Goal: Task Accomplishment & Management: Use online tool/utility

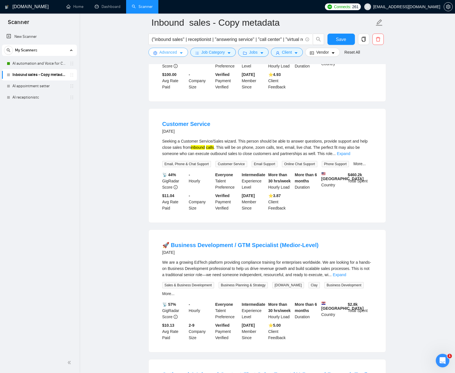
scroll to position [645, 0]
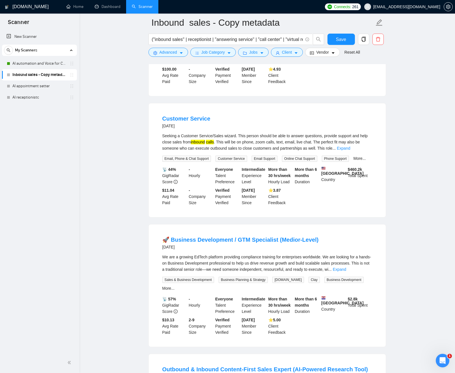
click at [126, 153] on main "Inbound sales - Copy metadata ("inbound sales" | receptionist | "answering serv…" at bounding box center [266, 58] width 357 height 1362
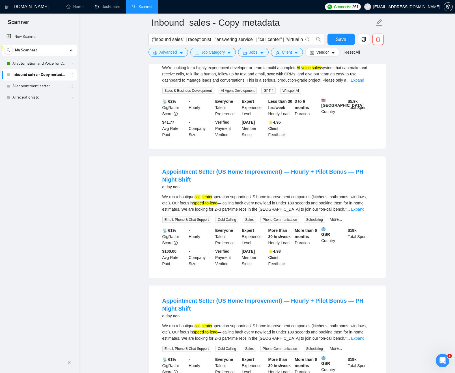
scroll to position [372, 0]
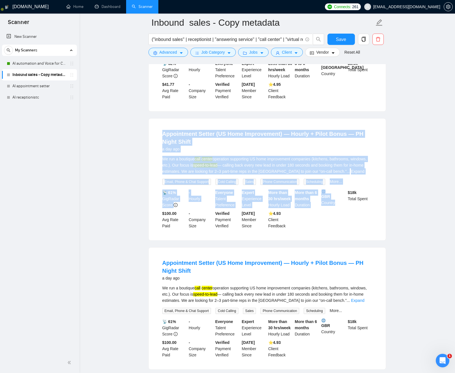
drag, startPoint x: 129, startPoint y: 142, endPoint x: 341, endPoint y: 223, distance: 227.5
click at [338, 222] on main "Inbound sales - Copy metadata ("inbound sales" | receptionist | "answering serv…" at bounding box center [266, 332] width 357 height 1362
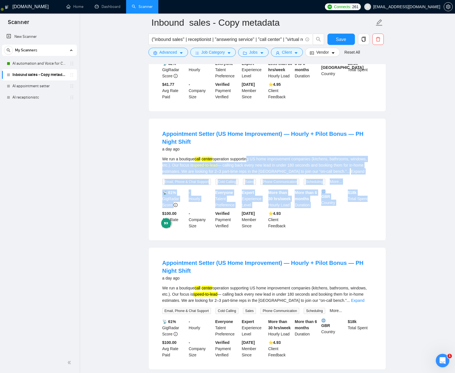
drag, startPoint x: 383, startPoint y: 226, endPoint x: 250, endPoint y: 169, distance: 144.5
click at [250, 169] on div "Appointment Setter (US Home Improvement) — Hourly + Pilot Bonus — PH Night Shif…" at bounding box center [267, 180] width 237 height 122
click at [267, 170] on div "We run a boutique call center operation supporting US home improvement companie…" at bounding box center [267, 165] width 210 height 19
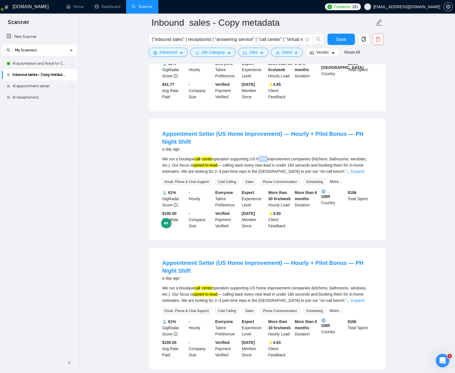
click at [267, 170] on div "We run a boutique call center operation supporting US home improvement companie…" at bounding box center [267, 165] width 210 height 19
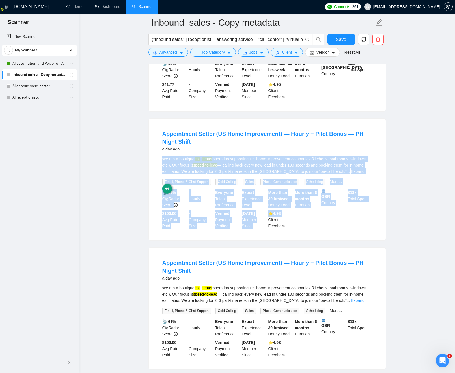
drag, startPoint x: 267, startPoint y: 170, endPoint x: 272, endPoint y: 219, distance: 49.5
click at [275, 222] on li "Appointment Setter (US Home Improvement) — Hourly + Pilot Bonus — PH Night Shif…" at bounding box center [266, 179] width 223 height 108
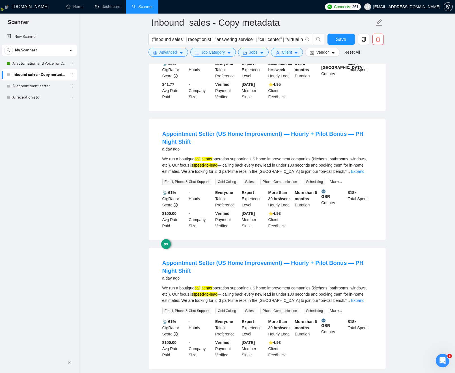
click at [266, 172] on div "We run a boutique call center operation supporting US home improvement companie…" at bounding box center [267, 165] width 210 height 19
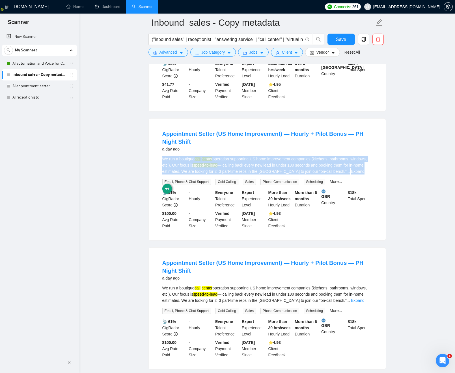
click at [241, 175] on div "We run a boutique call center operation supporting US home improvement companie…" at bounding box center [267, 165] width 210 height 19
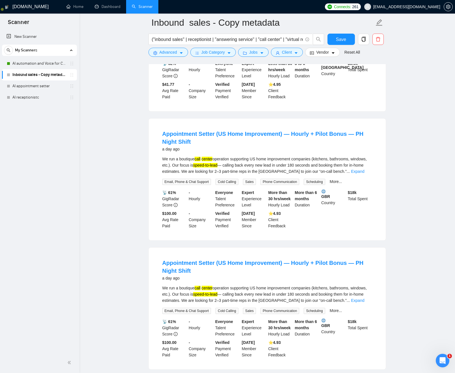
click at [287, 175] on div "We run a boutique call center operation supporting US home improvement companie…" at bounding box center [267, 165] width 210 height 19
click at [292, 175] on div "We run a boutique call center operation supporting US home improvement companie…" at bounding box center [267, 165] width 210 height 19
copy div "[GEOGRAPHIC_DATA]"
click at [168, 47] on div "("inbound sales" | receptionist | "answering service" | "call center" | "virtua…" at bounding box center [236, 41] width 178 height 14
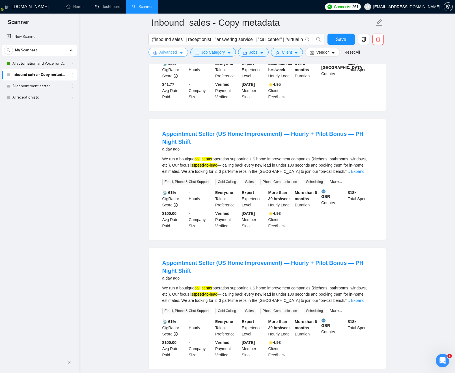
click at [171, 49] on span "Advanced" at bounding box center [168, 52] width 18 height 6
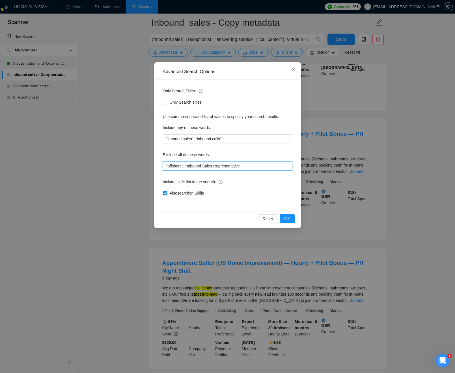
click at [253, 166] on input ""offshore", "Inbound Sales Representative"" at bounding box center [227, 166] width 129 height 9
paste input "[GEOGRAPHIC_DATA]"
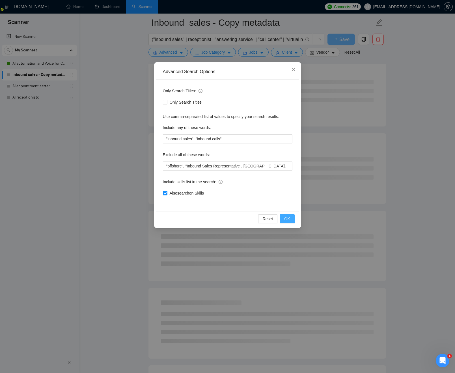
click at [285, 218] on span "OK" at bounding box center [287, 219] width 6 height 6
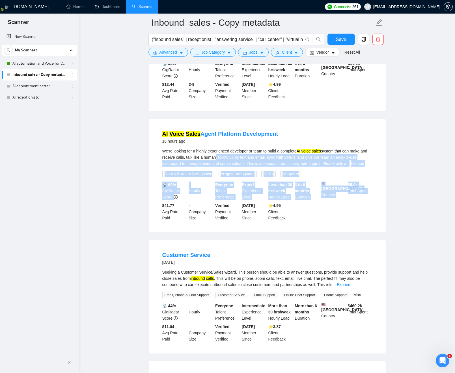
drag, startPoint x: 227, startPoint y: 167, endPoint x: 426, endPoint y: 222, distance: 206.3
click at [424, 222] on main "Inbound sales - Copy metadata ("inbound sales" | receptionist | "answering serv…" at bounding box center [266, 324] width 357 height 1347
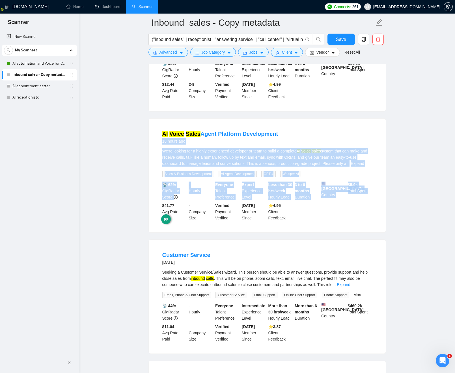
drag, startPoint x: 428, startPoint y: 216, endPoint x: 124, endPoint y: 147, distance: 312.5
click at [135, 150] on main "Inbound sales - Copy metadata ("inbound sales" | receptionist | "answering serv…" at bounding box center [266, 324] width 357 height 1347
drag, startPoint x: 124, startPoint y: 147, endPoint x: 127, endPoint y: 146, distance: 3.8
click at [124, 147] on main "Inbound sales - Copy metadata ("inbound sales" | receptionist | "answering serv…" at bounding box center [266, 324] width 357 height 1347
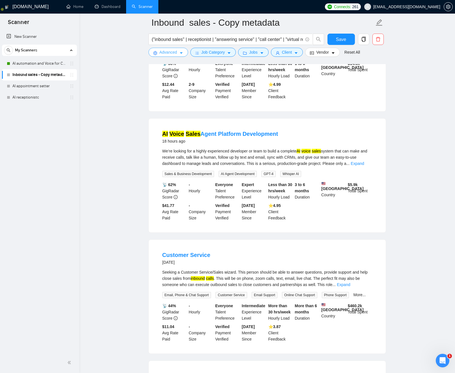
click at [163, 54] on span "Advanced" at bounding box center [168, 52] width 18 height 6
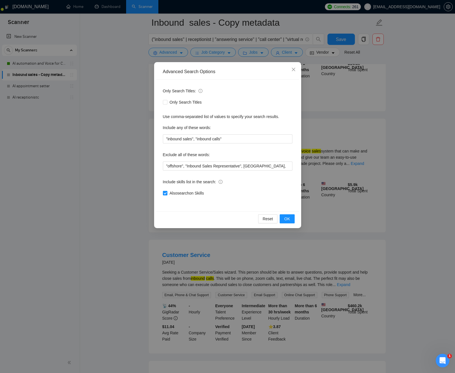
click at [128, 83] on div "Advanced Search Options Only Search Titles: Only Search Titles Use comma-separa…" at bounding box center [227, 186] width 455 height 373
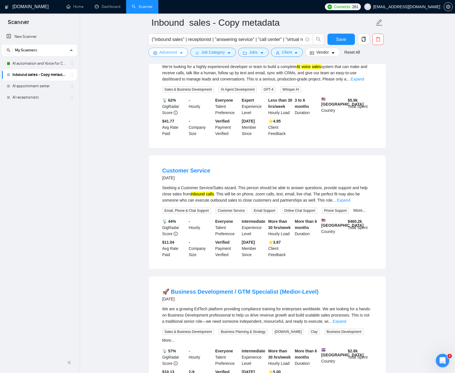
scroll to position [457, 0]
click at [350, 202] on link "Expand" at bounding box center [343, 200] width 13 height 5
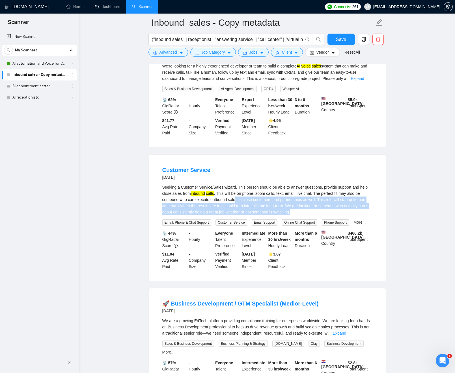
drag, startPoint x: 252, startPoint y: 214, endPoint x: 404, endPoint y: 223, distance: 152.3
click at [394, 225] on main "Inbound sales - Copy metadata ("inbound sales" | receptionist | "answering serv…" at bounding box center [266, 245] width 357 height 1359
click at [406, 223] on main "Inbound sales - Copy metadata ("inbound sales" | receptionist | "answering serv…" at bounding box center [266, 245] width 357 height 1359
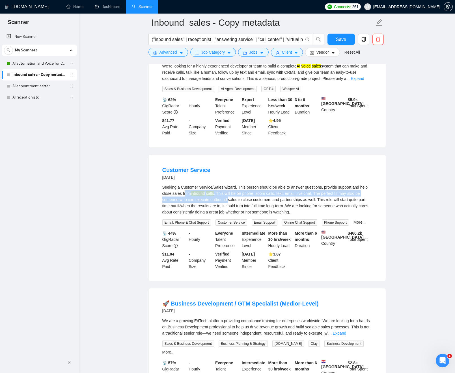
drag, startPoint x: 236, startPoint y: 209, endPoint x: 210, endPoint y: 204, distance: 26.5
click at [196, 204] on div "Seeking a Customer Service/Sales wizard. This person should be able to answer q…" at bounding box center [267, 199] width 210 height 31
click at [253, 209] on div "Seeking a Customer Service/Sales wizard. This person should be able to answer q…" at bounding box center [267, 199] width 210 height 31
click at [281, 213] on div "Seeking a Customer Service/Sales wizard. This person should be able to answer q…" at bounding box center [267, 199] width 210 height 31
drag, startPoint x: 281, startPoint y: 213, endPoint x: 161, endPoint y: 205, distance: 119.8
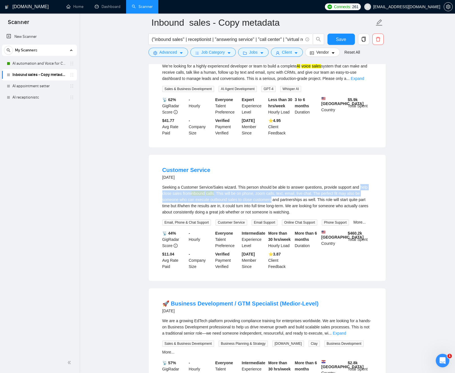
click at [159, 205] on li "Customer Service 3 days ago Seeking a Customer Service/Sales wizard. This perso…" at bounding box center [266, 218] width 223 height 113
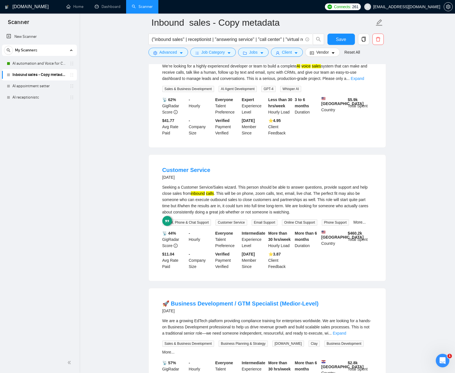
click at [277, 208] on div "Seeking a Customer Service/Sales wizard. This person should be able to answer q…" at bounding box center [267, 199] width 210 height 31
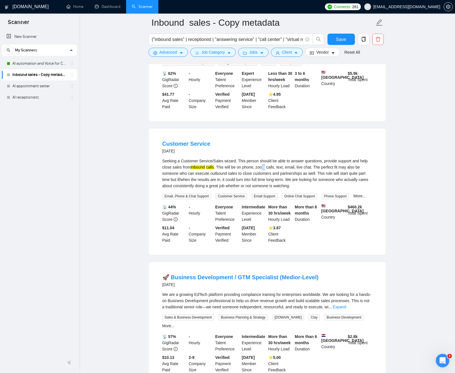
scroll to position [484, 0]
drag, startPoint x: 240, startPoint y: 189, endPoint x: 238, endPoint y: 187, distance: 3.1
click at [240, 188] on div "Seeking a Customer Service/Sales wizard. This person should be able to answer q…" at bounding box center [267, 172] width 210 height 31
click at [235, 186] on div "Seeking a Customer Service/Sales wizard. This person should be able to answer q…" at bounding box center [267, 172] width 210 height 31
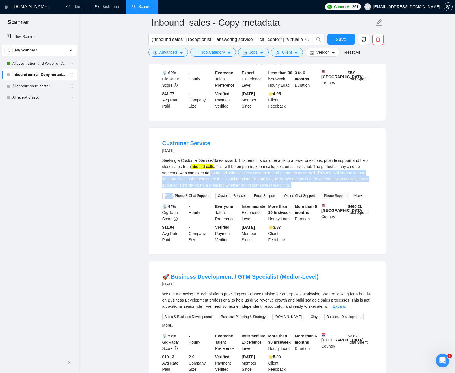
drag, startPoint x: 235, startPoint y: 186, endPoint x: 369, endPoint y: 203, distance: 135.1
click at [369, 199] on div "Seeking a Customer Service/Sales wizard. This person should be able to answer q…" at bounding box center [267, 178] width 210 height 42
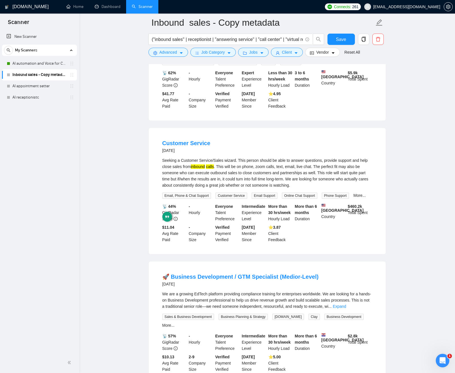
click at [275, 187] on div "Seeking a Customer Service/Sales wizard. This person should be able to answer q…" at bounding box center [267, 172] width 210 height 31
click at [236, 183] on div "Seeking a Customer Service/Sales wizard. This person should be able to answer q…" at bounding box center [267, 173] width 210 height 31
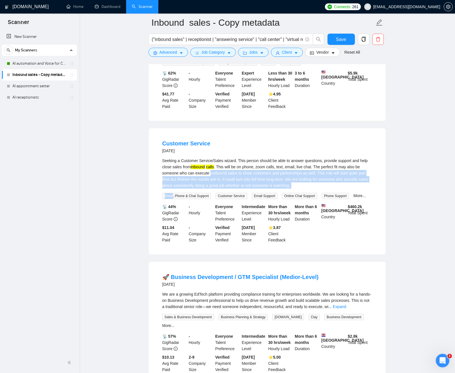
drag, startPoint x: 237, startPoint y: 183, endPoint x: 297, endPoint y: 188, distance: 59.6
click at [326, 189] on div "Seeking a Customer Service/Sales wizard. This person should be able to answer q…" at bounding box center [267, 173] width 210 height 31
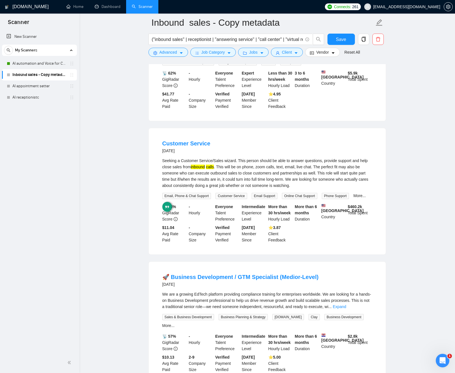
click at [254, 181] on div "Seeking a Customer Service/Sales wizard. This person should be able to answer q…" at bounding box center [267, 173] width 210 height 31
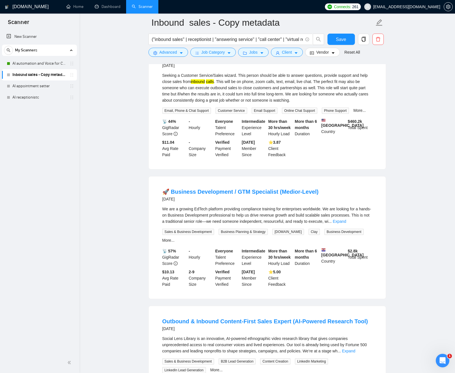
scroll to position [624, 0]
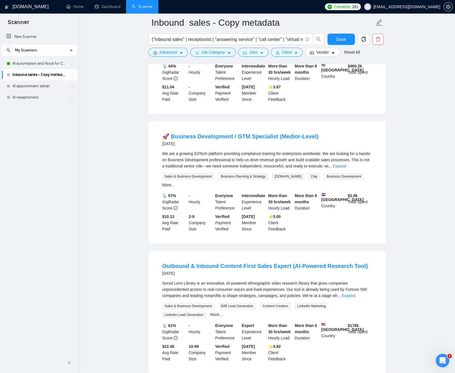
click at [267, 169] on div "We are a growing EdTech platform providing compliance training for enterprises …" at bounding box center [267, 160] width 210 height 19
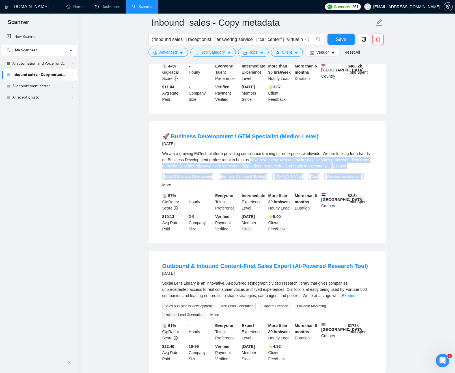
drag, startPoint x: 267, startPoint y: 187, endPoint x: 382, endPoint y: 207, distance: 115.8
click at [367, 188] on div "We are a growing EdTech platform providing compliance training for enterprises …" at bounding box center [267, 170] width 210 height 38
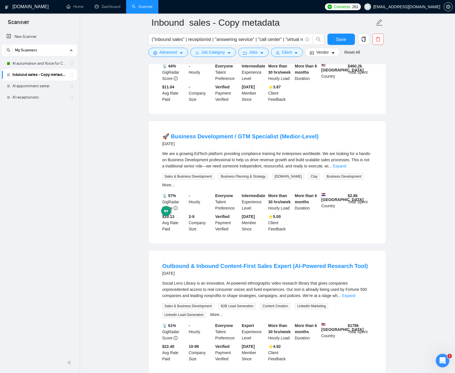
click at [418, 210] on main "Inbound sales - Copy metadata ("inbound sales" | receptionist | "answering serv…" at bounding box center [266, 77] width 357 height 1359
click at [191, 169] on div "We are a growing EdTech platform providing compliance training for enterprises …" at bounding box center [267, 160] width 210 height 19
drag, startPoint x: 192, startPoint y: 183, endPoint x: 244, endPoint y: 182, distance: 51.2
click at [214, 169] on div "We are a growing EdTech platform providing compliance training for enterprises …" at bounding box center [267, 160] width 210 height 19
click at [346, 168] on link "Expand" at bounding box center [339, 166] width 13 height 5
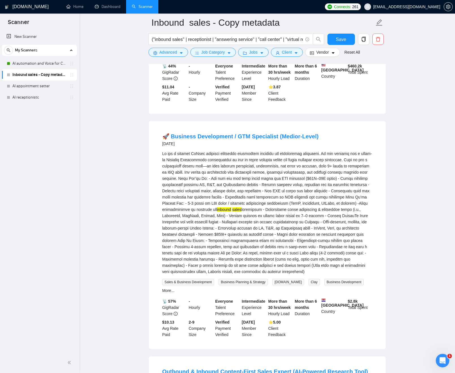
click at [259, 233] on div "inbound sales" at bounding box center [267, 213] width 210 height 124
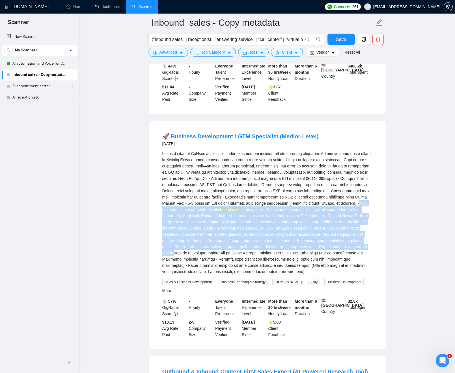
drag, startPoint x: 259, startPoint y: 233, endPoint x: 304, endPoint y: 265, distance: 55.1
click at [311, 269] on div "inbound sales" at bounding box center [267, 213] width 210 height 124
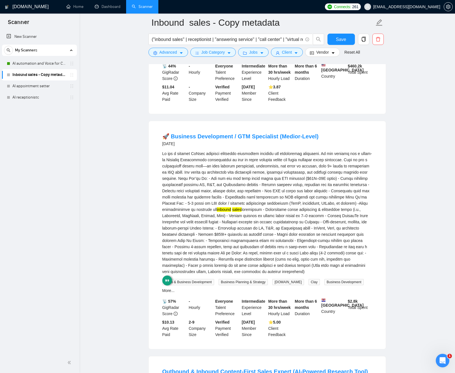
click at [234, 224] on div "inbound sales" at bounding box center [267, 213] width 210 height 124
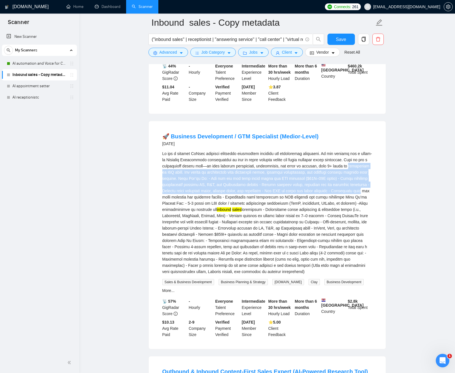
drag, startPoint x: 223, startPoint y: 218, endPoint x: 205, endPoint y: 196, distance: 28.1
click at [186, 199] on div "inbound sales" at bounding box center [267, 213] width 210 height 124
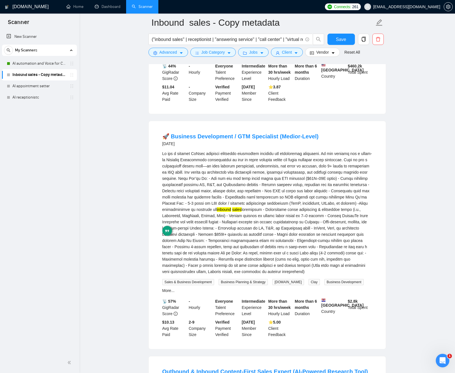
click at [225, 188] on div "inbound sales" at bounding box center [267, 213] width 210 height 124
click at [187, 185] on div "inbound sales" at bounding box center [267, 213] width 210 height 124
drag, startPoint x: 195, startPoint y: 184, endPoint x: 218, endPoint y: 185, distance: 23.2
click at [218, 185] on div "inbound sales" at bounding box center [267, 213] width 210 height 124
copy div "Business Development"
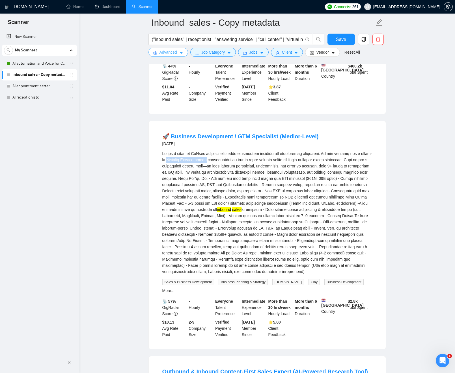
click at [177, 53] on span "Advanced" at bounding box center [168, 52] width 18 height 6
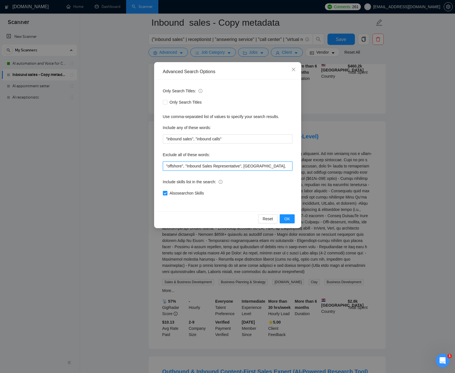
click at [277, 164] on input ""offshore", "Inbound Sales Representative", Philippines," at bounding box center [227, 166] width 129 height 9
paste input "Business Development"
type input ""offshore", "Inbound Sales Representative", Philippines, "Business Development""
click at [287, 224] on div "Reset OK" at bounding box center [227, 218] width 143 height 15
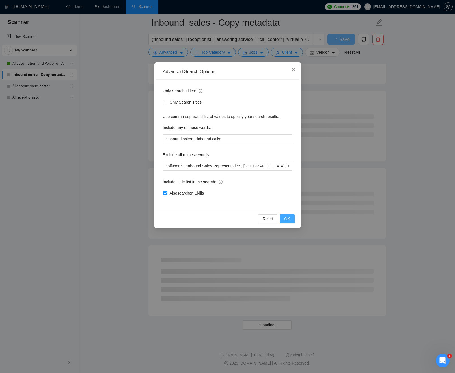
scroll to position [569, 0]
click at [288, 222] on span "OK" at bounding box center [287, 219] width 6 height 6
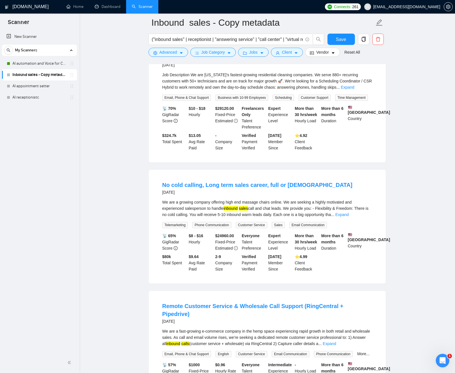
click at [216, 218] on div "We are a growing company offering high end massage chairs online. We are seekin…" at bounding box center [267, 208] width 210 height 19
drag, startPoint x: 216, startPoint y: 237, endPoint x: 292, endPoint y: 236, distance: 75.2
click at [291, 218] on div "We are a growing company offering high end massage chairs online. We are seekin…" at bounding box center [267, 208] width 210 height 19
drag, startPoint x: 297, startPoint y: 236, endPoint x: 253, endPoint y: 236, distance: 44.7
click at [297, 218] on div "We are a growing company offering high end massage chairs online. We are seekin…" at bounding box center [267, 208] width 210 height 19
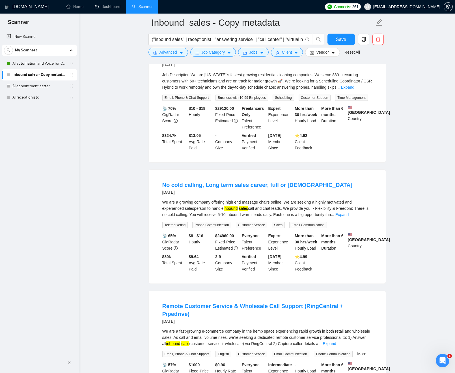
scroll to position [573, 0]
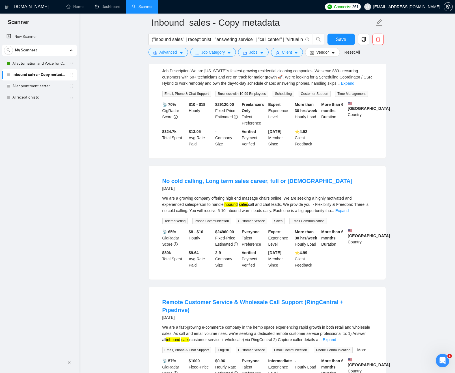
drag, startPoint x: 365, startPoint y: 240, endPoint x: 354, endPoint y: 241, distance: 10.5
click at [348, 213] on link "Expand" at bounding box center [341, 211] width 13 height 5
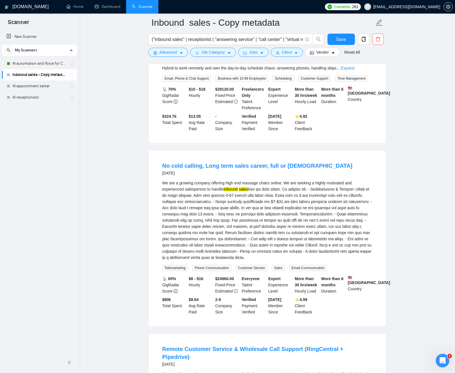
scroll to position [604, 0]
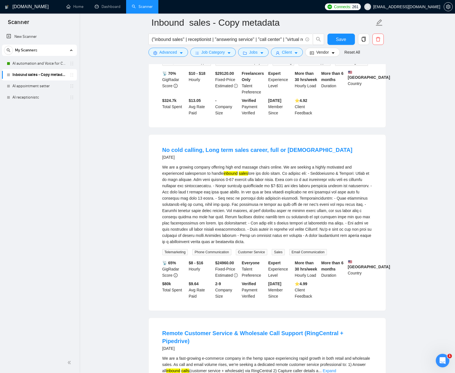
click at [207, 207] on div "We are a growing company offering high end massage chairs online. We are seekin…" at bounding box center [267, 204] width 210 height 81
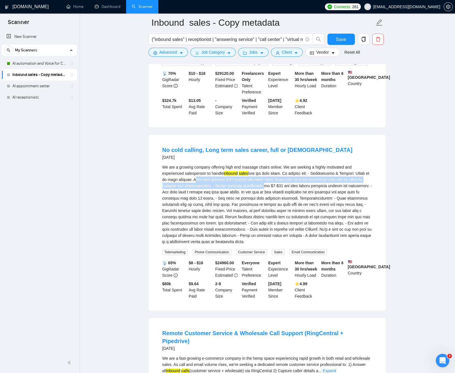
drag, startPoint x: 208, startPoint y: 207, endPoint x: 251, endPoint y: 221, distance: 45.0
click at [261, 218] on div "We are a growing company offering high end massage chairs online. We are seekin…" at bounding box center [267, 204] width 210 height 81
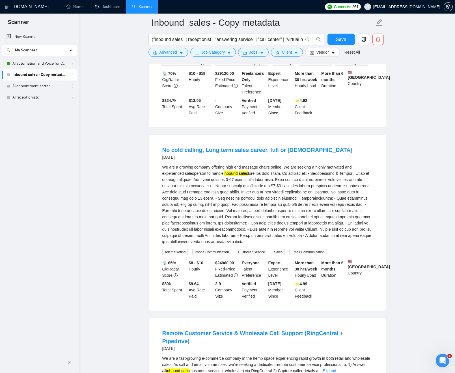
click at [245, 223] on div "We are a growing company offering high end massage chairs online. We are seekin…" at bounding box center [267, 204] width 210 height 81
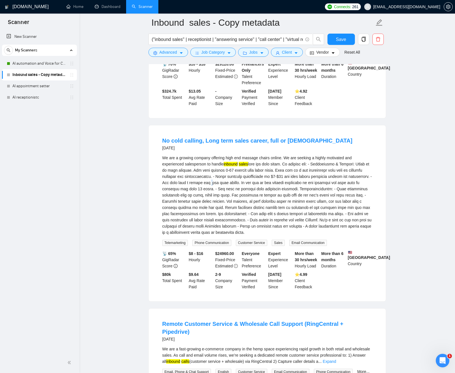
scroll to position [614, 0]
click at [235, 216] on div "We are a growing company offering high end massage chairs online. We are seekin…" at bounding box center [267, 194] width 210 height 81
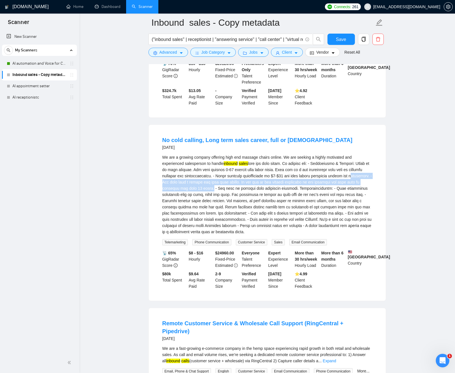
drag, startPoint x: 236, startPoint y: 216, endPoint x: 178, endPoint y: 211, distance: 57.6
click at [178, 210] on div "We are a growing company offering high end massage chairs online. We are seekin…" at bounding box center [267, 194] width 210 height 81
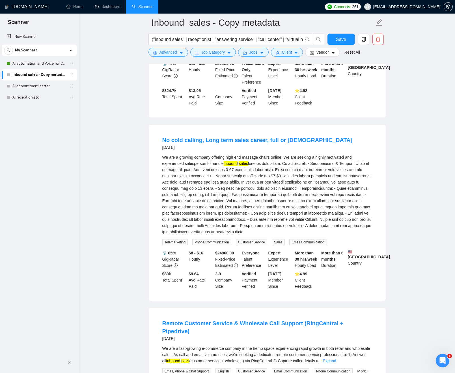
click at [232, 221] on div "We are a growing company offering high end massage chairs online. We are seekin…" at bounding box center [267, 194] width 210 height 81
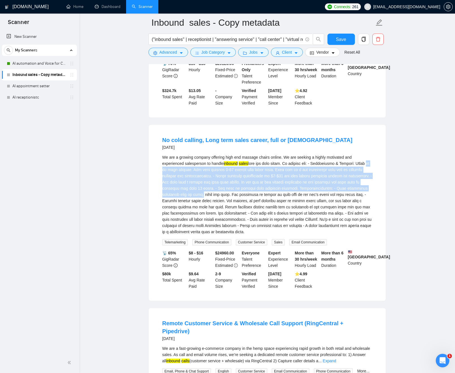
drag, startPoint x: 232, startPoint y: 221, endPoint x: 175, endPoint y: 199, distance: 61.7
click at [173, 198] on div "We are a growing company offering high end massage chairs online. We are seekin…" at bounding box center [267, 194] width 210 height 81
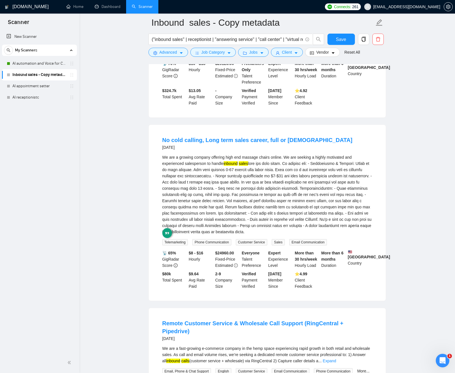
click at [246, 218] on div "We are a growing company offering high end massage chairs online. We are seekin…" at bounding box center [267, 194] width 210 height 81
drag, startPoint x: 250, startPoint y: 222, endPoint x: 263, endPoint y: 234, distance: 17.8
click at [300, 235] on div "We are a growing company offering high end massage chairs online. We are seekin…" at bounding box center [267, 194] width 210 height 81
drag, startPoint x: 258, startPoint y: 233, endPoint x: 257, endPoint y: 228, distance: 4.9
click at [258, 233] on div "We are a growing company offering high end massage chairs online. We are seekin…" at bounding box center [267, 194] width 210 height 81
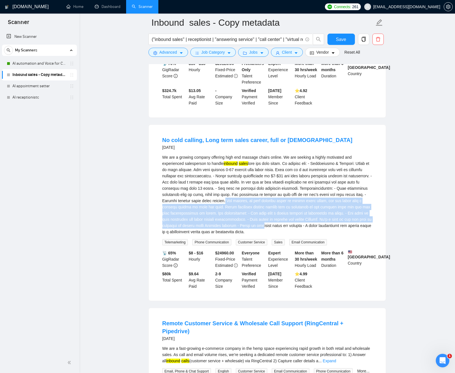
drag, startPoint x: 257, startPoint y: 227, endPoint x: 292, endPoint y: 240, distance: 37.6
click at [312, 235] on div "We are a growing company offering high end massage chairs online. We are seekin…" at bounding box center [267, 194] width 210 height 81
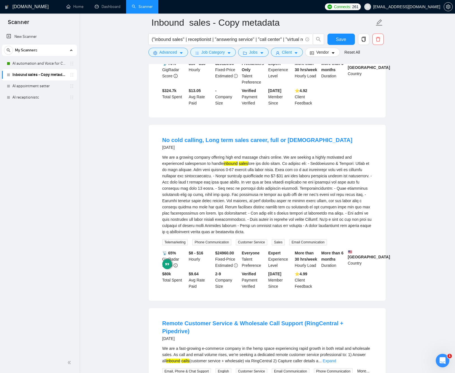
click at [265, 230] on div "We are a growing company offering high end massage chairs online. We are seekin…" at bounding box center [267, 194] width 210 height 81
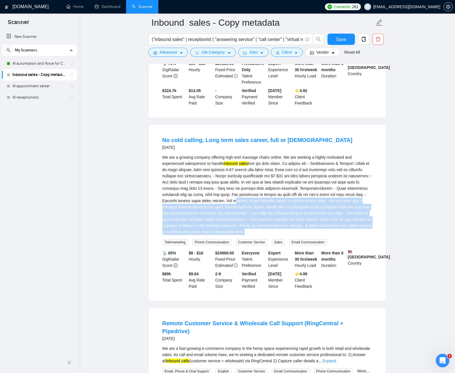
drag, startPoint x: 266, startPoint y: 230, endPoint x: 312, endPoint y: 243, distance: 47.8
click at [341, 235] on div "We are a growing company offering high end massage chairs online. We are seekin…" at bounding box center [267, 194] width 210 height 81
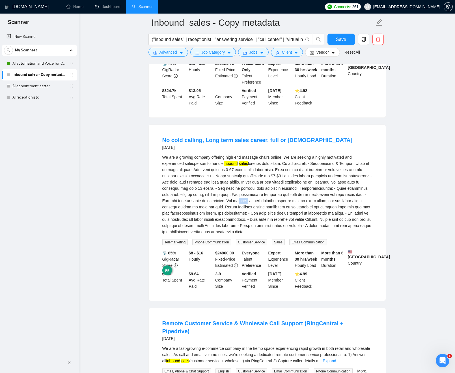
drag, startPoint x: 280, startPoint y: 233, endPoint x: 244, endPoint y: 216, distance: 39.3
click at [259, 224] on div "We are a growing company offering high end massage chairs online. We are seekin…" at bounding box center [267, 194] width 210 height 81
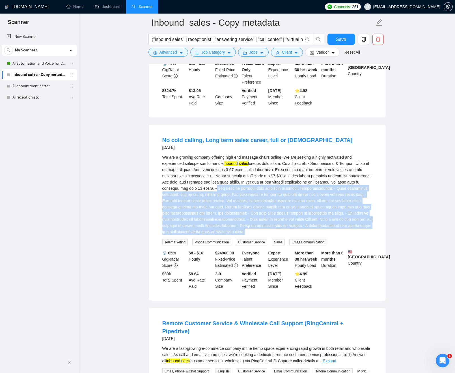
drag, startPoint x: 244, startPoint y: 216, endPoint x: 337, endPoint y: 264, distance: 104.3
click at [338, 246] on div "We are a growing company offering high end massage chairs online. We are seekin…" at bounding box center [267, 199] width 210 height 91
drag, startPoint x: 282, startPoint y: 237, endPoint x: 263, endPoint y: 236, distance: 19.8
click at [282, 235] on div "We are a growing company offering high end massage chairs online. We are seekin…" at bounding box center [267, 194] width 210 height 81
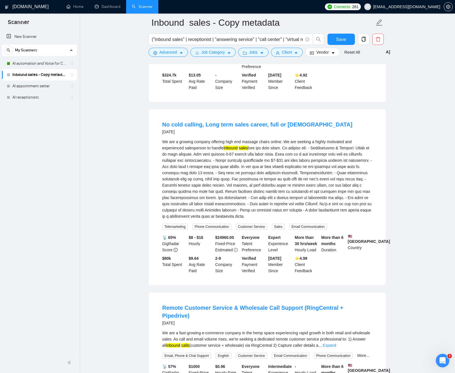
scroll to position [627, 0]
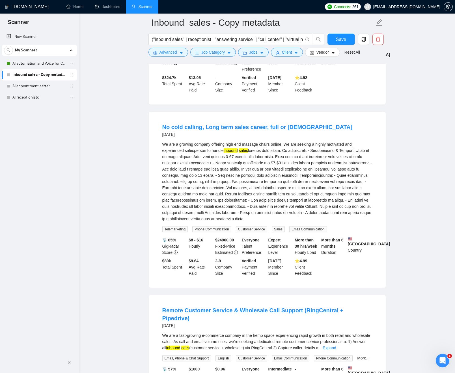
click at [248, 153] on mark "sales" at bounding box center [243, 150] width 9 height 5
drag, startPoint x: 247, startPoint y: 179, endPoint x: 196, endPoint y: 185, distance: 51.5
click at [231, 180] on div "We are a growing company offering high end massage chairs online. We are seekin…" at bounding box center [267, 181] width 210 height 81
click at [179, 186] on div "We are a growing company offering high end massage chairs online. We are seekin…" at bounding box center [267, 181] width 210 height 81
drag, startPoint x: 181, startPoint y: 186, endPoint x: 196, endPoint y: 185, distance: 15.0
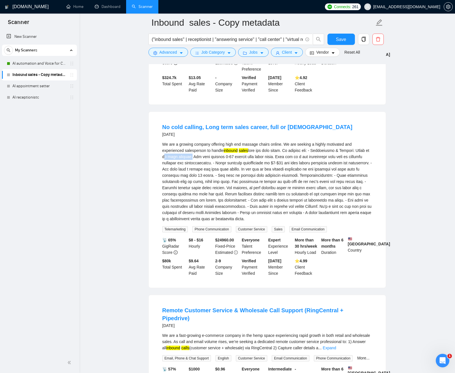
click at [196, 185] on div "We are a growing company offering high end massage chairs online. We are seekin…" at bounding box center [267, 181] width 210 height 81
copy div "no cold calling"
click at [180, 52] on icon "caret-down" at bounding box center [181, 53] width 4 height 4
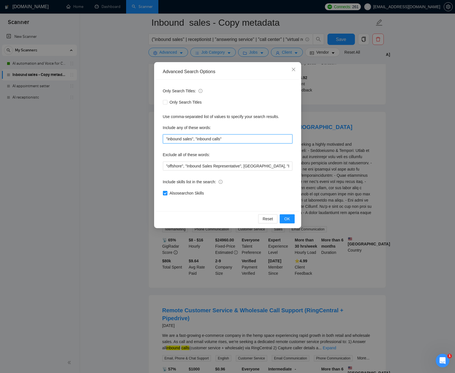
click at [234, 138] on input ""inbound sales", "inbound calls"" at bounding box center [227, 139] width 129 height 9
paste input "no cold calling"
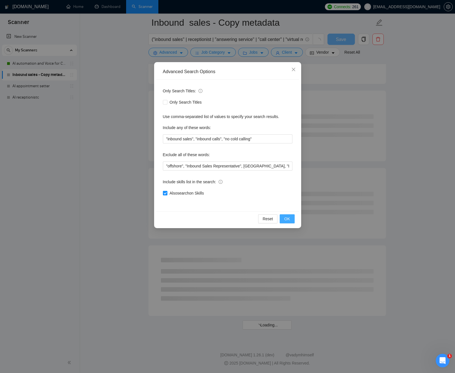
scroll to position [569, 0]
click at [287, 219] on span "OK" at bounding box center [287, 219] width 6 height 6
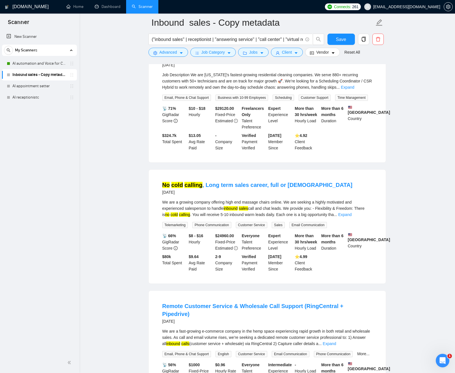
click at [247, 90] on div "Job Description We are Arizona’s fastest-growing residential cleaning companies…" at bounding box center [267, 81] width 210 height 19
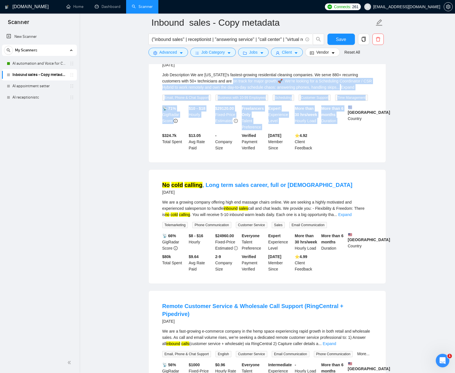
drag, startPoint x: 247, startPoint y: 102, endPoint x: 374, endPoint y: 137, distance: 131.4
click at [365, 136] on li "Scheduling Coordinator / CSR Hybrid (Remote, U.S. Hours) 7 days ago Job Descrip…" at bounding box center [266, 102] width 223 height 107
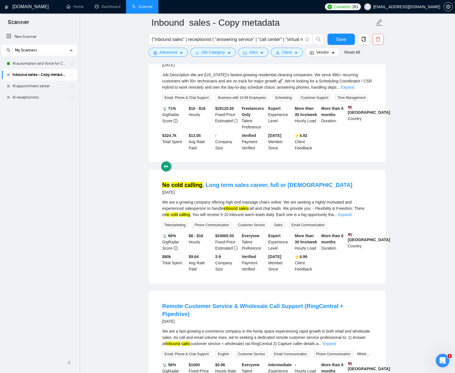
click at [406, 139] on main "Inbound sales - Copy metadata ("inbound sales" | receptionist | "answering serv…" at bounding box center [266, 125] width 357 height 1344
click at [354, 90] on link "Expand" at bounding box center [347, 87] width 13 height 5
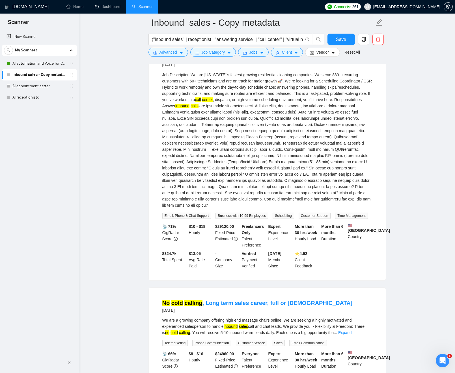
drag, startPoint x: 242, startPoint y: 160, endPoint x: 330, endPoint y: 213, distance: 102.9
click at [331, 209] on div "Job Description We are Arizona’s fastest-growing residential cleaning companies…" at bounding box center [267, 140] width 210 height 137
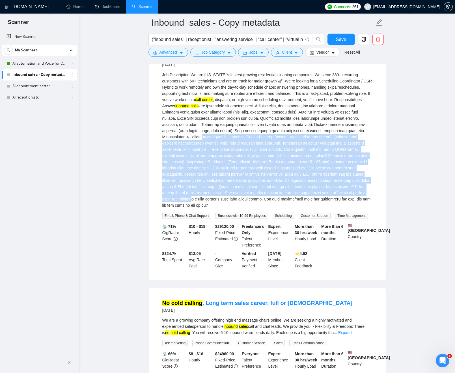
drag, startPoint x: 268, startPoint y: 159, endPoint x: 289, endPoint y: 194, distance: 41.1
click at [297, 209] on div "Job Description We are Arizona’s fastest-growing residential cleaning companies…" at bounding box center [267, 140] width 210 height 137
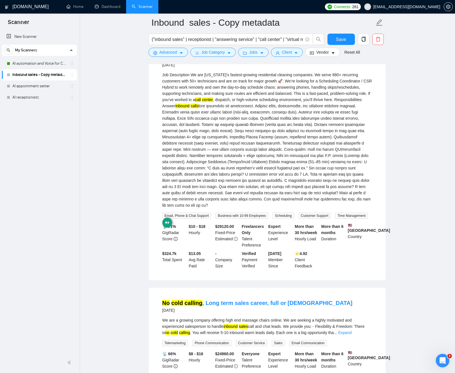
click at [265, 165] on div "Job Description We are Arizona’s fastest-growing residential cleaning companies…" at bounding box center [267, 140] width 210 height 137
click at [276, 160] on div "Job Description We are Arizona’s fastest-growing residential cleaning companies…" at bounding box center [267, 140] width 210 height 137
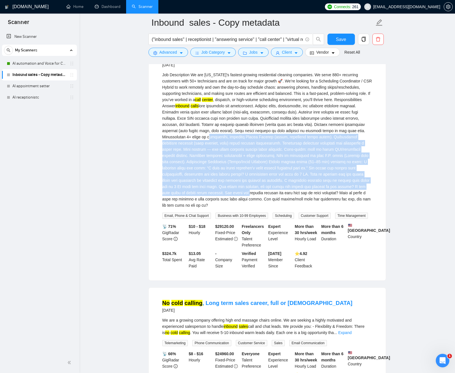
drag, startPoint x: 279, startPoint y: 164, endPoint x: 305, endPoint y: 172, distance: 27.2
click at [344, 209] on div "Job Description We are Arizona’s fastest-growing residential cleaning companies…" at bounding box center [267, 140] width 210 height 137
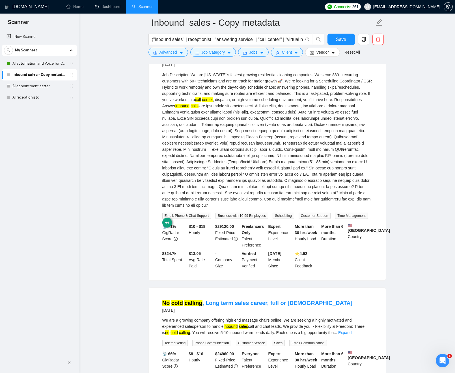
click at [250, 146] on div "Job Description We are Arizona’s fastest-growing residential cleaning companies…" at bounding box center [267, 140] width 210 height 137
click at [234, 168] on div "Job Description We are Arizona’s fastest-growing residential cleaning companies…" at bounding box center [267, 140] width 210 height 137
drag, startPoint x: 235, startPoint y: 168, endPoint x: 228, endPoint y: 170, distance: 7.0
click at [248, 175] on div "Job Description We are Arizona’s fastest-growing residential cleaning companies…" at bounding box center [267, 140] width 210 height 137
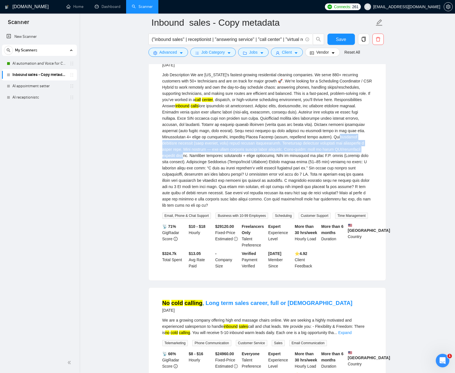
drag, startPoint x: 193, startPoint y: 162, endPoint x: 224, endPoint y: 169, distance: 31.1
click at [233, 172] on div "Job Description We are Arizona’s fastest-growing residential cleaning companies…" at bounding box center [267, 140] width 210 height 137
click at [201, 161] on div "Job Description We are Arizona’s fastest-growing residential cleaning companies…" at bounding box center [267, 140] width 210 height 137
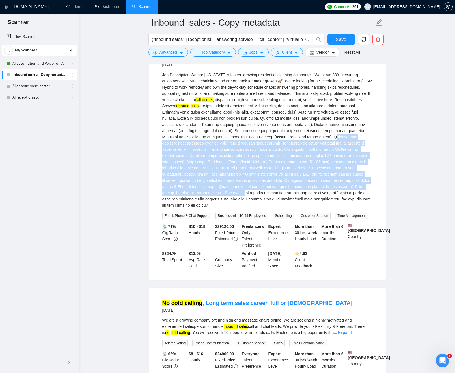
drag, startPoint x: 201, startPoint y: 161, endPoint x: 301, endPoint y: 205, distance: 109.2
click at [341, 209] on div "Job Description We are Arizona’s fastest-growing residential cleaning companies…" at bounding box center [267, 140] width 210 height 137
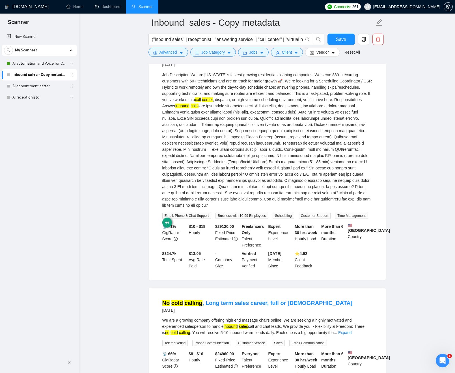
click at [228, 158] on div "Job Description We are Arizona’s fastest-growing residential cleaning companies…" at bounding box center [267, 140] width 210 height 137
click at [190, 150] on div "Job Description We are Arizona’s fastest-growing residential cleaning companies…" at bounding box center [267, 140] width 210 height 137
drag, startPoint x: 190, startPoint y: 150, endPoint x: 288, endPoint y: 150, distance: 98.3
click at [288, 150] on div "Job Description We are Arizona’s fastest-growing residential cleaning companies…" at bounding box center [267, 140] width 210 height 137
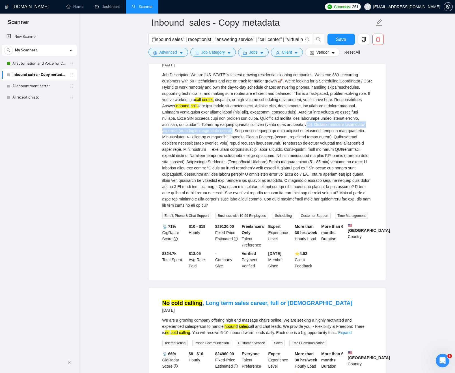
drag, startPoint x: 281, startPoint y: 150, endPoint x: 162, endPoint y: 151, distance: 119.0
click at [162, 151] on div "Job Description We are Arizona’s fastest-growing residential cleaning companies…" at bounding box center [267, 140] width 210 height 137
click at [252, 162] on div "Job Description We are Arizona’s fastest-growing residential cleaning companies…" at bounding box center [267, 140] width 210 height 137
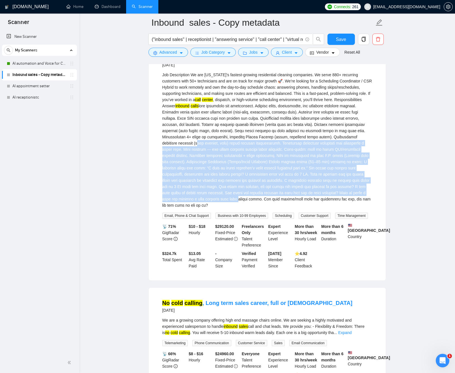
drag, startPoint x: 252, startPoint y: 162, endPoint x: 341, endPoint y: 218, distance: 104.9
click at [343, 209] on div "Job Description We are Arizona’s fastest-growing residential cleaning companies…" at bounding box center [267, 140] width 210 height 137
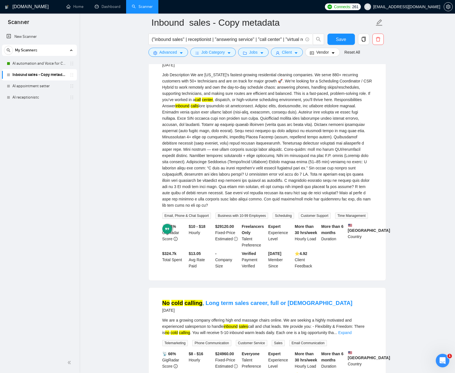
click at [230, 171] on div "Job Description We are Arizona’s fastest-growing residential cleaning companies…" at bounding box center [267, 140] width 210 height 137
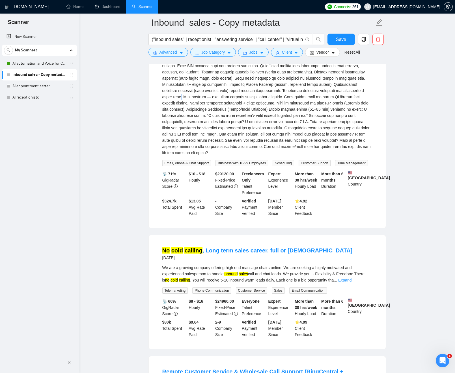
scroll to position [625, 0]
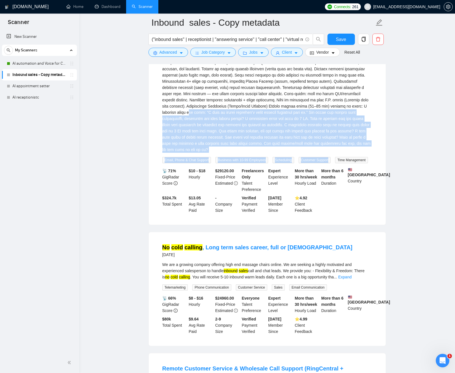
drag, startPoint x: 263, startPoint y: 139, endPoint x: 340, endPoint y: 178, distance: 87.1
click at [348, 163] on div "Job Description We are Arizona’s fastest-growing residential cleaning companies…" at bounding box center [267, 89] width 210 height 147
drag, startPoint x: 265, startPoint y: 146, endPoint x: 244, endPoint y: 149, distance: 20.5
click at [265, 146] on div "Job Description We are Arizona’s fastest-growing residential cleaning companies…" at bounding box center [267, 84] width 210 height 137
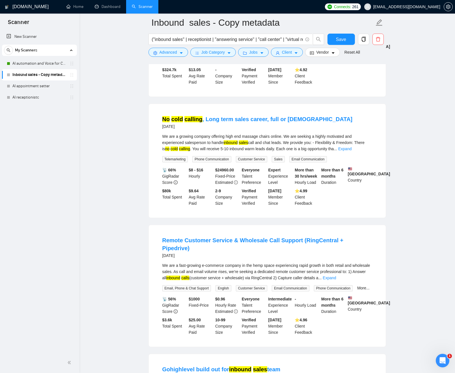
scroll to position [755, 0]
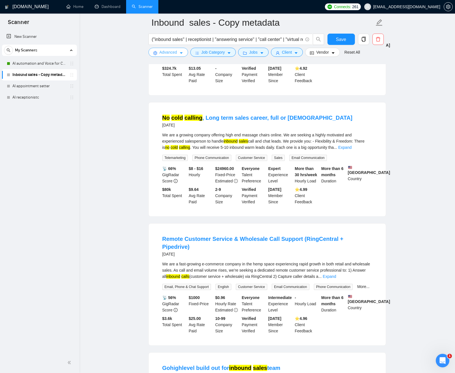
click at [170, 54] on span "Advanced" at bounding box center [168, 52] width 18 height 6
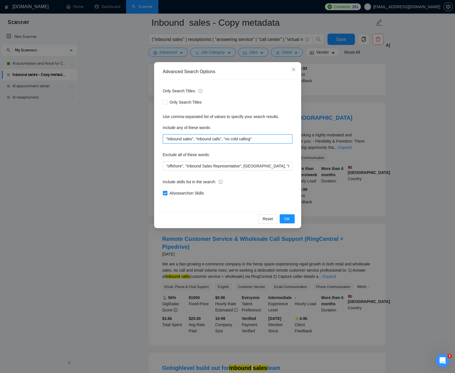
drag, startPoint x: 227, startPoint y: 139, endPoint x: 280, endPoint y: 143, distance: 53.3
click at [280, 143] on input ""inbound sales", "inbound calls", "no cold calling"" at bounding box center [227, 139] width 129 height 9
type input ""inbound sales", "inbound calls""
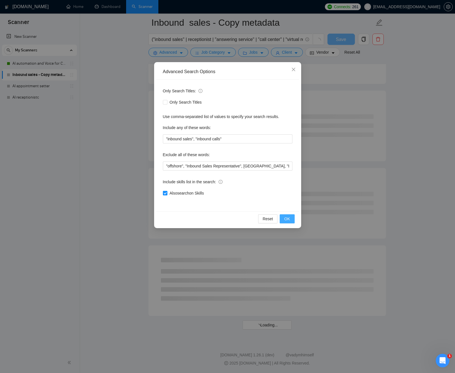
click at [288, 220] on span "OK" at bounding box center [287, 219] width 6 height 6
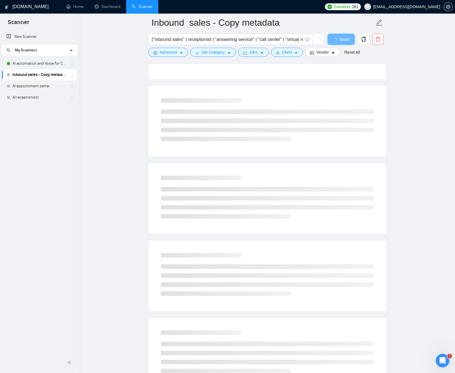
scroll to position [500, 0]
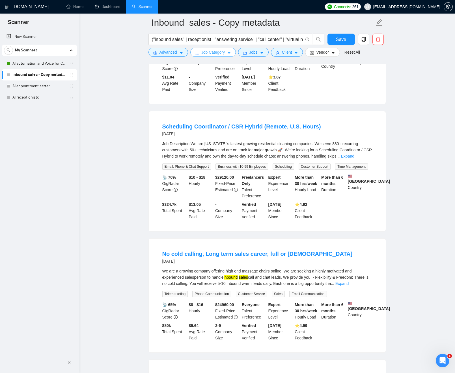
click at [234, 55] on button "Job Category" at bounding box center [212, 52] width 45 height 9
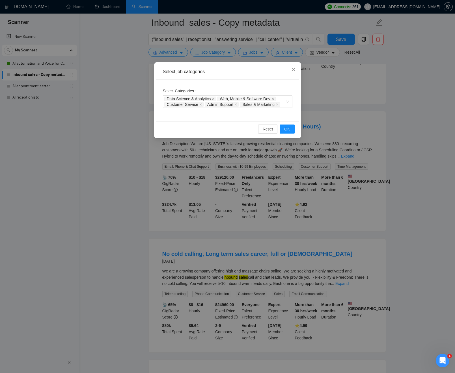
click at [253, 53] on div "Select job categories Select Categories Data Science & Analytics Web, Mobile & …" at bounding box center [227, 186] width 455 height 373
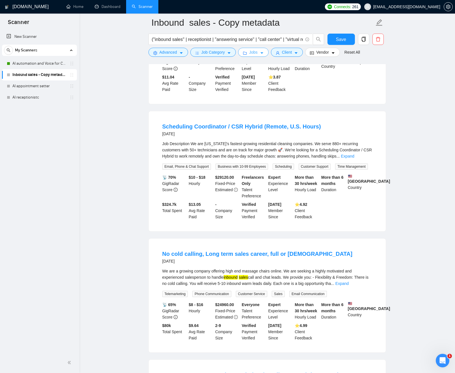
click at [263, 54] on icon "caret-down" at bounding box center [262, 53] width 4 height 4
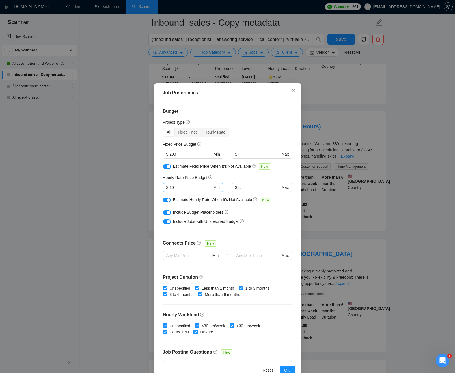
scroll to position [0, 0]
click at [173, 188] on input "10" at bounding box center [190, 188] width 43 height 6
type input "5"
click at [158, 185] on div "Budget Project Type All Fixed Price Hourly Rate Fixed Price Budget $ 200 Min - …" at bounding box center [227, 231] width 143 height 261
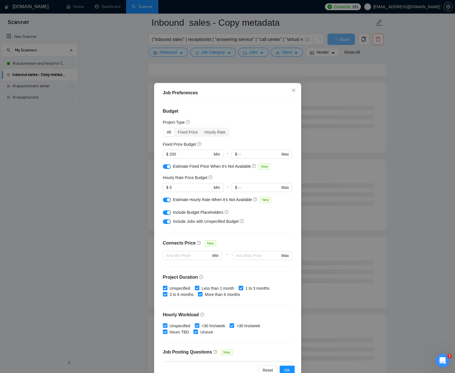
click at [266, 219] on div "Include Jobs with Unspecified Budget" at bounding box center [229, 221] width 113 height 6
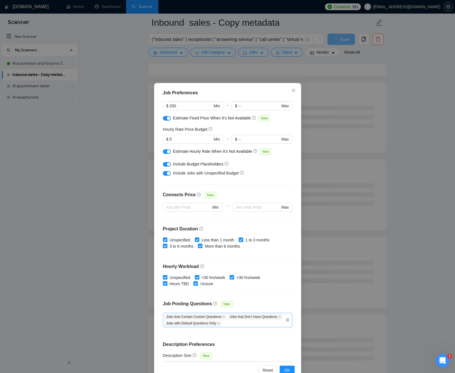
scroll to position [62, 0]
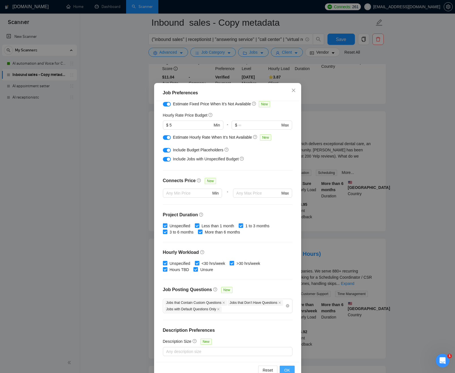
click at [289, 369] on span "OK" at bounding box center [287, 370] width 6 height 6
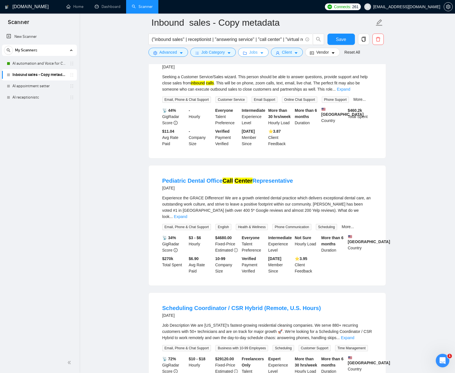
scroll to position [504, 0]
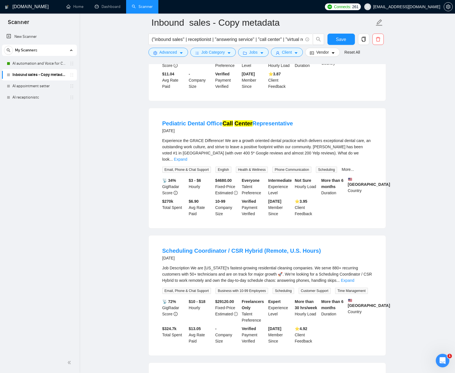
click at [265, 284] on div "Job Description We are Arizona’s fastest-growing residential cleaning companies…" at bounding box center [267, 274] width 210 height 19
drag, startPoint x: 248, startPoint y: 289, endPoint x: 207, endPoint y: 284, distance: 41.0
click at [196, 281] on li "Scheduling Coordinator / CSR Hybrid (Remote, U.S. Hours) 7 days ago Job Descrip…" at bounding box center [266, 295] width 223 height 107
click at [235, 284] on div "Job Description We are Arizona’s fastest-growing residential cleaning companies…" at bounding box center [267, 274] width 210 height 19
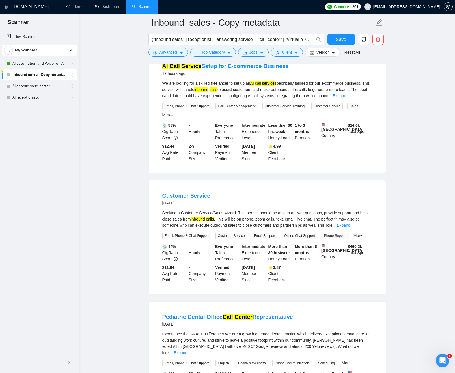
scroll to position [349, 0]
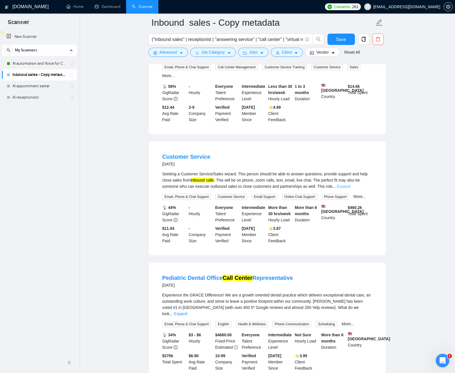
click at [350, 189] on link "Expand" at bounding box center [343, 186] width 13 height 5
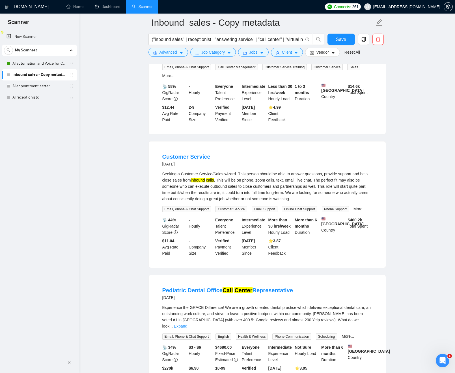
click at [264, 195] on div "Seeking a Customer Service/Sales wizard. This person should be able to answer q…" at bounding box center [267, 186] width 210 height 31
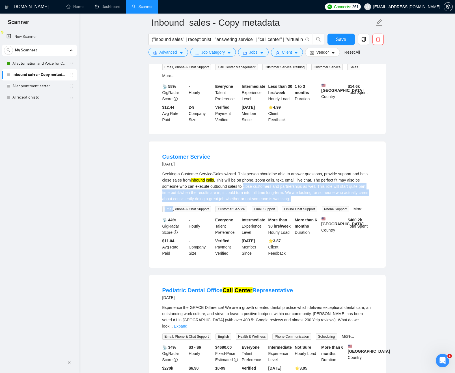
drag, startPoint x: 265, startPoint y: 195, endPoint x: 335, endPoint y: 210, distance: 72.6
click at [336, 212] on div "Seeking a Customer Service/Sales wizard. This person should be able to answer q…" at bounding box center [267, 192] width 210 height 42
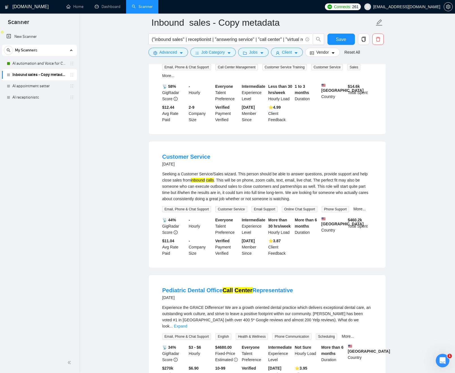
click at [333, 202] on div "Seeking a Customer Service/Sales wizard. This person should be able to answer q…" at bounding box center [267, 186] width 210 height 31
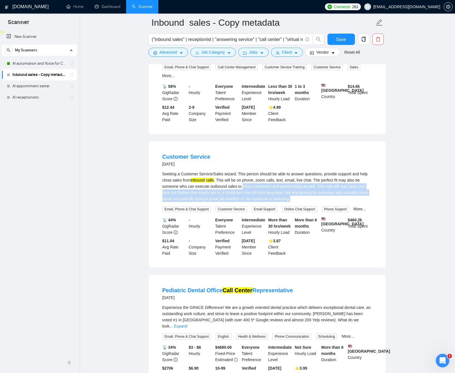
drag, startPoint x: 300, startPoint y: 199, endPoint x: 265, endPoint y: 193, distance: 35.4
click at [266, 193] on div "Seeking a Customer Service/Sales wizard. This person should be able to answer q…" at bounding box center [267, 186] width 210 height 31
drag, startPoint x: 270, startPoint y: 194, endPoint x: 335, endPoint y: 208, distance: 66.9
click at [334, 202] on div "Seeking a Customer Service/Sales wizard. This person should be able to answer q…" at bounding box center [267, 186] width 210 height 31
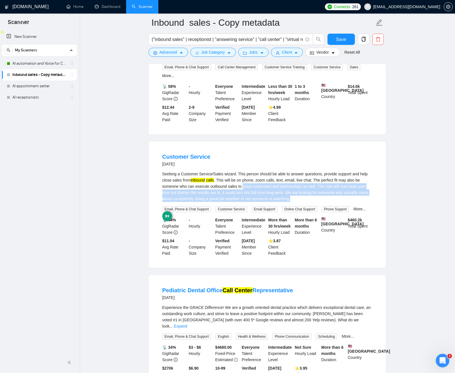
drag, startPoint x: 336, startPoint y: 208, endPoint x: 333, endPoint y: 207, distance: 3.3
click at [336, 202] on div "Seeking a Customer Service/Sales wizard. This person should be able to answer q…" at bounding box center [267, 186] width 210 height 31
drag, startPoint x: 333, startPoint y: 207, endPoint x: 262, endPoint y: 192, distance: 72.8
click at [260, 189] on div "Seeking a Customer Service/Sales wizard. This person should be able to answer q…" at bounding box center [267, 186] width 210 height 31
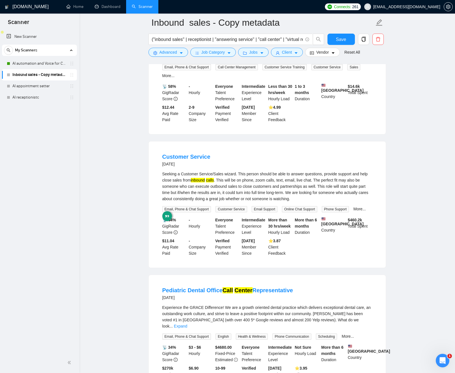
click at [263, 193] on div "Seeking a Customer Service/Sales wizard. This person should be able to answer q…" at bounding box center [267, 186] width 210 height 31
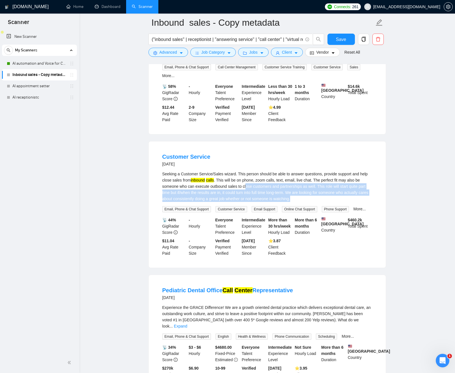
drag, startPoint x: 263, startPoint y: 193, endPoint x: 336, endPoint y: 207, distance: 74.2
click at [336, 202] on div "Seeking a Customer Service/Sales wizard. This person should be able to answer q…" at bounding box center [267, 186] width 210 height 31
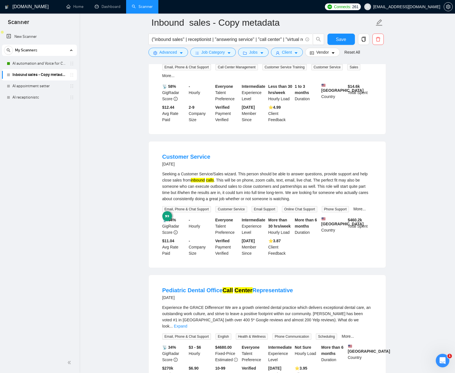
click at [336, 202] on div "Seeking a Customer Service/Sales wizard. This person should be able to answer q…" at bounding box center [267, 186] width 210 height 31
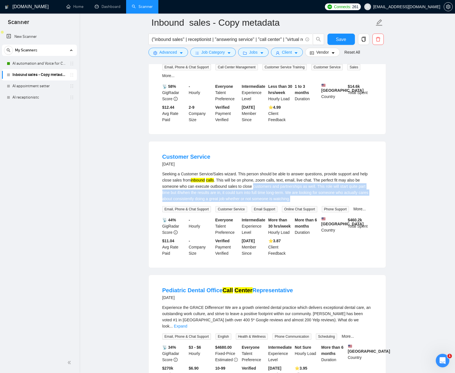
drag, startPoint x: 335, startPoint y: 207, endPoint x: 273, endPoint y: 195, distance: 63.2
click at [273, 195] on div "Seeking a Customer Service/Sales wizard. This person should be able to answer q…" at bounding box center [267, 186] width 210 height 31
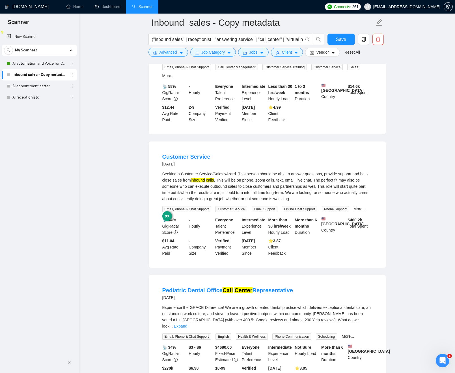
click at [266, 194] on div "Seeking a Customer Service/Sales wizard. This person should be able to answer q…" at bounding box center [267, 186] width 210 height 31
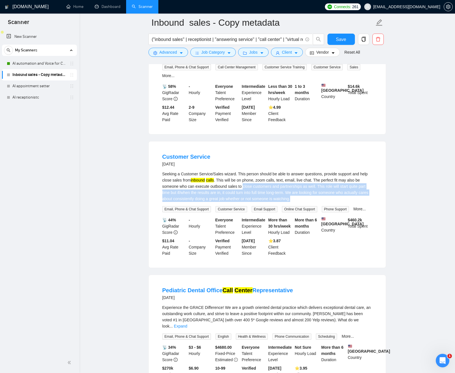
drag, startPoint x: 266, startPoint y: 194, endPoint x: 340, endPoint y: 208, distance: 75.4
click at [340, 202] on div "Seeking a Customer Service/Sales wizard. This person should be able to answer q…" at bounding box center [267, 186] width 210 height 31
click at [339, 202] on div "Seeking a Customer Service/Sales wizard. This person should be able to answer q…" at bounding box center [267, 186] width 210 height 31
drag, startPoint x: 339, startPoint y: 207, endPoint x: 260, endPoint y: 192, distance: 80.4
click at [261, 192] on div "Seeking a Customer Service/Sales wizard. This person should be able to answer q…" at bounding box center [267, 186] width 210 height 31
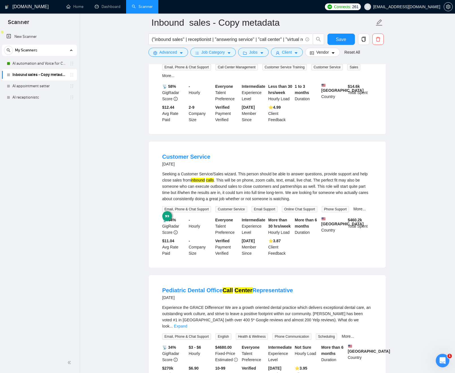
click at [258, 192] on div "Seeking a Customer Service/Sales wizard. This person should be able to answer q…" at bounding box center [267, 186] width 210 height 31
drag, startPoint x: 261, startPoint y: 192, endPoint x: 335, endPoint y: 212, distance: 76.7
click at [335, 212] on div "Seeking a Customer Service/Sales wizard. This person should be able to answer q…" at bounding box center [267, 192] width 210 height 42
click at [265, 194] on div "Seeking a Customer Service/Sales wizard. This person should be able to answer q…" at bounding box center [267, 186] width 210 height 31
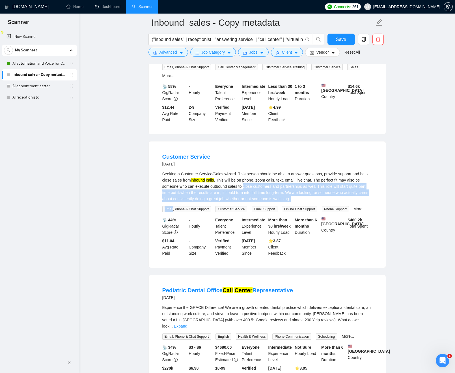
drag, startPoint x: 267, startPoint y: 194, endPoint x: 332, endPoint y: 211, distance: 67.4
click at [332, 211] on div "Seeking a Customer Service/Sales wizard. This person should be able to answer q…" at bounding box center [267, 192] width 210 height 42
drag, startPoint x: 332, startPoint y: 210, endPoint x: 327, endPoint y: 209, distance: 5.4
click at [332, 210] on div "Seeking a Customer Service/Sales wizard. This person should be able to answer q…" at bounding box center [267, 192] width 210 height 42
drag, startPoint x: 301, startPoint y: 203, endPoint x: 260, endPoint y: 194, distance: 41.6
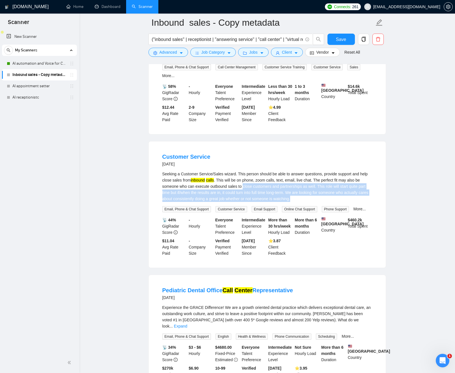
click at [260, 194] on div "Seeking a Customer Service/Sales wizard. This person should be able to answer q…" at bounding box center [267, 186] width 210 height 31
click at [269, 195] on div "Seeking a Customer Service/Sales wizard. This person should be able to answer q…" at bounding box center [267, 186] width 210 height 31
drag, startPoint x: 269, startPoint y: 195, endPoint x: 323, endPoint y: 207, distance: 55.7
click at [323, 202] on div "Seeking a Customer Service/Sales wizard. This person should be able to answer q…" at bounding box center [267, 186] width 210 height 31
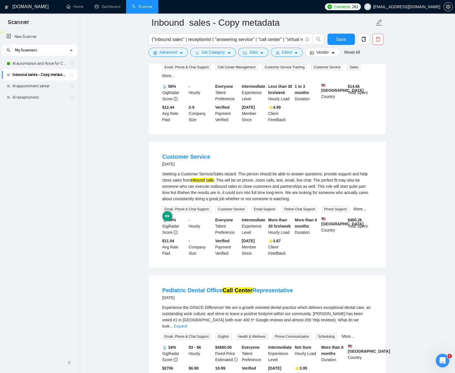
click at [327, 202] on div "Seeking a Customer Service/Sales wizard. This person should be able to answer q…" at bounding box center [267, 186] width 210 height 31
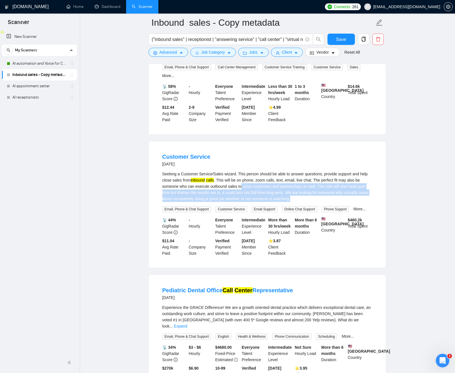
drag, startPoint x: 317, startPoint y: 206, endPoint x: 257, endPoint y: 193, distance: 60.4
click at [257, 193] on div "Seeking a Customer Service/Sales wizard. This person should be able to answer q…" at bounding box center [267, 186] width 210 height 31
click at [262, 194] on div "Seeking a Customer Service/Sales wizard. This person should be able to answer q…" at bounding box center [267, 186] width 210 height 31
drag, startPoint x: 265, startPoint y: 194, endPoint x: 342, endPoint y: 207, distance: 78.1
click at [342, 202] on div "Seeking a Customer Service/Sales wizard. This person should be able to answer q…" at bounding box center [267, 186] width 210 height 31
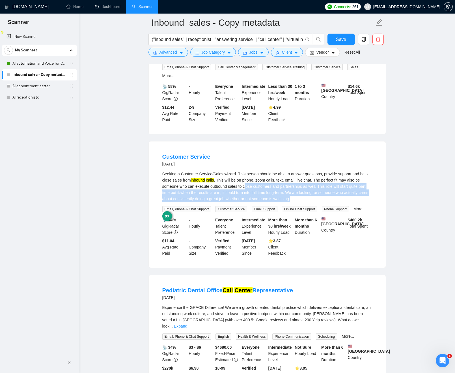
click at [330, 202] on div "Seeking a Customer Service/Sales wizard. This person should be able to answer q…" at bounding box center [267, 186] width 210 height 31
drag, startPoint x: 323, startPoint y: 204, endPoint x: 264, endPoint y: 196, distance: 59.7
click at [264, 196] on div "Seeking a Customer Service/Sales wizard. This person should be able to answer q…" at bounding box center [267, 186] width 210 height 31
drag, startPoint x: 264, startPoint y: 196, endPoint x: 337, endPoint y: 205, distance: 73.9
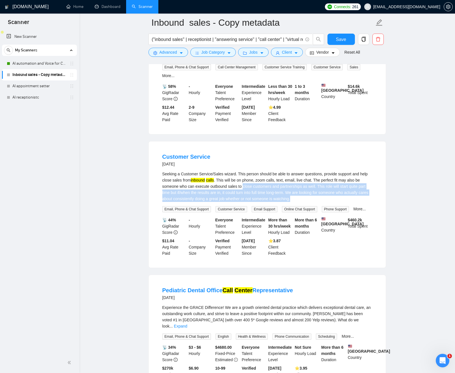
click at [337, 202] on div "Seeking a Customer Service/Sales wizard. This person should be able to answer q…" at bounding box center [267, 186] width 210 height 31
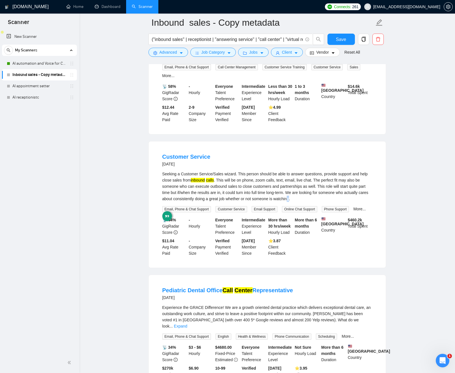
click at [319, 202] on div "Seeking a Customer Service/Sales wizard. This person should be able to answer q…" at bounding box center [267, 186] width 210 height 31
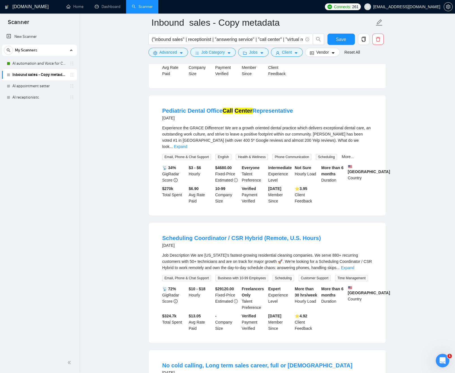
scroll to position [528, 0]
click at [354, 271] on link "Expand" at bounding box center [347, 268] width 13 height 5
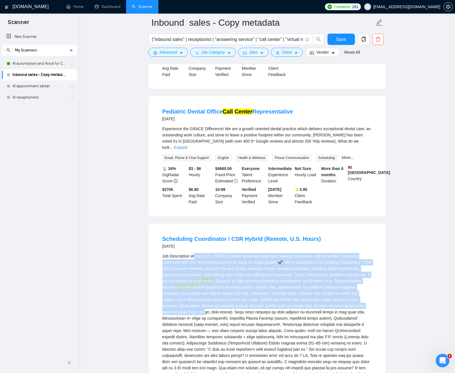
drag, startPoint x: 266, startPoint y: 330, endPoint x: 249, endPoint y: 289, distance: 44.8
click at [200, 276] on div "Job Description We are Arizona’s fastest-growing residential cleaning companies…" at bounding box center [267, 321] width 210 height 137
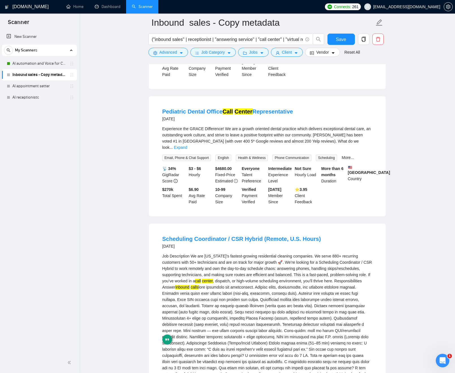
click at [270, 289] on div "Job Description We are Arizona’s fastest-growing residential cleaning companies…" at bounding box center [267, 321] width 210 height 137
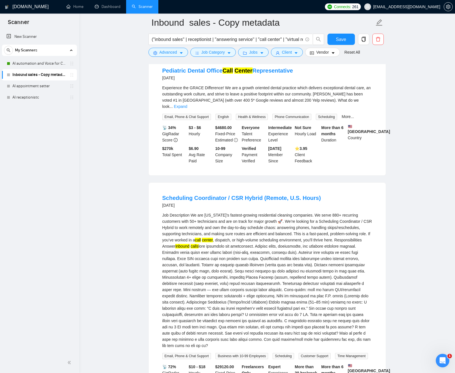
scroll to position [569, 0]
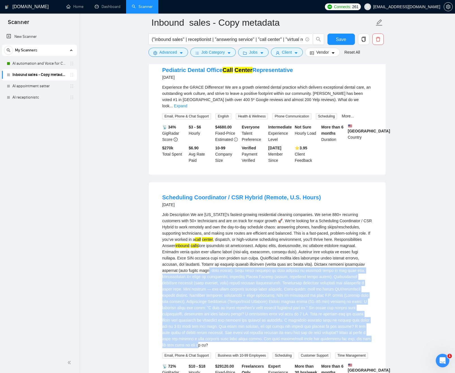
drag, startPoint x: 272, startPoint y: 293, endPoint x: 313, endPoint y: 345, distance: 66.4
click at [321, 348] on div "Job Description We are Arizona’s fastest-growing residential cleaning companies…" at bounding box center [267, 280] width 210 height 137
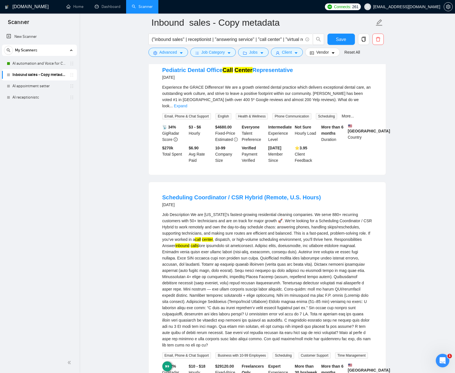
click at [273, 298] on div "Job Description We are Arizona’s fastest-growing residential cleaning companies…" at bounding box center [267, 280] width 210 height 137
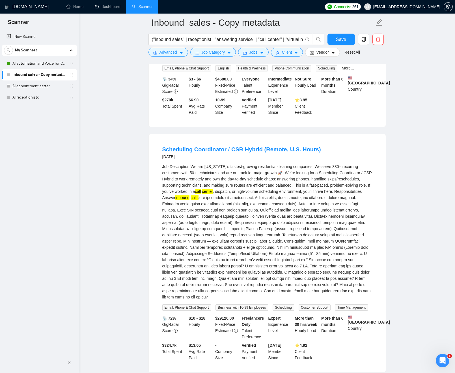
scroll to position [621, 0]
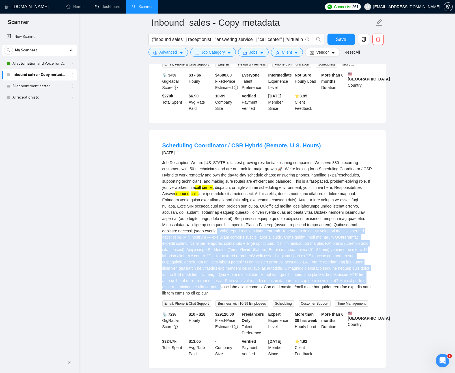
drag, startPoint x: 265, startPoint y: 249, endPoint x: 283, endPoint y: 253, distance: 19.3
click at [333, 296] on div "Job Description We are Arizona’s fastest-growing residential cleaning companies…" at bounding box center [267, 228] width 210 height 137
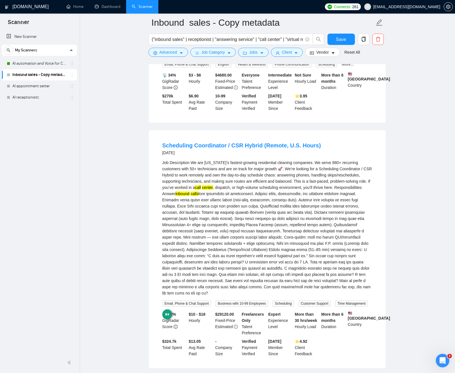
click at [261, 238] on div "Job Description We are Arizona’s fastest-growing residential cleaning companies…" at bounding box center [267, 228] width 210 height 137
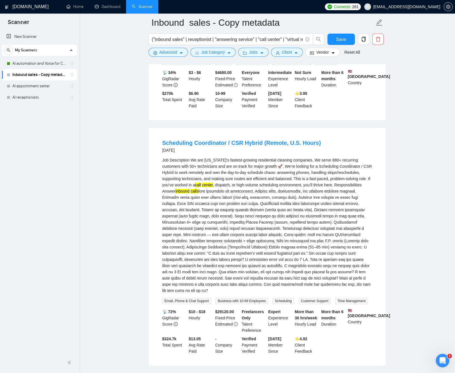
scroll to position [625, 0]
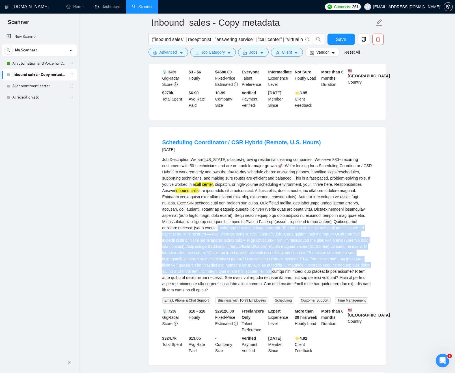
drag, startPoint x: 267, startPoint y: 247, endPoint x: 300, endPoint y: 261, distance: 36.3
click at [362, 289] on div "Job Description We are Arizona’s fastest-growing residential cleaning companies…" at bounding box center [267, 225] width 210 height 137
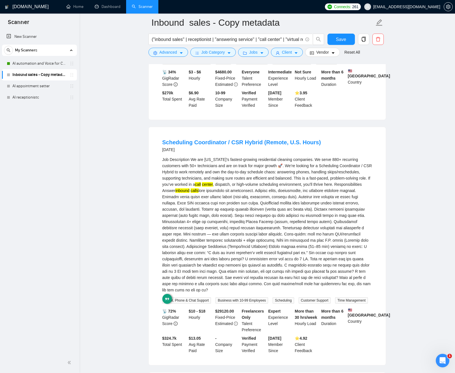
click at [263, 248] on div "Job Description We are Arizona’s fastest-growing residential cleaning companies…" at bounding box center [267, 225] width 210 height 137
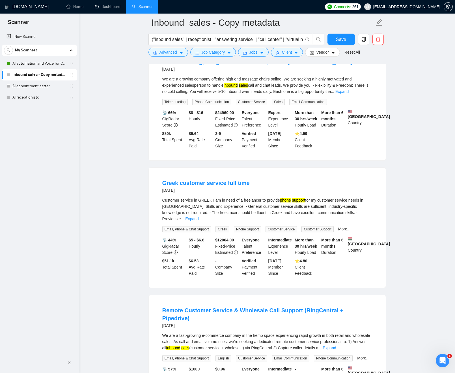
scroll to position [953, 0]
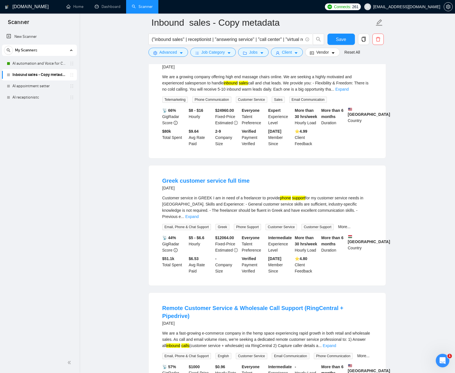
click at [211, 220] on div "Customer service in GREEK I am in need of a freelancer to provide phone support…" at bounding box center [267, 207] width 210 height 25
drag, startPoint x: 211, startPoint y: 229, endPoint x: 198, endPoint y: 231, distance: 13.1
click at [210, 220] on div "Customer service in GREEK I am in need of a freelancer to provide phone support…" at bounding box center [267, 207] width 210 height 25
click at [209, 220] on div "Customer service in GREEK I am in need of a freelancer to provide phone support…" at bounding box center [267, 207] width 210 height 25
click at [205, 220] on div "Customer service in GREEK I am in need of a freelancer to provide phone support…" at bounding box center [267, 207] width 210 height 25
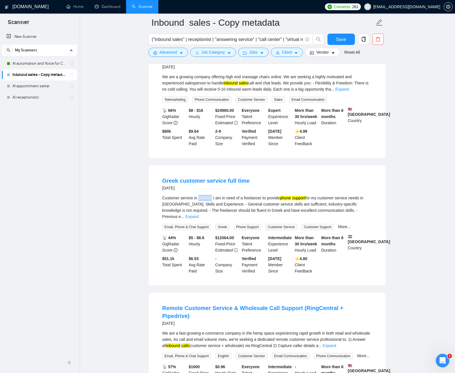
click at [205, 220] on div "Customer service in GREEK I am in need of a freelancer to provide phone support…" at bounding box center [267, 207] width 210 height 25
copy div "GREEK"
click at [181, 57] on button "Advanced" at bounding box center [168, 52] width 40 height 9
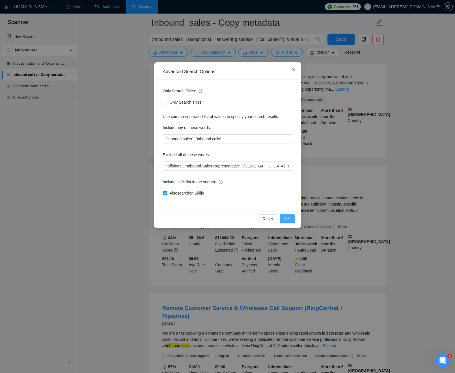
click at [289, 219] on span "OK" at bounding box center [287, 219] width 6 height 6
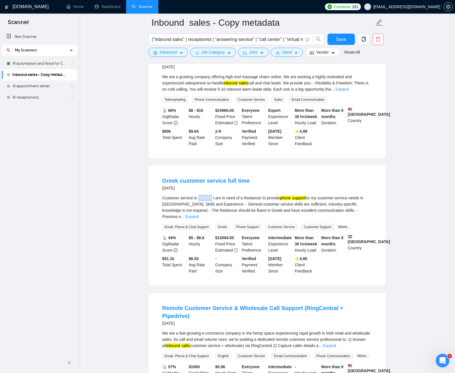
click at [205, 220] on div "Customer service in GREEK I am in need of a freelancer to provide phone support…" at bounding box center [267, 207] width 210 height 25
click at [206, 220] on div "Customer service in GREEK I am in need of a freelancer to provide phone support…" at bounding box center [267, 207] width 210 height 25
click at [202, 220] on div "Customer service in GREEK I am in need of a freelancer to provide phone support…" at bounding box center [267, 207] width 210 height 25
copy div "GREEK"
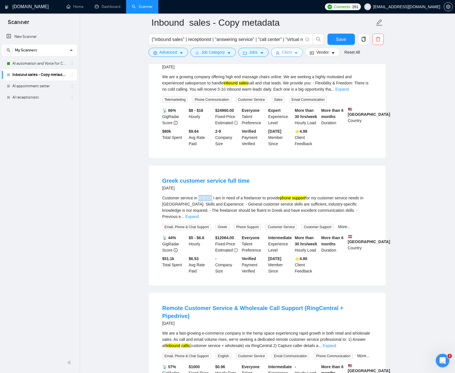
click at [297, 54] on icon "caret-down" at bounding box center [296, 53] width 4 height 4
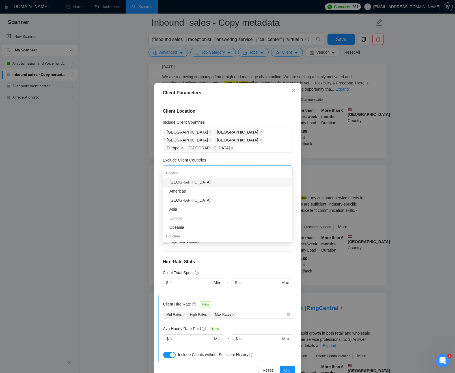
click at [225, 166] on div "India Indonesia" at bounding box center [224, 170] width 121 height 8
paste input "GREEK"
type input "GREEK"
type input "gree"
click at [231, 183] on div "Greece" at bounding box center [228, 182] width 119 height 6
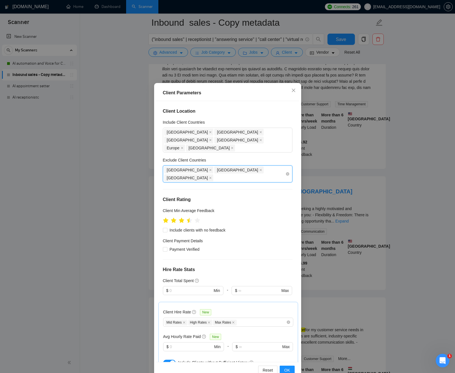
click at [244, 166] on div "India Indonesia Greece" at bounding box center [224, 174] width 121 height 16
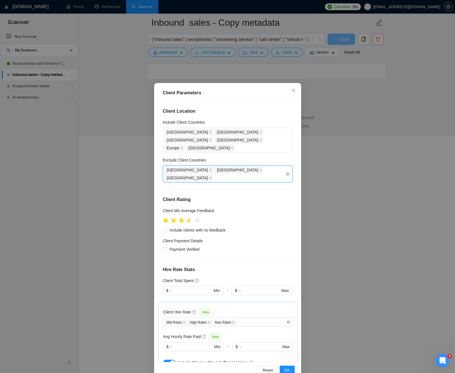
scroll to position [569, 0]
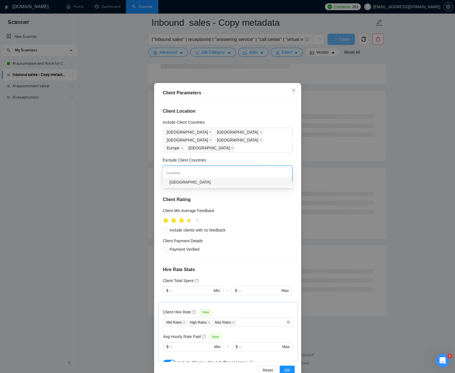
type input "hung"
click at [234, 185] on div "Hungary" at bounding box center [228, 182] width 119 height 6
click at [254, 157] on div "Exclude Client Countries" at bounding box center [227, 161] width 129 height 8
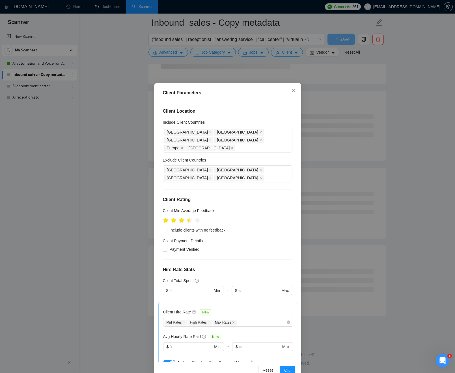
click at [289, 366] on div "Reset OK" at bounding box center [227, 370] width 143 height 16
click at [289, 368] on span "OK" at bounding box center [287, 370] width 6 height 6
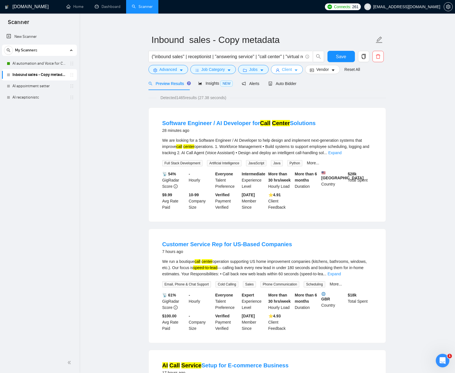
scroll to position [6, 0]
click at [341, 153] on link "Expand" at bounding box center [334, 153] width 13 height 5
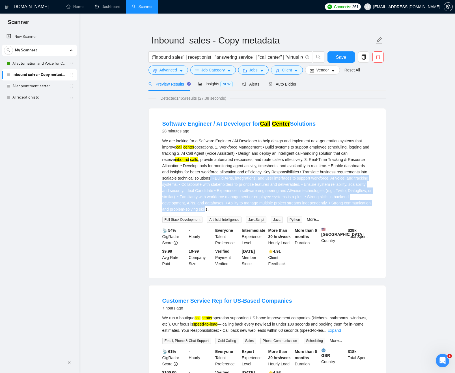
drag, startPoint x: 245, startPoint y: 181, endPoint x: 256, endPoint y: 190, distance: 13.8
click at [278, 209] on div "We are looking for a Software Engineer / AI Developer to help design and implem…" at bounding box center [267, 175] width 210 height 75
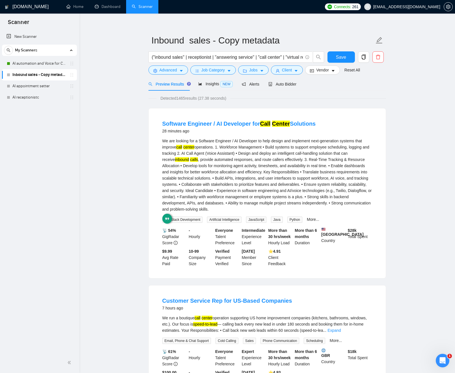
click at [242, 175] on div "We are looking for a Software Engineer / AI Developer to help design and implem…" at bounding box center [267, 175] width 210 height 75
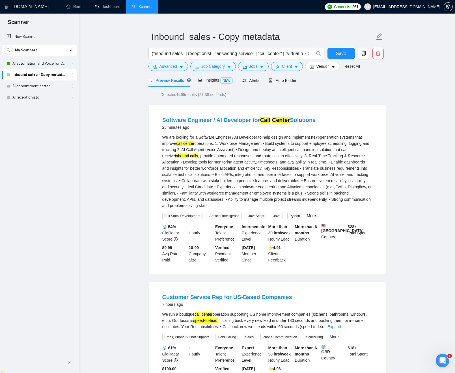
drag, startPoint x: 250, startPoint y: 170, endPoint x: 285, endPoint y: 202, distance: 47.2
click at [296, 211] on div "We are looking for a Software Engineer / AI Developer to help design and implem…" at bounding box center [267, 176] width 210 height 85
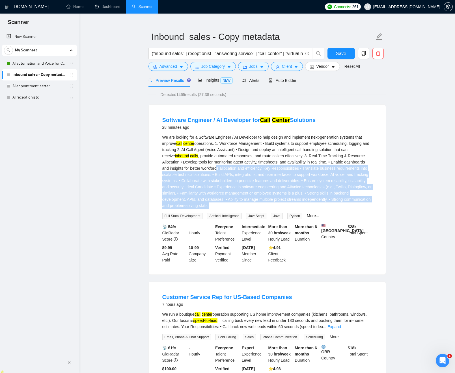
drag, startPoint x: 242, startPoint y: 172, endPoint x: 290, endPoint y: 203, distance: 57.1
click at [290, 204] on div "We are looking for a Software Engineer / AI Developer to help design and implem…" at bounding box center [267, 171] width 210 height 75
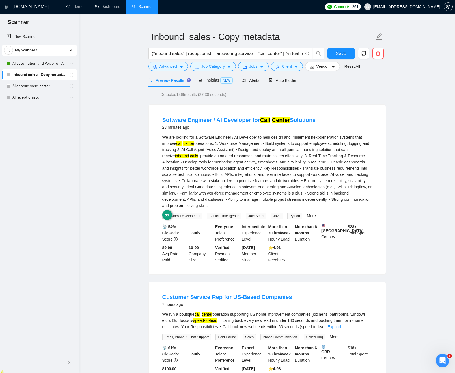
click at [255, 166] on div "We are looking for a Software Engineer / AI Developer to help design and implem…" at bounding box center [267, 171] width 210 height 75
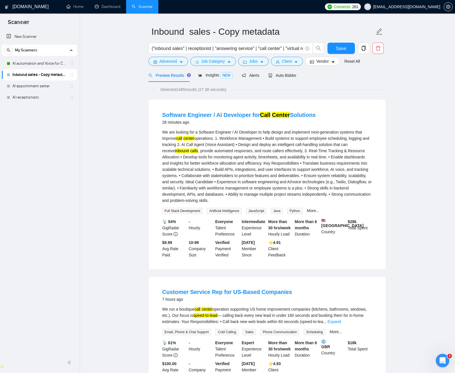
scroll to position [13, 0]
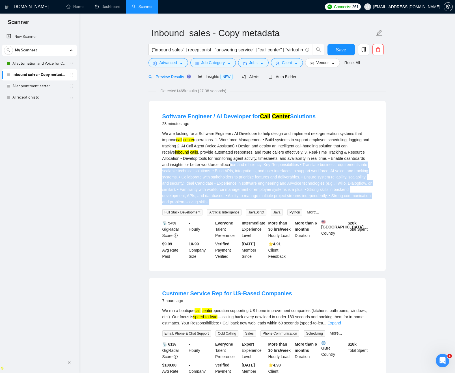
drag, startPoint x: 255, startPoint y: 167, endPoint x: 302, endPoint y: 191, distance: 52.7
click at [322, 201] on div "We are looking for a Software Engineer / AI Developer to help design and implem…" at bounding box center [267, 168] width 210 height 75
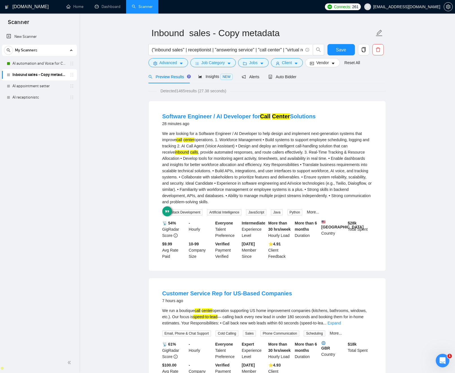
click at [267, 177] on div "We are looking for a Software Engineer / AI Developer to help design and implem…" at bounding box center [267, 168] width 210 height 75
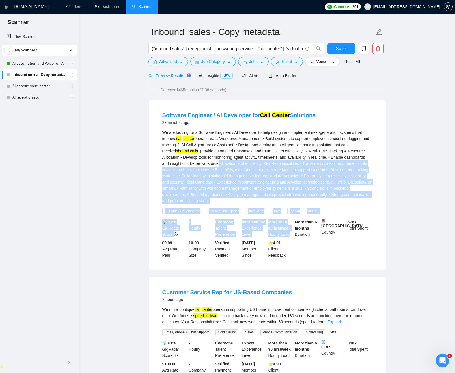
drag, startPoint x: 244, startPoint y: 166, endPoint x: 306, endPoint y: 214, distance: 78.5
click at [306, 215] on li "Software Engineer / AI Developer for Call Center Solutions 28 minutes ago We ar…" at bounding box center [266, 185] width 223 height 156
click at [263, 183] on div "We are looking for a Software Engineer / AI Developer to help design and implem…" at bounding box center [267, 166] width 210 height 75
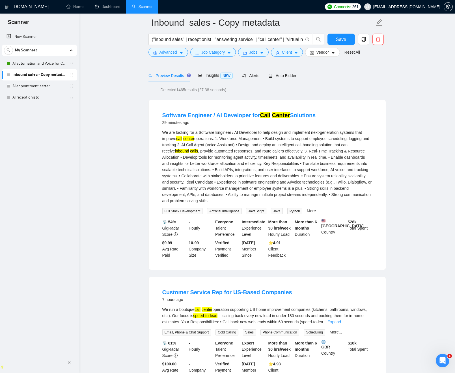
scroll to position [103, 0]
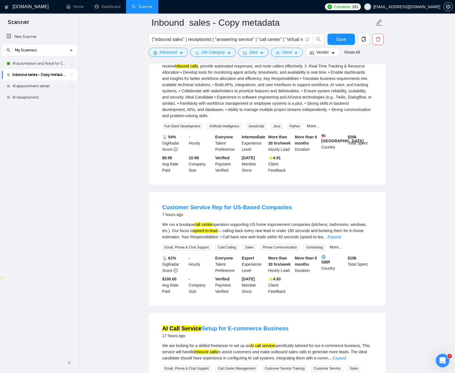
click at [255, 239] on div "We run a boutique call center operation supporting US home improvement companie…" at bounding box center [267, 231] width 210 height 19
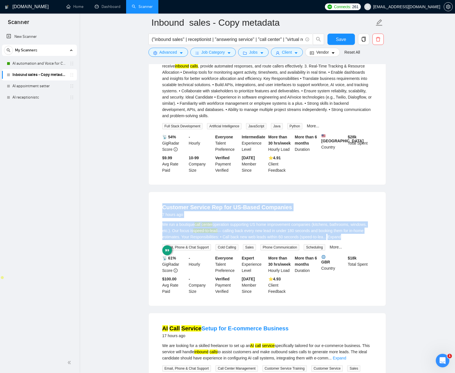
drag, startPoint x: 255, startPoint y: 239, endPoint x: 215, endPoint y: 209, distance: 49.9
click at [215, 210] on li "Customer Service Rep for US-Based Companies 7 hours ago We run a boutique call …" at bounding box center [266, 249] width 223 height 100
click at [211, 196] on div "Customer Service Rep for US-Based Companies 7 hours ago We run a boutique call …" at bounding box center [266, 249] width 237 height 114
drag, startPoint x: 211, startPoint y: 196, endPoint x: 279, endPoint y: 248, distance: 85.6
click at [275, 251] on div "Customer Service Rep for US-Based Companies 7 hours ago We run a boutique call …" at bounding box center [266, 249] width 237 height 114
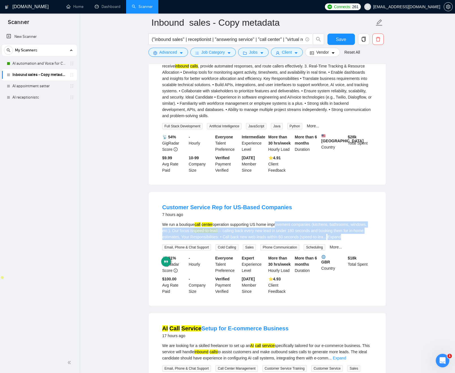
click at [280, 232] on div "We run a boutique call center operation supporting US home improvement companie…" at bounding box center [267, 231] width 210 height 19
drag, startPoint x: 280, startPoint y: 232, endPoint x: 228, endPoint y: 198, distance: 62.5
click at [228, 198] on div "Customer Service Rep for US-Based Companies 7 hours ago We run a boutique call …" at bounding box center [267, 249] width 237 height 114
click at [259, 231] on div "We run a boutique call center operation supporting US home improvement companie…" at bounding box center [267, 231] width 210 height 19
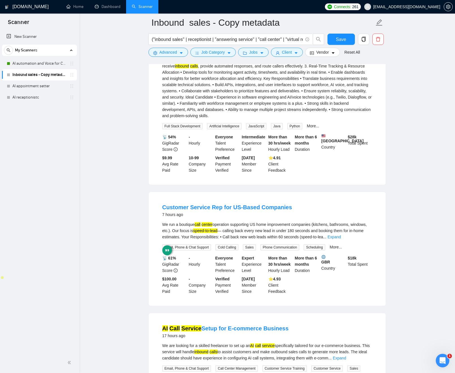
click at [259, 231] on div "We run a boutique call center operation supporting US home improvement companie…" at bounding box center [267, 231] width 210 height 19
click at [241, 235] on div "We run a boutique call center operation supporting US home improvement companie…" at bounding box center [267, 231] width 210 height 19
click at [341, 239] on link "Expand" at bounding box center [333, 237] width 13 height 5
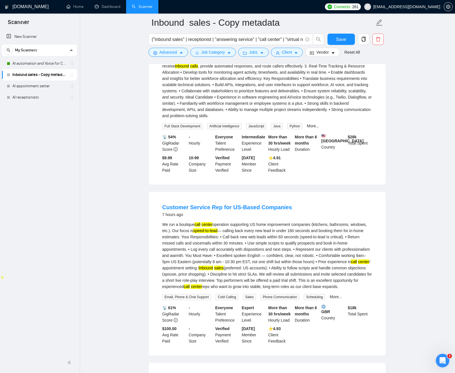
drag, startPoint x: 239, startPoint y: 261, endPoint x: 279, endPoint y: 293, distance: 52.1
click at [289, 290] on div "We run a boutique call center operation supporting US home improvement companie…" at bounding box center [267, 256] width 210 height 68
click at [244, 263] on div "We run a boutique call center operation supporting US home improvement companie…" at bounding box center [267, 256] width 210 height 68
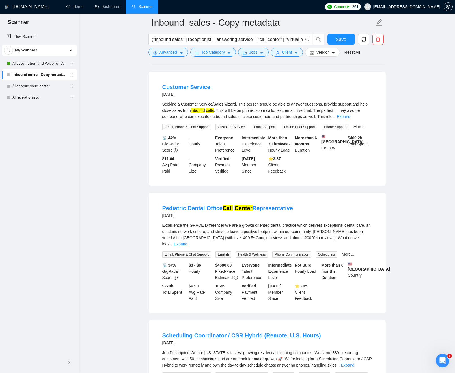
scroll to position [551, 0]
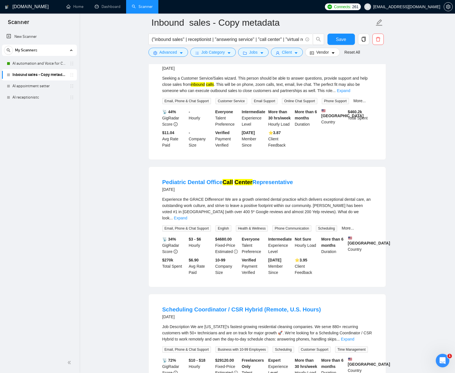
click at [250, 221] on div "Experience the GRACE Difference! We are a growth oriented dental practice which…" at bounding box center [267, 208] width 210 height 25
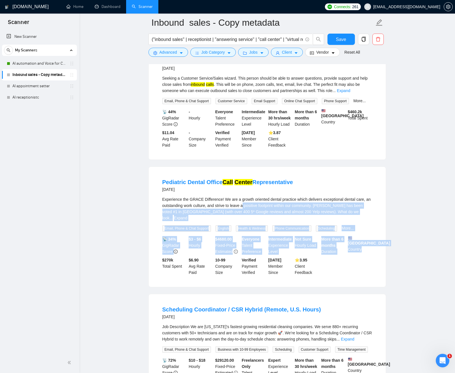
drag, startPoint x: 250, startPoint y: 233, endPoint x: 359, endPoint y: 307, distance: 131.3
click at [355, 280] on li "Pediatric Dental Office Call Center Representative 7 days ago Experience the GR…" at bounding box center [266, 227] width 223 height 107
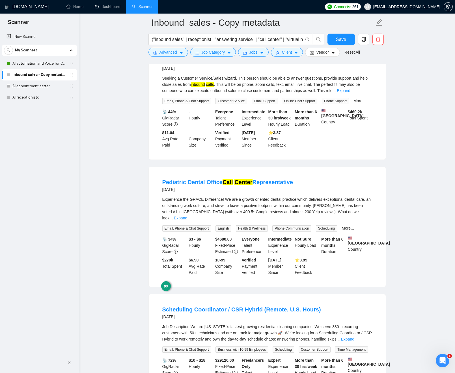
click at [371, 317] on ul "Software Engineer / AI Developer for Call Center Solutions 29 minutes ago We ar…" at bounding box center [266, 238] width 237 height 1340
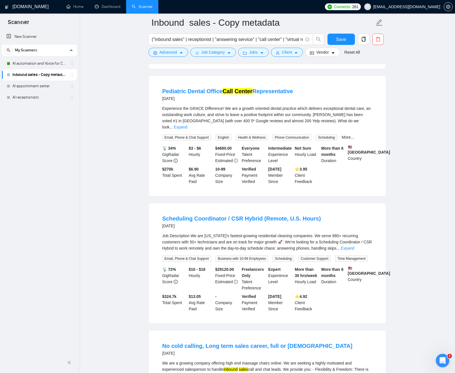
scroll to position [641, 0]
click at [270, 39] on input "("inbound sales" | receptionist | "answering service" | "call center" | "virtua…" at bounding box center [227, 39] width 151 height 7
drag, startPoint x: 259, startPoint y: 40, endPoint x: 175, endPoint y: 36, distance: 84.0
click at [174, 36] on input "("inbound sales" | receptionist | "answering service" | "call center" | "virtua…" at bounding box center [227, 39] width 151 height 7
click at [196, 37] on input "("inbound sales" | receptionist | "answering service" | "call center" | "virtua…" at bounding box center [227, 39] width 151 height 7
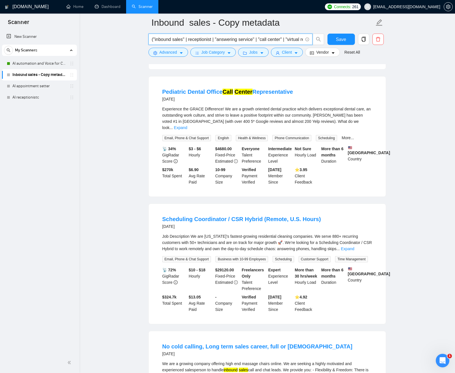
click at [134, 47] on main "Inbound sales - Copy metadata ("inbound sales" | receptionist | "answering serv…" at bounding box center [266, 106] width 357 height 1449
click at [342, 39] on span "Save" at bounding box center [341, 39] width 10 height 7
click at [121, 75] on main "Inbound sales - Copy metadata ("inbound sales" | receptionist | "answering serv…" at bounding box center [266, 106] width 357 height 1449
click at [367, 41] on span "copy" at bounding box center [363, 39] width 11 height 5
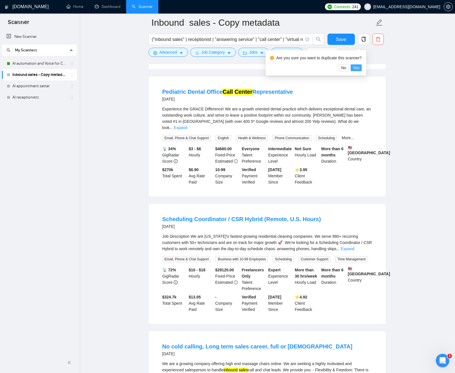
click at [357, 68] on span "Yes" at bounding box center [356, 68] width 6 height 6
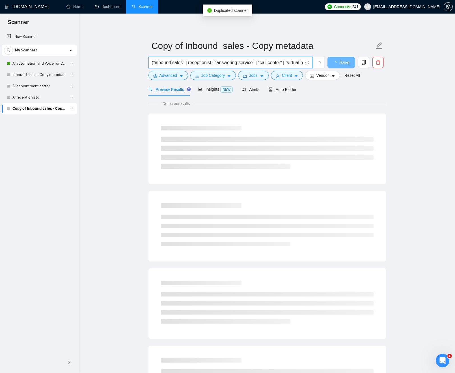
click at [183, 62] on input "("inbound sales" | receptionist | "answering service" | "call center" | "virtua…" at bounding box center [227, 62] width 151 height 7
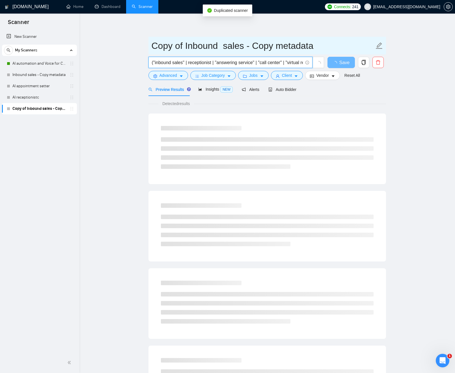
click at [168, 48] on input "Copy of Inbound sales - Copy metadata" at bounding box center [262, 46] width 223 height 14
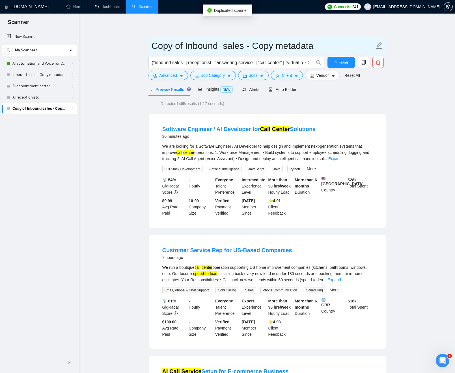
click at [168, 48] on input "Copy of Inbound sales - Copy metadata" at bounding box center [262, 46] width 223 height 14
type input "VOICE AI only"
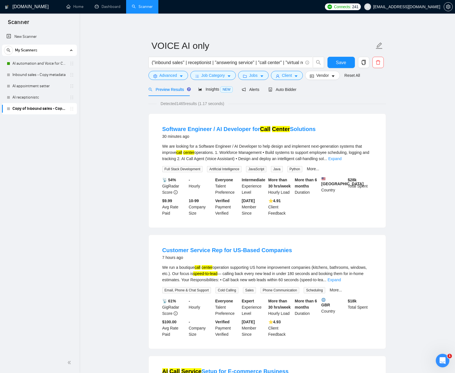
click at [336, 61] on span "Save" at bounding box center [341, 62] width 10 height 7
click at [34, 77] on link "Inbound sales - Copy metadata" at bounding box center [39, 74] width 54 height 11
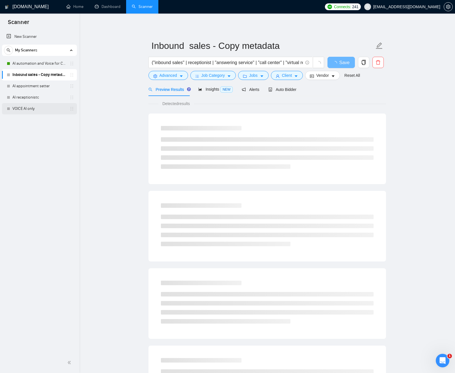
click at [34, 106] on link "VOICE AI only" at bounding box center [39, 108] width 54 height 11
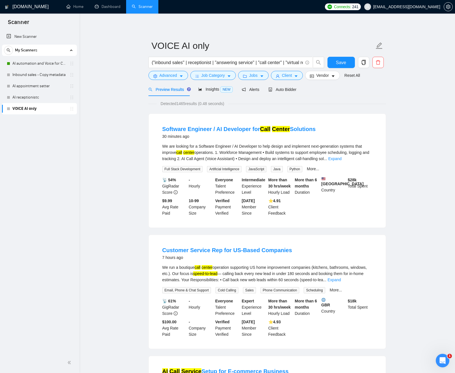
click at [179, 63] on input "("inbound sales" | receptionist | "answering service" | "call center" | "virtua…" at bounding box center [227, 62] width 151 height 7
drag, startPoint x: 178, startPoint y: 63, endPoint x: 162, endPoint y: 64, distance: 15.6
click at [162, 64] on input "("inbound sales" | receptionist | "answering service" | "call center" | "virtua…" at bounding box center [227, 62] width 151 height 7
drag, startPoint x: 223, startPoint y: 62, endPoint x: 98, endPoint y: 67, distance: 124.4
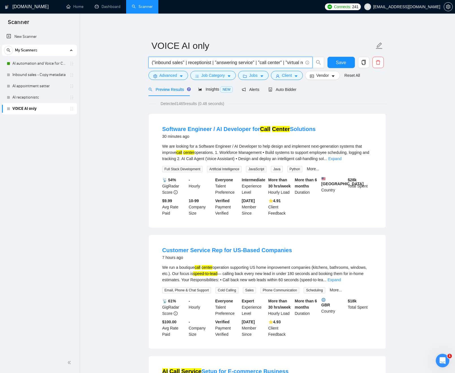
click at [292, 63] on input "("inbound sales" | receptionist | "answering service" | "call center" | "virtua…" at bounding box center [227, 62] width 151 height 7
drag, startPoint x: 289, startPoint y: 63, endPoint x: 151, endPoint y: 63, distance: 138.5
click at [151, 63] on span "("inbound sales" | receptionist | "answering service" | "call center" | "virtua…" at bounding box center [230, 62] width 164 height 11
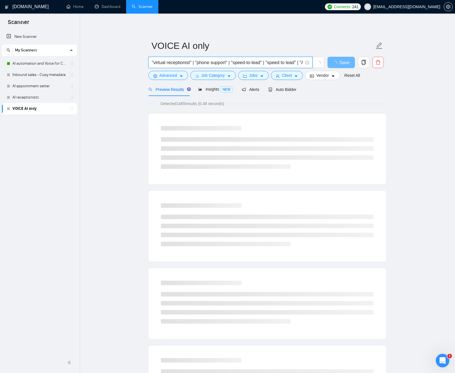
drag, startPoint x: 196, startPoint y: 63, endPoint x: 232, endPoint y: 60, distance: 36.3
click at [232, 60] on input ""virtual receptionist" | "phone support" | "speed-to-lead" | "speed to lead" | …" at bounding box center [227, 62] width 151 height 7
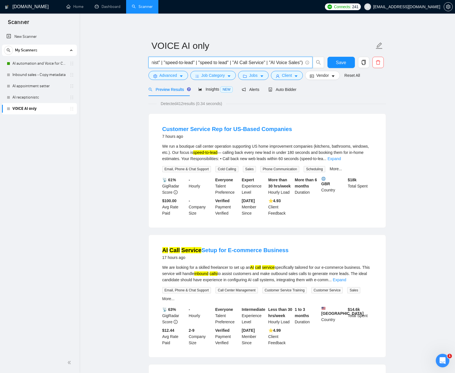
scroll to position [0, 39]
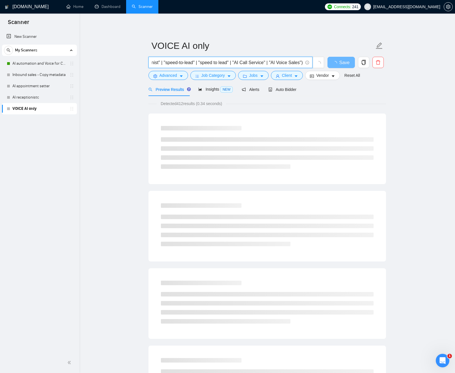
click at [303, 63] on span ""virtual receptionist" | "speed-to-lead" | "speed to lead" | "AI Call Service" …" at bounding box center [230, 62] width 164 height 11
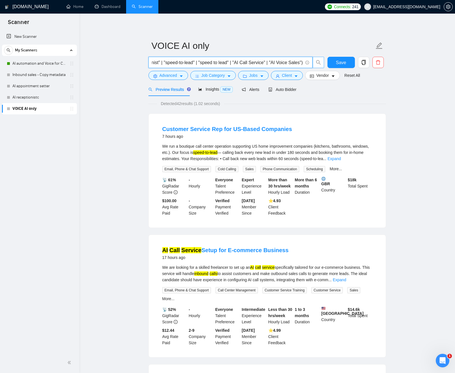
drag, startPoint x: 289, startPoint y: 62, endPoint x: 316, endPoint y: 63, distance: 26.6
click at [317, 62] on span ""virtual receptionist" | "speed-to-lead" | "speed to lead" | "AI Call Service" …" at bounding box center [236, 62] width 176 height 11
click at [284, 63] on input ""virtual receptionist" | "speed-to-lead" | "speed to lead" | "AI Call Service" …" at bounding box center [227, 62] width 151 height 7
click at [266, 62] on input ""virtual receptionist" | "speed-to-lead" | "speed to lead" | "AI Call Service" …" at bounding box center [227, 62] width 151 height 7
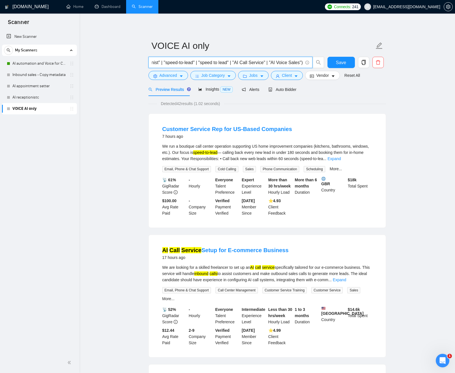
click at [266, 63] on input ""virtual receptionist" | "speed-to-lead" | "speed to lead" | "AI Call Service" …" at bounding box center [227, 62] width 151 height 7
click at [242, 61] on input ""virtual receptionist" | "speed-to-lead" | "speed to lead" | "AI Call Service" …" at bounding box center [227, 62] width 151 height 7
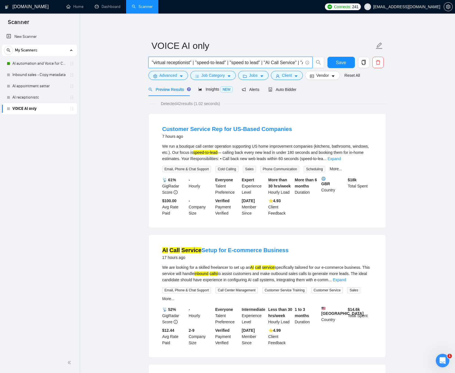
paste input ""AI receptionist" | "virtual receptionist" | "AI voice agent" | "AI call servic…"
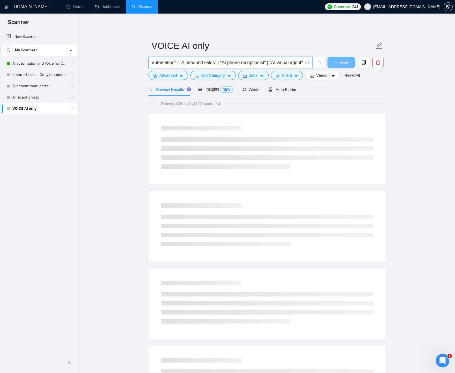
type input ""AI receptionist" | "virtual receptionist" | "AI voice agent" | "AI call servic…"
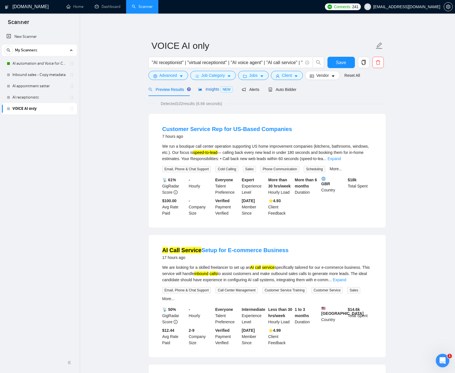
click at [209, 90] on span "Insights NEW" at bounding box center [215, 89] width 34 height 5
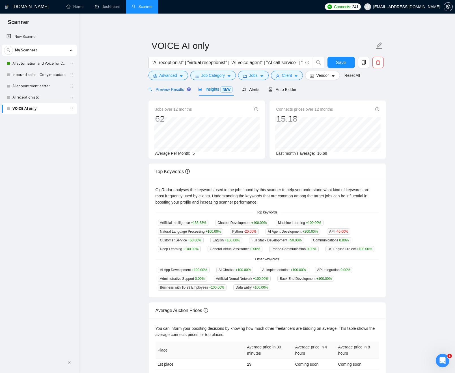
click at [172, 89] on span "Preview Results" at bounding box center [168, 89] width 41 height 5
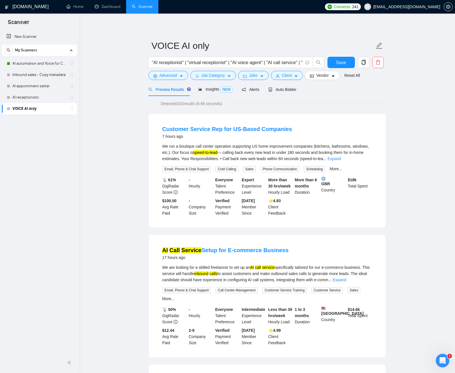
click at [198, 86] on div "Preview Results Insights NEW Alerts Auto Bidder" at bounding box center [222, 89] width 148 height 13
click at [202, 89] on span "Insights NEW" at bounding box center [215, 89] width 34 height 5
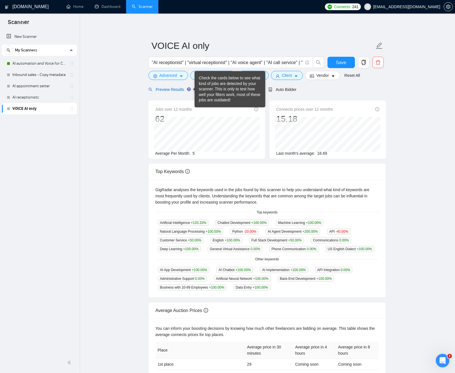
click at [172, 88] on span "Preview Results" at bounding box center [168, 89] width 41 height 5
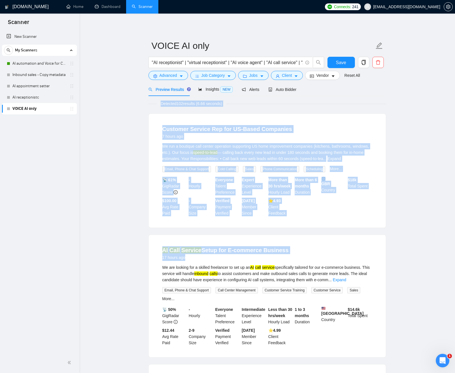
drag, startPoint x: 125, startPoint y: 97, endPoint x: 352, endPoint y: 252, distance: 275.1
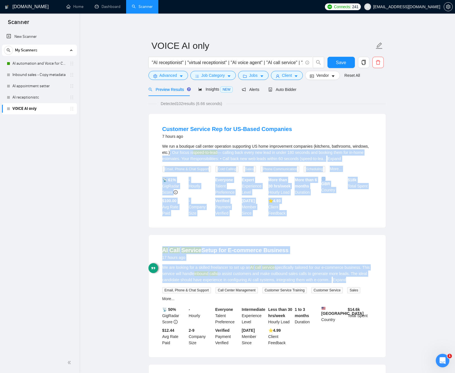
drag, startPoint x: 395, startPoint y: 277, endPoint x: 174, endPoint y: 152, distance: 254.0
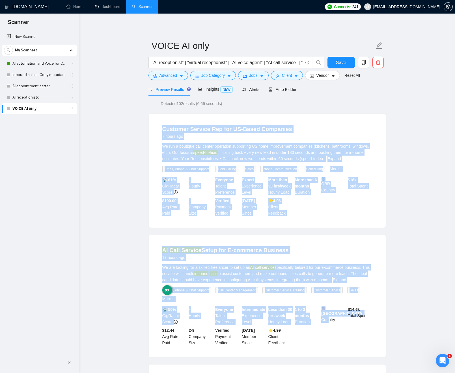
drag, startPoint x: 152, startPoint y: 129, endPoint x: 347, endPoint y: 303, distance: 260.8
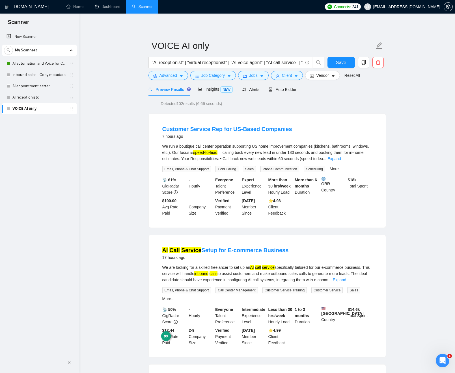
click at [381, 260] on div "AI Call Service Setup for E-commerce Business 17 hours ago We are looking for a…" at bounding box center [267, 296] width 237 height 122
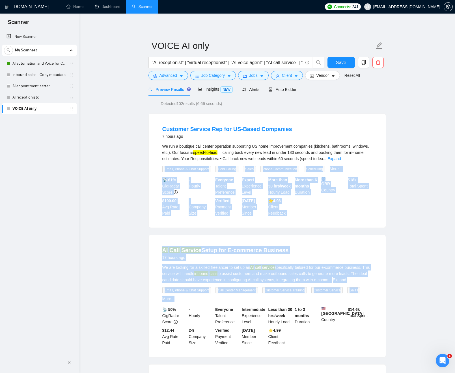
drag, startPoint x: 337, startPoint y: 261, endPoint x: 101, endPoint y: 168, distance: 252.8
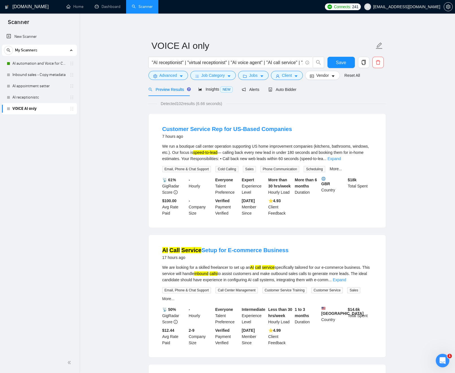
drag, startPoint x: 105, startPoint y: 171, endPoint x: 110, endPoint y: 170, distance: 5.4
click at [372, 160] on li "Customer Service Rep for US-Based Companies 7 hours ago We run a boutique call …" at bounding box center [266, 171] width 223 height 100
click at [341, 158] on link "Expand" at bounding box center [333, 159] width 13 height 5
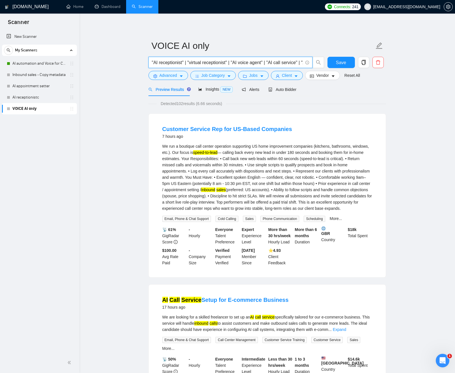
click at [238, 62] on input ""AI receptionist" | "virtual receptionist" | "AI voice agent" | "AI call servic…" at bounding box center [227, 62] width 151 height 7
click at [227, 61] on input ""AI receptionist" | "virtual receptionist" | "AI voice agent" | "AI call servic…" at bounding box center [227, 62] width 151 height 7
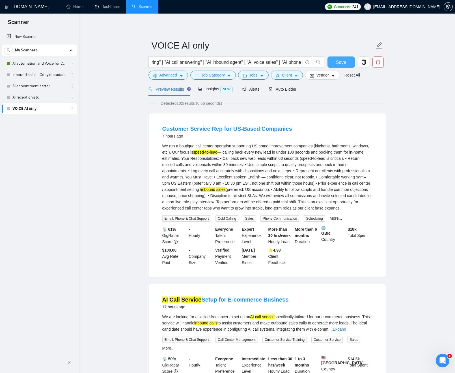
click at [340, 60] on span "Save" at bounding box center [341, 62] width 10 height 7
drag, startPoint x: 261, startPoint y: 63, endPoint x: 322, endPoint y: 61, distance: 60.5
click at [323, 61] on span ""AI receptionist" | "virtual receptionist" | "AI voice agent" | "AI call servic…" at bounding box center [236, 62] width 176 height 11
drag, startPoint x: 257, startPoint y: 64, endPoint x: 238, endPoint y: 64, distance: 18.4
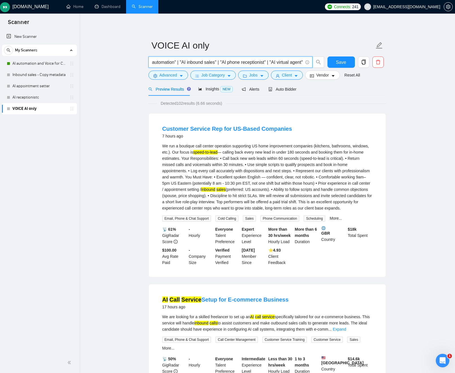
click at [257, 64] on input ""AI receptionist" | "virtual receptionist" | "AI voice agent" | "AI call servic…" at bounding box center [227, 62] width 151 height 7
drag, startPoint x: 255, startPoint y: 64, endPoint x: 344, endPoint y: 62, distance: 89.6
click at [347, 62] on div ""AI receptionist" | "virtual receptionist" | "AI voice agent" | "AI call servic…" at bounding box center [265, 64] width 237 height 14
drag, startPoint x: 222, startPoint y: 66, endPoint x: 201, endPoint y: 65, distance: 21.2
click at [222, 66] on input ""AI receptionist" | "virtual receptionist" | "AI voice agent" | "AI call servic…" at bounding box center [227, 62] width 151 height 7
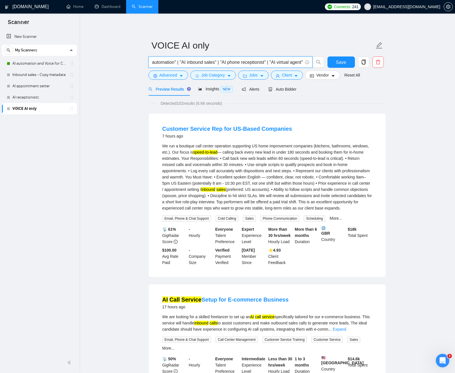
scroll to position [0, 1199]
drag, startPoint x: 192, startPoint y: 64, endPoint x: 149, endPoint y: 63, distance: 43.2
click at [148, 63] on span ""AI receptionist" | "virtual receptionist" | "AI voice agent" | "AI call servic…" at bounding box center [230, 62] width 164 height 11
click at [196, 60] on input ""AI receptionist" | "virtual receptionist" | "AI voice agent" | "AI call servic…" at bounding box center [227, 62] width 151 height 7
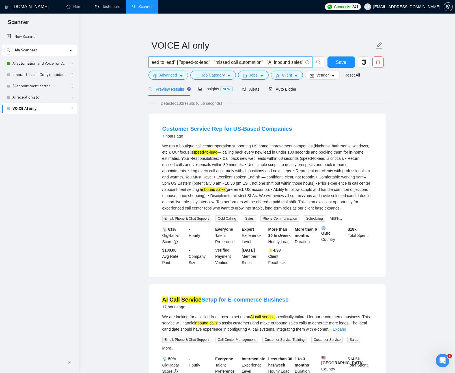
click at [195, 60] on input ""AI receptionist" | "virtual receptionist" | "AI voice agent" | "AI call servic…" at bounding box center [227, 62] width 151 height 7
click at [182, 77] on icon "caret-down" at bounding box center [181, 76] width 4 height 4
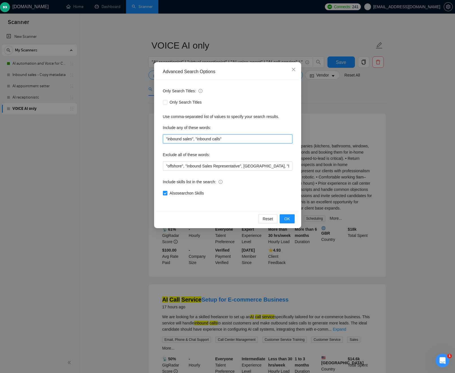
drag, startPoint x: 196, startPoint y: 139, endPoint x: 156, endPoint y: 137, distance: 39.9
click at [156, 137] on div "Only Search Titles: Only Search Titles Use comma-separated list of values to sp…" at bounding box center [227, 146] width 143 height 132
click at [177, 138] on input ""inbound sales", "inbound calls"" at bounding box center [227, 139] width 129 height 9
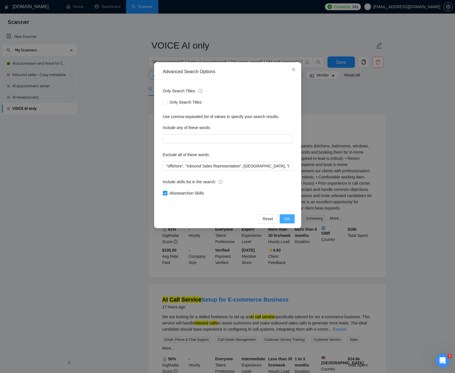
click at [290, 216] on button "OK" at bounding box center [286, 218] width 15 height 9
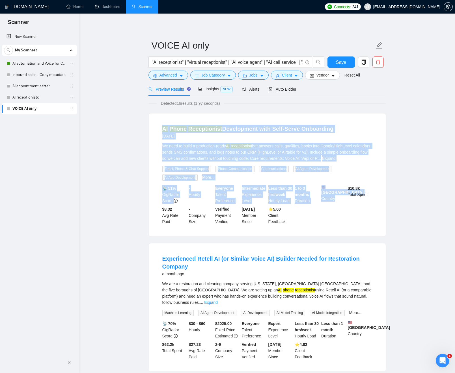
drag, startPoint x: 158, startPoint y: 134, endPoint x: 346, endPoint y: 221, distance: 207.6
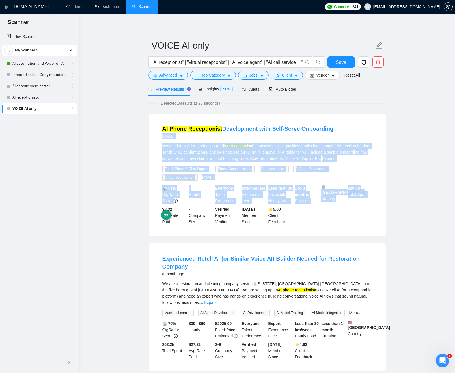
drag, startPoint x: 368, startPoint y: 229, endPoint x: 125, endPoint y: 131, distance: 261.9
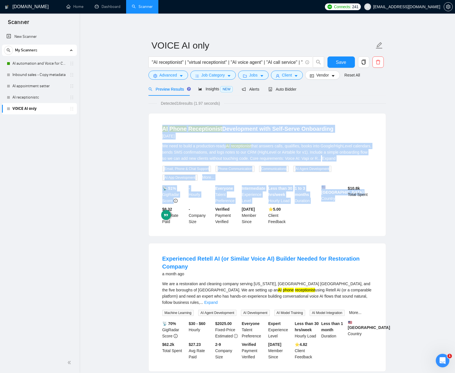
drag, startPoint x: 195, startPoint y: 144, endPoint x: 352, endPoint y: 212, distance: 171.4
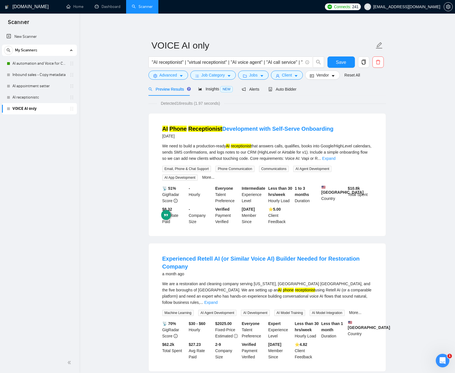
click at [335, 159] on link "Expand" at bounding box center [328, 158] width 13 height 5
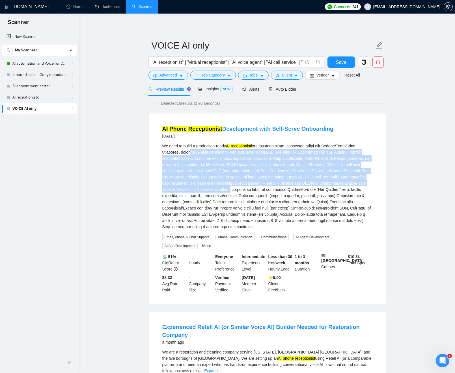
drag, startPoint x: 286, startPoint y: 191, endPoint x: 193, endPoint y: 152, distance: 100.9
click at [191, 152] on div "We need to build a production-ready AI receptionist" at bounding box center [267, 186] width 210 height 87
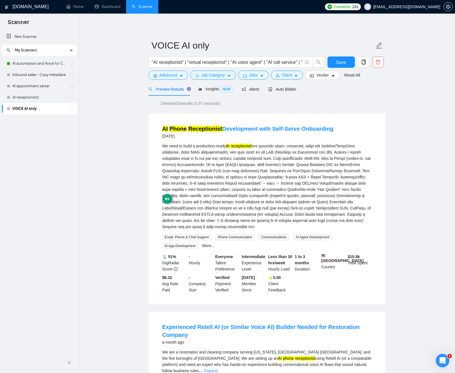
click at [251, 180] on div "We need to build a production-ready AI receptionist" at bounding box center [267, 186] width 210 height 87
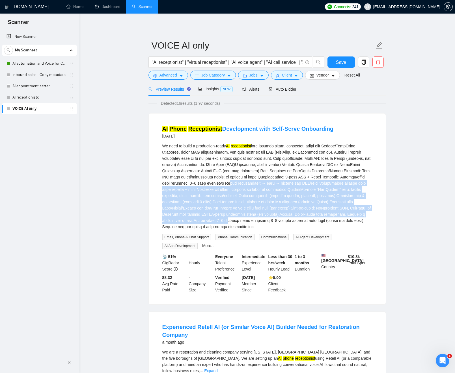
drag, startPoint x: 255, startPoint y: 182, endPoint x: 301, endPoint y: 218, distance: 57.6
click at [303, 219] on div "We need to build a production-ready AI receptionist" at bounding box center [267, 186] width 210 height 87
click at [255, 190] on div "We need to build a production-ready AI receptionist" at bounding box center [267, 186] width 210 height 87
drag, startPoint x: 263, startPoint y: 188, endPoint x: 326, endPoint y: 217, distance: 69.2
click at [339, 226] on div "We need to build a production-ready AI receptionist" at bounding box center [267, 186] width 210 height 87
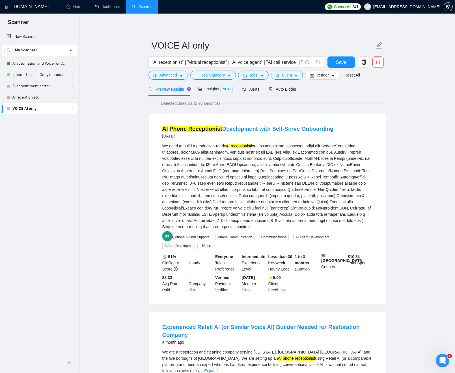
click at [257, 185] on div "We need to build a production-ready AI receptionist" at bounding box center [267, 186] width 210 height 87
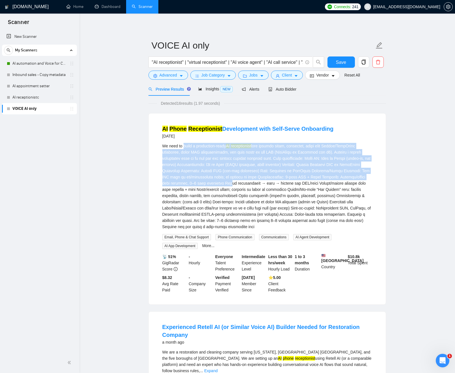
drag, startPoint x: 258, startPoint y: 183, endPoint x: 195, endPoint y: 150, distance: 71.7
click at [185, 146] on div "We need to build a production-ready AI receptionist" at bounding box center [267, 186] width 210 height 87
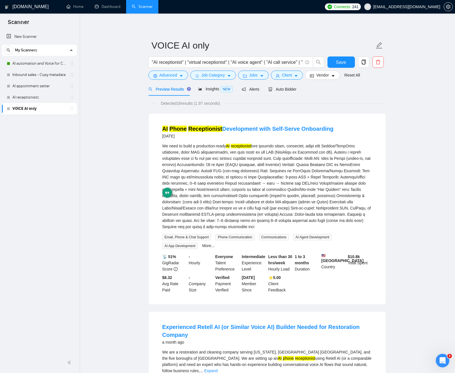
click at [251, 176] on div "We need to build a production-ready AI receptionist" at bounding box center [267, 186] width 210 height 87
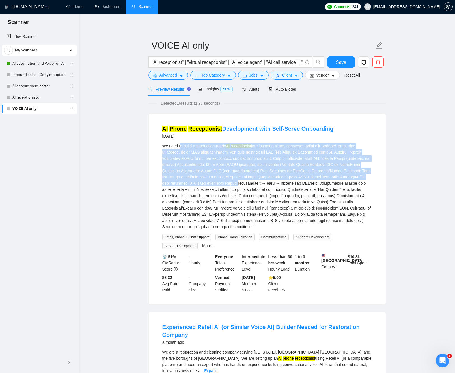
drag, startPoint x: 265, startPoint y: 184, endPoint x: 213, endPoint y: 166, distance: 54.3
click at [181, 144] on div "We need to build a production-ready AI receptionist" at bounding box center [267, 186] width 210 height 87
click at [258, 185] on div "We need to build a production-ready AI receptionist" at bounding box center [267, 186] width 210 height 87
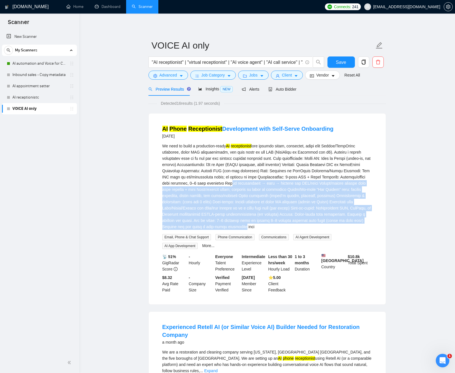
drag, startPoint x: 294, startPoint y: 213, endPoint x: 317, endPoint y: 222, distance: 24.5
click at [321, 230] on div "We need to build a production-ready AI receptionist" at bounding box center [267, 186] width 210 height 87
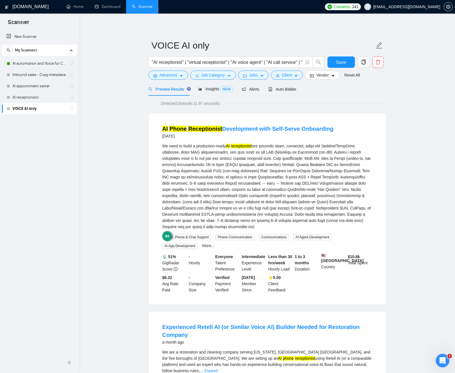
drag, startPoint x: 295, startPoint y: 196, endPoint x: 388, endPoint y: 192, distance: 93.6
click at [296, 196] on div "We need to build a production-ready AI receptionist" at bounding box center [267, 186] width 210 height 87
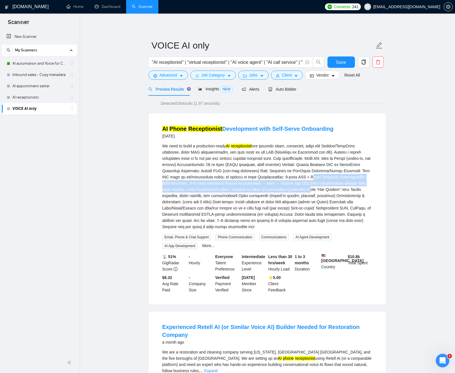
drag, startPoint x: 419, startPoint y: 191, endPoint x: 335, endPoint y: 178, distance: 84.9
click at [301, 182] on div "We need to build a production-ready AI receptionist" at bounding box center [267, 186] width 210 height 87
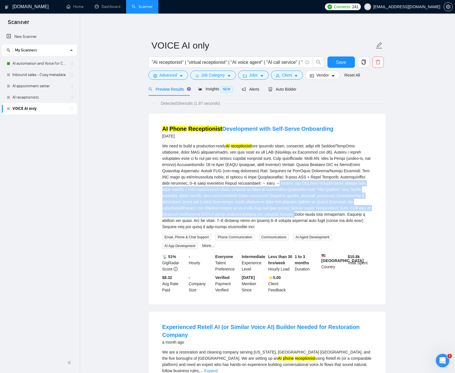
drag, startPoint x: 302, startPoint y: 183, endPoint x: 369, endPoint y: 210, distance: 71.8
click at [368, 211] on div "We need to build a production-ready AI receptionist" at bounding box center [267, 186] width 210 height 87
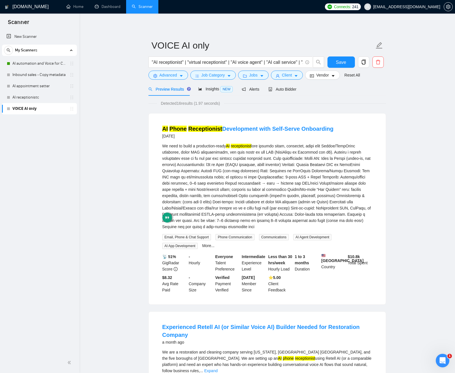
click at [205, 210] on div "We need to build a production-ready AI receptionist" at bounding box center [267, 186] width 210 height 87
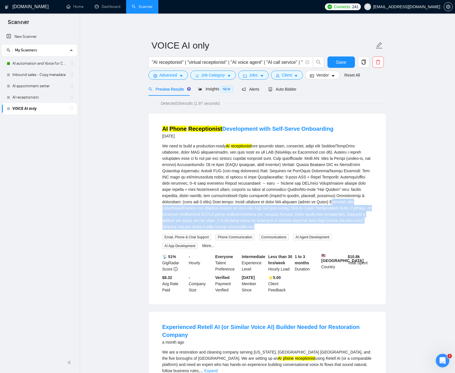
drag, startPoint x: 209, startPoint y: 209, endPoint x: 314, endPoint y: 222, distance: 105.1
click at [344, 227] on div "We need to build a production-ready AI receptionist" at bounding box center [267, 186] width 210 height 87
click at [185, 212] on div "We need to build a production-ready AI receptionist" at bounding box center [267, 186] width 210 height 87
drag, startPoint x: 194, startPoint y: 211, endPoint x: 331, endPoint y: 221, distance: 137.7
click at [347, 230] on div "We need to build a production-ready AI receptionist Email, Phone & Chat Support…" at bounding box center [267, 196] width 210 height 106
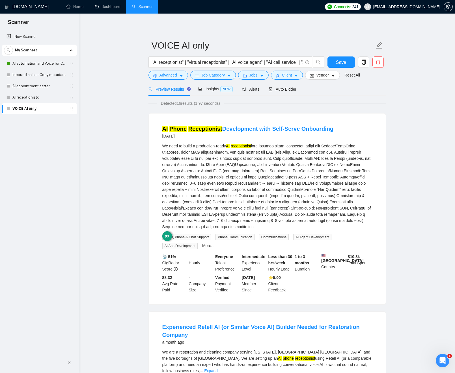
click at [266, 196] on div "We need to build a production-ready AI receptionist" at bounding box center [267, 186] width 210 height 87
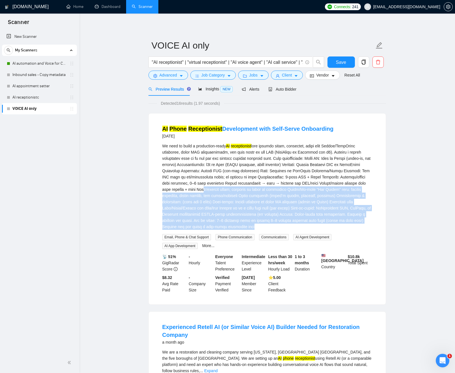
drag, startPoint x: 256, startPoint y: 189, endPoint x: 350, endPoint y: 219, distance: 98.8
click at [356, 230] on div "We need to build a production-ready AI receptionist Email, Phone & Chat Support…" at bounding box center [267, 196] width 210 height 106
click at [324, 197] on div "We need to build a production-ready AI receptionist" at bounding box center [267, 186] width 210 height 87
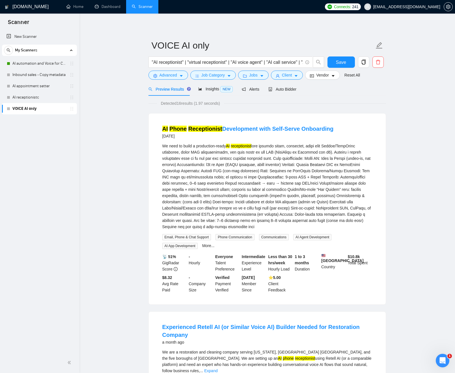
click at [219, 220] on div "We need to build a production-ready AI receptionist" at bounding box center [267, 186] width 210 height 87
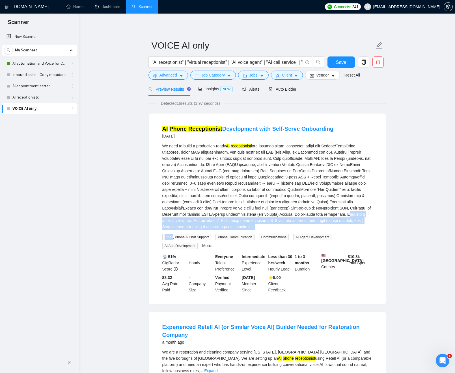
drag, startPoint x: 226, startPoint y: 220, endPoint x: 312, endPoint y: 213, distance: 86.5
click at [342, 227] on div "We need to build a production-ready AI receptionist" at bounding box center [267, 186] width 210 height 87
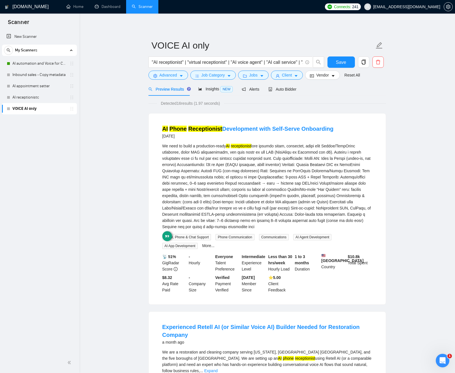
drag, startPoint x: 269, startPoint y: 195, endPoint x: 273, endPoint y: 196, distance: 4.0
click at [269, 195] on div "We need to build a production-ready AI receptionist" at bounding box center [267, 186] width 210 height 87
drag, startPoint x: 273, startPoint y: 196, endPoint x: 341, endPoint y: 227, distance: 74.8
click at [338, 226] on div "We need to build a production-ready AI receptionist" at bounding box center [267, 186] width 210 height 87
click at [347, 230] on div "We need to build a production-ready AI receptionist" at bounding box center [267, 186] width 210 height 87
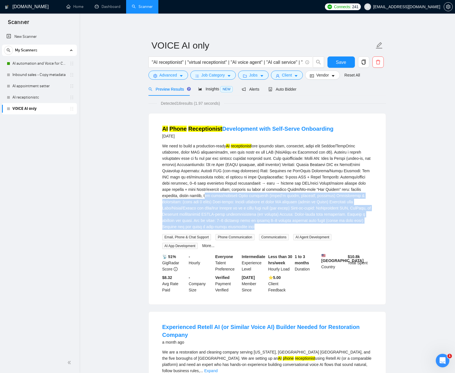
drag, startPoint x: 346, startPoint y: 229, endPoint x: 270, endPoint y: 196, distance: 83.4
click at [270, 196] on div "We need to build a production-ready AI receptionist" at bounding box center [267, 186] width 210 height 87
drag, startPoint x: 271, startPoint y: 197, endPoint x: 329, endPoint y: 225, distance: 65.0
click at [329, 226] on div "We need to build a production-ready AI receptionist" at bounding box center [267, 186] width 210 height 87
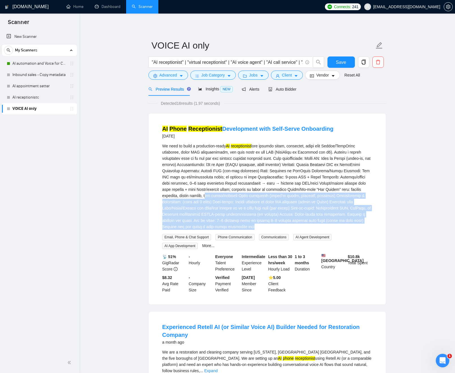
click at [328, 224] on div "We need to build a production-ready AI receptionist" at bounding box center [267, 186] width 210 height 87
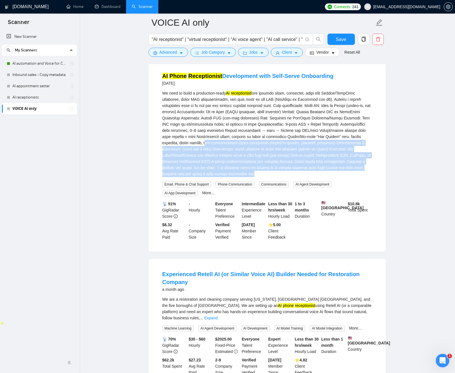
scroll to position [105, 0]
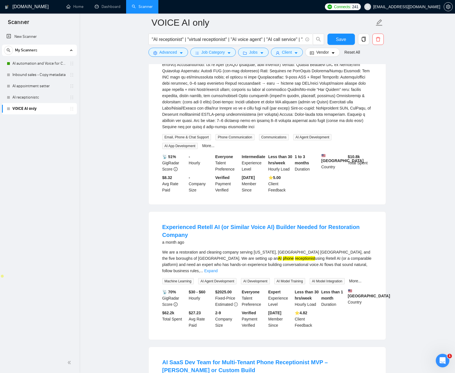
click at [271, 257] on div "We are a restoration and cleaning company serving Connecticut, Westchester Coun…" at bounding box center [267, 261] width 210 height 25
drag, startPoint x: 271, startPoint y: 257, endPoint x: 216, endPoint y: 257, distance: 55.7
click at [218, 256] on div "We are a restoration and cleaning company serving Connecticut, Westchester Coun…" at bounding box center [267, 261] width 210 height 25
click at [174, 264] on div "We are a restoration and cleaning company serving Connecticut, Westchester Coun…" at bounding box center [267, 261] width 210 height 25
drag, startPoint x: 177, startPoint y: 263, endPoint x: 289, endPoint y: 261, distance: 111.6
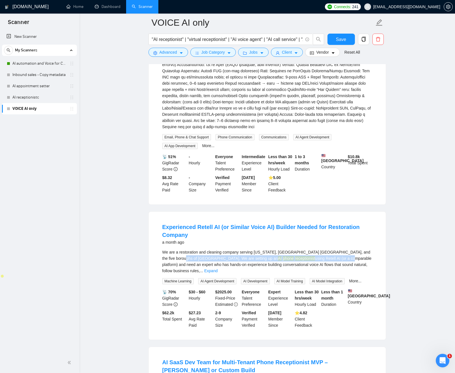
click at [289, 261] on div "We are a restoration and cleaning company serving Connecticut, Westchester Coun…" at bounding box center [267, 261] width 210 height 25
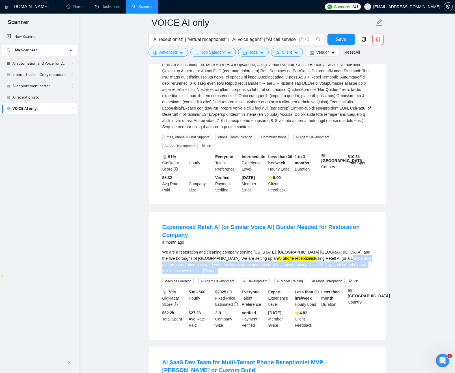
drag, startPoint x: 289, startPoint y: 261, endPoint x: 367, endPoint y: 268, distance: 78.3
click at [367, 270] on div "We are a restoration and cleaning company serving Connecticut, Westchester Coun…" at bounding box center [267, 261] width 210 height 25
drag, startPoint x: 384, startPoint y: 266, endPoint x: 373, endPoint y: 269, distance: 11.3
click at [383, 266] on div "Experienced Retell AI (or Similar Voice AI) Builder Needed for Restoration Comp…" at bounding box center [267, 276] width 237 height 128
click at [217, 270] on link "Expand" at bounding box center [210, 271] width 13 height 5
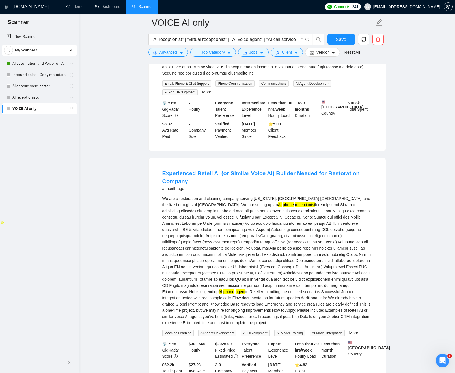
scroll to position [213, 0]
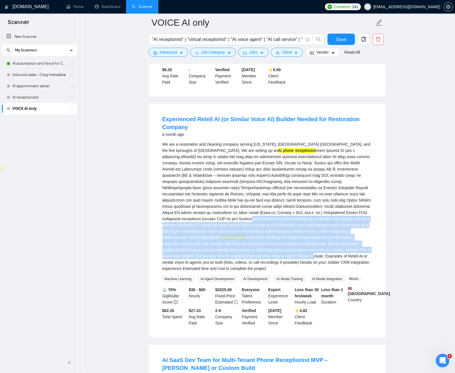
drag, startPoint x: 249, startPoint y: 220, endPoint x: 283, endPoint y: 260, distance: 52.7
click at [284, 261] on div "We are a restoration and cleaning company serving Connecticut, Westchester Coun…" at bounding box center [267, 206] width 210 height 131
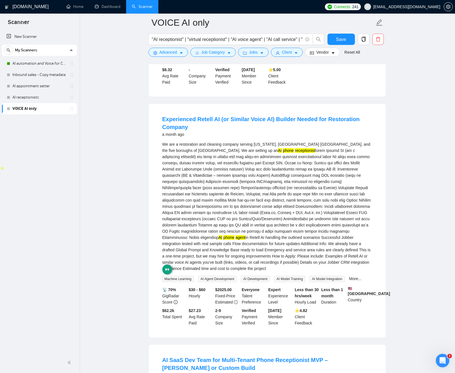
click at [238, 207] on div "We are a restoration and cleaning company serving Connecticut, Westchester Coun…" at bounding box center [267, 206] width 210 height 131
click at [234, 202] on div "We are a restoration and cleaning company serving Connecticut, Westchester Coun…" at bounding box center [267, 206] width 210 height 131
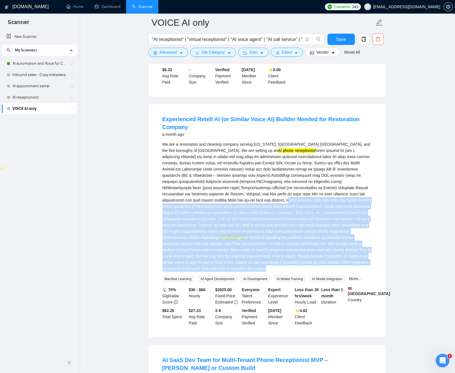
drag, startPoint x: 234, startPoint y: 202, endPoint x: 264, endPoint y: 271, distance: 75.6
click at [265, 271] on div "We are a restoration and cleaning company serving Connecticut, Westchester Coun…" at bounding box center [267, 206] width 210 height 131
drag, startPoint x: 259, startPoint y: 253, endPoint x: 239, endPoint y: 202, distance: 54.1
click at [239, 203] on div "We are a restoration and cleaning company serving Connecticut, Westchester Coun…" at bounding box center [267, 206] width 210 height 131
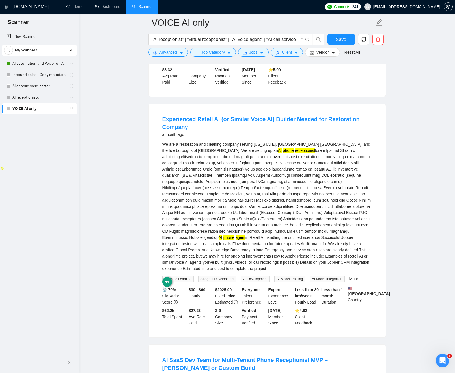
click at [241, 201] on div "We are a restoration and cleaning company serving Connecticut, Westchester Coun…" at bounding box center [267, 206] width 210 height 131
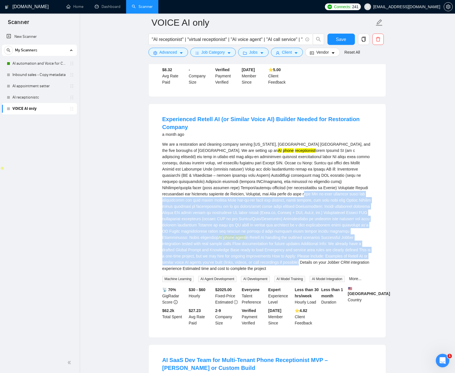
drag, startPoint x: 242, startPoint y: 209, endPoint x: 264, endPoint y: 256, distance: 51.7
click at [261, 269] on div "We are a restoration and cleaning company serving Connecticut, Westchester Coun…" at bounding box center [267, 206] width 210 height 131
click at [257, 229] on div "We are a restoration and cleaning company serving Connecticut, Westchester Coun…" at bounding box center [267, 206] width 210 height 131
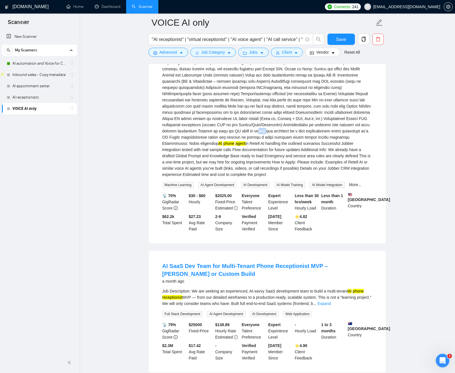
scroll to position [308, 0]
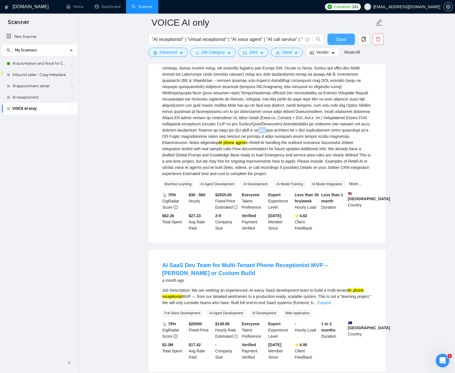
click at [343, 39] on span "Save" at bounding box center [341, 39] width 10 height 7
click at [238, 127] on div "We are a restoration and cleaning company serving Connecticut, Westchester Coun…" at bounding box center [267, 111] width 210 height 131
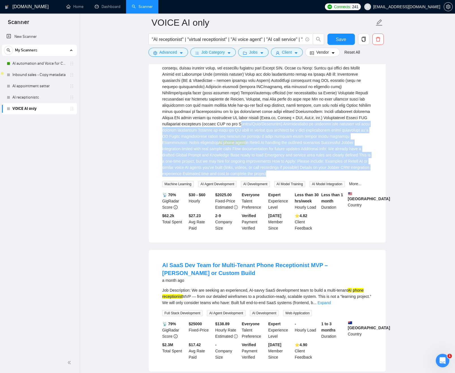
drag, startPoint x: 238, startPoint y: 127, endPoint x: 264, endPoint y: 177, distance: 56.5
click at [263, 177] on div "We are a restoration and cleaning company serving Connecticut, Westchester Coun…" at bounding box center [267, 111] width 210 height 131
click at [265, 177] on div "We are a restoration and cleaning company serving Connecticut, Westchester Coun…" at bounding box center [267, 111] width 210 height 131
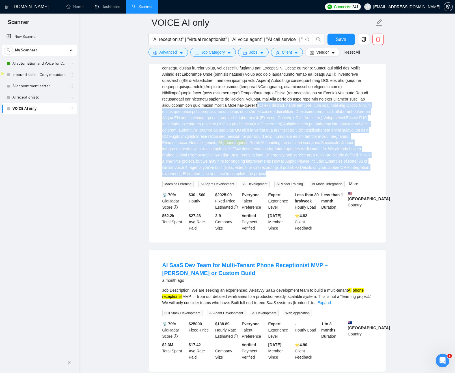
drag, startPoint x: 265, startPoint y: 177, endPoint x: 196, endPoint y: 112, distance: 94.8
click at [196, 112] on div "We are a restoration and cleaning company serving Connecticut, Westchester Coun…" at bounding box center [267, 111] width 210 height 131
click at [202, 113] on div "We are a restoration and cleaning company serving Connecticut, Westchester Coun…" at bounding box center [267, 111] width 210 height 131
drag, startPoint x: 203, startPoint y: 115, endPoint x: 279, endPoint y: 179, distance: 99.4
click at [274, 177] on div "We are a restoration and cleaning company serving Connecticut, Westchester Coun…" at bounding box center [267, 111] width 210 height 131
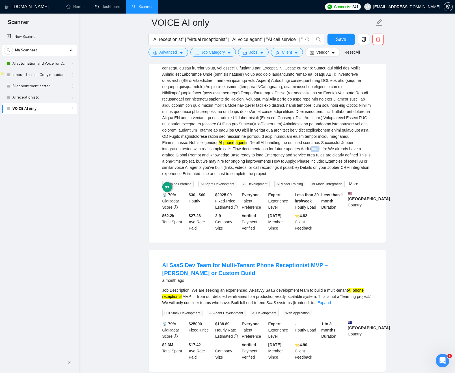
drag, startPoint x: 274, startPoint y: 150, endPoint x: 273, endPoint y: 154, distance: 3.6
click at [274, 150] on div "We are a restoration and cleaning company serving Connecticut, Westchester Coun…" at bounding box center [267, 111] width 210 height 131
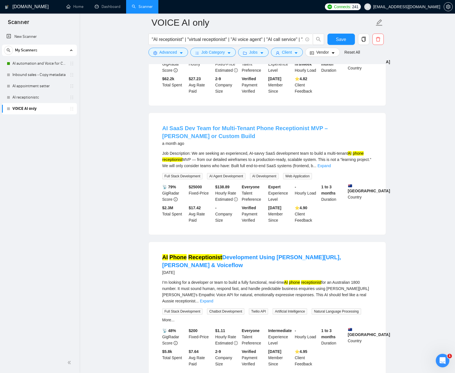
scroll to position [452, 0]
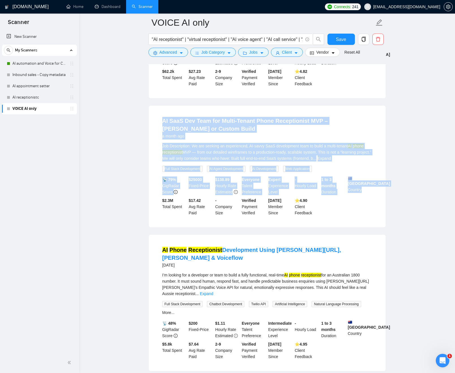
drag, startPoint x: 349, startPoint y: 223, endPoint x: 119, endPoint y: 122, distance: 251.7
click at [120, 122] on main "VOICE AI only "AI receptionist" | "virtual receptionist" | "AI voice agent" | "…" at bounding box center [266, 353] width 357 height 1567
click at [123, 126] on main "VOICE AI only "AI receptionist" | "virtual receptionist" | "AI voice agent" | "…" at bounding box center [266, 353] width 357 height 1567
drag, startPoint x: 154, startPoint y: 129, endPoint x: 301, endPoint y: 225, distance: 175.7
click at [298, 224] on div "AI SaaS Dev Team for Multi-Tenant Phone Receptionist MVP – Bland.ai or Custom B…" at bounding box center [267, 167] width 237 height 122
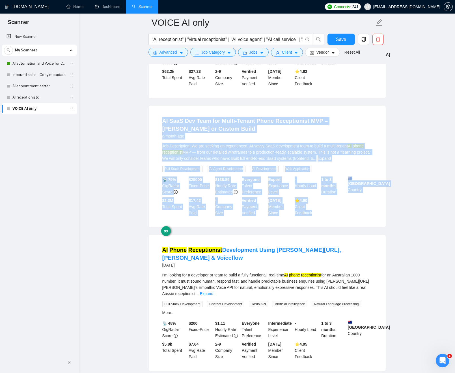
drag, startPoint x: 290, startPoint y: 207, endPoint x: 140, endPoint y: 122, distance: 172.2
click at [139, 121] on main "VOICE AI only "AI receptionist" | "virtual receptionist" | "AI voice agent" | "…" at bounding box center [266, 353] width 357 height 1567
click at [144, 127] on main "VOICE AI only "AI receptionist" | "virtual receptionist" | "AI voice agent" | "…" at bounding box center [266, 353] width 357 height 1567
drag, startPoint x: 177, startPoint y: 143, endPoint x: 328, endPoint y: 232, distance: 175.1
click at [328, 232] on main "VOICE AI only "AI receptionist" | "virtual receptionist" | "AI voice agent" | "…" at bounding box center [266, 353] width 357 height 1567
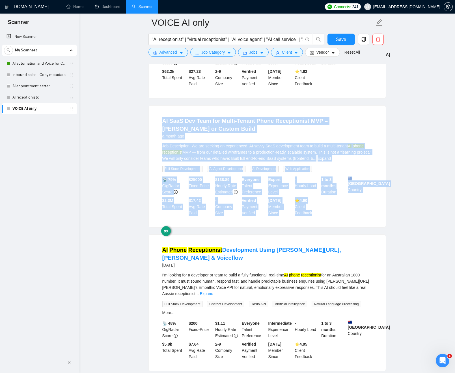
click at [313, 227] on div "AI SaaS Dev Team for Multi-Tenant Phone Receptionist MVP – Bland.ai or Custom B…" at bounding box center [267, 167] width 237 height 122
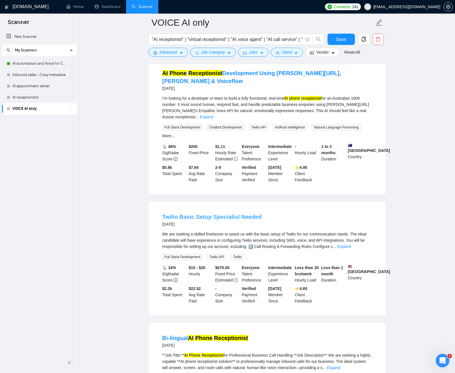
scroll to position [630, 0]
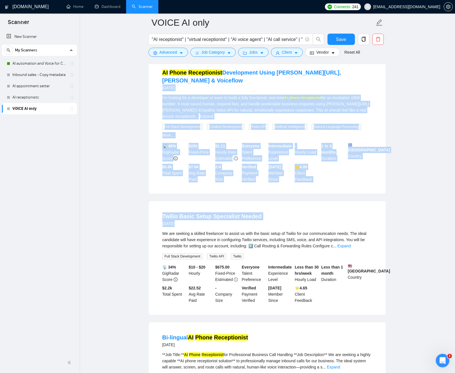
drag, startPoint x: 218, startPoint y: 120, endPoint x: 322, endPoint y: 216, distance: 142.2
click at [318, 214] on main "VOICE AI only "AI receptionist" | "virtual receptionist" | "AI voice agent" | "…" at bounding box center [266, 176] width 357 height 1567
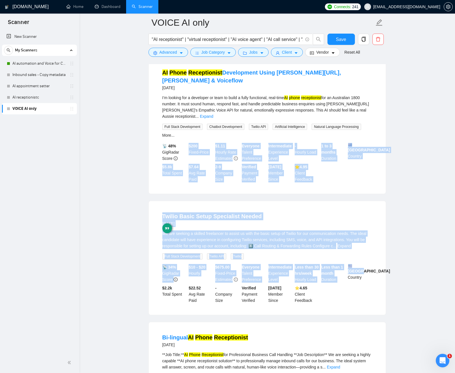
drag, startPoint x: 383, startPoint y: 268, endPoint x: 112, endPoint y: 153, distance: 294.4
click at [195, 139] on ul "AI Phone Receptionist Development with Self-Serve Onboarding 11 days ago We nee…" at bounding box center [266, 217] width 237 height 1458
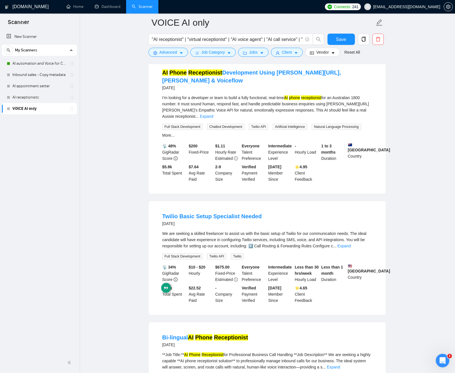
drag, startPoint x: 113, startPoint y: 153, endPoint x: 132, endPoint y: 156, distance: 19.7
click at [112, 153] on main "VOICE AI only "AI receptionist" | "virtual receptionist" | "AI voice agent" | "…" at bounding box center [266, 176] width 357 height 1567
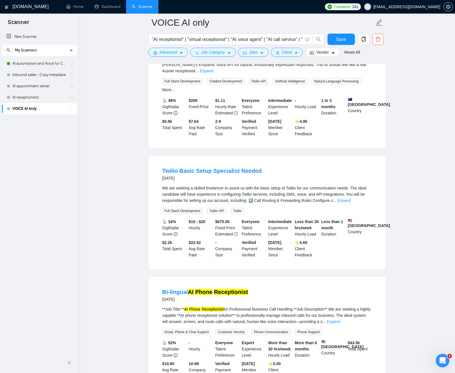
scroll to position [701, 0]
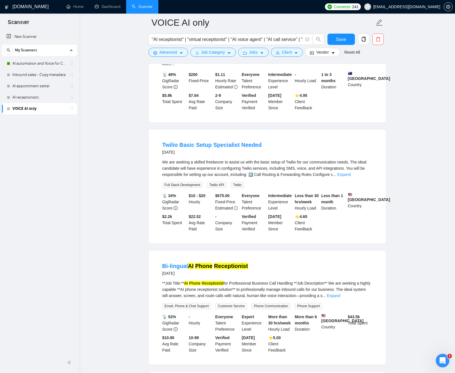
click at [197, 164] on div "We are seeking a skilled freelancer to assist us with the basic setup of Twilio…" at bounding box center [267, 168] width 210 height 19
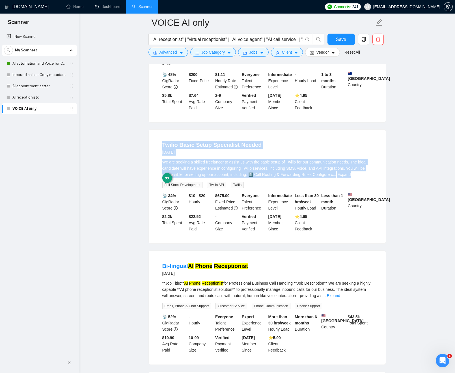
drag, startPoint x: 197, startPoint y: 164, endPoint x: 183, endPoint y: 133, distance: 34.0
click at [183, 136] on li "Twilio Basic Setup Specialist Needed 2 months ago We are seeking a skilled free…" at bounding box center [266, 186] width 223 height 100
click at [138, 159] on main "VOICE AI only "AI receptionist" | "virtual receptionist" | "AI voice agent" | "…" at bounding box center [266, 104] width 357 height 1567
click at [216, 165] on div "We are seeking a skilled freelancer to assist us with the basic setup of Twilio…" at bounding box center [267, 168] width 210 height 19
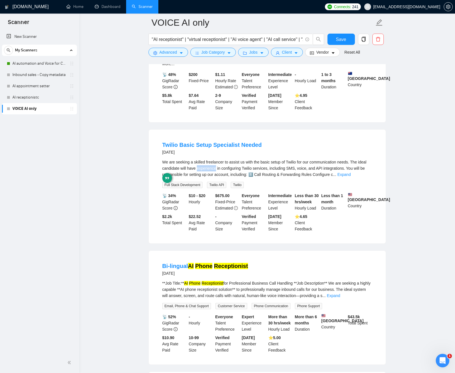
click at [216, 165] on div "We are seeking a skilled freelancer to assist us with the basic setup of Twilio…" at bounding box center [267, 168] width 210 height 19
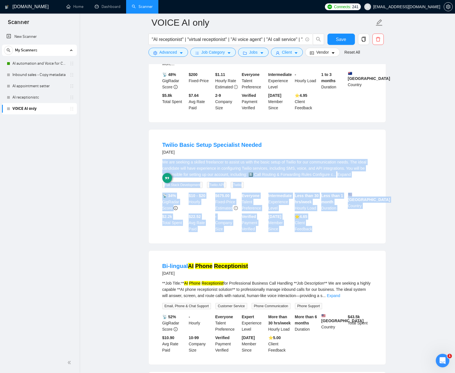
drag, startPoint x: 216, startPoint y: 165, endPoint x: 319, endPoint y: 246, distance: 131.6
click at [301, 242] on ul "AI Phone Receptionist Development with Self-Serve Onboarding 11 days ago We nee…" at bounding box center [266, 146] width 237 height 1458
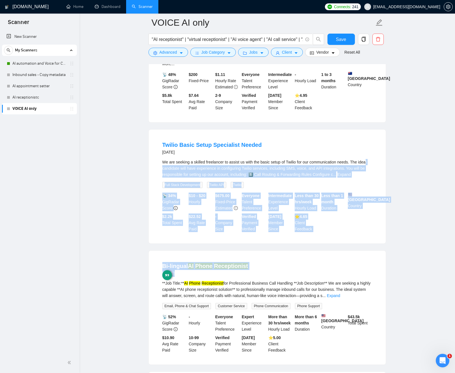
drag, startPoint x: 327, startPoint y: 246, endPoint x: 170, endPoint y: 162, distance: 178.3
click at [170, 162] on ul "AI Phone Receptionist Development with Self-Serve Onboarding 11 days ago We nee…" at bounding box center [266, 146] width 237 height 1458
click at [190, 162] on div "We are seeking a skilled freelancer to assist us with the basic setup of Twilio…" at bounding box center [267, 168] width 210 height 19
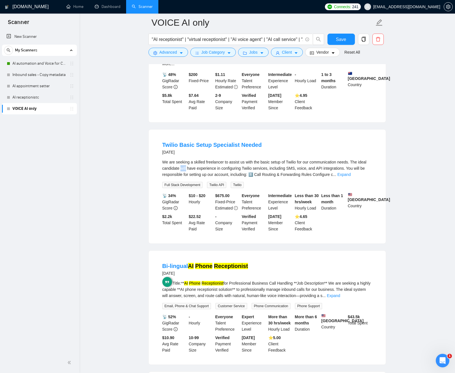
click at [190, 162] on div "We are seeking a skilled freelancer to assist us with the basic setup of Twilio…" at bounding box center [267, 168] width 210 height 19
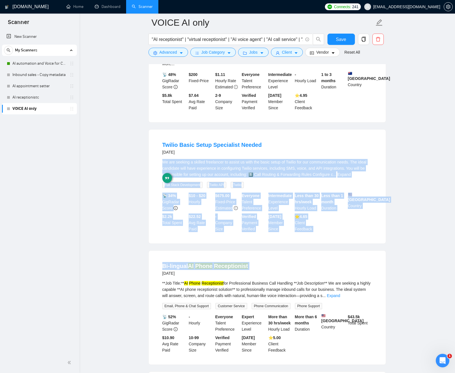
drag, startPoint x: 190, startPoint y: 162, endPoint x: 303, endPoint y: 245, distance: 140.2
click at [290, 247] on ul "AI Phone Receptionist Development with Self-Serve Onboarding 11 days ago We nee…" at bounding box center [266, 146] width 237 height 1458
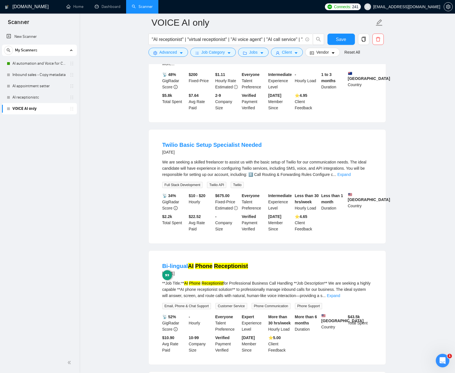
click at [334, 246] on ul "AI Phone Receptionist Development with Self-Serve Onboarding 11 days ago We nee…" at bounding box center [266, 146] width 237 height 1458
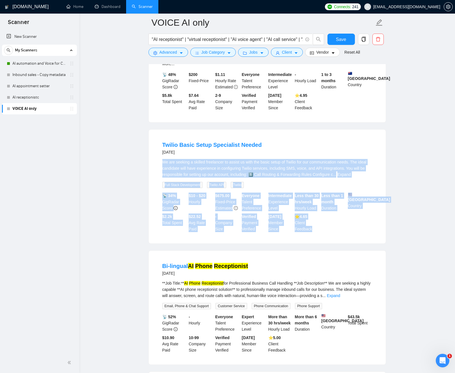
drag, startPoint x: 324, startPoint y: 230, endPoint x: 143, endPoint y: 152, distance: 196.9
click at [143, 152] on main "VOICE AI only "AI receptionist" | "virtual receptionist" | "AI voice agent" | "…" at bounding box center [266, 104] width 357 height 1567
drag, startPoint x: 139, startPoint y: 138, endPoint x: 331, endPoint y: 231, distance: 213.5
click at [330, 228] on main "VOICE AI only "AI receptionist" | "virtual receptionist" | "AI voice agent" | "…" at bounding box center [266, 104] width 357 height 1567
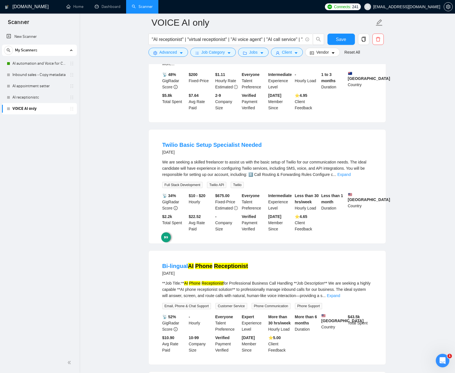
click at [332, 233] on li "Twilio Basic Setup Specialist Needed 2 months ago We are seeking a skilled free…" at bounding box center [266, 186] width 223 height 100
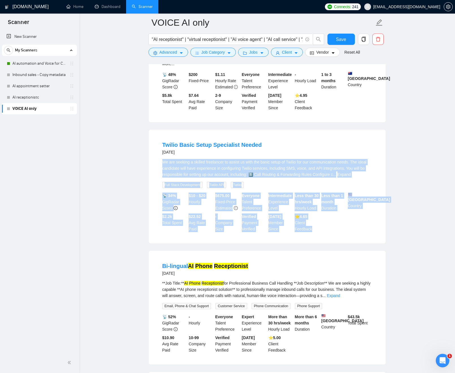
drag, startPoint x: 332, startPoint y: 233, endPoint x: 135, endPoint y: 147, distance: 214.4
click at [132, 153] on main "VOICE AI only "AI receptionist" | "virtual receptionist" | "AI voice agent" | "…" at bounding box center [266, 104] width 357 height 1567
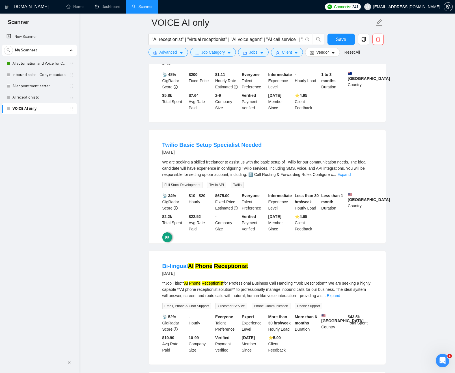
click at [137, 143] on main "VOICE AI only "AI receptionist" | "virtual receptionist" | "AI voice agent" | "…" at bounding box center [266, 104] width 357 height 1567
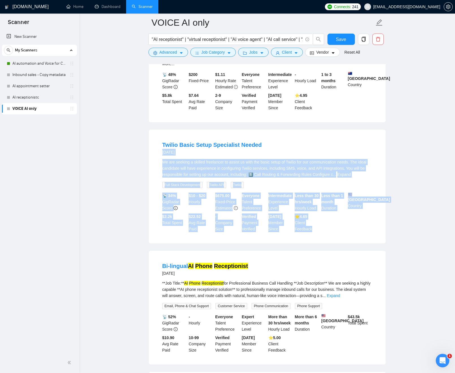
drag, startPoint x: 138, startPoint y: 143, endPoint x: 302, endPoint y: 227, distance: 185.2
click at [302, 227] on main "VOICE AI only "AI receptionist" | "virtual receptionist" | "AI voice agent" | "…" at bounding box center [266, 104] width 357 height 1567
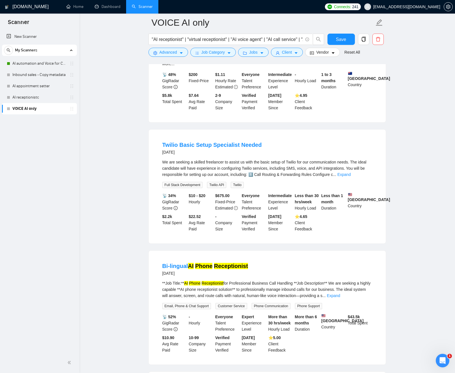
click at [323, 237] on div "Twilio Basic Setup Specialist Needed 2 months ago We are seeking a skilled free…" at bounding box center [267, 187] width 237 height 114
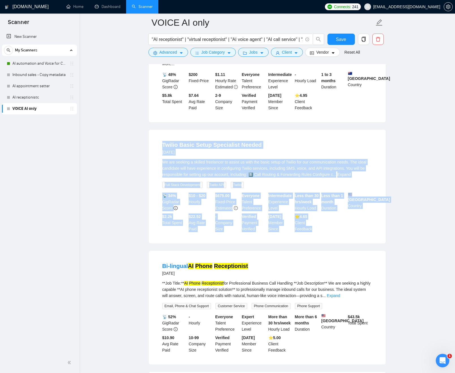
drag, startPoint x: 322, startPoint y: 233, endPoint x: 121, endPoint y: 162, distance: 213.5
click at [127, 141] on main "VOICE AI only "AI receptionist" | "virtual receptionist" | "AI voice agent" | "…" at bounding box center [266, 104] width 357 height 1567
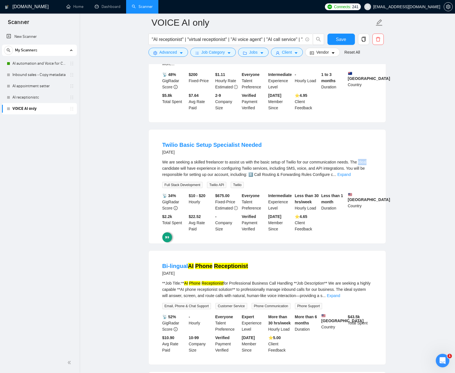
click at [121, 162] on main "VOICE AI only "AI receptionist" | "virtual receptionist" | "AI voice agent" | "…" at bounding box center [266, 104] width 357 height 1567
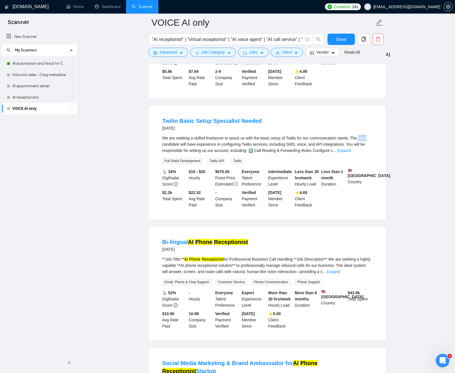
scroll to position [721, 0]
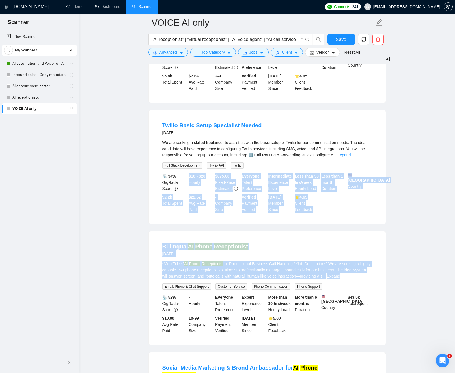
drag, startPoint x: 138, startPoint y: 187, endPoint x: 241, endPoint y: 276, distance: 135.2
click at [248, 277] on main "VOICE AI only "AI receptionist" | "virtual receptionist" | "AI voice agent" | "…" at bounding box center [266, 85] width 357 height 1567
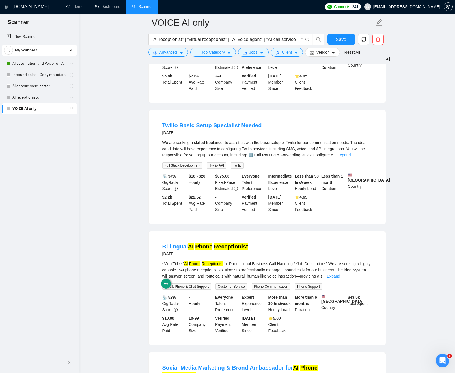
click at [215, 265] on div "**Job Title:** AI Phone Receptionist for Professional Business Call Handling **…" at bounding box center [267, 270] width 210 height 19
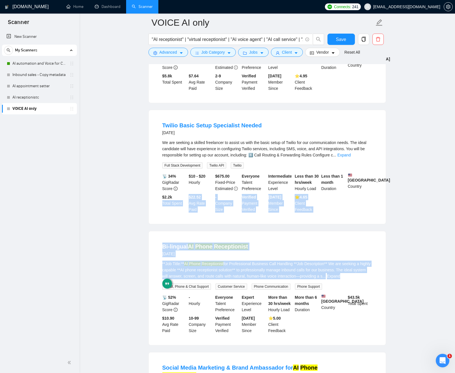
drag, startPoint x: 211, startPoint y: 259, endPoint x: 107, endPoint y: 194, distance: 122.0
click at [129, 204] on main "VOICE AI only "AI receptionist" | "virtual receptionist" | "AI voice agent" | "…" at bounding box center [266, 85] width 357 height 1567
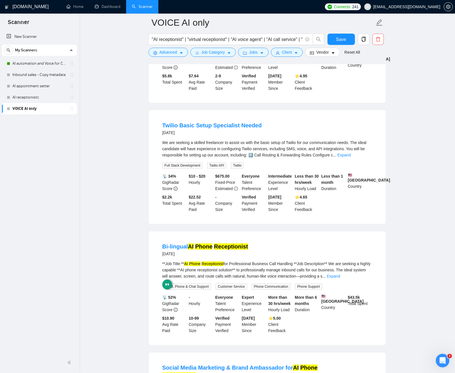
click at [101, 185] on main "VOICE AI only "AI receptionist" | "virtual receptionist" | "AI voice agent" | "…" at bounding box center [266, 85] width 357 height 1567
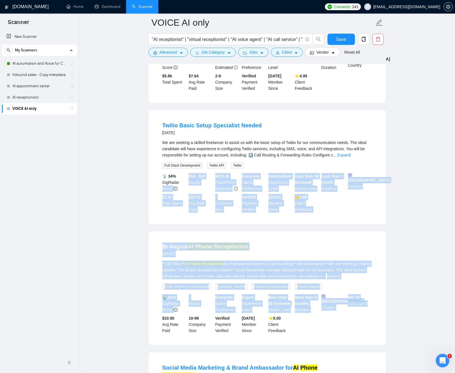
drag, startPoint x: 113, startPoint y: 189, endPoint x: 369, endPoint y: 324, distance: 289.6
click at [379, 323] on main "VOICE AI only "AI receptionist" | "virtual receptionist" | "AI voice agent" | "…" at bounding box center [266, 85] width 357 height 1567
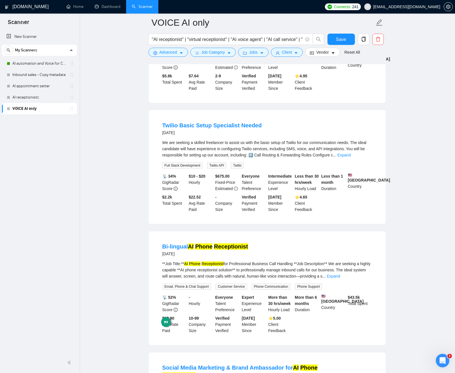
click at [369, 326] on div "📡 52% GigRadar Score - Hourly Everyone Talent Preference Expert Experience Leve…" at bounding box center [267, 314] width 212 height 40
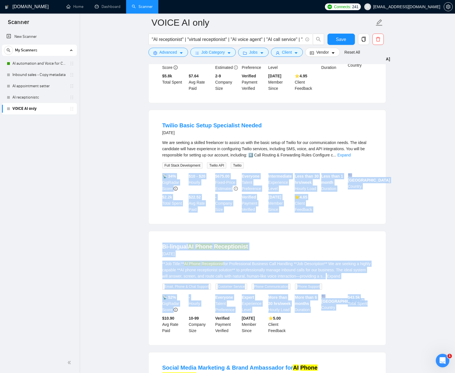
drag, startPoint x: 368, startPoint y: 325, endPoint x: 130, endPoint y: 199, distance: 269.4
click at [123, 166] on main "VOICE AI only "AI receptionist" | "virtual receptionist" | "AI voice agent" | "…" at bounding box center [266, 85] width 357 height 1567
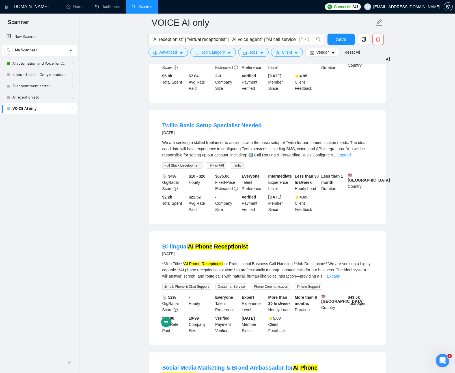
click at [131, 199] on main "VOICE AI only "AI receptionist" | "virtual receptionist" | "AI voice agent" | "…" at bounding box center [266, 85] width 357 height 1567
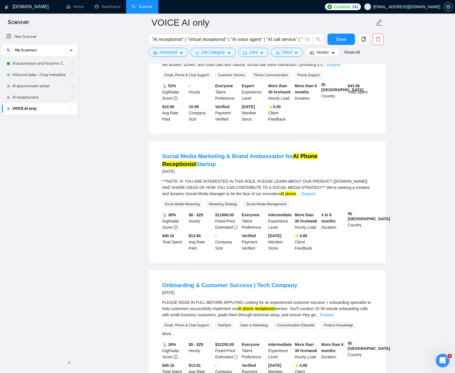
scroll to position [933, 0]
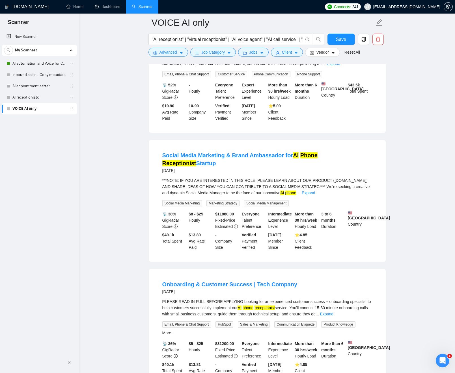
click at [179, 181] on div "***NOTE: IF YOU ARE INTERESTED IN THIS ROLE, PLEASE LEARN ABOUT OUR PRODUCT (MY…" at bounding box center [267, 186] width 210 height 19
drag, startPoint x: 179, startPoint y: 181, endPoint x: 207, endPoint y: 179, distance: 28.0
click at [206, 179] on div "***NOTE: IF YOU ARE INTERESTED IN THIS ROLE, PLEASE LEARN ABOUT OUR PRODUCT (MY…" at bounding box center [267, 186] width 210 height 19
click at [200, 181] on div "***NOTE: IF YOU ARE INTERESTED IN THIS ROLE, PLEASE LEARN ABOUT OUR PRODUCT (MY…" at bounding box center [267, 186] width 210 height 19
drag, startPoint x: 195, startPoint y: 180, endPoint x: 169, endPoint y: 180, distance: 26.0
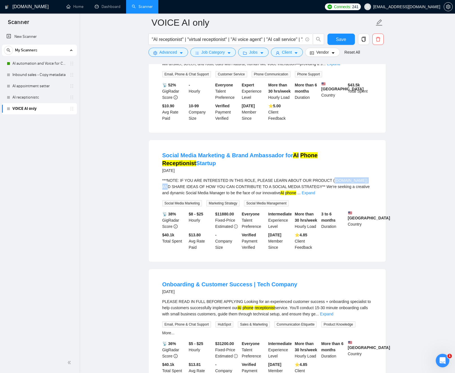
click at [169, 180] on div "***NOTE: IF YOU ARE INTERESTED IN THIS ROLE, PLEASE LEARN ABOUT OUR PRODUCT (MY…" at bounding box center [267, 186] width 210 height 19
copy div "MYAIFRONTDESK.COM"
click at [315, 191] on link "Expand" at bounding box center [308, 193] width 13 height 5
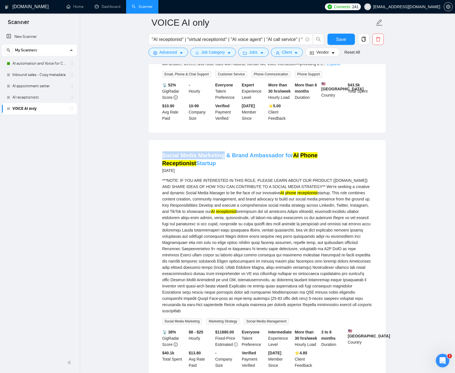
copy link "Social Media Marketing"
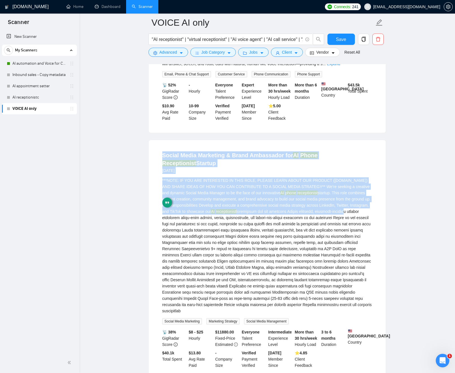
drag, startPoint x: 161, startPoint y: 158, endPoint x: 239, endPoint y: 219, distance: 98.6
click at [238, 215] on li "Social Media Marketing & Brand Ambassador for AI Phone Receptionist Startup 9 m…" at bounding box center [266, 260] width 223 height 226
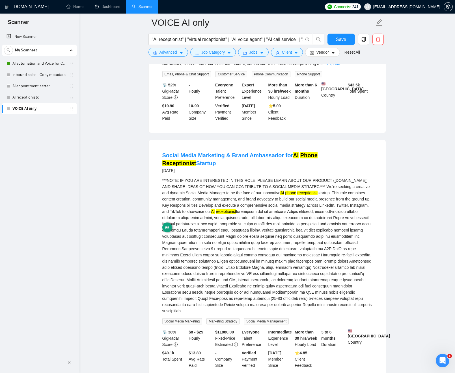
click at [231, 226] on div "***NOTE: IF YOU ARE INTERESTED IN THIS ROLE, PLEASE LEARN ABOUT OUR PRODUCT (MY…" at bounding box center [267, 245] width 210 height 137
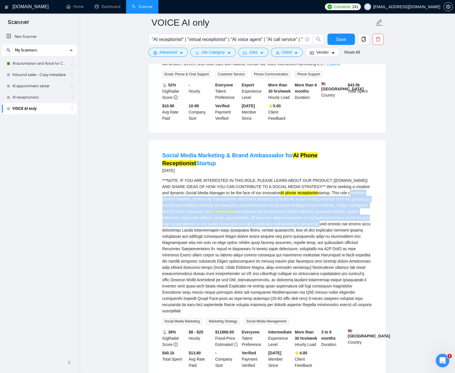
drag, startPoint x: 232, startPoint y: 226, endPoint x: 208, endPoint y: 212, distance: 27.7
click at [201, 195] on div "***NOTE: IF YOU ARE INTERESTED IN THIS ROLE, PLEASE LEARN ABOUT OUR PRODUCT (MY…" at bounding box center [267, 245] width 210 height 137
click at [175, 54] on span "Advanced" at bounding box center [168, 52] width 18 height 6
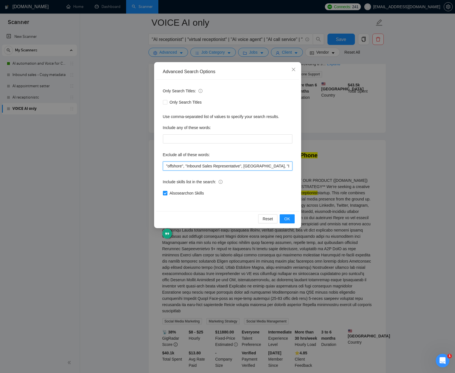
scroll to position [0, 25]
drag, startPoint x: 260, startPoint y: 167, endPoint x: 305, endPoint y: 168, distance: 44.7
click at [316, 167] on div "Advanced Search Options Only Search Titles: Only Search Titles Use comma-separa…" at bounding box center [227, 186] width 455 height 373
click at [291, 166] on input ""offshore", "Inbound Sales Representative", Philippines, "Business Development"" at bounding box center [227, 166] width 129 height 9
paste input "Social Media Marketing"
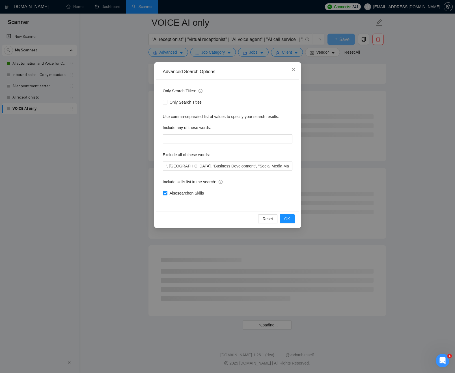
scroll to position [0, 0]
click at [294, 216] on div "Reset OK" at bounding box center [227, 218] width 143 height 15
click at [292, 216] on button "OK" at bounding box center [286, 218] width 15 height 9
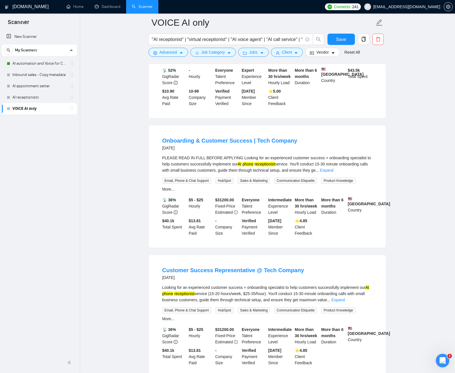
scroll to position [774, 0]
click at [333, 168] on link "Expand" at bounding box center [326, 170] width 13 height 5
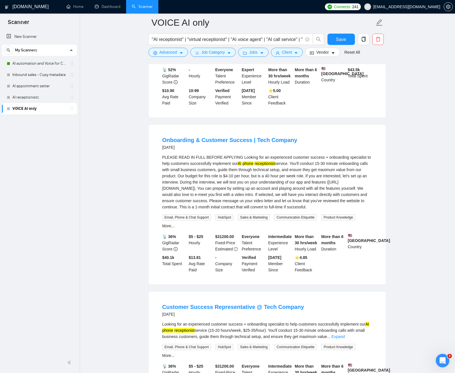
click at [175, 168] on div "PLEASE READ IN FULL BEFORE APPLYING Looking for an experienced customer success…" at bounding box center [267, 182] width 210 height 56
drag, startPoint x: 175, startPoint y: 168, endPoint x: 237, endPoint y: 168, distance: 62.2
click at [237, 168] on div "PLEASE READ IN FULL BEFORE APPLYING Looking for an experienced customer success…" at bounding box center [267, 182] width 210 height 56
click at [229, 173] on div "PLEASE READ IN FULL BEFORE APPLYING Looking for an experienced customer success…" at bounding box center [267, 182] width 210 height 56
drag, startPoint x: 239, startPoint y: 172, endPoint x: 294, endPoint y: 171, distance: 55.7
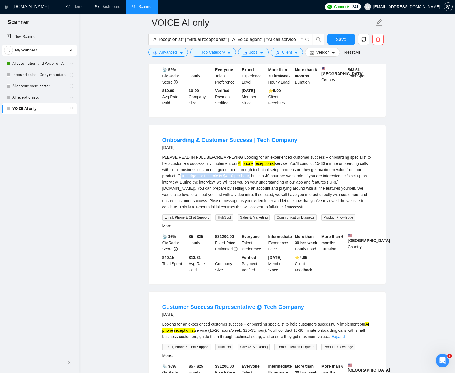
click at [294, 171] on div "PLEASE READ IN FULL BEFORE APPLYING Looking for an experienced customer success…" at bounding box center [267, 182] width 210 height 56
click at [191, 183] on div "PLEASE READ IN FULL BEFORE APPLYING Looking for an experienced customer success…" at bounding box center [267, 182] width 210 height 56
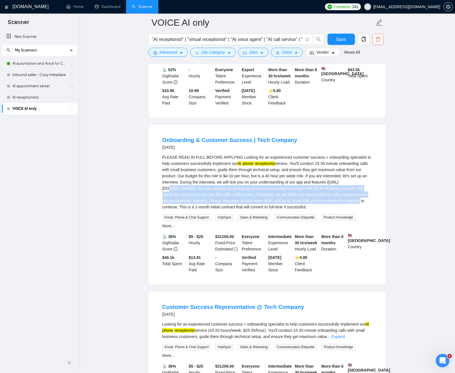
drag, startPoint x: 191, startPoint y: 183, endPoint x: 188, endPoint y: 205, distance: 22.2
click at [188, 205] on div "PLEASE READ IN FULL BEFORE APPLYING Looking for an experienced customer success…" at bounding box center [267, 182] width 210 height 56
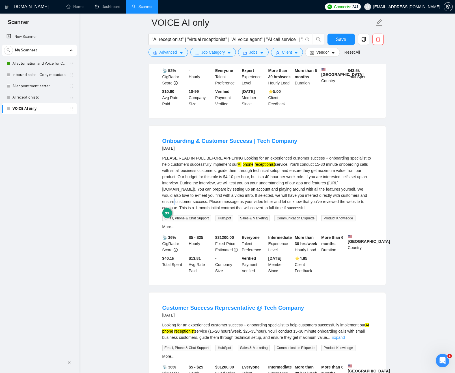
click at [198, 196] on div "PLEASE READ IN FULL BEFORE APPLYING Looking for an experienced customer success…" at bounding box center [267, 183] width 210 height 56
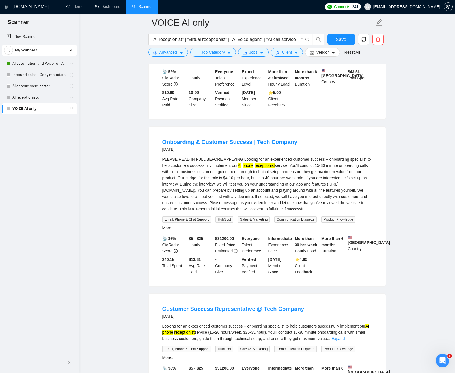
click at [228, 174] on div "PLEASE READ IN FULL BEFORE APPLYING Looking for an experienced customer success…" at bounding box center [267, 184] width 210 height 56
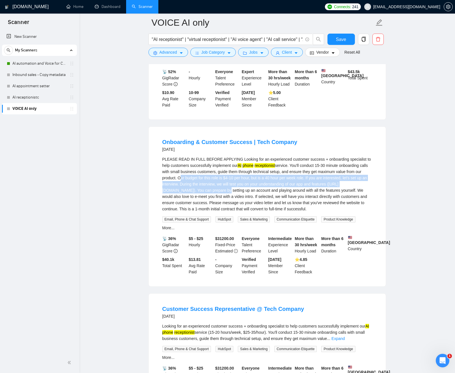
drag, startPoint x: 228, startPoint y: 174, endPoint x: 252, endPoint y: 186, distance: 26.7
click at [252, 186] on div "PLEASE READ IN FULL BEFORE APPLYING Looking for an experienced customer success…" at bounding box center [267, 184] width 210 height 56
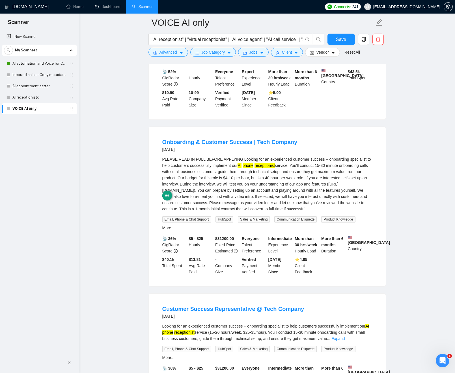
click at [256, 186] on div "PLEASE READ IN FULL BEFORE APPLYING Looking for an experienced customer success…" at bounding box center [267, 184] width 210 height 56
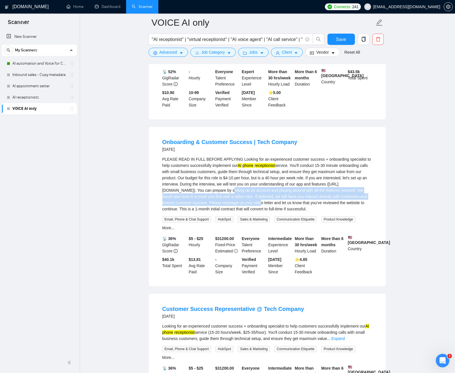
drag, startPoint x: 256, startPoint y: 186, endPoint x: 271, endPoint y: 198, distance: 19.5
click at [278, 199] on div "PLEASE READ IN FULL BEFORE APPLYING Looking for an experienced customer success…" at bounding box center [267, 184] width 210 height 56
click at [271, 198] on div "PLEASE READ IN FULL BEFORE APPLYING Looking for an experienced customer success…" at bounding box center [267, 184] width 210 height 56
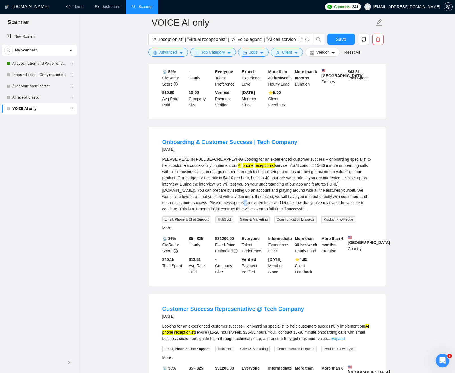
click at [272, 198] on div "PLEASE READ IN FULL BEFORE APPLYING Looking for an experienced customer success…" at bounding box center [267, 184] width 210 height 56
drag, startPoint x: 272, startPoint y: 198, endPoint x: 269, endPoint y: 208, distance: 10.2
click at [270, 208] on div "PLEASE READ IN FULL BEFORE APPLYING Looking for an experienced customer success…" at bounding box center [267, 184] width 210 height 56
click at [227, 188] on div "PLEASE READ IN FULL BEFORE APPLYING Looking for an experienced customer success…" at bounding box center [267, 184] width 210 height 56
click at [199, 186] on div "PLEASE READ IN FULL BEFORE APPLYING Looking for an experienced customer success…" at bounding box center [267, 184] width 210 height 56
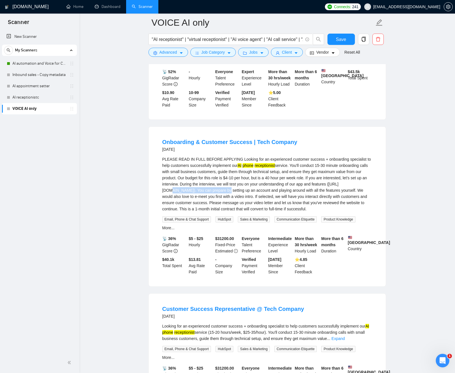
drag, startPoint x: 199, startPoint y: 186, endPoint x: 243, endPoint y: 186, distance: 44.1
click at [243, 186] on div "PLEASE READ IN FULL BEFORE APPLYING Looking for an experienced customer success…" at bounding box center [267, 184] width 210 height 56
copy div "www.myaifrontdesk.com/features"
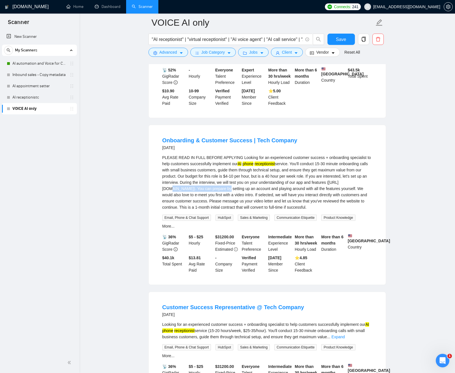
scroll to position [775, 0]
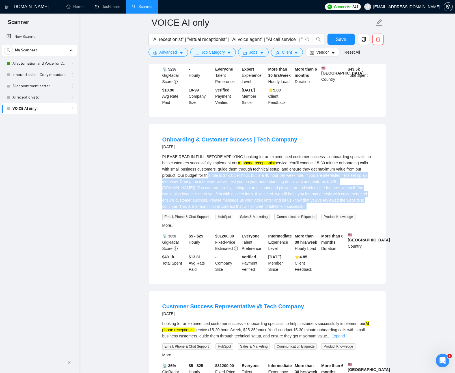
drag, startPoint x: 256, startPoint y: 174, endPoint x: 323, endPoint y: 213, distance: 77.1
click at [323, 213] on div "PLEASE READ IN FULL BEFORE APPLYING Looking for an experienced customer success…" at bounding box center [267, 191] width 210 height 75
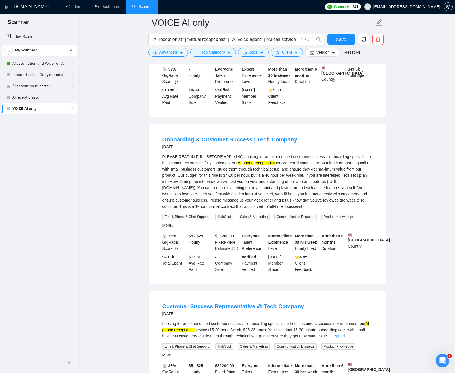
click at [287, 188] on div "PLEASE READ IN FULL BEFORE APPLYING Looking for an experienced customer success…" at bounding box center [267, 182] width 210 height 56
drag, startPoint x: 263, startPoint y: 180, endPoint x: 290, endPoint y: 207, distance: 37.8
click at [290, 208] on div "PLEASE READ IN FULL BEFORE APPLYING Looking for an experienced customer success…" at bounding box center [267, 182] width 210 height 56
click at [277, 196] on div "PLEASE READ IN FULL BEFORE APPLYING Looking for an experienced customer success…" at bounding box center [267, 182] width 210 height 56
click at [208, 183] on div "PLEASE READ IN FULL BEFORE APPLYING Looking for an experienced customer success…" at bounding box center [267, 182] width 210 height 56
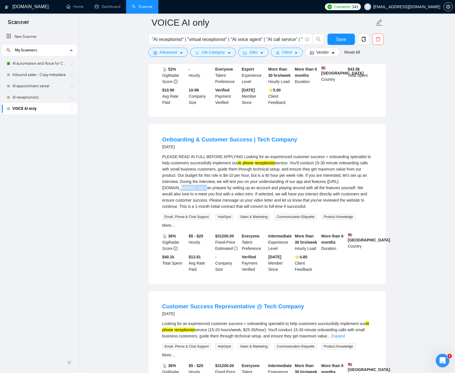
click at [208, 183] on div "PLEASE READ IN FULL BEFORE APPLYING Looking for an experienced customer success…" at bounding box center [267, 182] width 210 height 56
copy div "myaifrontdesk"
click at [175, 51] on span "Advanced" at bounding box center [168, 52] width 18 height 6
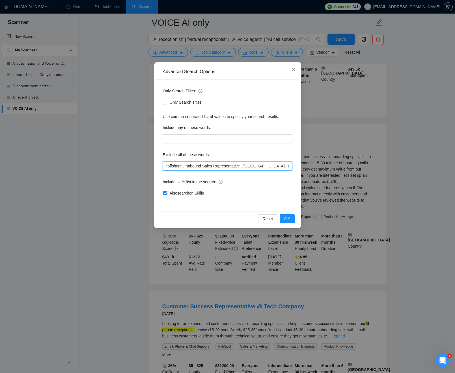
scroll to position [0, 74]
drag, startPoint x: 275, startPoint y: 167, endPoint x: 318, endPoint y: 167, distance: 43.2
click at [340, 166] on div "Advanced Search Options Only Search Titles: Only Search Titles Use comma-separa…" at bounding box center [227, 186] width 455 height 373
click at [286, 165] on input ""offshore", "Inbound Sales Representative", Philippines, "Business Development"…" at bounding box center [227, 166] width 129 height 9
click at [288, 165] on input ""offshore", "Inbound Sales Representative", Philippines, "Business Development"…" at bounding box center [227, 166] width 129 height 9
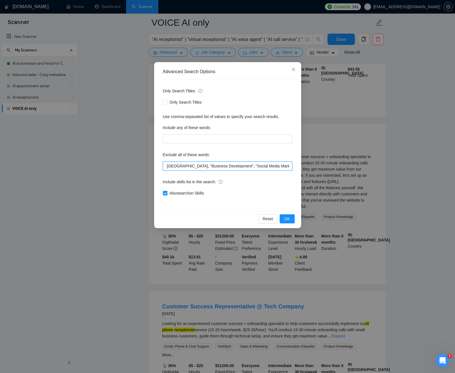
paste input "myaifrontdesk"
drag, startPoint x: 292, startPoint y: 222, endPoint x: 289, endPoint y: 218, distance: 5.2
click at [292, 222] on button "OK" at bounding box center [286, 218] width 15 height 9
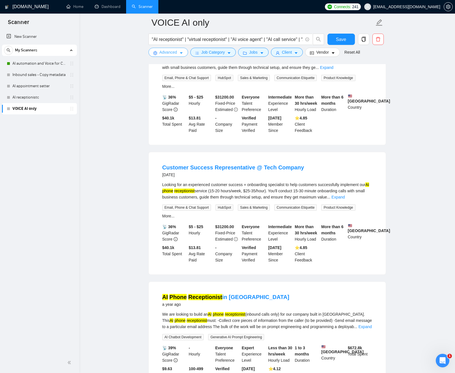
scroll to position [877, 0]
click at [344, 197] on link "Expand" at bounding box center [337, 197] width 13 height 5
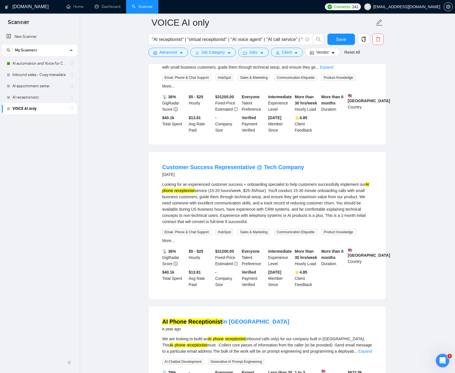
drag, startPoint x: 261, startPoint y: 202, endPoint x: 277, endPoint y: 213, distance: 19.1
click at [296, 220] on div "Looking for an experienced customer success + onboarding specialist to help cus…" at bounding box center [267, 203] width 210 height 44
drag, startPoint x: 247, startPoint y: 204, endPoint x: 244, endPoint y: 203, distance: 3.0
click at [247, 204] on div "Looking for an experienced customer success + onboarding specialist to help cus…" at bounding box center [267, 203] width 210 height 44
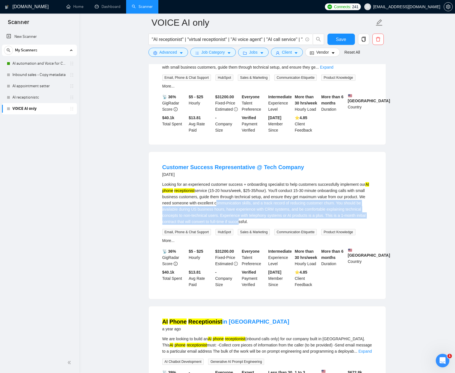
drag, startPoint x: 239, startPoint y: 201, endPoint x: 263, endPoint y: 208, distance: 24.3
click at [283, 221] on div "Looking for an experienced customer success + onboarding specialist to help cus…" at bounding box center [267, 203] width 210 height 44
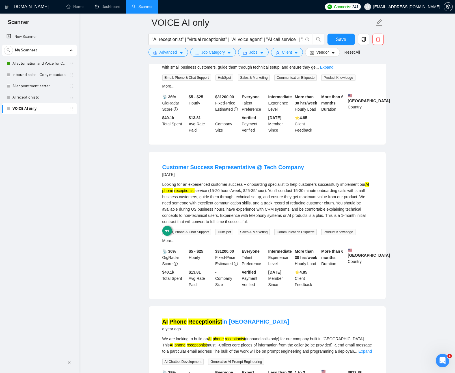
click at [263, 208] on div "Looking for an experienced customer success + onboarding specialist to help cus…" at bounding box center [267, 203] width 210 height 44
click at [261, 184] on div "Looking for an experienced customer success + onboarding specialist to help cus…" at bounding box center [267, 203] width 210 height 44
drag, startPoint x: 261, startPoint y: 184, endPoint x: 274, endPoint y: 183, distance: 12.7
click at [274, 183] on div "Looking for an experienced customer success + onboarding specialist to help cus…" at bounding box center [267, 203] width 210 height 44
copy div "onboarding specialist"
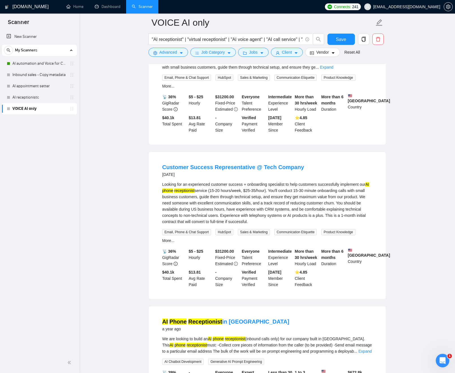
click at [208, 185] on div "Looking for an experienced customer success + onboarding specialist to help cus…" at bounding box center [267, 203] width 210 height 44
drag, startPoint x: 209, startPoint y: 185, endPoint x: 233, endPoint y: 183, distance: 24.9
click at [233, 183] on div "Looking for an experienced customer success + onboarding specialist to help cus…" at bounding box center [267, 203] width 210 height 44
click at [238, 183] on div "Looking for an experienced customer success + onboarding specialist to help cus…" at bounding box center [267, 203] width 210 height 44
drag, startPoint x: 237, startPoint y: 183, endPoint x: 207, endPoint y: 184, distance: 30.5
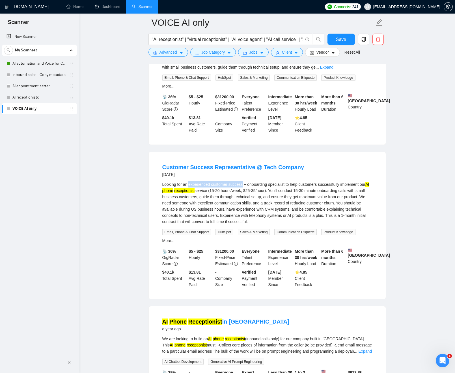
click at [207, 184] on div "Looking for an experienced customer success + onboarding specialist to help cus…" at bounding box center [267, 203] width 210 height 44
click at [177, 51] on button "Advanced" at bounding box center [168, 52] width 40 height 9
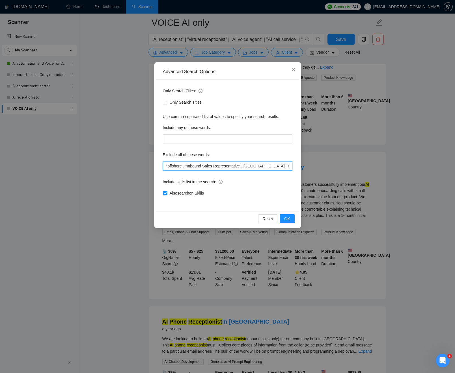
scroll to position [0, 104]
drag, startPoint x: 273, startPoint y: 166, endPoint x: 315, endPoint y: 166, distance: 41.5
click at [315, 166] on div "Advanced Search Options Only Search Titles: Only Search Titles Use comma-separa…" at bounding box center [227, 186] width 455 height 373
paste input "experienced customer success"
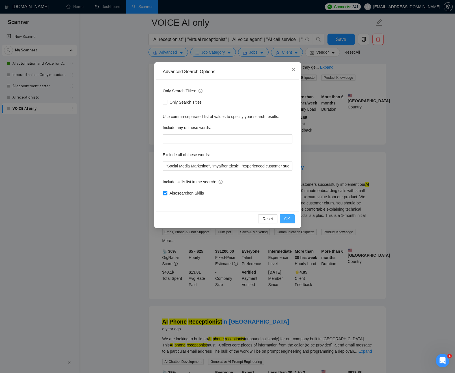
click at [286, 218] on span "OK" at bounding box center [287, 219] width 6 height 6
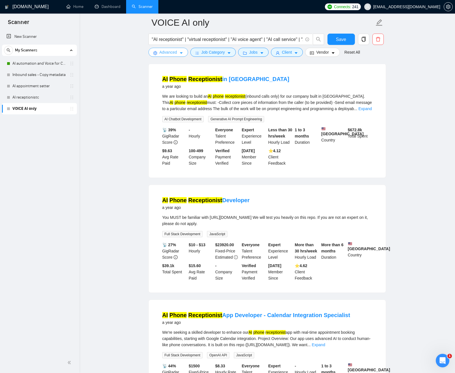
scroll to position [834, 0]
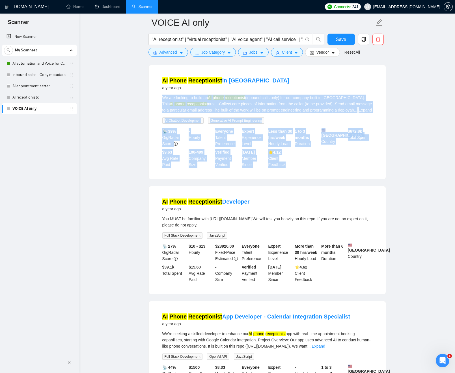
drag, startPoint x: 291, startPoint y: 172, endPoint x: 132, endPoint y: 86, distance: 180.7
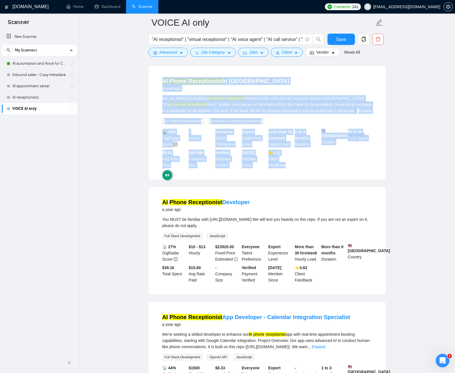
drag, startPoint x: 138, startPoint y: 78, endPoint x: 289, endPoint y: 171, distance: 177.2
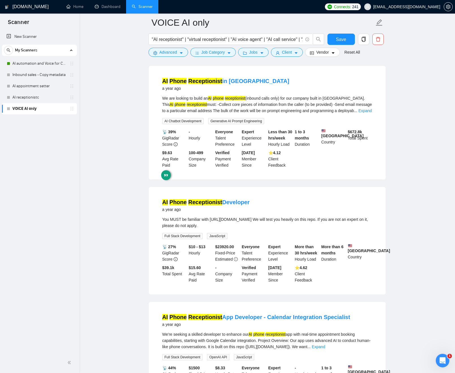
click at [304, 172] on li "AI Phone Receptionist in VAPI a year ago We are looking to build an AI phone re…" at bounding box center [266, 123] width 223 height 100
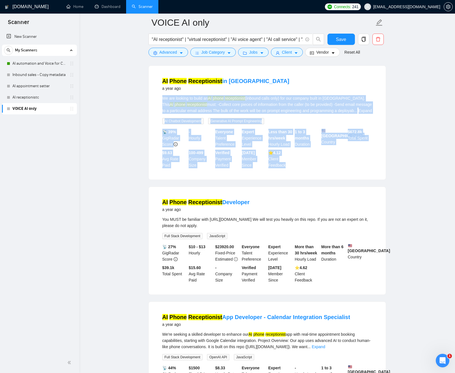
drag, startPoint x: 306, startPoint y: 172, endPoint x: 141, endPoint y: 90, distance: 184.8
click at [156, 88] on div "AI Phone Receptionist in VAPI a year ago We are looking to build an AI phone re…" at bounding box center [267, 123] width 237 height 114
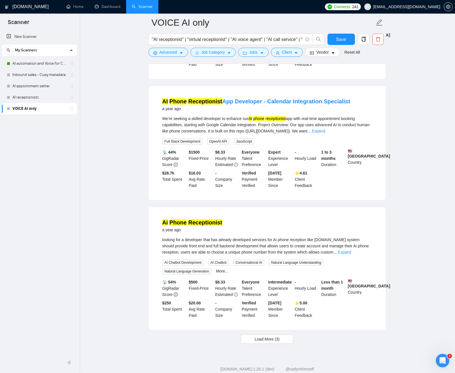
scroll to position [1075, 0]
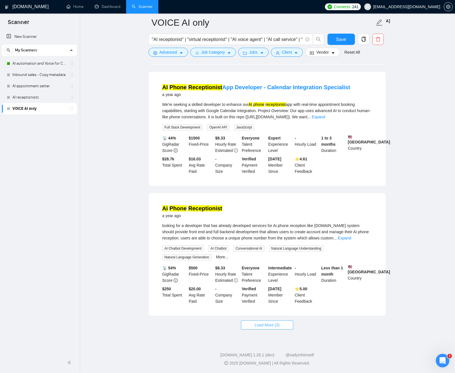
drag, startPoint x: 275, startPoint y: 325, endPoint x: 253, endPoint y: 318, distance: 22.8
click at [275, 325] on span "Load More (3)" at bounding box center [267, 325] width 25 height 6
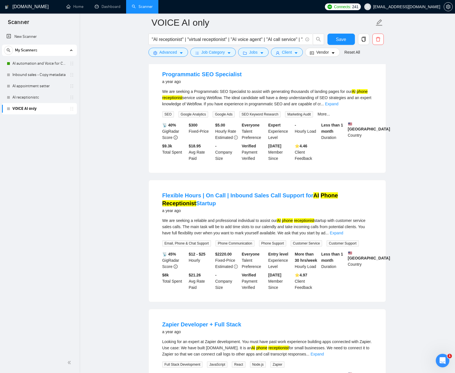
scroll to position [1329, 0]
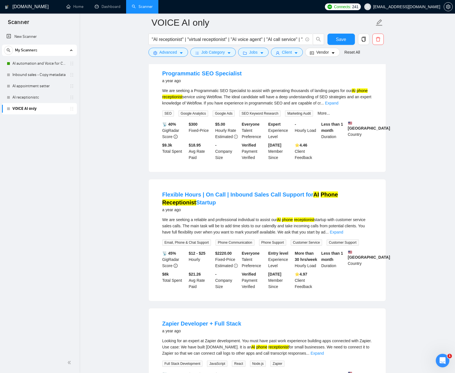
click at [338, 105] on link "Expand" at bounding box center [331, 103] width 13 height 5
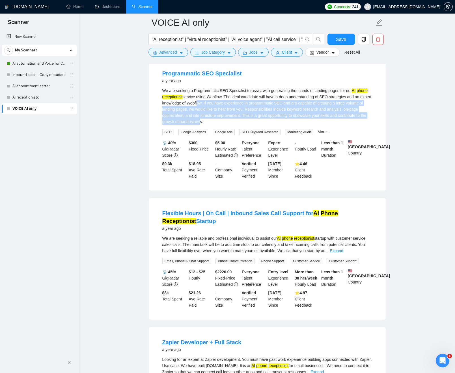
drag, startPoint x: 224, startPoint y: 116, endPoint x: 236, endPoint y: 128, distance: 17.4
click at [239, 125] on div "We are seeking a Programmatic SEO Specialist to assist with generating thousand…" at bounding box center [267, 106] width 210 height 37
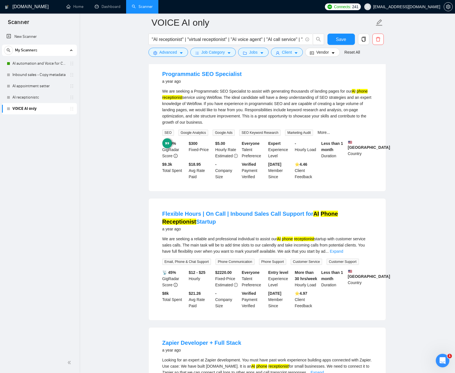
click at [231, 123] on div "We are seeking a Programmatic SEO Specialist to assist with generating thousand…" at bounding box center [267, 106] width 210 height 37
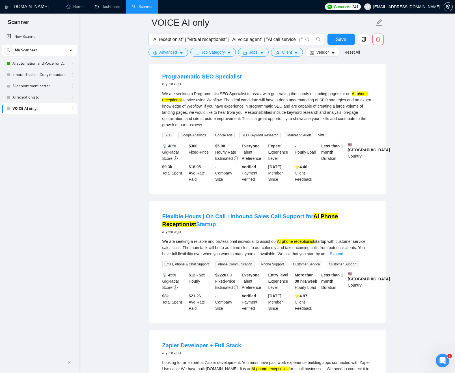
scroll to position [1324, 0]
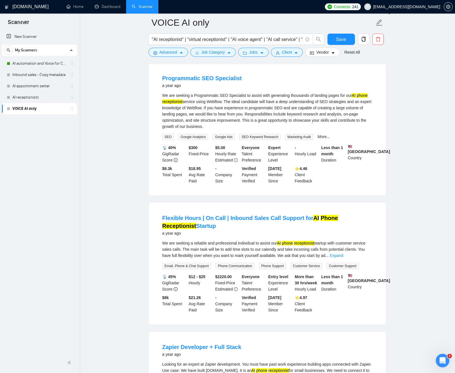
click at [206, 107] on div "We are seeking a Programmatic SEO Specialist to assist with generating thousand…" at bounding box center [267, 110] width 210 height 37
drag, startPoint x: 217, startPoint y: 107, endPoint x: 224, endPoint y: 107, distance: 6.8
click at [224, 107] on div "We are seeking a Programmatic SEO Specialist to assist with generating thousand…" at bounding box center [267, 110] width 210 height 37
click at [225, 107] on div "We are seeking a Programmatic SEO Specialist to assist with generating thousand…" at bounding box center [267, 110] width 210 height 37
drag, startPoint x: 230, startPoint y: 106, endPoint x: 236, endPoint y: 106, distance: 6.5
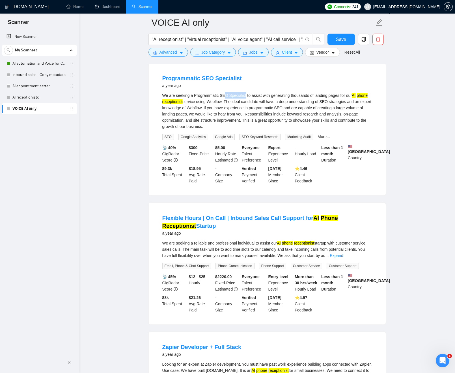
click at [236, 106] on div "We are seeking a Programmatic SEO Specialist to assist with generating thousand…" at bounding box center [267, 110] width 210 height 37
drag, startPoint x: 235, startPoint y: 106, endPoint x: 223, endPoint y: 106, distance: 11.9
click at [223, 106] on div "We are seeking a Programmatic SEO Specialist to assist with generating thousand…" at bounding box center [267, 110] width 210 height 37
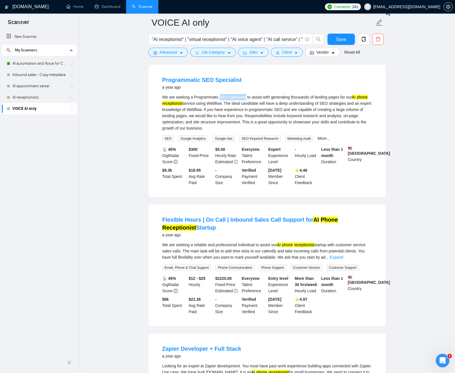
scroll to position [1322, 0]
drag, startPoint x: 183, startPoint y: 51, endPoint x: 185, endPoint y: 60, distance: 8.9
click at [183, 51] on icon "caret-down" at bounding box center [181, 53] width 4 height 4
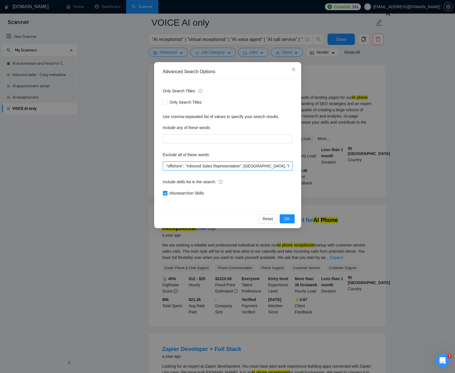
scroll to position [0, 166]
drag, startPoint x: 248, startPoint y: 164, endPoint x: 310, endPoint y: 166, distance: 61.9
click at [316, 165] on div "Advanced Search Options Only Search Titles: Only Search Titles Use comma-separa…" at bounding box center [227, 186] width 455 height 373
click at [276, 166] on input ""offshore", "Inbound Sales Representative", Philippines, "Business Development"…" at bounding box center [227, 166] width 129 height 9
paste input "SEO Specialist"
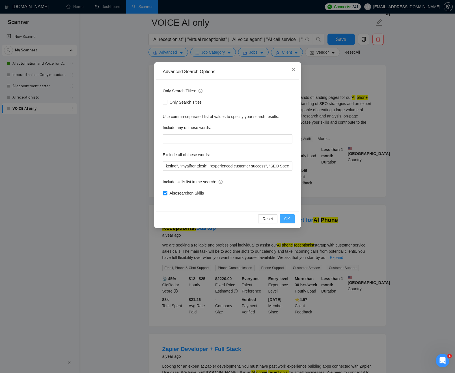
scroll to position [0, 0]
click at [291, 217] on button "OK" at bounding box center [286, 218] width 15 height 9
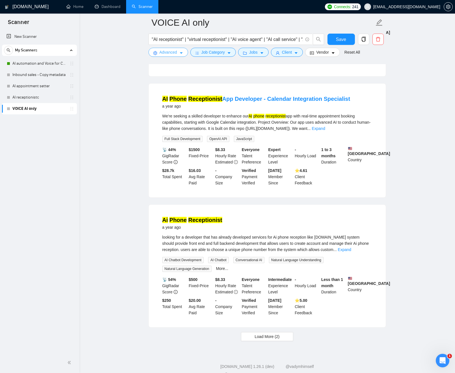
scroll to position [1075, 0]
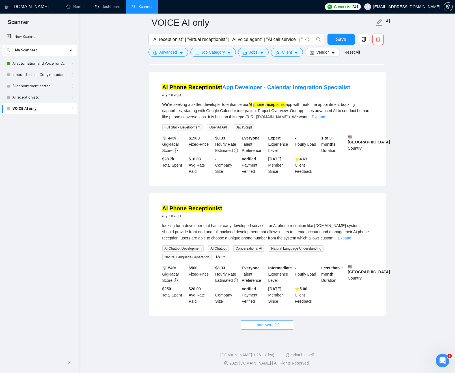
click at [271, 327] on span "Load More (2)" at bounding box center [267, 325] width 25 height 6
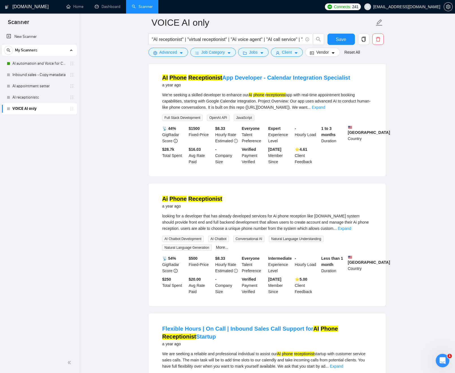
click at [320, 224] on div "looking for a developer that has already developed services for Ai phone recept…" at bounding box center [267, 222] width 210 height 19
drag, startPoint x: 321, startPoint y: 224, endPoint x: 350, endPoint y: 224, distance: 28.8
click at [349, 224] on div "looking for a developer that has already developed services for Ai phone recept…" at bounding box center [267, 222] width 210 height 19
click at [350, 224] on div "looking for a developer that has already developed services for Ai phone recept…" at bounding box center [267, 222] width 210 height 19
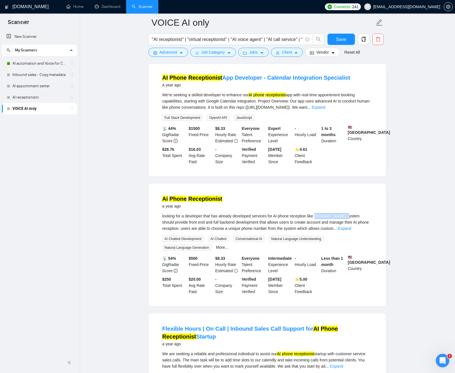
drag, startPoint x: 350, startPoint y: 224, endPoint x: 324, endPoint y: 223, distance: 26.0
click at [324, 223] on div "looking for a developer that has already developed services for Ai phone recept…" at bounding box center [267, 222] width 210 height 19
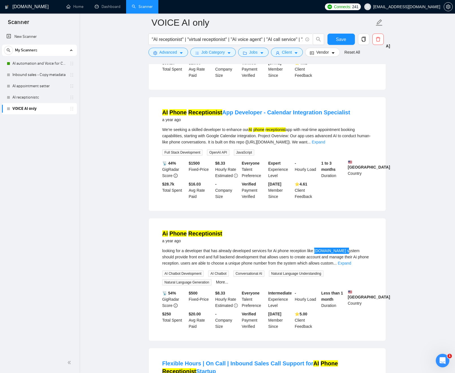
scroll to position [1033, 0]
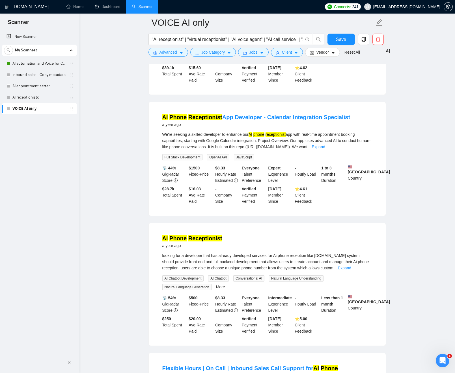
click at [351, 270] on link "Expand" at bounding box center [344, 268] width 13 height 5
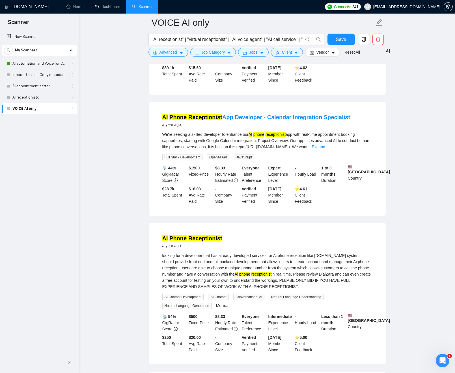
click at [244, 280] on div "looking for a developer that has already developed services for Ai phone recept…" at bounding box center [267, 271] width 210 height 37
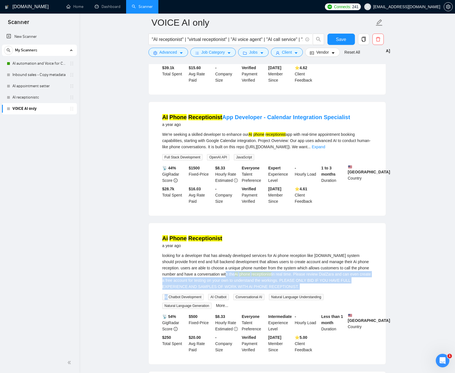
drag, startPoint x: 252, startPoint y: 280, endPoint x: 350, endPoint y: 296, distance: 99.1
click at [350, 290] on div "looking for a developer that has already developed services for Ai phone recept…" at bounding box center [267, 271] width 210 height 37
click at [326, 283] on div "looking for a developer that has already developed services for Ai phone recept…" at bounding box center [267, 271] width 210 height 37
drag, startPoint x: 326, startPoint y: 283, endPoint x: 331, endPoint y: 297, distance: 14.9
click at [331, 290] on div "looking for a developer that has already developed services for Ai phone recept…" at bounding box center [267, 271] width 210 height 37
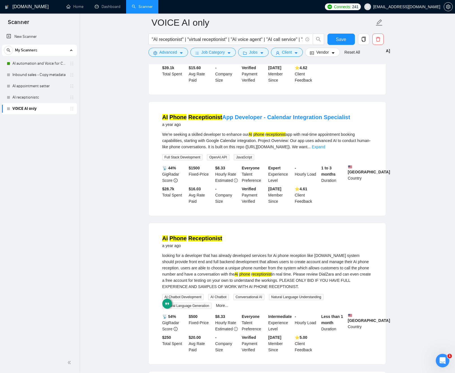
click at [223, 283] on div "looking for a developer that has already developed services for Ai phone recept…" at bounding box center [267, 271] width 210 height 37
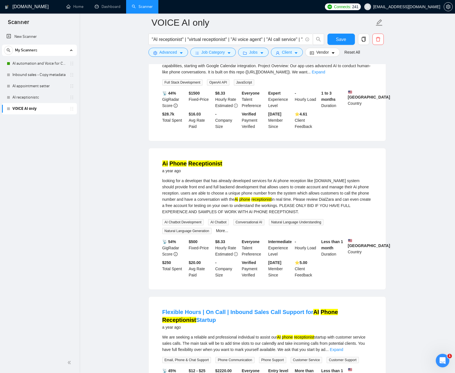
scroll to position [1109, 0]
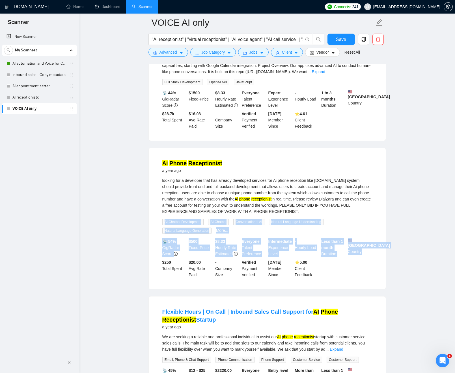
drag, startPoint x: 401, startPoint y: 263, endPoint x: 378, endPoint y: 205, distance: 62.4
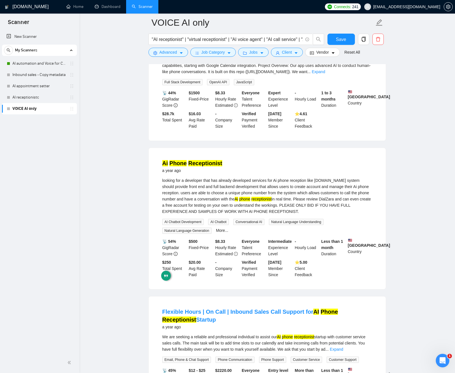
drag, startPoint x: 414, startPoint y: 210, endPoint x: 417, endPoint y: 212, distance: 3.6
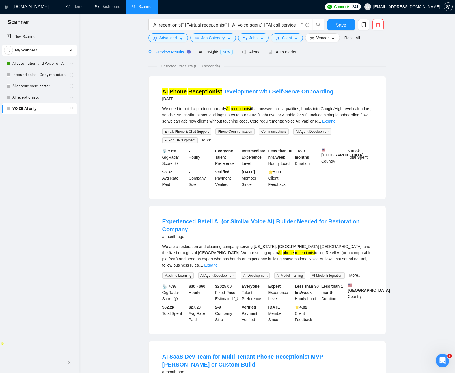
scroll to position [0, 0]
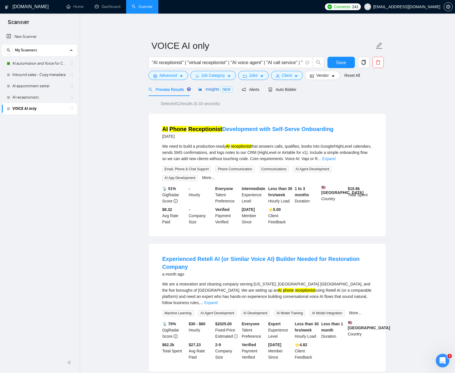
click at [213, 90] on span "Insights NEW" at bounding box center [215, 89] width 34 height 5
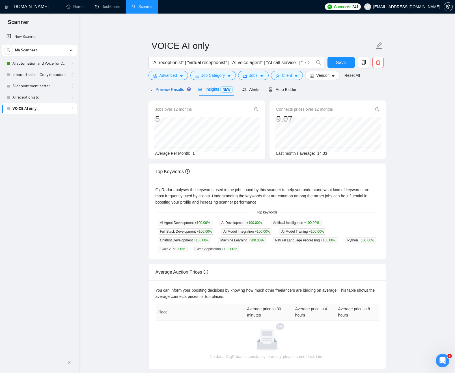
click at [165, 89] on span "Preview Results" at bounding box center [168, 89] width 41 height 5
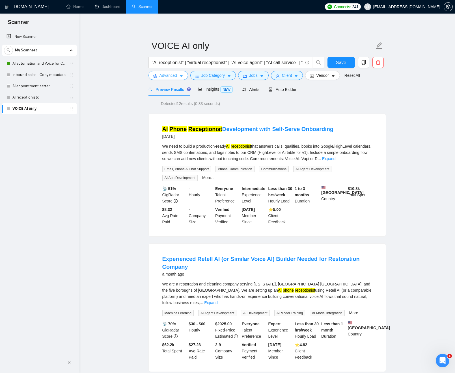
click at [176, 77] on span "Advanced" at bounding box center [168, 75] width 18 height 6
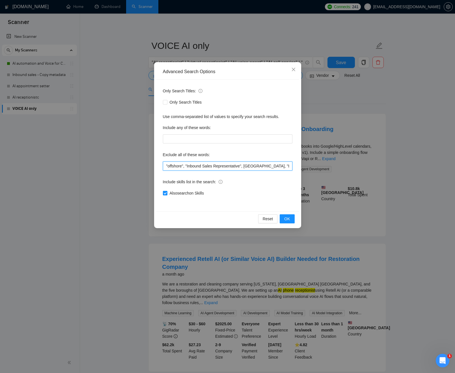
drag, startPoint x: 192, startPoint y: 166, endPoint x: 174, endPoint y: 164, distance: 18.5
click at [158, 164] on div "Only Search Titles: Only Search Titles Use comma-separated list of values to sp…" at bounding box center [227, 146] width 143 height 132
drag, startPoint x: 222, startPoint y: 167, endPoint x: 235, endPoint y: 166, distance: 13.9
click at [222, 167] on input ""offshore", "Inbound Sales Representative", Philippines, "Business Development"…" at bounding box center [227, 166] width 129 height 9
drag, startPoint x: 238, startPoint y: 166, endPoint x: 276, endPoint y: 166, distance: 38.7
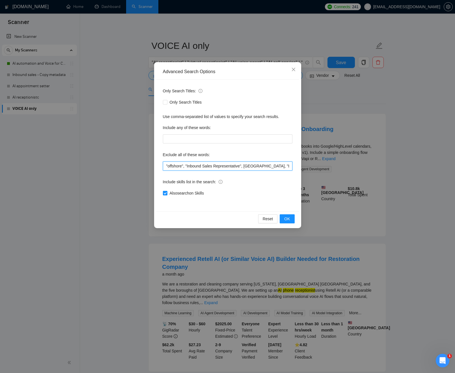
click at [280, 165] on input ""offshore", "Inbound Sales Representative", Philippines, "Business Development"…" at bounding box center [227, 166] width 129 height 9
click at [265, 167] on input ""offshore", "Inbound Sales Representative", Philippines, "Business Development"…" at bounding box center [227, 166] width 129 height 9
click at [258, 166] on input ""offshore", "Inbound Sales Representative", Philippines, "Business Development"…" at bounding box center [227, 166] width 129 height 9
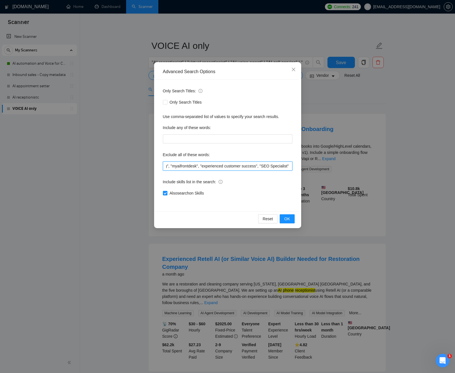
drag, startPoint x: 266, startPoint y: 166, endPoint x: 286, endPoint y: 169, distance: 19.9
click at [304, 166] on div "Advanced Search Options Only Search Titles: Only Search Titles Use comma-separa…" at bounding box center [227, 186] width 455 height 373
click at [251, 168] on input ""offshore", "Inbound Sales Representative", "Business Development", "Social Med…" at bounding box center [227, 166] width 129 height 9
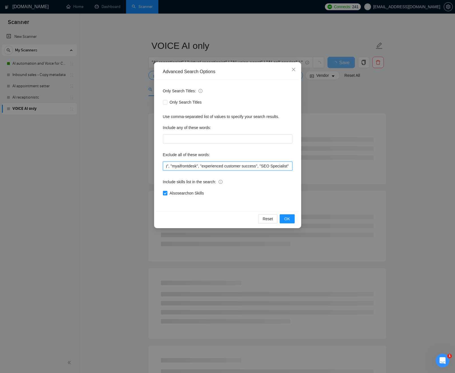
drag, startPoint x: 200, startPoint y: 167, endPoint x: 173, endPoint y: 166, distance: 26.6
click at [173, 166] on input ""offshore", "Inbound Sales Representative", "Business Development", "Social Med…" at bounding box center [227, 166] width 129 height 9
click at [182, 166] on input ""offshore", "Inbound Sales Representative", "Business Development", "Social Med…" at bounding box center [227, 166] width 129 height 9
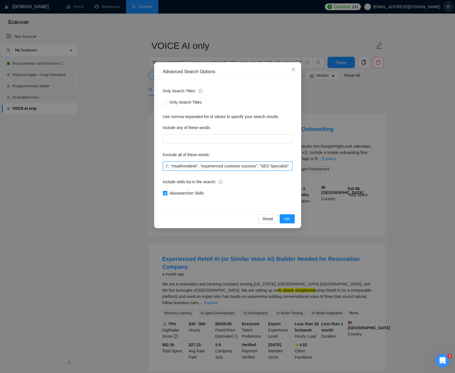
drag, startPoint x: 182, startPoint y: 164, endPoint x: 162, endPoint y: 166, distance: 20.1
click at [162, 166] on div "Only Search Titles: Only Search Titles Use comma-separated list of values to sp…" at bounding box center [227, 146] width 143 height 132
drag, startPoint x: 199, startPoint y: 165, endPoint x: 182, endPoint y: 164, distance: 16.7
click at [168, 165] on input ""offshore", "Inbound Sales Representative", "Business Development", "Social Med…" at bounding box center [227, 166] width 129 height 9
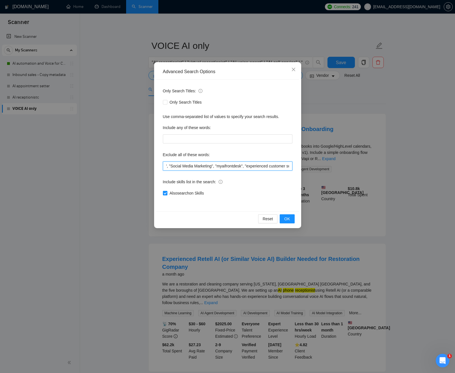
click at [221, 165] on input ""offshore", "Inbound Sales Representative", "Business Development", "Social Med…" at bounding box center [227, 166] width 129 height 9
type input ""offshore", "Inbound Sales Representative", "Business Development", "Social Med…"
click at [287, 220] on span "OK" at bounding box center [287, 219] width 6 height 6
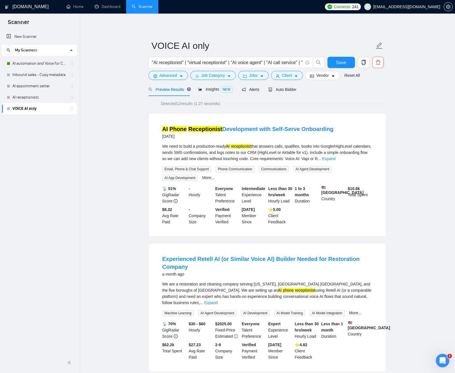
drag, startPoint x: 136, startPoint y: 146, endPoint x: 135, endPoint y: 152, distance: 6.0
drag, startPoint x: 236, startPoint y: 63, endPoint x: 319, endPoint y: 61, distance: 83.4
click at [320, 61] on span ""AI receptionist" | "virtual receptionist" | "AI voice agent" | "AI call servic…" at bounding box center [236, 62] width 176 height 11
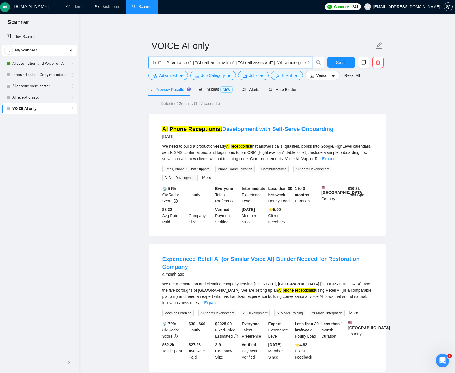
drag, startPoint x: 287, startPoint y: 63, endPoint x: 274, endPoint y: 63, distance: 13.0
click at [287, 63] on input ""AI receptionist" | "virtual receptionist" | "AI voice agent" | "AI call servic…" at bounding box center [227, 62] width 151 height 7
click at [262, 62] on input ""AI receptionist" | "virtual receptionist" | "AI voice agent" | "AI call servic…" at bounding box center [227, 62] width 151 height 7
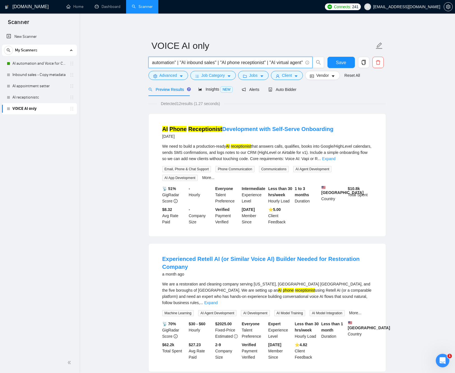
drag, startPoint x: 250, startPoint y: 63, endPoint x: 325, endPoint y: 61, distance: 74.9
click at [335, 59] on div ""AI receptionist" | "virtual receptionist" | "AI voice agent" | "AI call servic…" at bounding box center [265, 64] width 237 height 14
click at [301, 62] on input ""AI receptionist" | "virtual receptionist" | "AI voice agent" | "AI call servic…" at bounding box center [227, 62] width 151 height 7
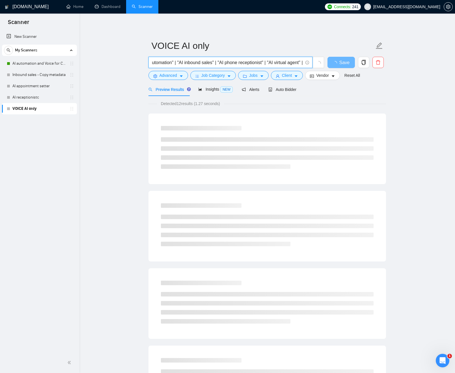
paste input "VAPI | "Vapi.ai" | Retell | "Retell AI" | Voiceflow | "Voice Flow" | Twilio | "…"
click at [226, 64] on input ""AI receptionist" | "virtual receptionist" | "AI voice agent" | "AI call servic…" at bounding box center [227, 62] width 151 height 7
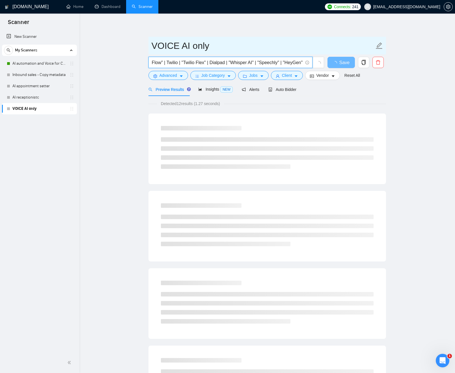
scroll to position [0, 0]
drag, startPoint x: 303, startPoint y: 45, endPoint x: 417, endPoint y: 89, distance: 123.1
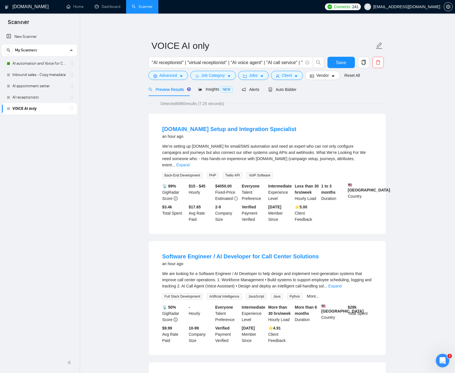
click at [266, 104] on div "Detected 6980 results (7.25 seconds)" at bounding box center [266, 104] width 237 height 6
click at [189, 163] on link "Expand" at bounding box center [182, 165] width 13 height 5
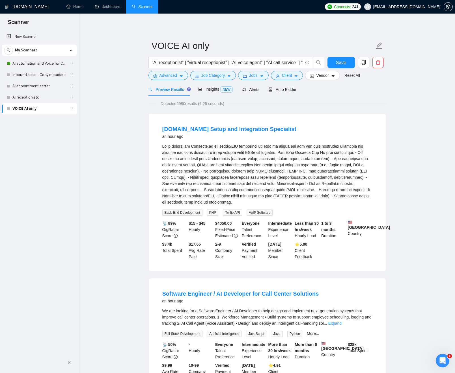
click at [243, 177] on div "We’re setting up Customer.io for email/SMS automation and need an expert who ca…" at bounding box center [267, 174] width 210 height 62
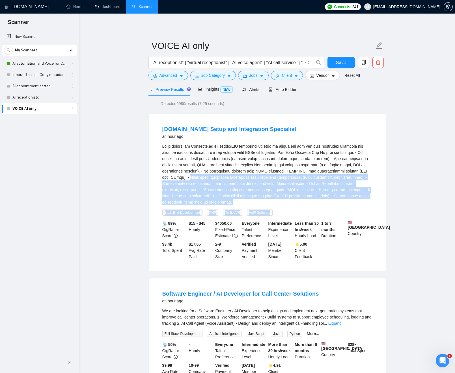
drag, startPoint x: 243, startPoint y: 177, endPoint x: 277, endPoint y: 190, distance: 35.9
click at [286, 205] on div "We’re setting up Customer.io for email/SMS automation and need an expert who ca…" at bounding box center [267, 174] width 210 height 62
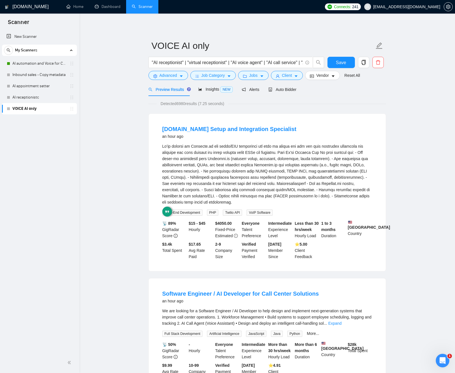
click at [262, 177] on div "We’re setting up Customer.io for email/SMS automation and need an expert who ca…" at bounding box center [267, 174] width 210 height 62
click at [344, 61] on span "Save" at bounding box center [341, 62] width 10 height 7
click at [261, 63] on input ""AI receptionist" | "virtual receptionist" | "AI voice agent" | "AI call servic…" at bounding box center [227, 62] width 151 height 7
drag, startPoint x: 229, startPoint y: 64, endPoint x: 178, endPoint y: 66, distance: 50.9
click at [178, 67] on span ""AI receptionist" | "virtual receptionist" | "AI voice agent" | "AI call servic…" at bounding box center [230, 62] width 164 height 11
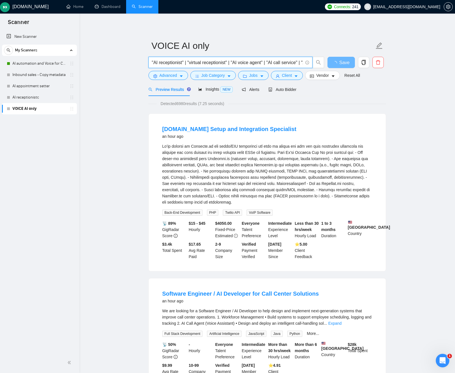
drag, startPoint x: 226, startPoint y: 61, endPoint x: 241, endPoint y: 60, distance: 15.0
click at [226, 61] on input ""AI receptionist" | "virtual receptionist" | "AI voice agent" | "AI call servic…" at bounding box center [227, 62] width 151 height 7
drag, startPoint x: 185, startPoint y: 60, endPoint x: 125, endPoint y: 55, distance: 60.6
drag, startPoint x: 179, startPoint y: 56, endPoint x: 183, endPoint y: 58, distance: 4.4
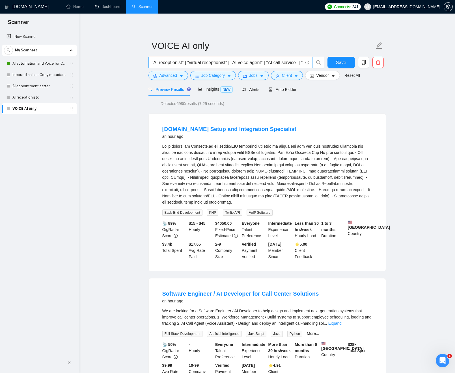
click at [178, 56] on form "VOICE AI only "AI receptionist" | "virtual receptionist" | "AI voice agent" | "…" at bounding box center [266, 60] width 237 height 46
drag, startPoint x: 201, startPoint y: 60, endPoint x: 352, endPoint y: 61, distance: 151.5
click at [361, 59] on div ""AI receptionist" | "virtual receptionist" | "AI voice agent" | "AI call servic…" at bounding box center [265, 64] width 237 height 14
click at [248, 62] on input ""AI receptionist" | "virtual receptionist" | "AI voice agent" | "AI call servic…" at bounding box center [227, 62] width 151 height 7
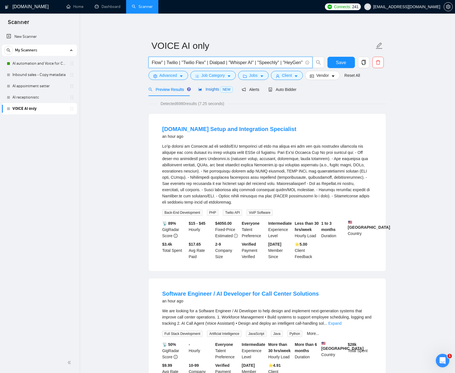
scroll to position [0, 0]
click at [214, 89] on span "Insights NEW" at bounding box center [215, 89] width 34 height 5
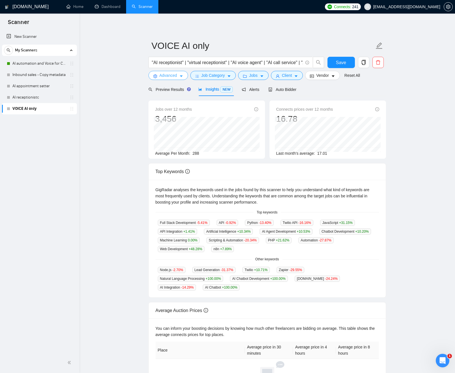
click at [169, 75] on span "Advanced" at bounding box center [168, 75] width 18 height 6
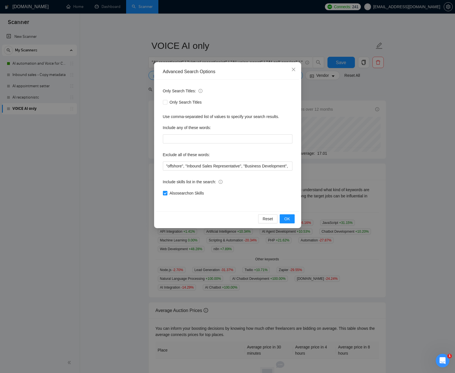
drag, startPoint x: 396, startPoint y: 123, endPoint x: 387, endPoint y: 112, distance: 13.9
click at [395, 123] on div "Advanced Search Options Only Search Titles: Only Search Titles Use comma-separa…" at bounding box center [227, 186] width 455 height 373
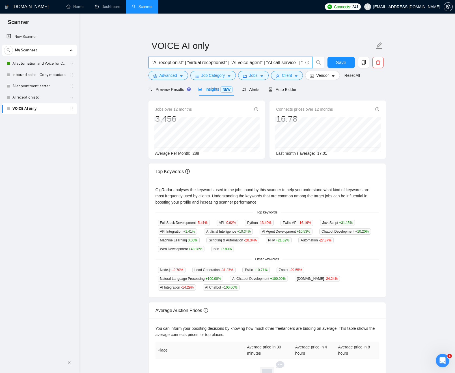
click at [240, 63] on input ""AI receptionist" | "virtual receptionist" | "AI voice agent" | "AI call servic…" at bounding box center [227, 62] width 151 height 7
drag, startPoint x: 248, startPoint y: 64, endPoint x: 139, endPoint y: 63, distance: 108.2
click at [89, 62] on main "VOICE AI only "AI receptionist" | "virtual receptionist" | "AI voice agent" | "…" at bounding box center [266, 215] width 357 height 385
click at [188, 64] on input ""AI receptionist" | "virtual receptionist" | "AI voice agent" | "AI call servic…" at bounding box center [227, 62] width 151 height 7
click at [337, 63] on span "Save" at bounding box center [341, 62] width 10 height 7
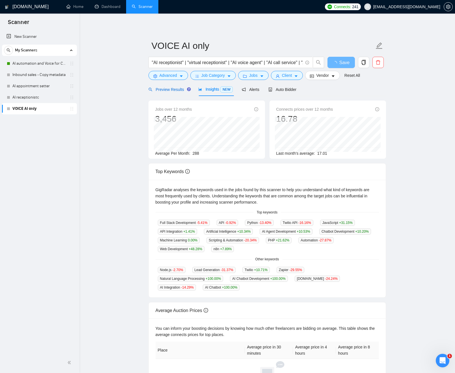
click at [170, 89] on span "Preview Results" at bounding box center [168, 89] width 41 height 5
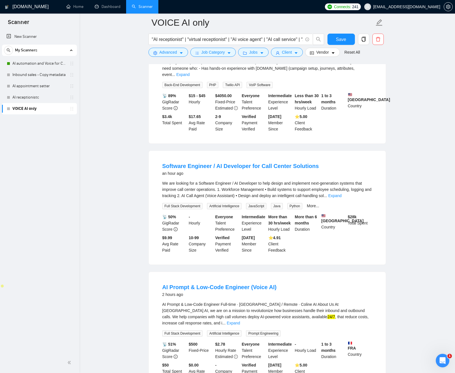
scroll to position [96, 0]
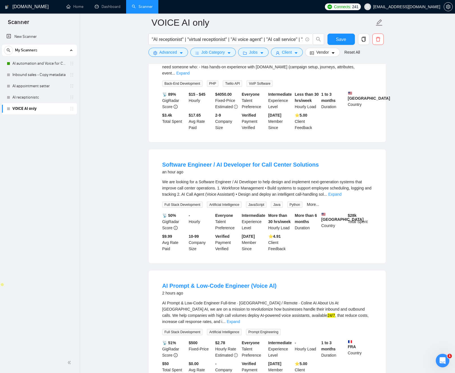
click at [168, 179] on div "We are looking for a Software Engineer / AI Developer to help design and implem…" at bounding box center [267, 188] width 210 height 19
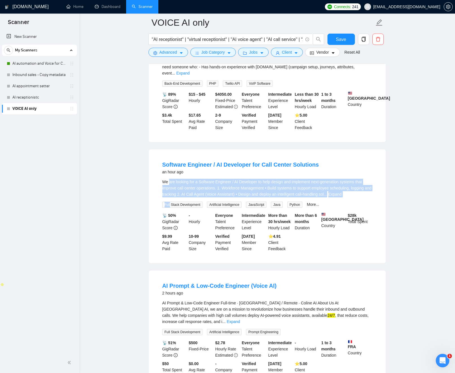
drag, startPoint x: 168, startPoint y: 176, endPoint x: 274, endPoint y: 192, distance: 106.9
click at [275, 192] on div "We are looking for a Software Engineer / AI Developer to help design and implem…" at bounding box center [267, 193] width 210 height 29
drag, startPoint x: 264, startPoint y: 185, endPoint x: 275, endPoint y: 187, distance: 11.0
click at [264, 185] on div "We are looking for a Software Engineer / AI Developer to help design and implem…" at bounding box center [267, 188] width 210 height 19
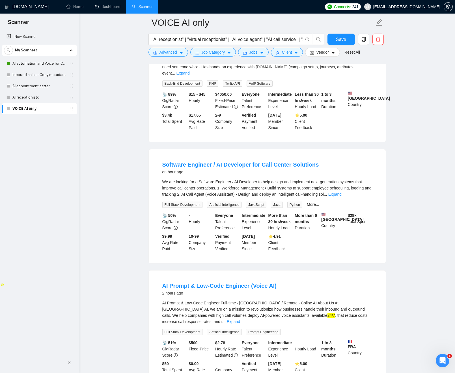
click at [341, 192] on link "Expand" at bounding box center [334, 194] width 13 height 5
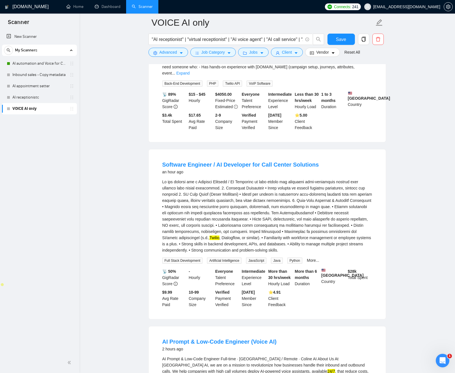
click at [209, 236] on mark "Twilio" at bounding box center [214, 238] width 10 height 5
drag, startPoint x: 201, startPoint y: 231, endPoint x: 232, endPoint y: 127, distance: 108.1
click at [209, 236] on mark "Twilio" at bounding box center [214, 238] width 10 height 5
drag, startPoint x: 237, startPoint y: 39, endPoint x: 298, endPoint y: 37, distance: 60.5
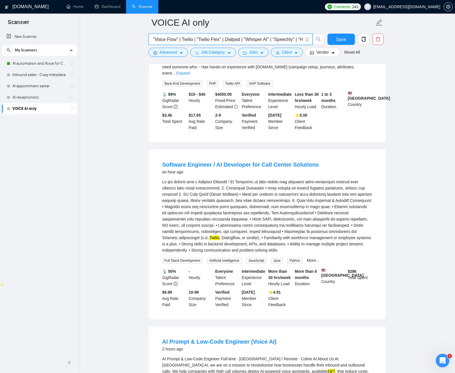
click at [298, 37] on input ""AI receptionist" | "virtual receptionist" | "AI voice agent" | "AI call servic…" at bounding box center [227, 39] width 151 height 7
click at [292, 38] on input ""AI receptionist" | "virtual receptionist" | "AI voice agent" | "AI call servic…" at bounding box center [227, 39] width 151 height 7
drag, startPoint x: 271, startPoint y: 40, endPoint x: 210, endPoint y: 38, distance: 61.1
click at [210, 38] on input ""AI receptionist" | "virtual receptionist" | "AI voice agent" | "AI call servic…" at bounding box center [227, 39] width 151 height 7
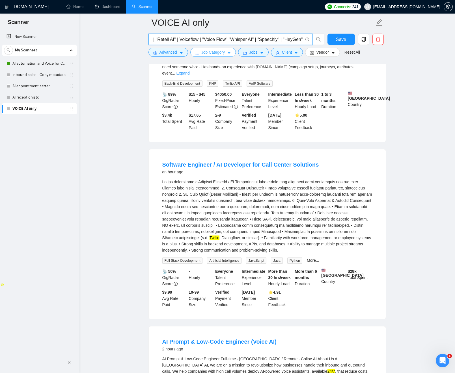
scroll to position [0, 1527]
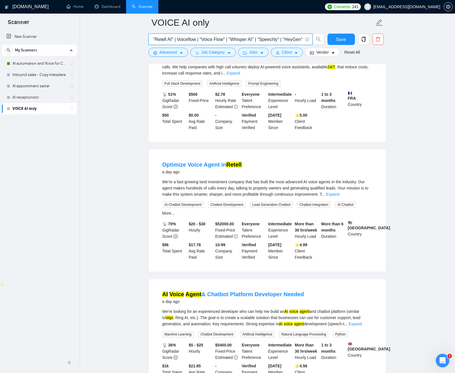
drag, startPoint x: 285, startPoint y: 40, endPoint x: 267, endPoint y: 40, distance: 18.4
click at [266, 40] on input ""AI receptionist" | "virtual receptionist" | "AI voice agent" | "AI call servic…" at bounding box center [227, 39] width 151 height 7
click at [281, 40] on input ""AI receptionist" | "virtual receptionist" | "AI voice agent" | "AI call servic…" at bounding box center [227, 39] width 151 height 7
drag, startPoint x: 284, startPoint y: 40, endPoint x: 261, endPoint y: 39, distance: 22.6
click at [263, 39] on input ""AI receptionist" | "virtual receptionist" | "AI voice agent" | "AI call servic…" at bounding box center [227, 39] width 151 height 7
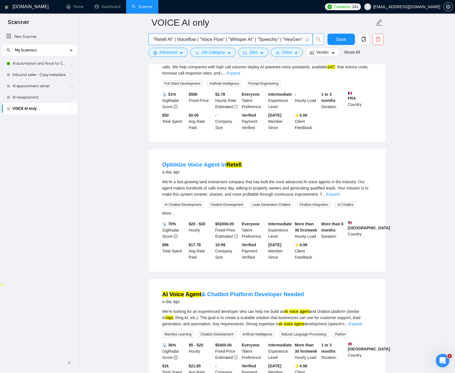
scroll to position [0, 1529]
drag, startPoint x: 268, startPoint y: 39, endPoint x: 320, endPoint y: 41, distance: 52.3
click at [320, 41] on span ""AI receptionist" | "virtual receptionist" | "AI voice agent" | "AI call servic…" at bounding box center [236, 39] width 176 height 11
type input ""AI receptionist" | "virtual receptionist" | "AI voice agent" | "AI call servic…"
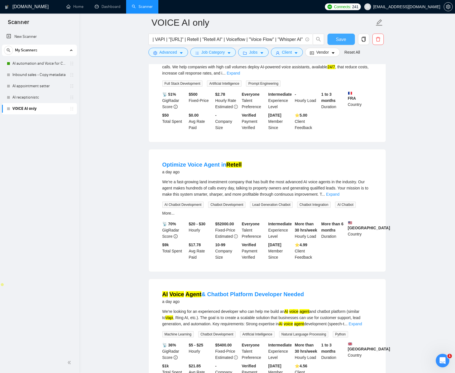
scroll to position [0, 0]
click at [337, 39] on span "Save" at bounding box center [341, 39] width 10 height 7
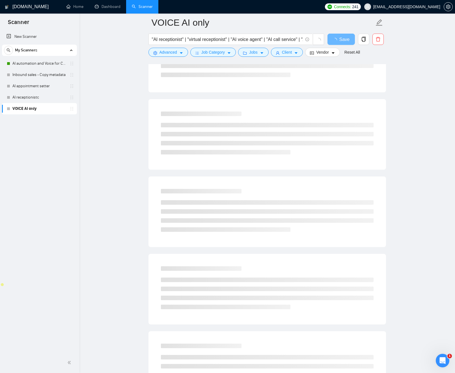
click at [137, 96] on main "VOICE AI only "AI receptionist" | "virtual receptionist" | "AI voice agent" | "…" at bounding box center [266, 364] width 357 height 877
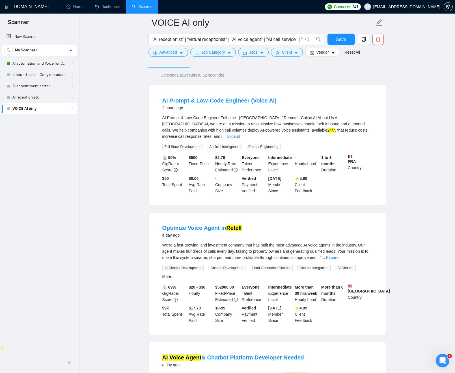
scroll to position [34, 0]
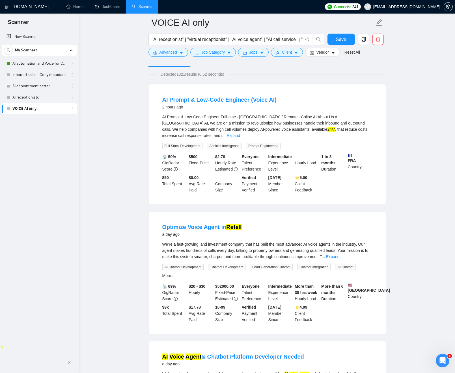
click at [240, 133] on link "Expand" at bounding box center [233, 135] width 13 height 5
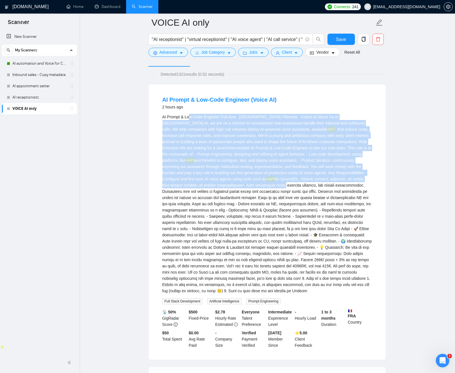
drag, startPoint x: 279, startPoint y: 188, endPoint x: 196, endPoint y: 149, distance: 92.2
click at [188, 123] on div "AI Prompt & Low-Code Engineer Full-time · Paris / Remote · Coline AI About Us A…" at bounding box center [267, 204] width 210 height 180
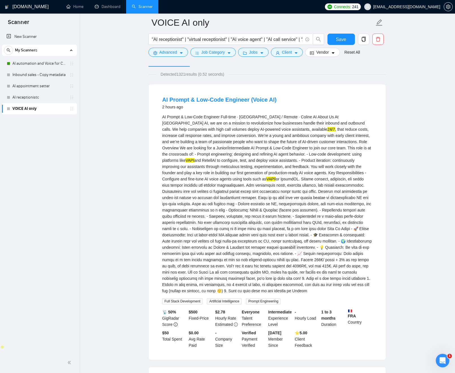
click at [209, 162] on div "AI Prompt & Low-Code Engineer Full-time · Paris / Remote · Coline AI About Us A…" at bounding box center [267, 204] width 210 height 180
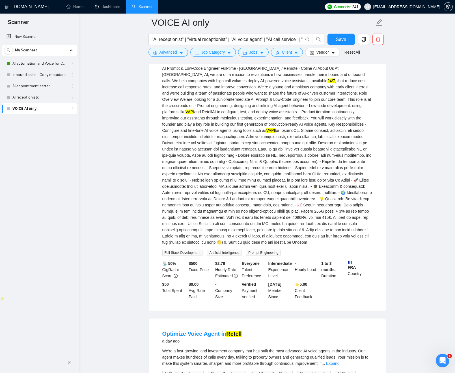
scroll to position [81, 0]
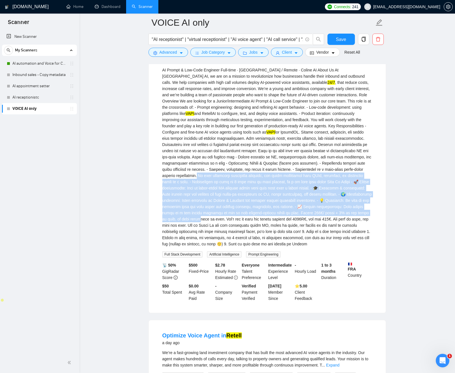
drag, startPoint x: 242, startPoint y: 177, endPoint x: 280, endPoint y: 217, distance: 55.6
click at [292, 221] on div "AI Prompt & Low-Code Engineer Full-time · Paris / Remote · Coline AI About Us A…" at bounding box center [267, 157] width 210 height 180
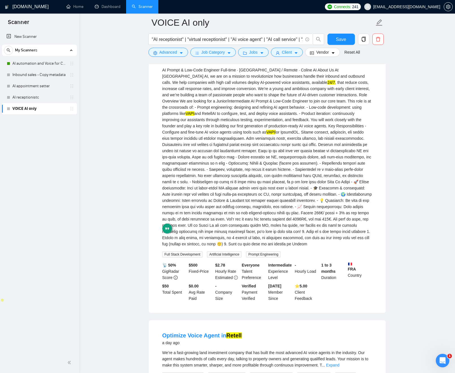
drag, startPoint x: 220, startPoint y: 199, endPoint x: 198, endPoint y: 196, distance: 21.7
click at [218, 199] on div "AI Prompt & Low-Code Engineer Full-time · Paris / Remote · Coline AI About Us A…" at bounding box center [267, 157] width 210 height 180
click at [196, 195] on div "AI Prompt & Low-Code Engineer Full-time · Paris / Remote · Coline AI About Us A…" at bounding box center [267, 157] width 210 height 180
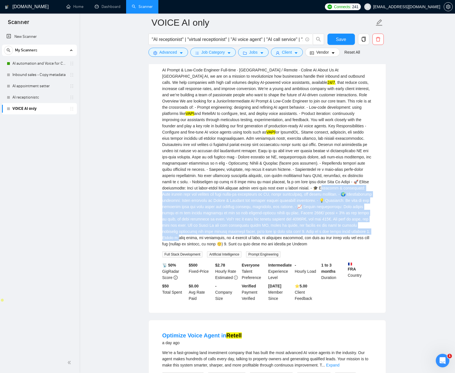
drag, startPoint x: 196, startPoint y: 195, endPoint x: 288, endPoint y: 235, distance: 100.5
click at [290, 238] on div "AI Prompt & Low-Code Engineer Full-time · Paris / Remote · Coline AI About Us A…" at bounding box center [267, 157] width 210 height 180
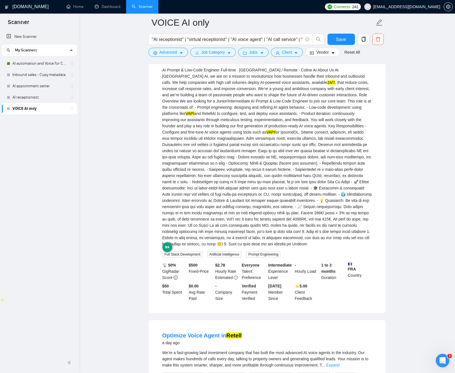
click at [264, 222] on div "AI Prompt & Low-Code Engineer Full-time · Paris / Remote · Coline AI About Us A…" at bounding box center [267, 157] width 210 height 180
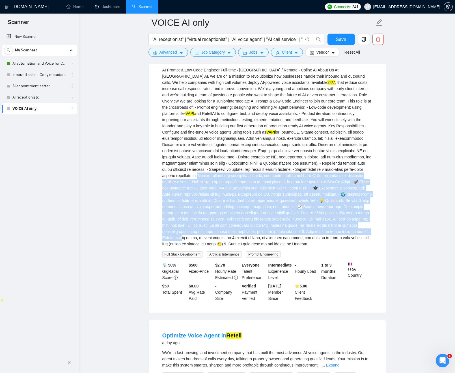
drag, startPoint x: 242, startPoint y: 179, endPoint x: 296, endPoint y: 239, distance: 80.4
click at [296, 239] on div "AI Prompt & Low-Code Engineer Full-time · Paris / Remote · Coline AI About Us A…" at bounding box center [267, 157] width 210 height 180
drag, startPoint x: 281, startPoint y: 248, endPoint x: 223, endPoint y: 164, distance: 102.1
click at [210, 175] on div "AI Prompt & Low-Code Engineer Full-time · Paris / Remote · Coline AI About Us A…" at bounding box center [267, 157] width 210 height 180
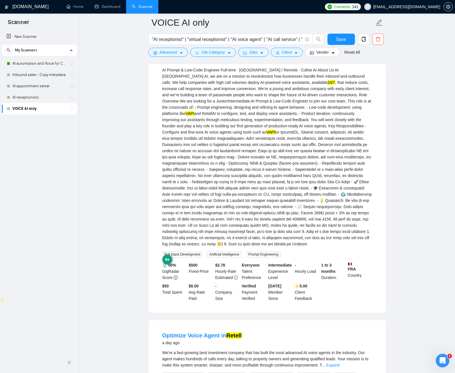
click at [225, 163] on div "AI Prompt & Low-Code Engineer Full-time · Paris / Remote · Coline AI About Us A…" at bounding box center [267, 157] width 210 height 180
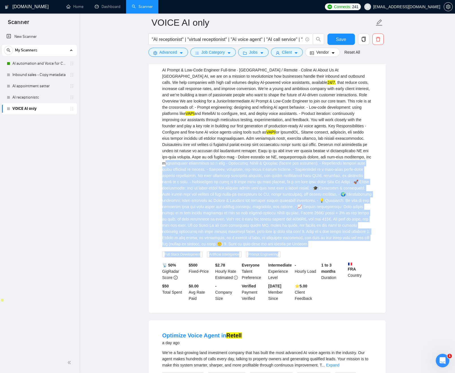
drag, startPoint x: 225, startPoint y: 163, endPoint x: 301, endPoint y: 256, distance: 120.3
click at [304, 258] on div "AI Prompt & Low-Code Engineer Full-time · Paris / Remote · Coline AI About Us A…" at bounding box center [267, 162] width 210 height 191
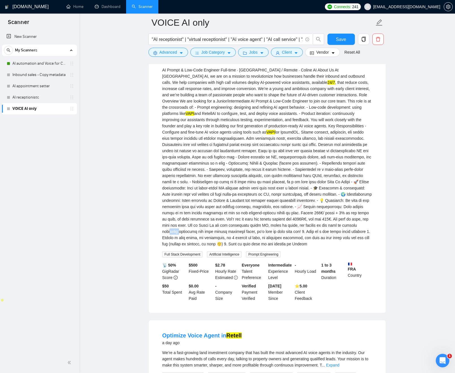
click at [265, 234] on div "AI Prompt & Low-Code Engineer Full-time · Paris / Remote · Coline AI About Us A…" at bounding box center [267, 157] width 210 height 180
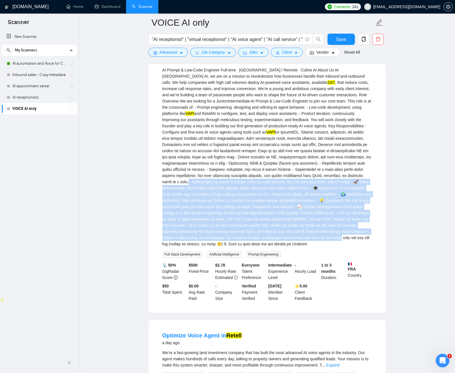
drag, startPoint x: 244, startPoint y: 184, endPoint x: 253, endPoint y: 246, distance: 62.5
click at [252, 245] on div "AI Prompt & Low-Code Engineer Full-time · Paris / Remote · Coline AI About Us A…" at bounding box center [267, 157] width 210 height 180
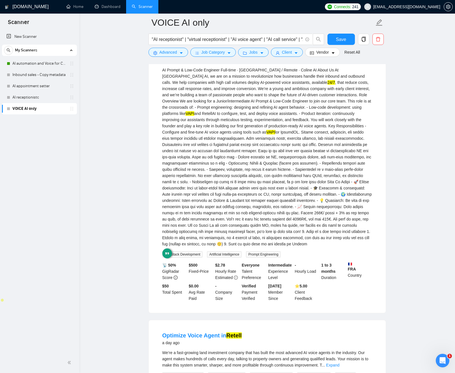
click at [269, 247] on div "AI Prompt & Low-Code Engineer Full-time · Paris / Remote · Coline AI About Us A…" at bounding box center [267, 157] width 210 height 180
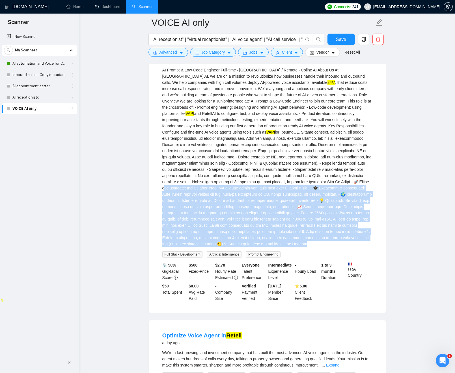
drag, startPoint x: 258, startPoint y: 226, endPoint x: 236, endPoint y: 186, distance: 45.8
click at [236, 186] on div "AI Prompt & Low-Code Engineer Full-time · Paris / Remote · Coline AI About Us A…" at bounding box center [267, 157] width 210 height 180
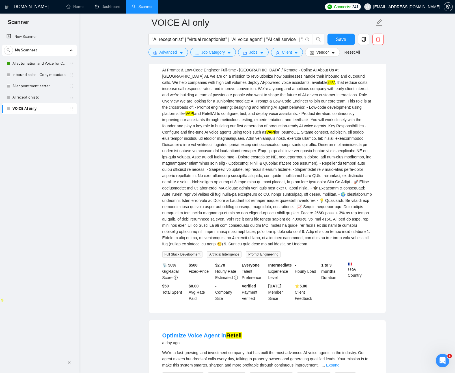
click at [250, 183] on div "AI Prompt & Low-Code Engineer Full-time · Paris / Remote · Coline AI About Us A…" at bounding box center [267, 157] width 210 height 180
drag, startPoint x: 250, startPoint y: 184, endPoint x: 248, endPoint y: 245, distance: 60.5
click at [250, 247] on div "AI Prompt & Low-Code Engineer Full-time · Paris / Remote · Coline AI About Us A…" at bounding box center [267, 157] width 210 height 180
click at [247, 239] on div "AI Prompt & Low-Code Engineer Full-time · Paris / Remote · Coline AI About Us A…" at bounding box center [267, 157] width 210 height 180
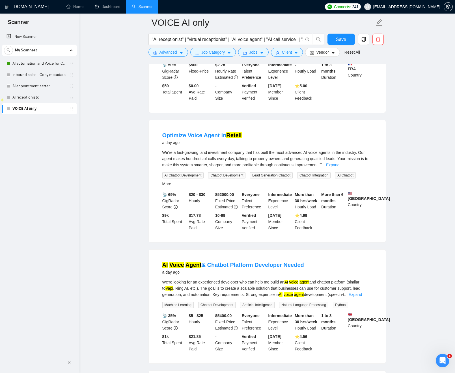
scroll to position [282, 0]
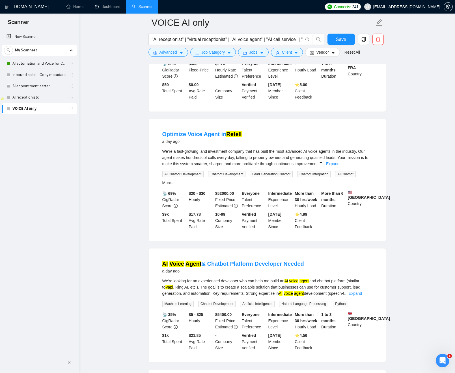
click at [339, 166] on link "Expand" at bounding box center [332, 164] width 13 height 5
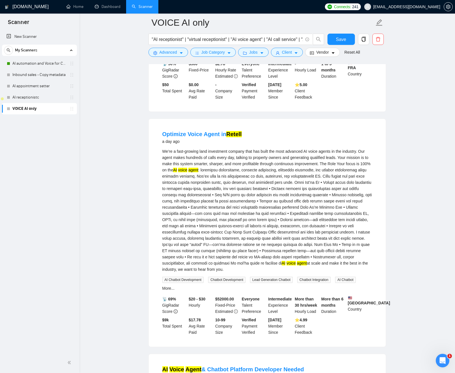
click at [247, 210] on div "We’re a fast-growing land investment company that has built the most advanced A…" at bounding box center [267, 210] width 210 height 124
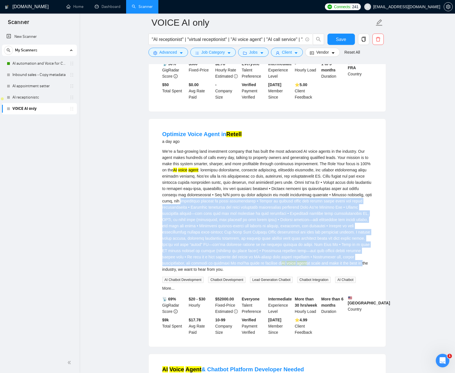
drag, startPoint x: 248, startPoint y: 216, endPoint x: 261, endPoint y: 258, distance: 44.3
click at [263, 264] on div "We’re a fast-growing land investment company that has built the most advanced A…" at bounding box center [267, 210] width 210 height 124
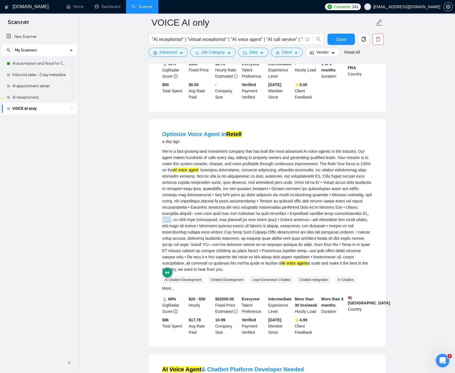
drag, startPoint x: 241, startPoint y: 223, endPoint x: 239, endPoint y: 217, distance: 6.6
click at [241, 223] on div "We’re a fast-growing land investment company that has built the most advanced A…" at bounding box center [267, 210] width 210 height 124
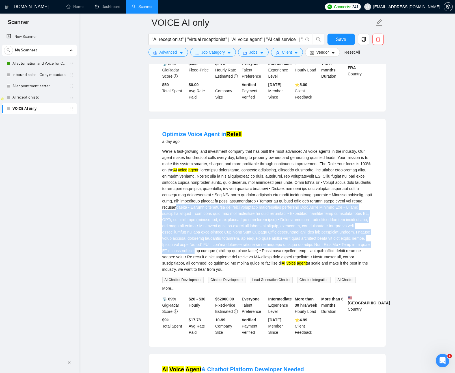
drag, startPoint x: 238, startPoint y: 215, endPoint x: 288, endPoint y: 252, distance: 62.2
click at [290, 257] on div "We’re a fast-growing land investment company that has built the most advanced A…" at bounding box center [267, 210] width 210 height 124
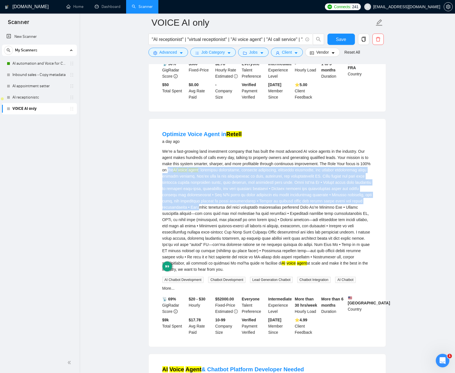
drag, startPoint x: 263, startPoint y: 215, endPoint x: 246, endPoint y: 200, distance: 22.6
click at [204, 175] on div "We’re a fast-growing land investment company that has built the most advanced A…" at bounding box center [267, 210] width 210 height 124
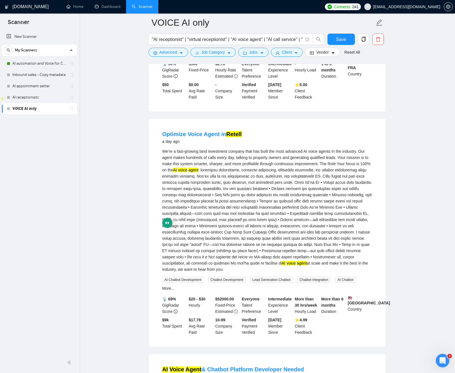
click at [260, 206] on div "We’re a fast-growing land investment company that has built the most advanced A…" at bounding box center [267, 210] width 210 height 124
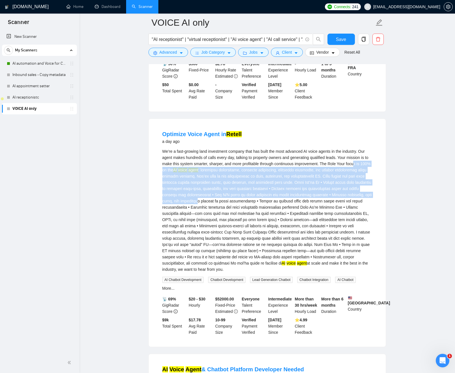
drag, startPoint x: 262, startPoint y: 207, endPoint x: 182, endPoint y: 175, distance: 86.1
click at [181, 175] on div "We’re a fast-growing land investment company that has built the most advanced A…" at bounding box center [267, 210] width 210 height 124
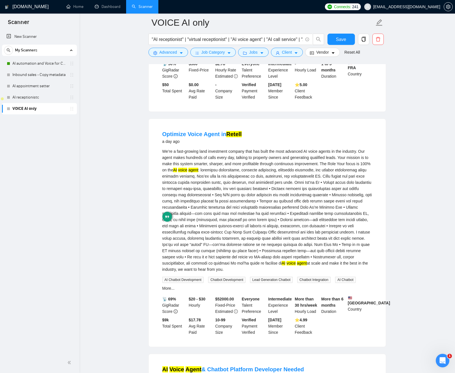
drag, startPoint x: 252, startPoint y: 221, endPoint x: 246, endPoint y: 220, distance: 6.8
click at [250, 221] on div "We’re a fast-growing land investment company that has built the most advanced A…" at bounding box center [267, 210] width 210 height 124
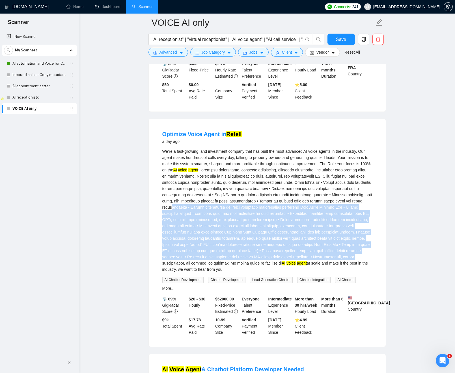
drag, startPoint x: 233, startPoint y: 215, endPoint x: 265, endPoint y: 255, distance: 51.3
click at [266, 263] on div "We’re a fast-growing land investment company that has built the most advanced A…" at bounding box center [267, 210] width 210 height 124
drag, startPoint x: 261, startPoint y: 240, endPoint x: 257, endPoint y: 245, distance: 6.0
click at [261, 240] on div "We’re a fast-growing land investment company that has built the most advanced A…" at bounding box center [267, 210] width 210 height 124
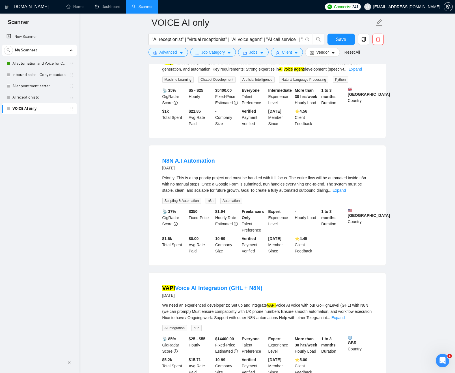
scroll to position [612, 0]
drag, startPoint x: 363, startPoint y: 205, endPoint x: 357, endPoint y: 204, distance: 5.7
click at [346, 193] on link "Expand" at bounding box center [338, 190] width 13 height 5
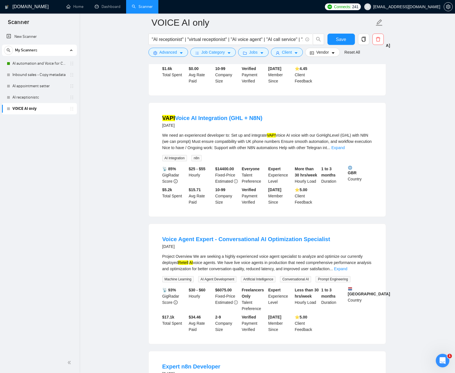
scroll to position [954, 0]
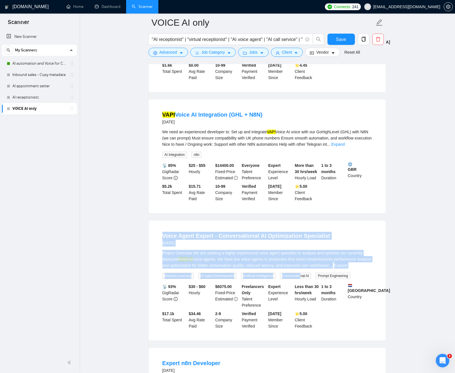
drag, startPoint x: 236, startPoint y: 238, endPoint x: 327, endPoint y: 299, distance: 110.0
click at [319, 299] on ul "AI Prompt & Low-Code Engineer (Voice AI) 2 hours ago AI Prompt & Low-Code Engin…" at bounding box center [266, 1] width 237 height 1674
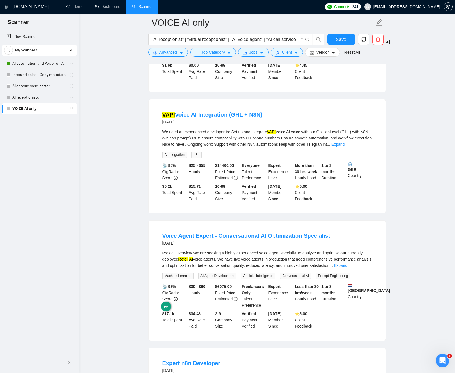
drag, startPoint x: 398, startPoint y: 265, endPoint x: 397, endPoint y: 262, distance: 3.0
drag, startPoint x: 364, startPoint y: 164, endPoint x: 355, endPoint y: 166, distance: 8.9
click at [344, 147] on link "Expand" at bounding box center [337, 144] width 13 height 5
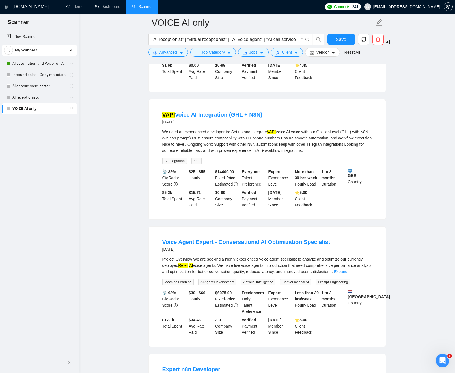
click at [222, 154] on div "We need an experienced developer to: Set up and integrate VAPI Voice AI voice w…" at bounding box center [267, 141] width 210 height 25
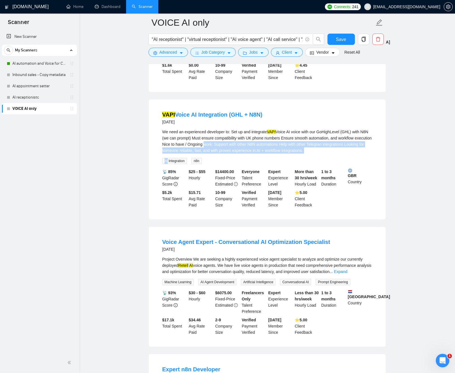
drag, startPoint x: 224, startPoint y: 164, endPoint x: 342, endPoint y: 174, distance: 118.5
click at [344, 164] on div "We need an experienced developer to: Set up and integrate VAPI Voice AI voice w…" at bounding box center [267, 146] width 210 height 35
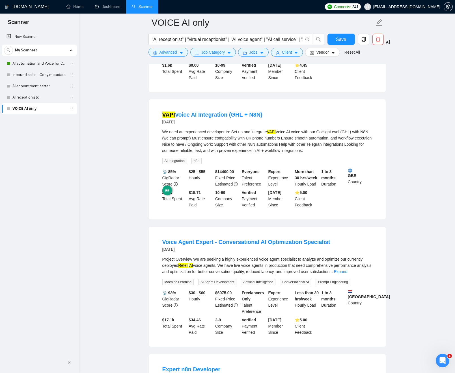
click at [260, 154] on div "We need an experienced developer to: Set up and integrate VAPI Voice AI voice w…" at bounding box center [267, 141] width 210 height 25
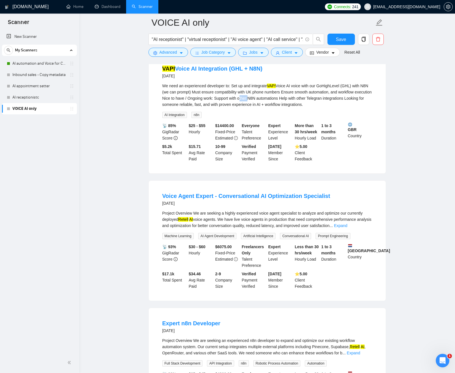
scroll to position [1002, 0]
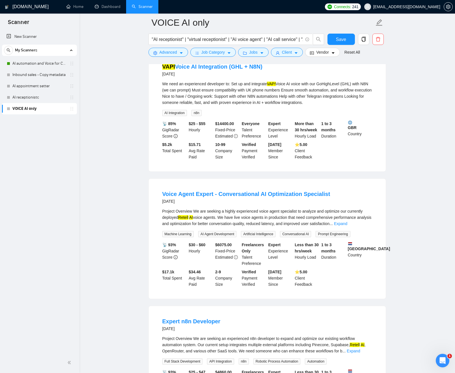
click at [171, 227] on div "Project Overview We are seeking a highly experienced voice agent specialist to …" at bounding box center [267, 217] width 210 height 19
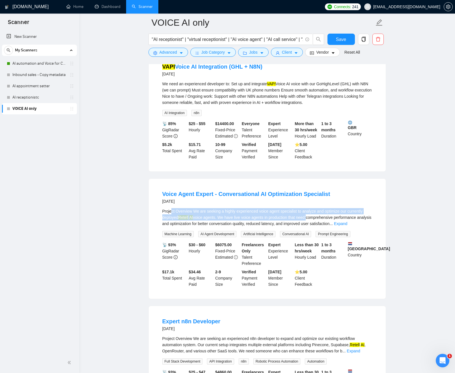
drag, startPoint x: 172, startPoint y: 233, endPoint x: 300, endPoint y: 237, distance: 128.1
click at [311, 227] on div "Project Overview We are seeking a highly experienced voice agent specialist to …" at bounding box center [267, 217] width 210 height 19
click at [281, 227] on div "Project Overview We are seeking a highly experienced voice agent specialist to …" at bounding box center [267, 217] width 210 height 19
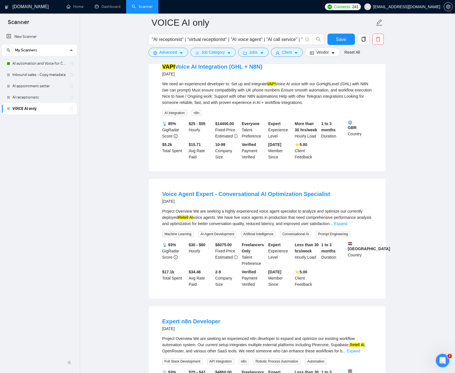
click at [239, 227] on div "Project Overview We are seeking a highly experienced voice agent specialist to …" at bounding box center [267, 217] width 210 height 19
click at [246, 227] on div "Project Overview We are seeking a highly experienced voice agent specialist to …" at bounding box center [267, 217] width 210 height 19
drag, startPoint x: 233, startPoint y: 235, endPoint x: 190, endPoint y: 232, distance: 43.1
click at [187, 227] on div "Project Overview We are seeking a highly experienced voice agent specialist to …" at bounding box center [267, 217] width 210 height 19
click at [258, 227] on div "Project Overview We are seeking a highly experienced voice agent specialist to …" at bounding box center [267, 217] width 210 height 19
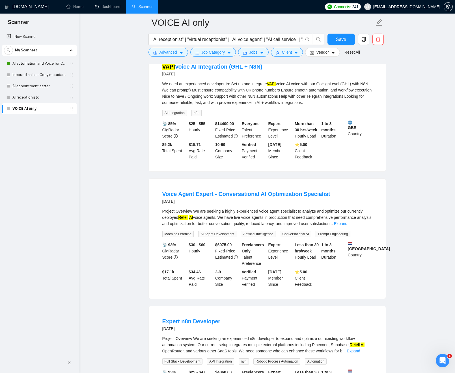
drag, startPoint x: 366, startPoint y: 244, endPoint x: 351, endPoint y: 248, distance: 15.3
click at [347, 226] on link "Expand" at bounding box center [340, 224] width 13 height 5
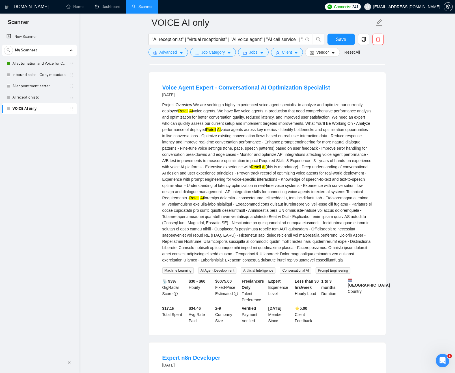
scroll to position [1051, 0]
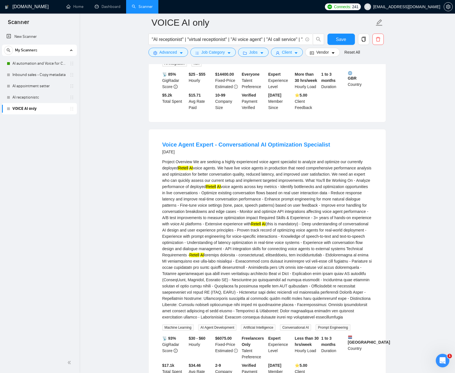
click at [349, 81] on b "GBR" at bounding box center [360, 75] width 24 height 9
click at [351, 81] on b "GBR" at bounding box center [360, 75] width 24 height 9
drag, startPoint x: 351, startPoint y: 100, endPoint x: 356, endPoint y: 112, distance: 13.0
click at [354, 90] on div "GBR Country" at bounding box center [359, 80] width 27 height 19
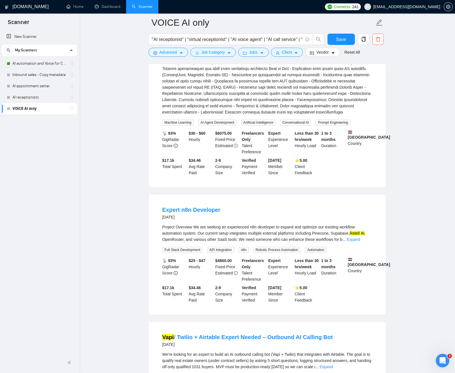
scroll to position [1328, 0]
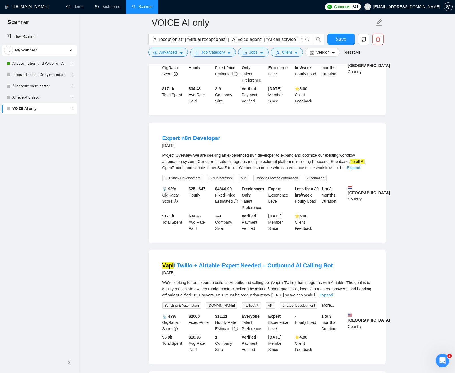
click at [283, 171] on div "Project Overview We are seeking an experienced n8n developer to expand and opti…" at bounding box center [267, 161] width 210 height 19
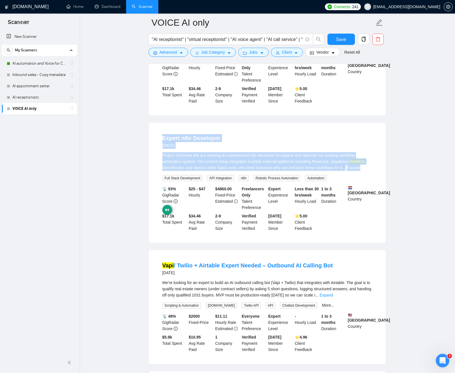
drag, startPoint x: 283, startPoint y: 189, endPoint x: 284, endPoint y: 172, distance: 17.5
click at [278, 171] on li "Expert n8n Developer 2 days ago Project Overview We are seeking an experienced …" at bounding box center [266, 183] width 223 height 107
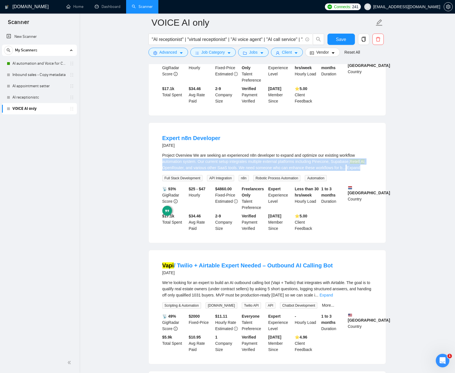
click at [299, 171] on div "Project Overview We are seeking an experienced n8n developer to expand and opti…" at bounding box center [267, 161] width 210 height 19
drag, startPoint x: 364, startPoint y: 200, endPoint x: 308, endPoint y: 187, distance: 57.9
click at [313, 171] on div "Project Overview We are seeking an experienced n8n developer to expand and opti…" at bounding box center [267, 161] width 210 height 19
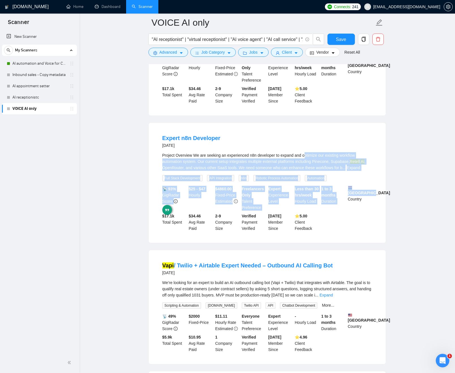
drag, startPoint x: 309, startPoint y: 188, endPoint x: 385, endPoint y: 222, distance: 83.4
click at [382, 224] on div "Expert n8n Developer 2 days ago Project Overview We are seeking an experienced …" at bounding box center [267, 183] width 237 height 120
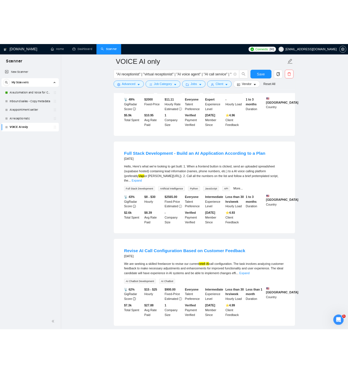
scroll to position [1572, 0]
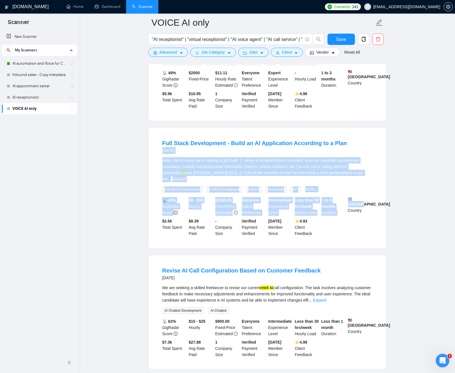
drag, startPoint x: 385, startPoint y: 232, endPoint x: 353, endPoint y: 170, distance: 69.8
click at [340, 176] on div "Full Stack Development - Build an AI Application According to a Plan 3 days ago…" at bounding box center [266, 188] width 237 height 121
drag, startPoint x: 362, startPoint y: 162, endPoint x: 363, endPoint y: 258, distance: 96.1
click at [361, 248] on div "Full Stack Development - Build an AI Application According to a Plan 3 days ago…" at bounding box center [267, 188] width 237 height 120
drag, startPoint x: 382, startPoint y: 263, endPoint x: 342, endPoint y: 161, distance: 109.2
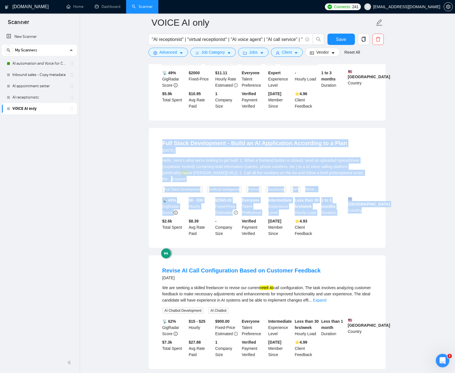
click at [341, 161] on div "Full Stack Development - Build an AI Application According to a Plan 3 days ago…" at bounding box center [267, 188] width 237 height 120
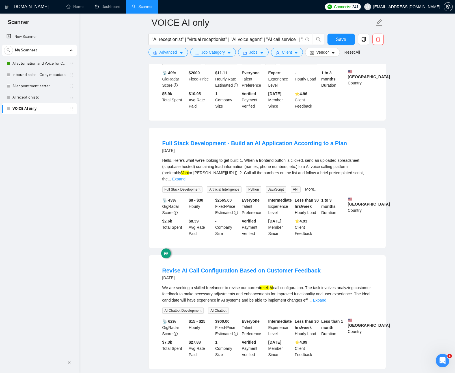
click at [346, 163] on div "Full Stack Development - Build an AI Application According to a Plan 3 days ago…" at bounding box center [267, 188] width 237 height 120
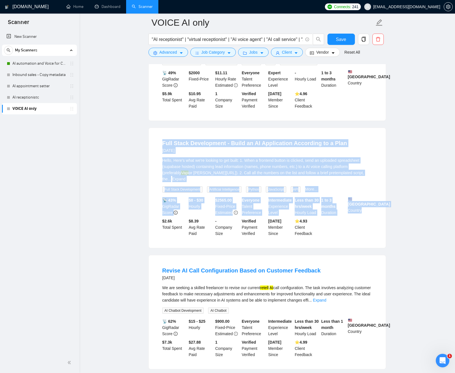
drag, startPoint x: 346, startPoint y: 163, endPoint x: 383, endPoint y: 250, distance: 94.7
click at [382, 248] on div "Full Stack Development - Build an AI Application According to a Plan 3 days ago…" at bounding box center [267, 188] width 237 height 120
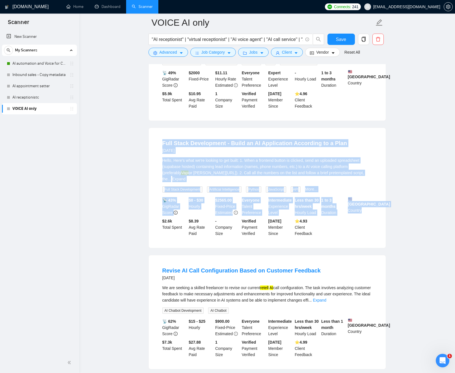
drag, startPoint x: 377, startPoint y: 239, endPoint x: 352, endPoint y: 162, distance: 80.7
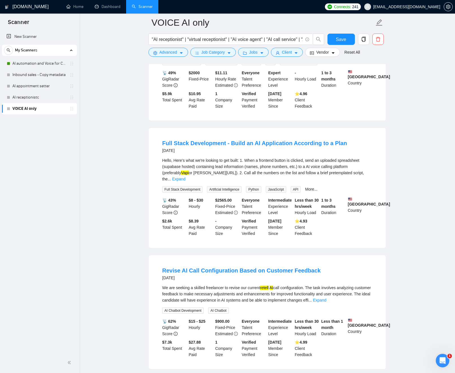
click at [376, 165] on div "Full Stack Development - Build an AI Application According to a Plan 3 days ago…" at bounding box center [267, 188] width 237 height 120
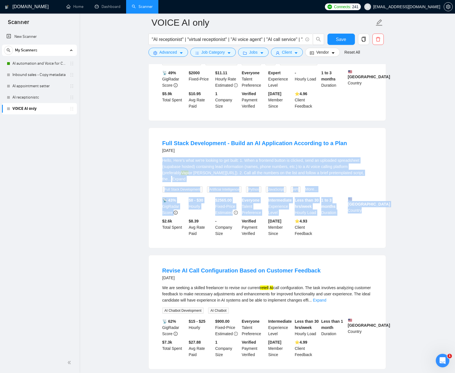
drag, startPoint x: 368, startPoint y: 165, endPoint x: 369, endPoint y: 244, distance: 79.1
click at [369, 244] on div "Full Stack Development - Build an AI Application According to a Plan 3 days ago…" at bounding box center [267, 188] width 237 height 120
drag, startPoint x: 383, startPoint y: 254, endPoint x: 383, endPoint y: 249, distance: 5.2
click at [383, 248] on div "Full Stack Development - Build an AI Application According to a Plan 3 days ago…" at bounding box center [267, 188] width 237 height 120
drag, startPoint x: 383, startPoint y: 249, endPoint x: 344, endPoint y: 155, distance: 102.2
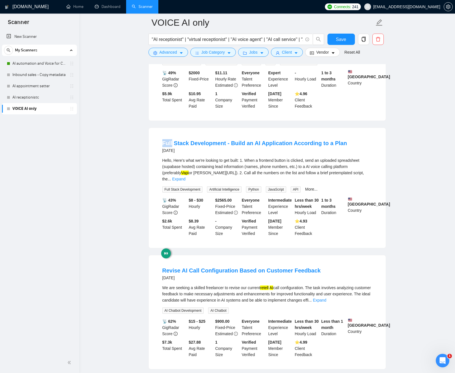
click at [350, 163] on div "Full Stack Development - Build an AI Application According to a Plan 3 days ago…" at bounding box center [267, 188] width 237 height 120
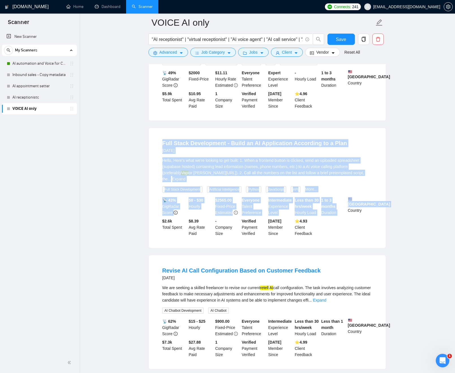
drag, startPoint x: 350, startPoint y: 163, endPoint x: 369, endPoint y: 242, distance: 81.6
click at [369, 242] on div "Full Stack Development - Build an AI Application According to a Plan 3 days ago…" at bounding box center [267, 188] width 237 height 120
click at [379, 244] on div "Full Stack Development - Build an AI Application According to a Plan 3 days ago…" at bounding box center [267, 188] width 237 height 120
drag, startPoint x: 379, startPoint y: 244, endPoint x: 346, endPoint y: 165, distance: 84.9
click at [345, 164] on div "Full Stack Development - Build an AI Application According to a Plan 3 days ago…" at bounding box center [267, 188] width 237 height 120
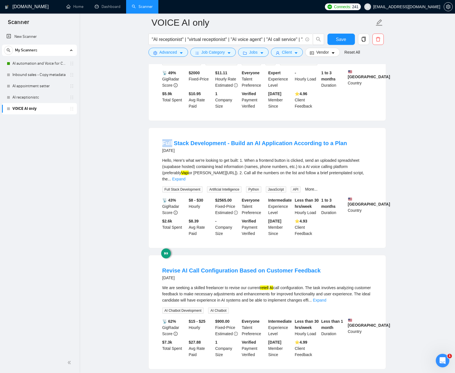
click at [348, 166] on div "Full Stack Development - Build an AI Application According to a Plan 3 days ago…" at bounding box center [267, 188] width 237 height 120
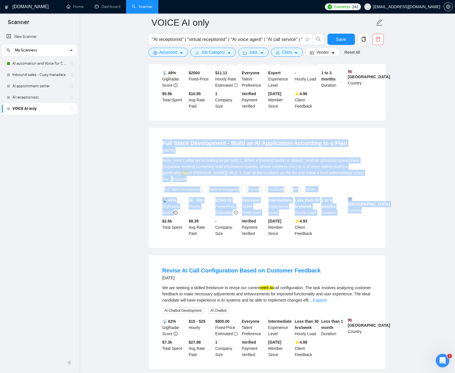
drag, startPoint x: 348, startPoint y: 166, endPoint x: 381, endPoint y: 244, distance: 85.0
click at [374, 245] on div "Full Stack Development - Build an AI Application According to a Plan 3 days ago…" at bounding box center [267, 188] width 237 height 120
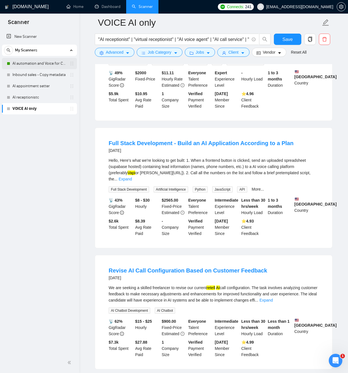
click at [40, 65] on link "AI automation and Voice for CRM & Booking" at bounding box center [39, 63] width 54 height 11
click at [72, 101] on div "AI receptionistc" at bounding box center [40, 97] width 67 height 11
drag, startPoint x: 311, startPoint y: 206, endPoint x: 292, endPoint y: 210, distance: 20.0
click at [132, 181] on link "Expand" at bounding box center [124, 179] width 13 height 5
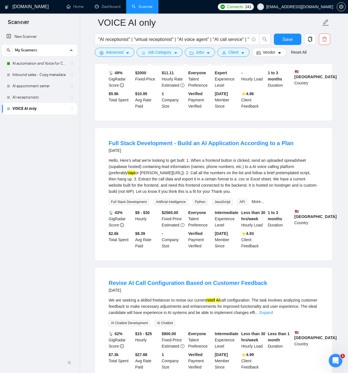
click at [167, 195] on div "Hello, Here's what we're looking to get built: 1. When a frontend button is cli…" at bounding box center [214, 175] width 210 height 37
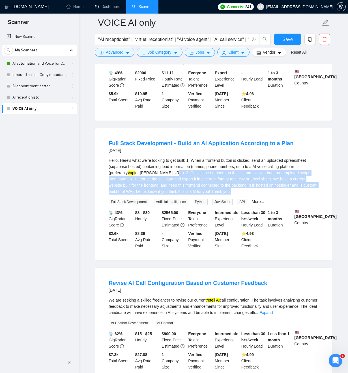
drag, startPoint x: 167, startPoint y: 207, endPoint x: 224, endPoint y: 219, distance: 58.6
click at [232, 195] on div "Hello, Here's what we're looking to get built: 1. When a frontend button is cli…" at bounding box center [214, 175] width 210 height 37
click at [193, 195] on div "Hello, Here's what we're looking to get built: 1. When a frontend button is cli…" at bounding box center [214, 175] width 210 height 37
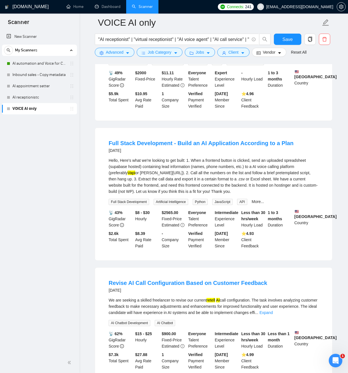
click at [117, 195] on div "Hello, Here's what we're looking to get built: 1. When a frontend button is cli…" at bounding box center [214, 175] width 210 height 37
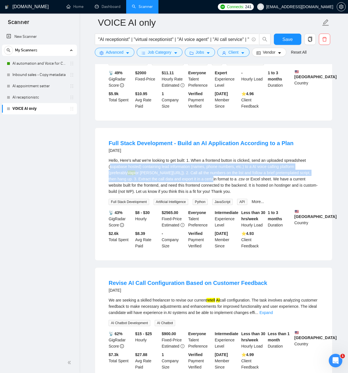
drag, startPoint x: 123, startPoint y: 200, endPoint x: 187, endPoint y: 209, distance: 64.9
click at [200, 195] on div "Hello, Here's what we're looking to get built: 1. When a frontend button is cli…" at bounding box center [214, 175] width 210 height 37
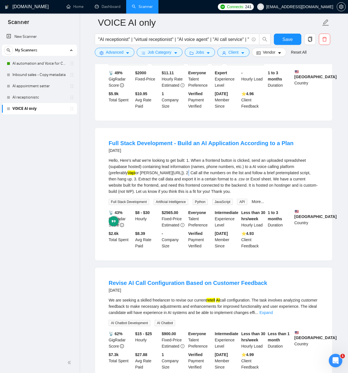
click at [177, 195] on div "Hello, Here's what we're looking to get built: 1. When a frontend button is cli…" at bounding box center [214, 175] width 210 height 37
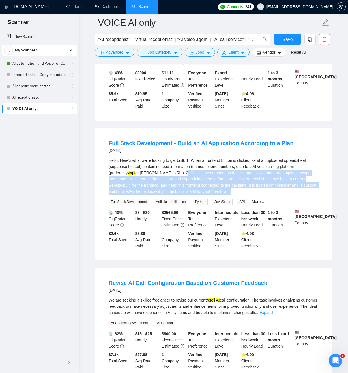
drag, startPoint x: 198, startPoint y: 209, endPoint x: 196, endPoint y: 206, distance: 3.4
click at [235, 195] on div "Hello, Here's what we're looking to get built: 1. When a frontend button is cli…" at bounding box center [214, 175] width 210 height 37
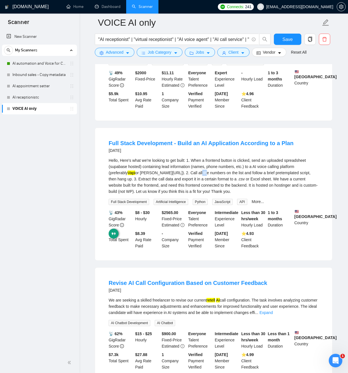
click at [196, 195] on div "Hello, Here's what we're looking to get built: 1. When a frontend button is cli…" at bounding box center [214, 175] width 210 height 37
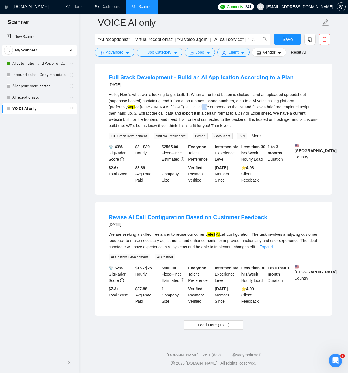
scroll to position [1678, 0]
click at [211, 324] on span "Load More (1311)" at bounding box center [213, 325] width 31 height 6
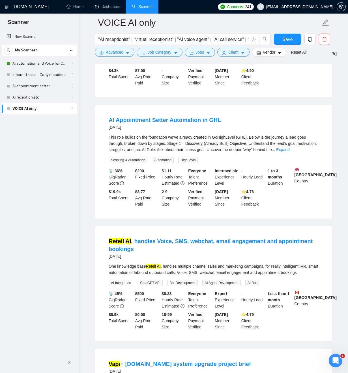
scroll to position [2074, 0]
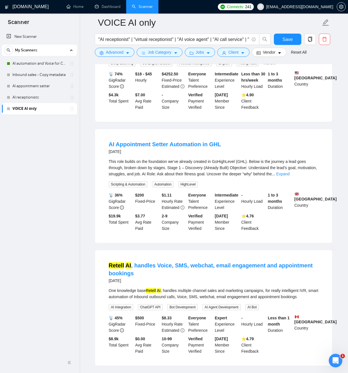
click at [289, 176] on link "Expand" at bounding box center [282, 174] width 13 height 5
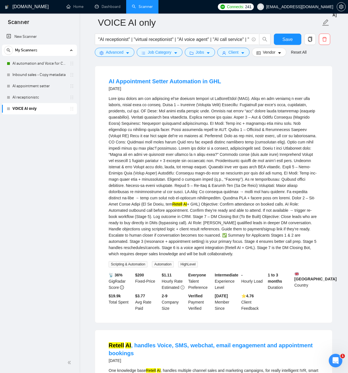
scroll to position [2205, 0]
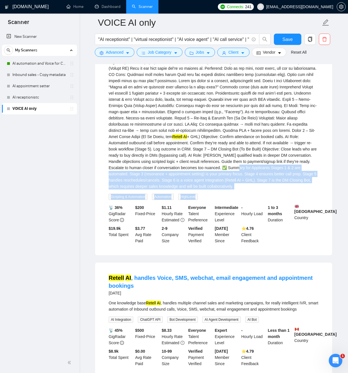
drag, startPoint x: 114, startPoint y: 224, endPoint x: 248, endPoint y: 241, distance: 135.9
click at [250, 200] on div "Retell AI + GHL) Objective: Confirm attendance on booked calls. AI Role: Automa…" at bounding box center [214, 114] width 210 height 172
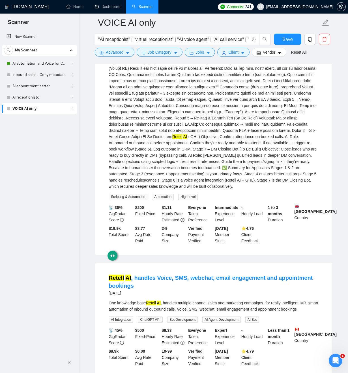
click at [183, 190] on div "Retell AI + GHL) Objective: Confirm attendance on booked calls. AI Role: Automa…" at bounding box center [214, 109] width 210 height 162
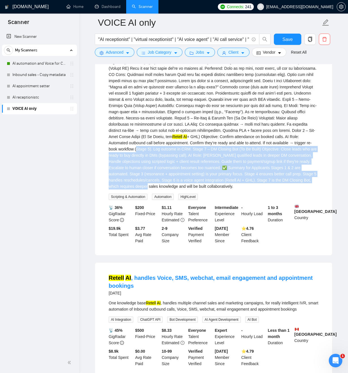
drag, startPoint x: 183, startPoint y: 195, endPoint x: 226, endPoint y: 232, distance: 56.5
click at [234, 190] on div "Retell AI + GHL) Objective: Confirm attendance on booked calls. AI Role: Automa…" at bounding box center [214, 109] width 210 height 162
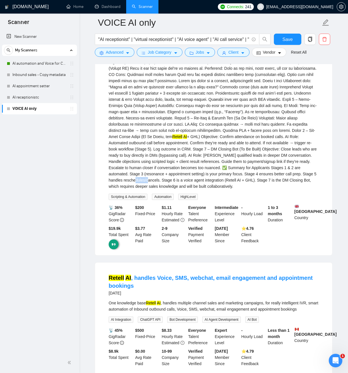
drag, startPoint x: 224, startPoint y: 231, endPoint x: 206, endPoint y: 232, distance: 17.2
click at [223, 190] on div "Retell AI + GHL) Objective: Confirm attendance on booked calls. AI Role: Automa…" at bounding box center [214, 109] width 210 height 162
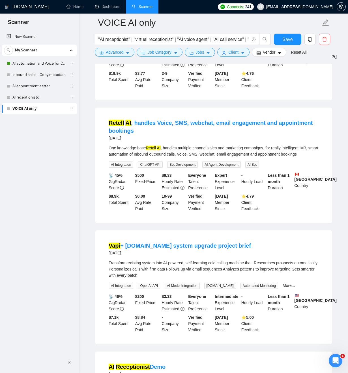
scroll to position [2366, 0]
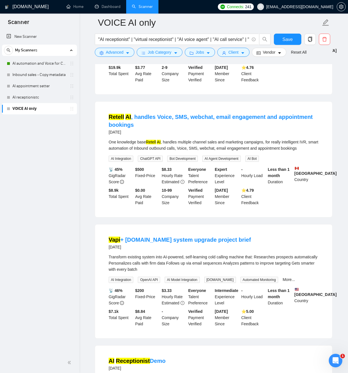
click at [313, 151] on div "One knowledge base Retell AI , handles multiple channel sales and marketing cam…" at bounding box center [214, 145] width 210 height 12
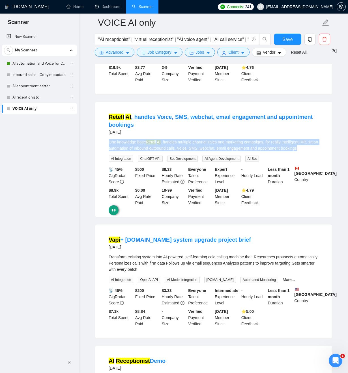
click at [311, 151] on div "One knowledge base Retell AI , handles multiple channel sales and marketing cam…" at bounding box center [214, 145] width 210 height 12
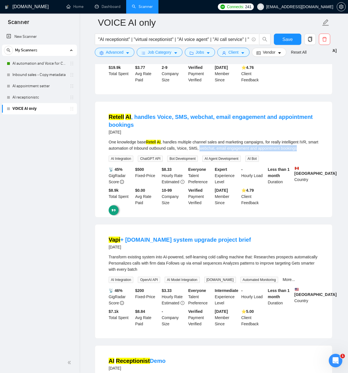
click at [214, 151] on div "One knowledge base Retell AI , handles multiple channel sales and marketing cam…" at bounding box center [214, 145] width 210 height 12
click at [189, 151] on div "One knowledge base Retell AI , handles multiple channel sales and marketing cam…" at bounding box center [214, 145] width 210 height 12
drag, startPoint x: 194, startPoint y: 198, endPoint x: 226, endPoint y: 205, distance: 33.0
click at [251, 151] on div "One knowledge base Retell AI , handles multiple channel sales and marketing cam…" at bounding box center [214, 145] width 210 height 12
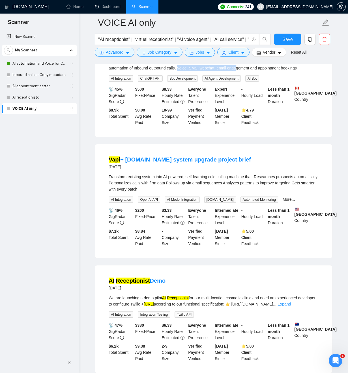
scroll to position [2462, 0]
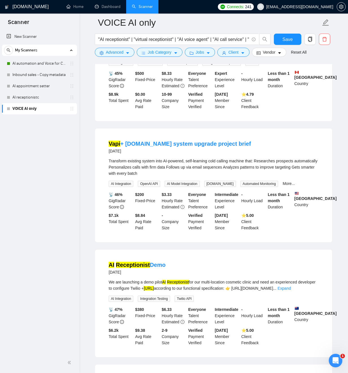
click at [110, 177] on div "Transform existing system into AI-powered, self-learning cold calling machine t…" at bounding box center [214, 167] width 210 height 19
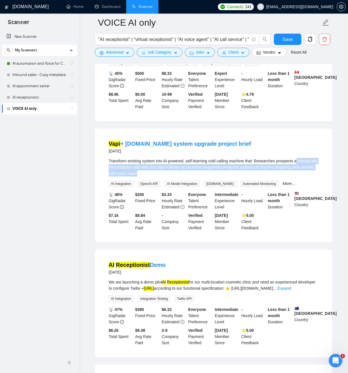
drag, startPoint x: 112, startPoint y: 219, endPoint x: 207, endPoint y: 226, distance: 95.5
click at [209, 177] on div "Transform existing system into AI-powered, self-learning cold calling machine t…" at bounding box center [214, 167] width 210 height 19
click at [192, 177] on div "Transform existing system into AI-powered, self-learning cold calling machine t…" at bounding box center [214, 167] width 210 height 19
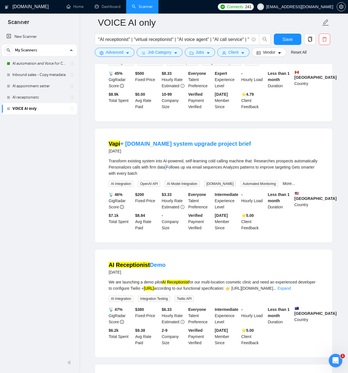
click at [192, 177] on div "Transform existing system into AI-powered, self-learning cold calling machine t…" at bounding box center [214, 167] width 210 height 19
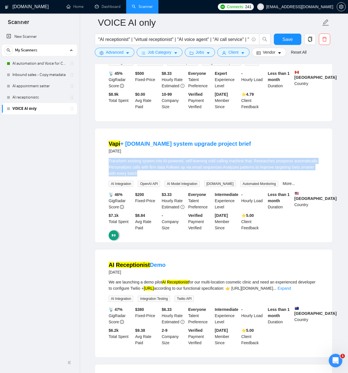
drag, startPoint x: 192, startPoint y: 220, endPoint x: 144, endPoint y: 204, distance: 50.6
click at [177, 177] on div "Transform existing system into AI-powered, self-learning cold calling machine t…" at bounding box center [214, 167] width 210 height 19
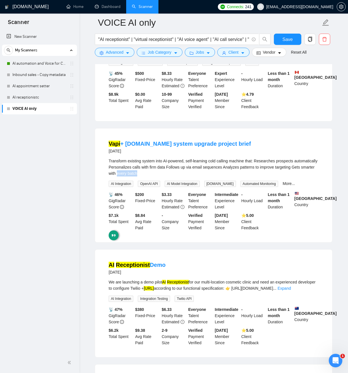
click at [159, 177] on div "Transform existing system into AI-powered, self-learning cold calling machine t…" at bounding box center [214, 167] width 210 height 19
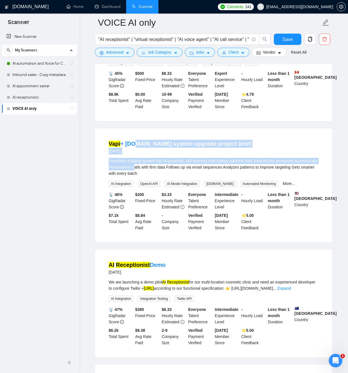
drag, startPoint x: 147, startPoint y: 206, endPoint x: 146, endPoint y: 218, distance: 11.9
click at [135, 198] on li "Vapi + make.com system upgrade project brief 3 days ago Transform existing syst…" at bounding box center [213, 185] width 223 height 100
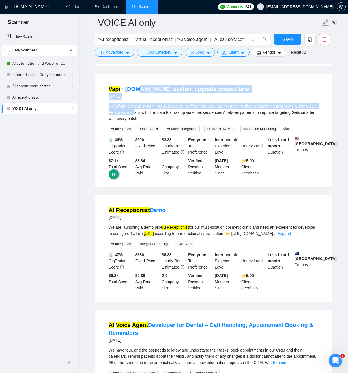
scroll to position [2562, 0]
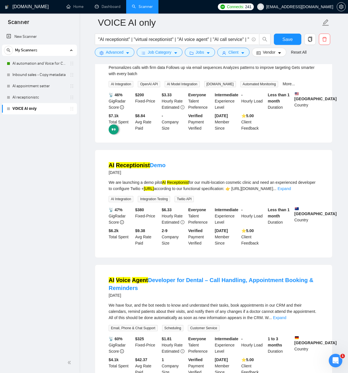
click at [169, 192] on div "We are launching a demo pilot AI Receptionist for our multi-location cosmetic c…" at bounding box center [214, 185] width 210 height 12
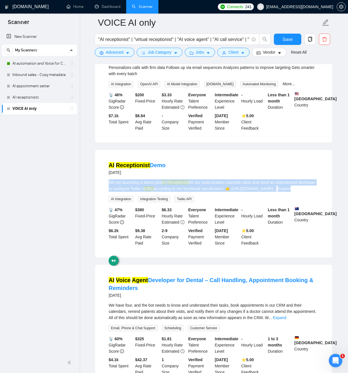
click at [169, 192] on div "We are launching a demo pilot AI Receptionist for our multi-location cosmetic c…" at bounding box center [214, 185] width 210 height 12
click at [186, 192] on div "We are launching a demo pilot AI Receptionist for our multi-location cosmetic c…" at bounding box center [214, 185] width 210 height 12
click at [185, 192] on div "We are launching a demo pilot AI Receptionist for our multi-location cosmetic c…" at bounding box center [214, 185] width 210 height 12
click at [153, 192] on div "We are launching a demo pilot AI Receptionist for our multi-location cosmetic c…" at bounding box center [214, 185] width 210 height 12
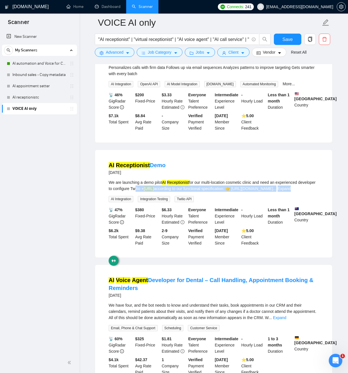
click at [153, 192] on div "We are launching a demo pilot AI Receptionist for our multi-location cosmetic c…" at bounding box center [214, 185] width 210 height 12
click at [152, 192] on div "We are launching a demo pilot AI Receptionist for our multi-location cosmetic c…" at bounding box center [214, 185] width 210 height 12
click at [147, 192] on div "We are launching a demo pilot AI Receptionist for our multi-location cosmetic c…" at bounding box center [214, 185] width 210 height 12
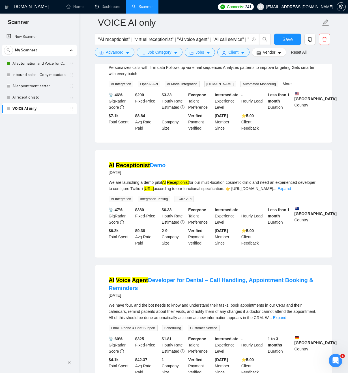
click at [115, 192] on div "We are launching a demo pilot AI Receptionist for our multi-location cosmetic c…" at bounding box center [214, 185] width 210 height 12
drag, startPoint x: 116, startPoint y: 244, endPoint x: 237, endPoint y: 243, distance: 121.0
click at [237, 192] on div "We are launching a demo pilot AI Receptionist for our multi-location cosmetic c…" at bounding box center [214, 185] width 210 height 12
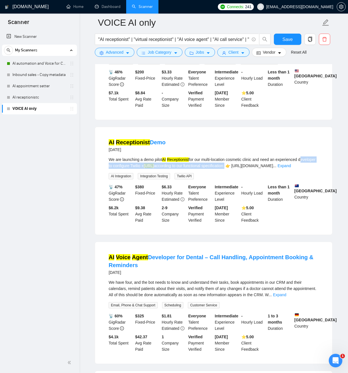
scroll to position [2596, 0]
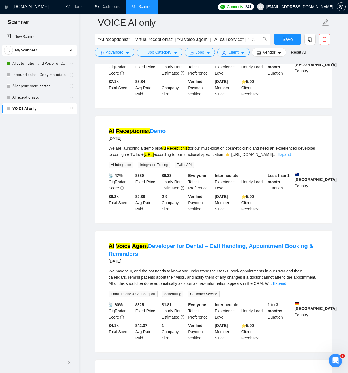
drag, startPoint x: 320, startPoint y: 216, endPoint x: 316, endPoint y: 217, distance: 4.2
click at [320, 216] on li "AI Receptionist Demo 4 days ago We are launching a demo pilot AI Receptionist f…" at bounding box center [213, 170] width 223 height 94
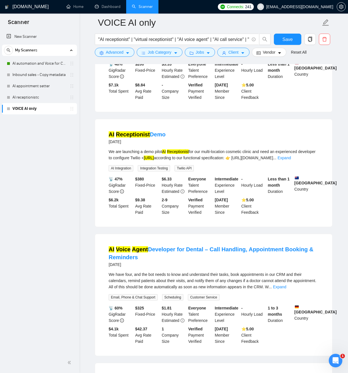
drag, startPoint x: 316, startPoint y: 217, endPoint x: 312, endPoint y: 217, distance: 3.7
click at [313, 161] on div "We are launching a demo pilot AI Receptionist for our multi-location cosmetic c…" at bounding box center [214, 155] width 210 height 12
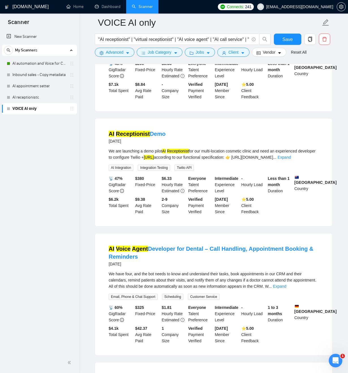
scroll to position [2593, 0]
click at [291, 160] on link "Expand" at bounding box center [283, 157] width 13 height 5
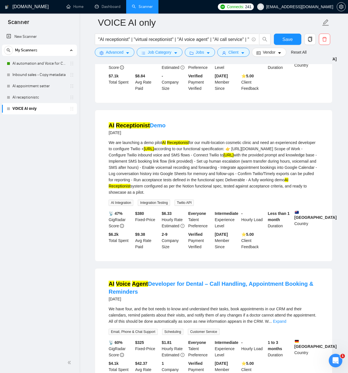
scroll to position [2603, 0]
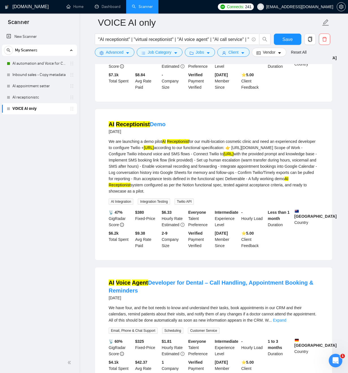
drag, startPoint x: 244, startPoint y: 241, endPoint x: 267, endPoint y: 249, distance: 24.4
click at [269, 194] on div "We are launching a demo pilot AI Receptionist for our multi-location cosmetic c…" at bounding box center [214, 166] width 210 height 56
click at [219, 194] on div "We are launching a demo pilot AI Receptionist for our multi-location cosmetic c…" at bounding box center [214, 166] width 210 height 56
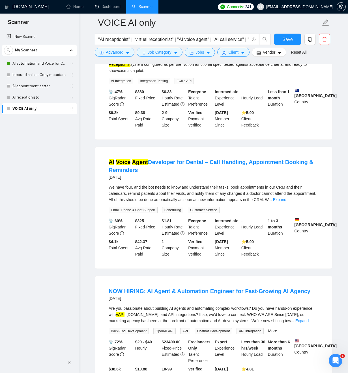
scroll to position [2758, 0]
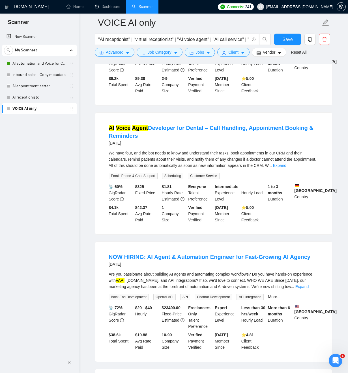
click at [286, 168] on link "Expand" at bounding box center [279, 165] width 13 height 5
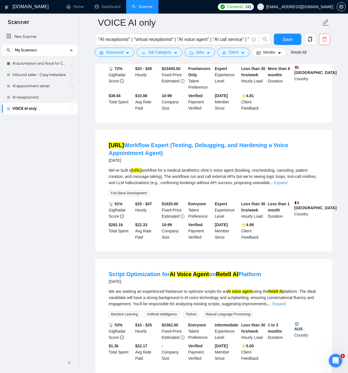
scroll to position [3042, 0]
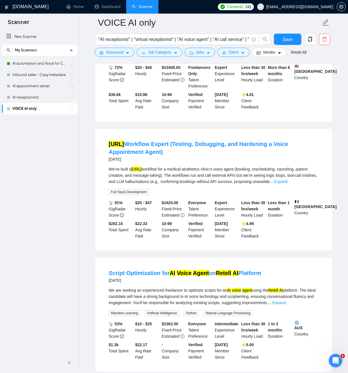
drag, startPoint x: 308, startPoint y: 110, endPoint x: 304, endPoint y: 111, distance: 3.5
click at [307, 49] on link "Expand" at bounding box center [301, 46] width 13 height 5
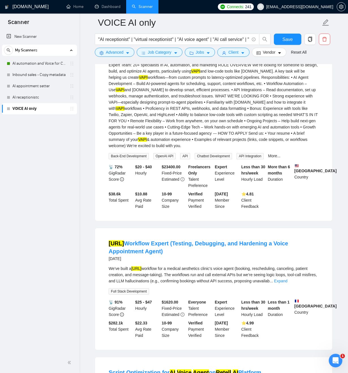
drag, startPoint x: 295, startPoint y: 81, endPoint x: 239, endPoint y: 82, distance: 56.5
click at [239, 27] on div "NOW HIRING: AI Agent & Automation Engineer for Fast-Growing AI Agency 4 days ago" at bounding box center [214, 20] width 210 height 15
click at [317, 27] on div "NOW HIRING: AI Agent & Automation Engineer for Fast-Growing AI Agency 4 days ago" at bounding box center [214, 20] width 210 height 15
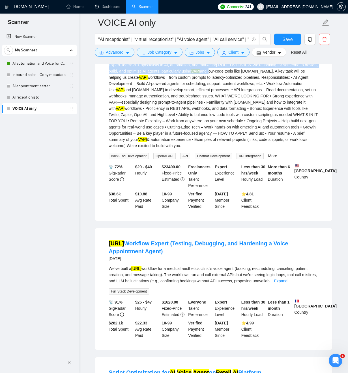
drag, startPoint x: 303, startPoint y: 79, endPoint x: 250, endPoint y: 135, distance: 77.0
click at [250, 135] on li "NOW HIRING: AI Agent & Automation Engineer for Fast-Growing AI Agency 4 days ag…" at bounding box center [213, 111] width 223 height 206
drag, startPoint x: 250, startPoint y: 136, endPoint x: 257, endPoint y: 142, distance: 9.1
click at [250, 136] on div "Are you passionate about building AI agents and automating complex workflows? D…" at bounding box center [214, 90] width 210 height 118
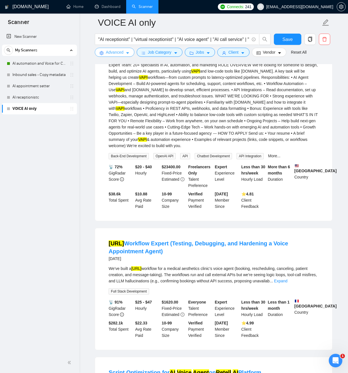
click at [119, 54] on span "Advanced" at bounding box center [115, 52] width 18 height 6
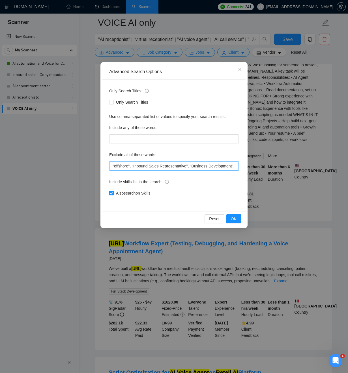
click at [187, 166] on input ""offshore", "Inbound Sales Representative", "Business Development", "Social Med…" at bounding box center [173, 166] width 129 height 9
paste input "Growing AI Agency 4 days ago"
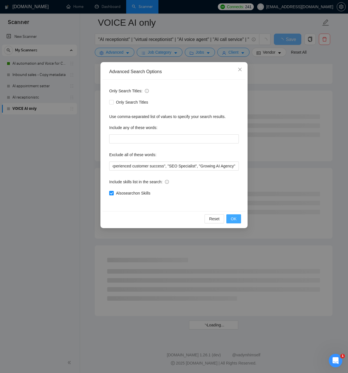
scroll to position [0, 0]
click at [233, 221] on span "OK" at bounding box center [234, 219] width 6 height 6
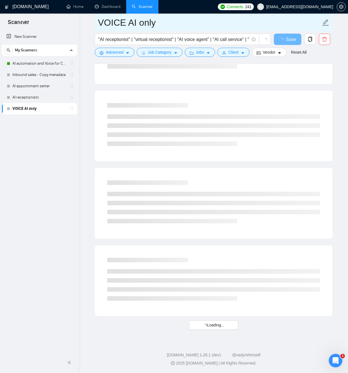
click at [287, 29] on input "VOICE AI only" at bounding box center [209, 23] width 223 height 14
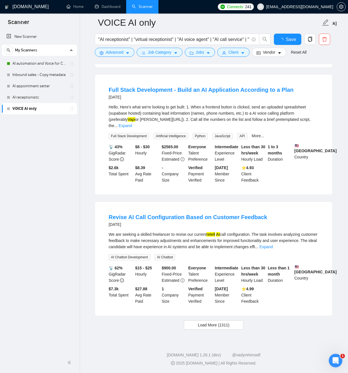
scroll to position [1050, 0]
click at [287, 41] on span "Save" at bounding box center [287, 39] width 10 height 7
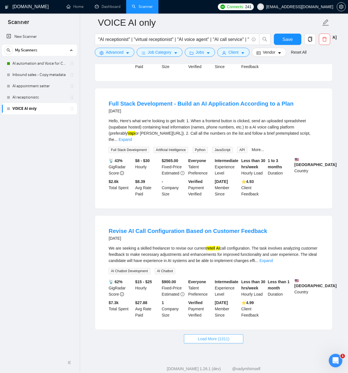
click at [235, 342] on button "Load More (1311)" at bounding box center [213, 339] width 59 height 9
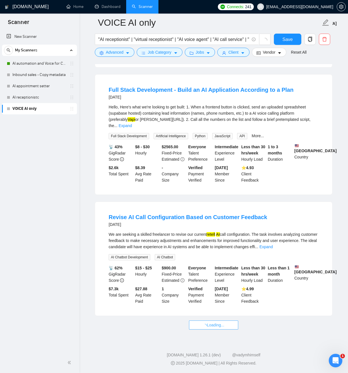
scroll to position [1050, 0]
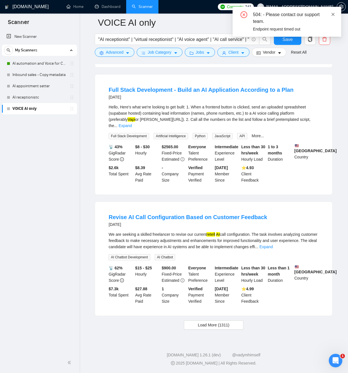
click at [333, 15] on icon "close" at bounding box center [333, 14] width 4 height 4
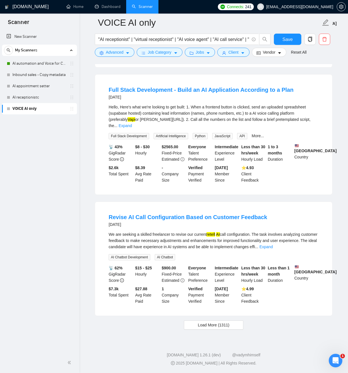
scroll to position [1045, 0]
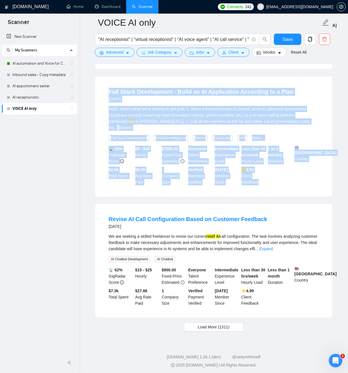
drag, startPoint x: 200, startPoint y: 168, endPoint x: 216, endPoint y: 175, distance: 17.0
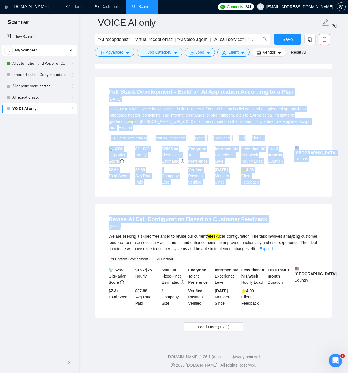
drag, startPoint x: 161, startPoint y: 77, endPoint x: 214, endPoint y: 225, distance: 157.6
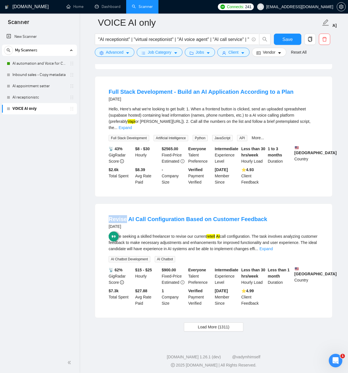
drag, startPoint x: 223, startPoint y: 205, endPoint x: 222, endPoint y: 256, distance: 51.4
click at [222, 205] on div "Revise AI Call Configuration Based on Customer Feedback 3 days ago We are seeki…" at bounding box center [213, 261] width 237 height 114
click at [211, 330] on span "Load More (1311)" at bounding box center [213, 327] width 31 height 6
click at [285, 37] on span "Save" at bounding box center [287, 39] width 10 height 7
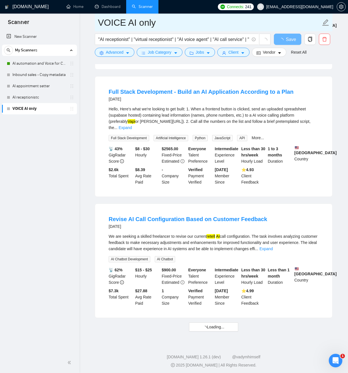
click at [242, 27] on input "VOICE AI only" at bounding box center [209, 23] width 223 height 14
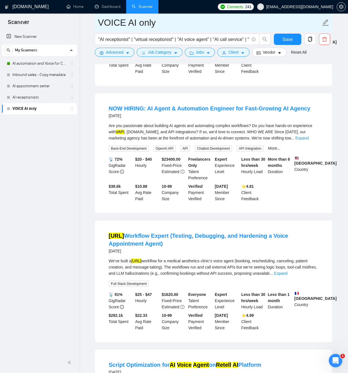
scroll to position [2145, 0]
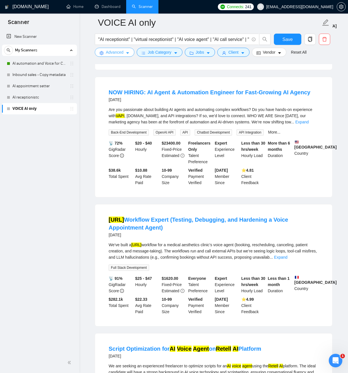
click at [107, 53] on span "Advanced" at bounding box center [115, 52] width 18 height 6
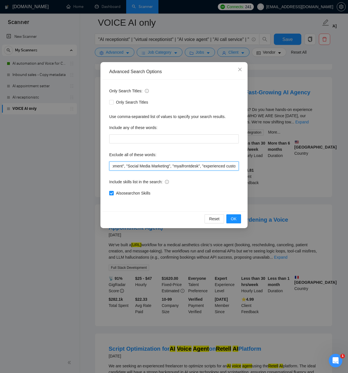
scroll to position [0, 217]
drag, startPoint x: 182, startPoint y: 165, endPoint x: 276, endPoint y: 167, distance: 93.8
click at [279, 166] on div "Advanced Search Options Only Search Titles: Only Search Titles Use comma-separa…" at bounding box center [174, 186] width 348 height 373
click at [214, 168] on input ""offshore", "Inbound Sales Representative", "Business Development", "Social Med…" at bounding box center [173, 166] width 129 height 9
click at [198, 166] on input ""offshore", "Inbound Sales Representative", "Business Development", "Social Med…" at bounding box center [173, 166] width 129 height 9
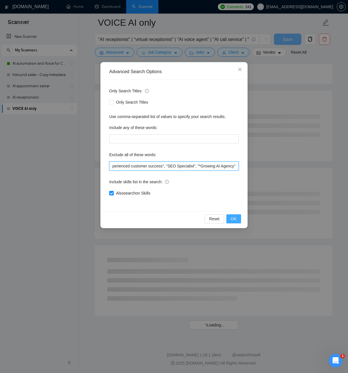
scroll to position [1344, 0]
click at [233, 218] on span "OK" at bounding box center [234, 219] width 6 height 6
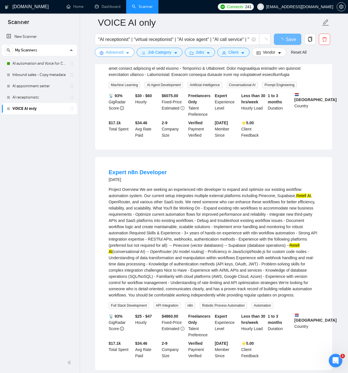
scroll to position [1050, 0]
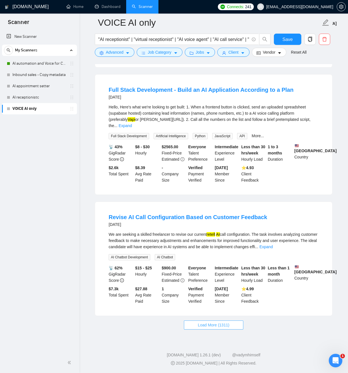
click at [235, 327] on button "Load More (1311)" at bounding box center [213, 325] width 59 height 9
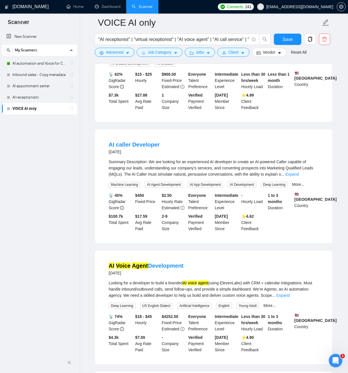
scroll to position [1264, 0]
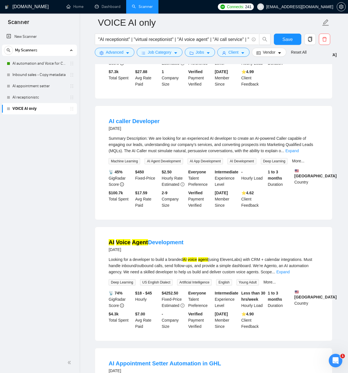
click at [289, 274] on link "Expand" at bounding box center [282, 272] width 13 height 5
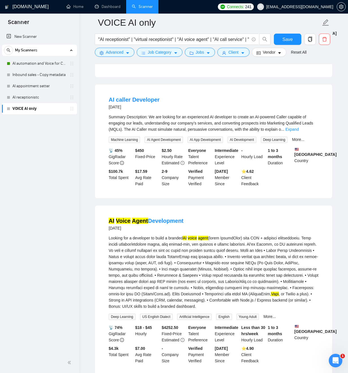
scroll to position [1289, 0]
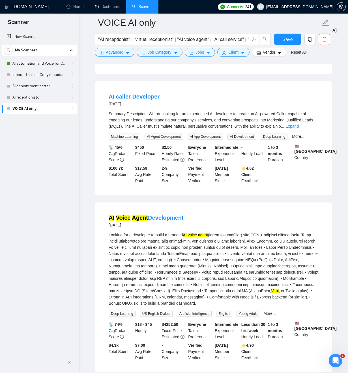
click at [302, 249] on div "Looking for a developer to build a branded AI voice agent Vapi , or Twilio a pl…" at bounding box center [214, 269] width 210 height 75
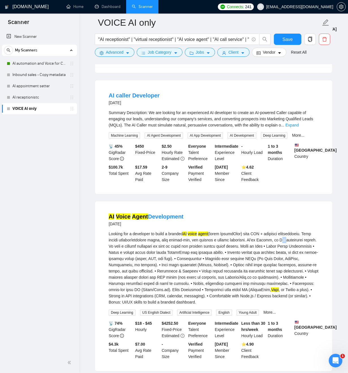
scroll to position [1289, 0]
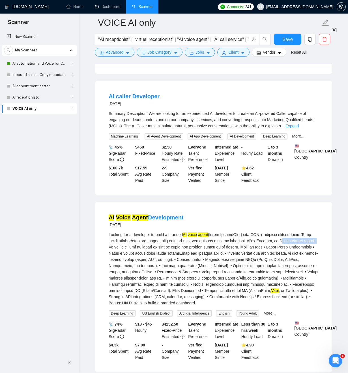
drag, startPoint x: 303, startPoint y: 249, endPoint x: 139, endPoint y: 257, distance: 163.6
click at [139, 257] on div "Looking for a developer to build a branded AI voice agent Vapi , or Twilio a pl…" at bounding box center [214, 269] width 210 height 75
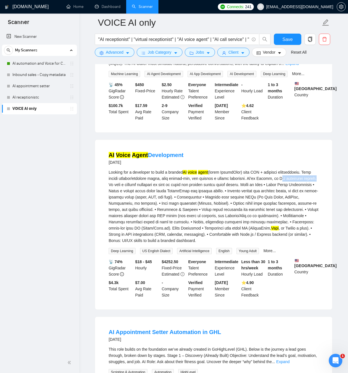
scroll to position [1350, 0]
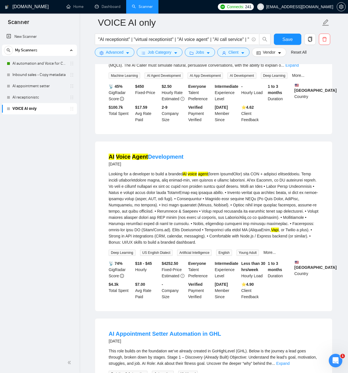
click at [305, 188] on div "Looking for a developer to build a branded AI voice agent Vapi , or Twilio a pl…" at bounding box center [214, 208] width 210 height 75
click at [302, 188] on div "Looking for a developer to build a branded AI voice agent Vapi , or Twilio a pl…" at bounding box center [214, 208] width 210 height 75
drag, startPoint x: 303, startPoint y: 188, endPoint x: 136, endPoint y: 193, distance: 166.5
click at [136, 193] on div "Looking for a developer to build a branded AI voice agent Vapi , or Twilio a pl…" at bounding box center [214, 208] width 210 height 75
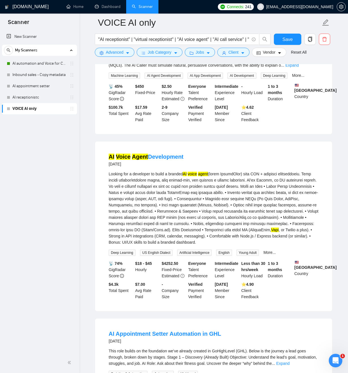
click at [136, 193] on div "Looking for a developer to build a branded AI voice agent Vapi , or Twilio a pl…" at bounding box center [214, 208] width 210 height 75
drag, startPoint x: 136, startPoint y: 193, endPoint x: 302, endPoint y: 188, distance: 166.0
click at [302, 188] on div "Looking for a developer to build a branded AI voice agent Vapi , or Twilio a pl…" at bounding box center [214, 208] width 210 height 75
drag, startPoint x: 302, startPoint y: 188, endPoint x: 140, endPoint y: 194, distance: 161.8
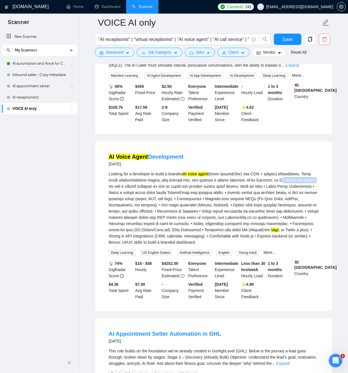
click at [140, 194] on div "Looking for a developer to build a branded AI voice agent Vapi , or Twilio a pl…" at bounding box center [214, 208] width 210 height 75
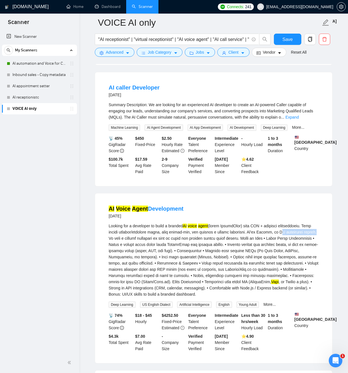
scroll to position [1319, 0]
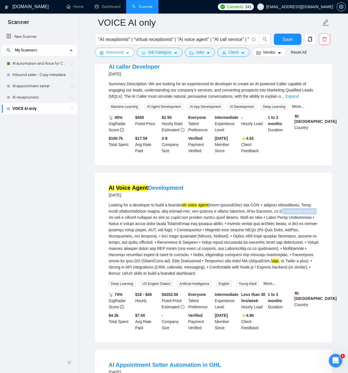
click at [130, 52] on button "Advanced" at bounding box center [115, 52] width 40 height 9
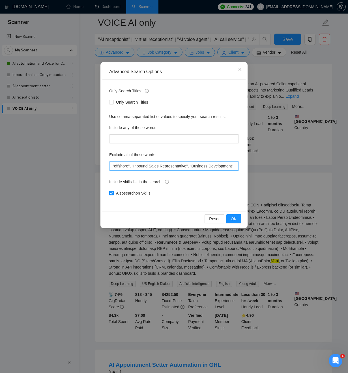
click at [204, 168] on input ""offshore", "Inbound Sales Representative", "Business Development", "Social Med…" at bounding box center [173, 166] width 129 height 9
drag, startPoint x: 201, startPoint y: 166, endPoint x: 253, endPoint y: 166, distance: 51.7
click at [254, 165] on div "Advanced Search Options Only Search Titles: Only Search Titles Use comma-separa…" at bounding box center [174, 186] width 348 height 373
click at [235, 166] on input ""offshore", "Inbound Sales Representative", "Business Development", "Social Med…" at bounding box center [173, 166] width 129 height 9
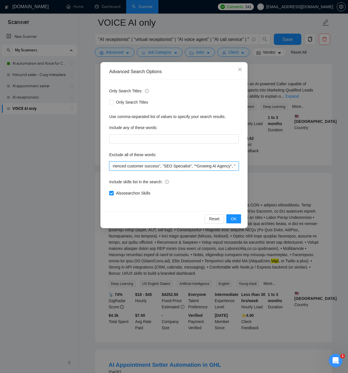
paste input "AI automation agency"
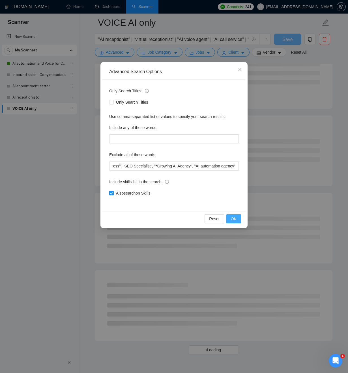
scroll to position [0, 0]
click at [232, 220] on span "OK" at bounding box center [234, 219] width 6 height 6
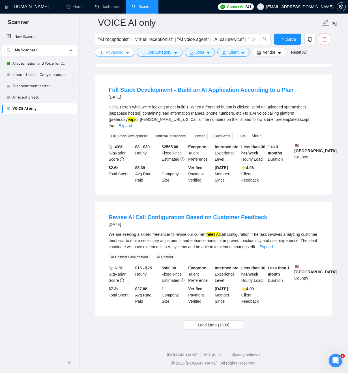
scroll to position [1050, 0]
click at [220, 325] on span "Load More (1300)" at bounding box center [213, 325] width 31 height 6
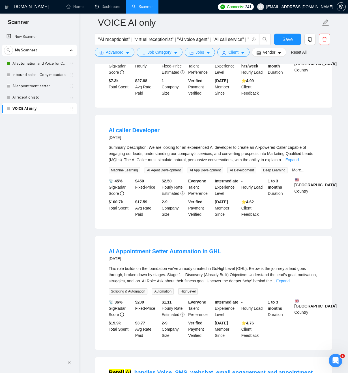
scroll to position [1297, 0]
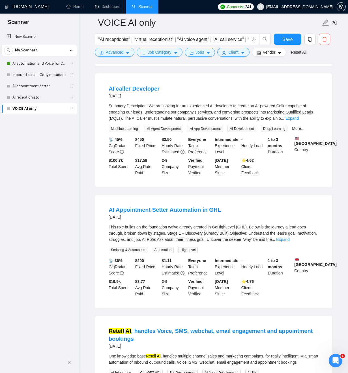
click at [210, 242] on div "This role builds on the foundation we’ve already created in GoHighLevel (GHL). …" at bounding box center [214, 233] width 210 height 19
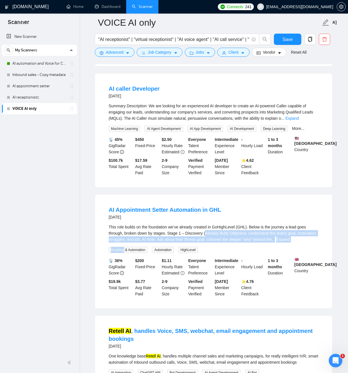
drag, startPoint x: 213, startPoint y: 242, endPoint x: 253, endPoint y: 250, distance: 41.0
click at [254, 251] on div "This role builds on the foundation we’ve already created in GoHighLevel (GHL). …" at bounding box center [214, 238] width 210 height 29
click at [225, 243] on div "This role builds on the foundation we’ve already created in GoHighLevel (GHL). …" at bounding box center [214, 233] width 210 height 19
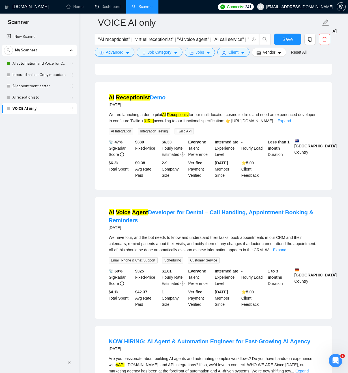
scroll to position [1737, 0]
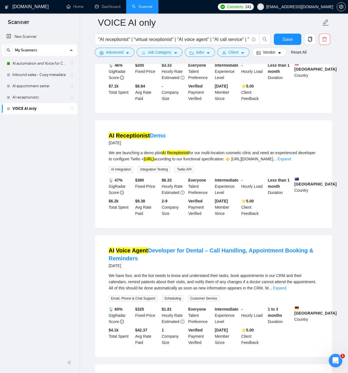
click at [291, 161] on link "Expand" at bounding box center [283, 159] width 13 height 5
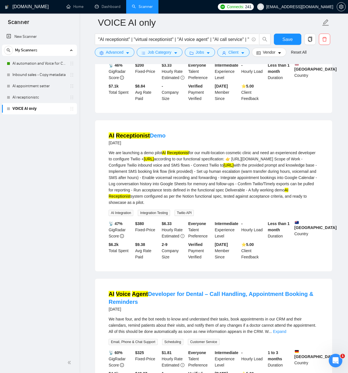
click at [263, 174] on div "We are launching a demo pilot AI Receptionist for our multi-location cosmetic c…" at bounding box center [214, 178] width 210 height 56
drag, startPoint x: 263, startPoint y: 174, endPoint x: 133, endPoint y: 185, distance: 130.2
click at [133, 185] on div "We are launching a demo pilot AI Receptionist for our multi-location cosmetic c…" at bounding box center [214, 178] width 210 height 56
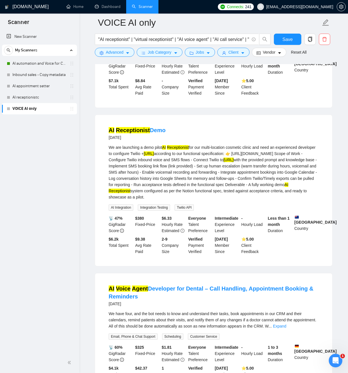
scroll to position [1743, 0]
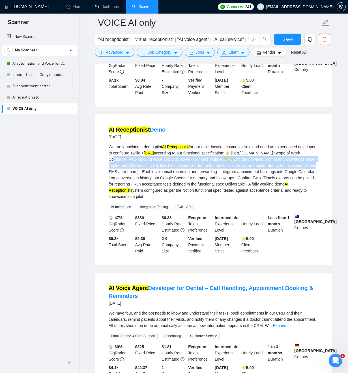
drag, startPoint x: 203, startPoint y: 190, endPoint x: 140, endPoint y: 176, distance: 65.5
click at [138, 176] on div "We are launching a demo pilot AI Receptionist for our multi-location cosmetic c…" at bounding box center [214, 172] width 210 height 56
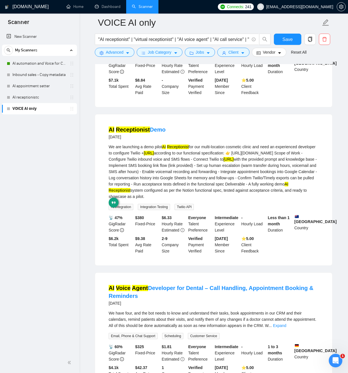
click at [209, 192] on div "We are launching a demo pilot AI Receptionist for our multi-location cosmetic c…" at bounding box center [214, 172] width 210 height 56
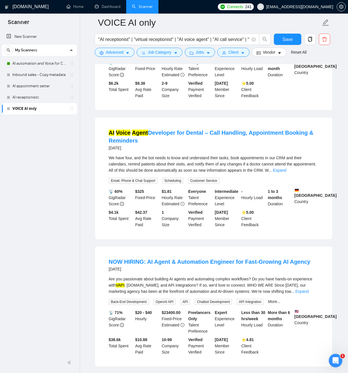
scroll to position [1936, 0]
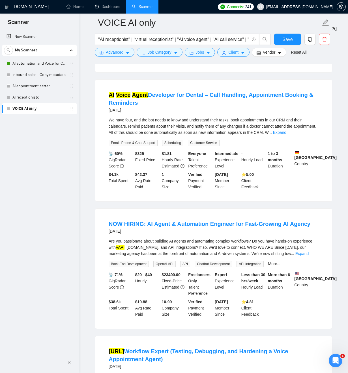
drag, startPoint x: 309, startPoint y: 155, endPoint x: 305, endPoint y: 158, distance: 4.3
click at [286, 135] on link "Expand" at bounding box center [279, 132] width 13 height 5
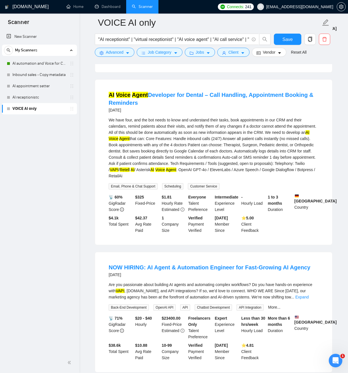
click at [180, 175] on div "We have four, and the bot needs to know and understand their tasks, book appoin…" at bounding box center [214, 148] width 210 height 62
drag, startPoint x: 180, startPoint y: 175, endPoint x: 213, endPoint y: 191, distance: 36.9
click at [218, 179] on div "We have four, and the bot needs to know and understand their tasks, book appoin…" at bounding box center [214, 148] width 210 height 62
click at [184, 177] on div "We have four, and the bot needs to know and understand their tasks, book appoin…" at bounding box center [214, 148] width 210 height 62
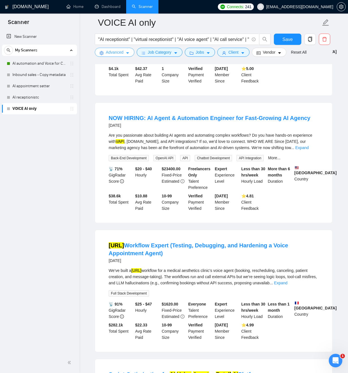
click at [118, 52] on span "Advanced" at bounding box center [115, 52] width 18 height 6
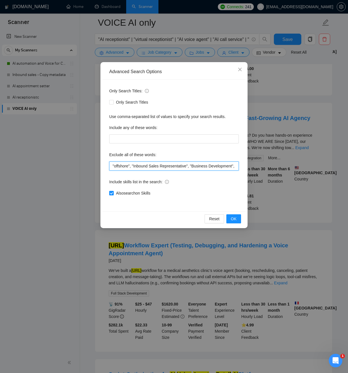
scroll to position [0, 263]
drag, startPoint x: 263, startPoint y: 168, endPoint x: 259, endPoint y: 172, distance: 5.0
click at [298, 170] on div "Advanced Search Options Only Search Titles: Only Search Titles Use comma-separa…" at bounding box center [174, 186] width 348 height 373
click at [150, 168] on input ""offshore", "Inbound Sales Representative", "Business Development", "Social Med…" at bounding box center [173, 166] width 129 height 9
drag, startPoint x: 155, startPoint y: 166, endPoint x: 163, endPoint y: 166, distance: 7.9
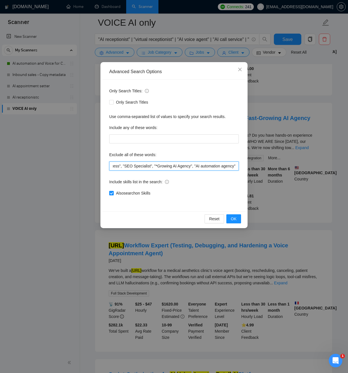
click at [155, 166] on input ""offshore", "Inbound Sales Representative", "Business Development", "Social Med…" at bounding box center [173, 166] width 129 height 9
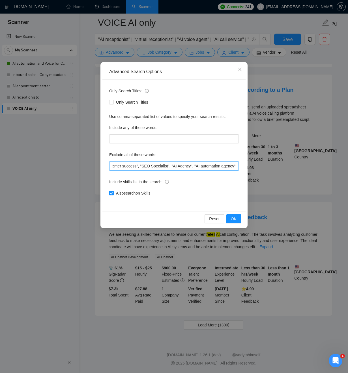
scroll to position [0, 245]
type input ""offshore", "Inbound Sales Representative", "Business Development", "Social Med…"
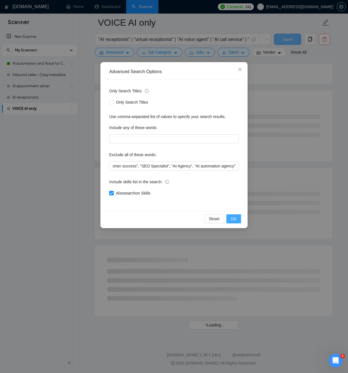
scroll to position [0, 0]
click at [232, 221] on span "OK" at bounding box center [234, 219] width 6 height 6
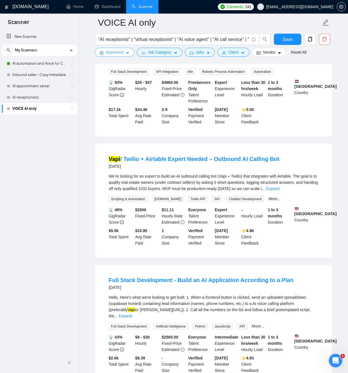
scroll to position [1050, 0]
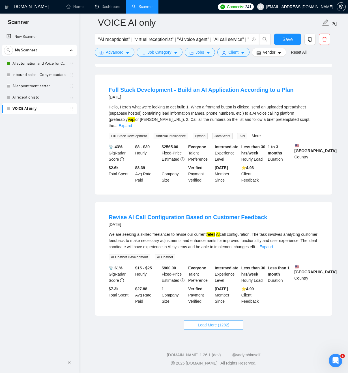
click at [216, 322] on span "Load More (1282)" at bounding box center [213, 325] width 31 height 6
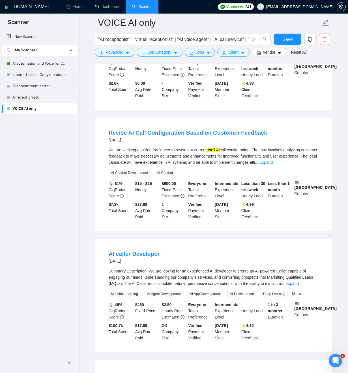
scroll to position [1184, 0]
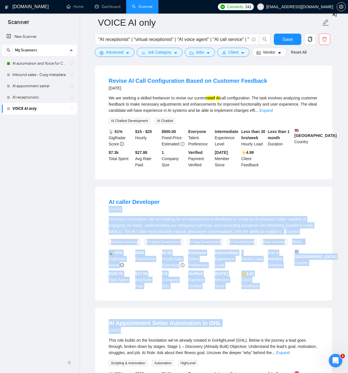
drag, startPoint x: 99, startPoint y: 213, endPoint x: 285, endPoint y: 342, distance: 226.5
click at [285, 342] on ul "AI Prompt & Low-Code Engineer (Voice AI) 3 hours ago AI Prompt & Low-Code Engin…" at bounding box center [213, 170] width 237 height 2471
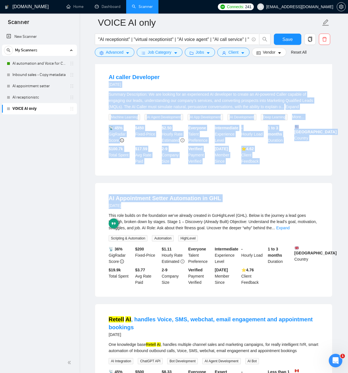
scroll to position [1378, 0]
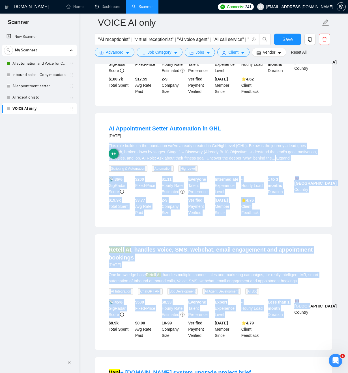
drag, startPoint x: 316, startPoint y: 318, endPoint x: 59, endPoint y: 135, distance: 315.3
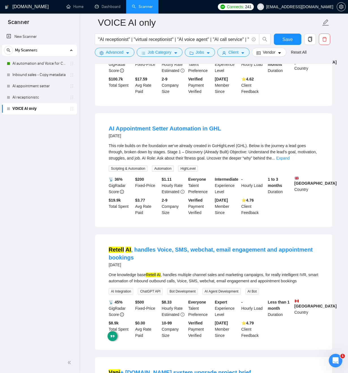
click at [98, 125] on div "AI Appointment Setter Automation in GHL 3 days ago This role builds on the foun…" at bounding box center [213, 170] width 237 height 114
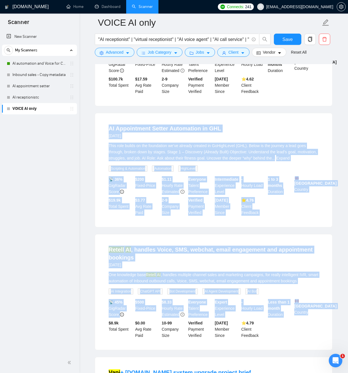
drag, startPoint x: 98, startPoint y: 125, endPoint x: 307, endPoint y: 345, distance: 303.3
drag, startPoint x: 312, startPoint y: 354, endPoint x: 96, endPoint y: 135, distance: 307.8
click at [95, 128] on div "AI Appointment Setter Automation in GHL 3 days ago This role builds on the foun…" at bounding box center [213, 170] width 237 height 114
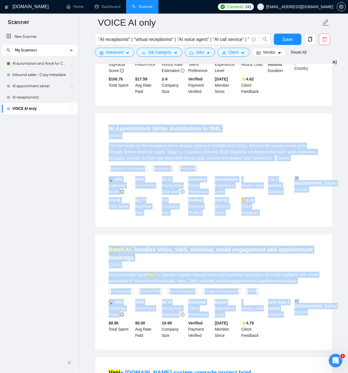
drag, startPoint x: 107, startPoint y: 138, endPoint x: 307, endPoint y: 343, distance: 287.0
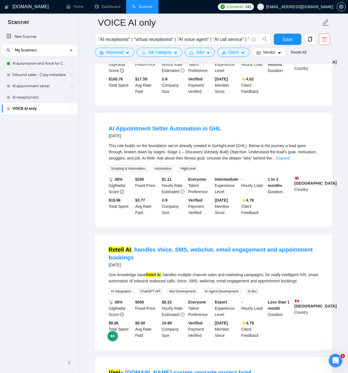
click at [317, 339] on div "📡 45% GigRadar Score $ 500 Fixed-Price $ 8.33 Hourly Rate Estimated Everyone Ta…" at bounding box center [213, 319] width 212 height 40
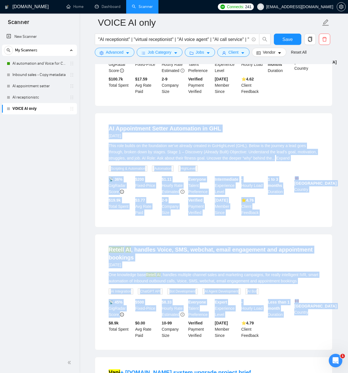
drag, startPoint x: 319, startPoint y: 345, endPoint x: 96, endPoint y: 138, distance: 304.5
click at [100, 127] on div "AI Appointment Setter Automation in GHL 3 days ago This role builds on the foun…" at bounding box center [213, 170] width 237 height 114
drag, startPoint x: 101, startPoint y: 127, endPoint x: 310, endPoint y: 353, distance: 308.0
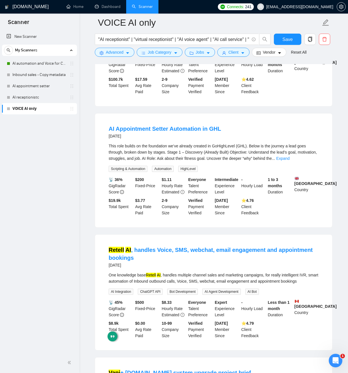
click at [315, 344] on li "Retell AI , handles Voice, SMS, webchat, email engagement and appointment booki…" at bounding box center [213, 293] width 223 height 102
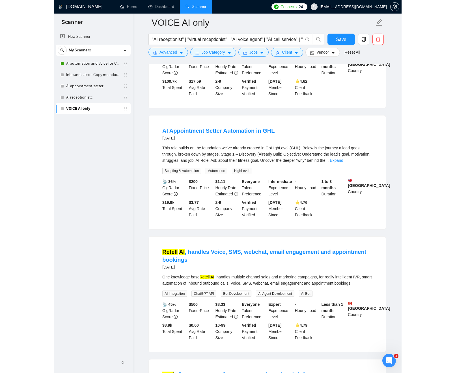
scroll to position [1375, 0]
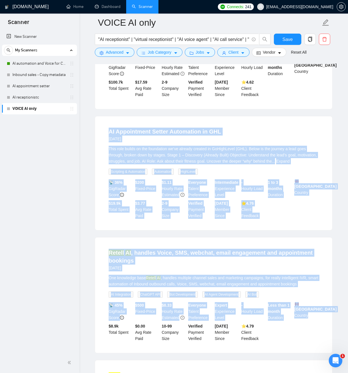
drag, startPoint x: 316, startPoint y: 352, endPoint x: 115, endPoint y: 129, distance: 300.0
click at [106, 128] on div "AI Appointment Setter Automation in GHL 3 days ago This role builds on the foun…" at bounding box center [213, 173] width 237 height 114
drag, startPoint x: 109, startPoint y: 132, endPoint x: 314, endPoint y: 326, distance: 282.3
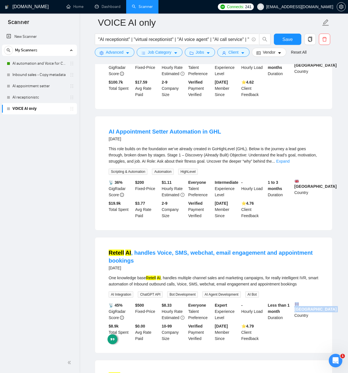
drag, startPoint x: 319, startPoint y: 319, endPoint x: 324, endPoint y: 335, distance: 16.1
click at [319, 319] on li "Retell AI , handles Voice, SMS, webchat, email engagement and appointment booki…" at bounding box center [213, 295] width 223 height 102
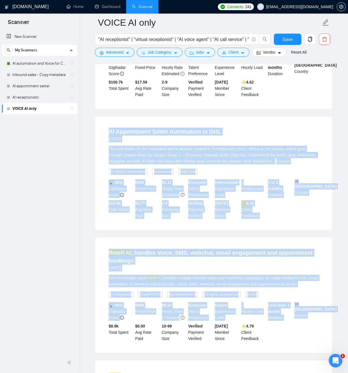
drag, startPoint x: 316, startPoint y: 329, endPoint x: 103, endPoint y: 130, distance: 290.7
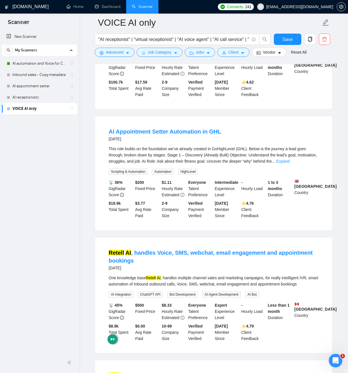
click at [101, 127] on div "AI Appointment Setter Automation in GHL 3 days ago This role builds on the foun…" at bounding box center [213, 173] width 237 height 114
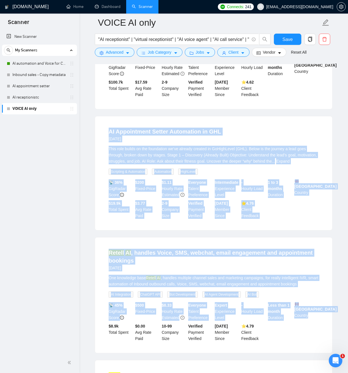
drag, startPoint x: 101, startPoint y: 127, endPoint x: 295, endPoint y: 309, distance: 266.3
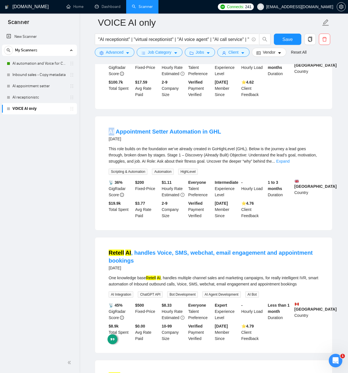
click at [107, 130] on li "AI Appointment Setter Automation in GHL 3 days ago This role builds on the foun…" at bounding box center [213, 173] width 223 height 100
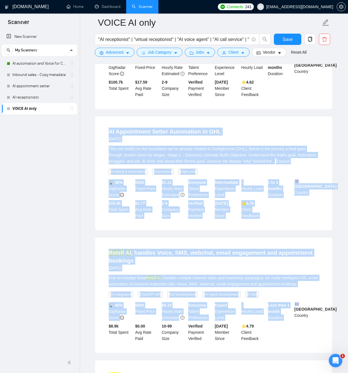
drag, startPoint x: 107, startPoint y: 130, endPoint x: 299, endPoint y: 348, distance: 291.0
drag, startPoint x: 305, startPoint y: 348, endPoint x: 103, endPoint y: 133, distance: 294.5
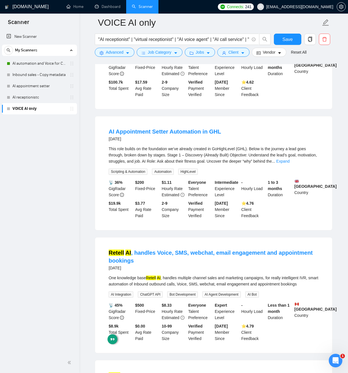
click at [100, 128] on div "AI Appointment Setter Automation in GHL 3 days ago This role builds on the foun…" at bounding box center [213, 173] width 237 height 114
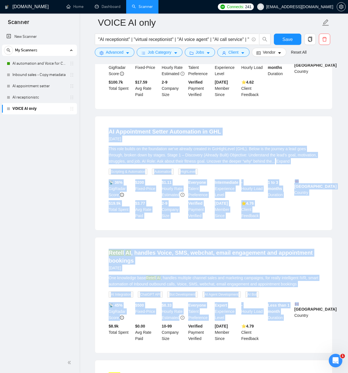
drag, startPoint x: 101, startPoint y: 129, endPoint x: 291, endPoint y: 289, distance: 248.8
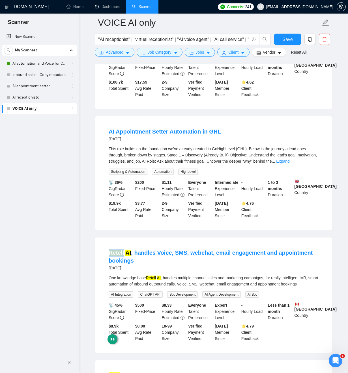
drag, startPoint x: 283, startPoint y: 248, endPoint x: 273, endPoint y: 253, distance: 11.1
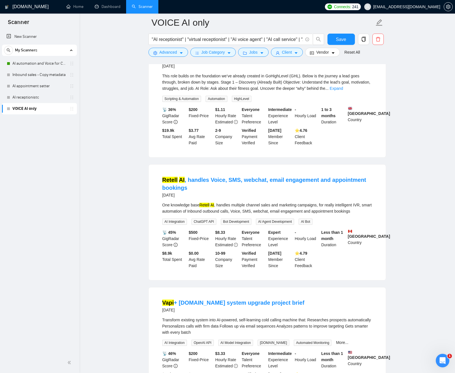
scroll to position [1445, 0]
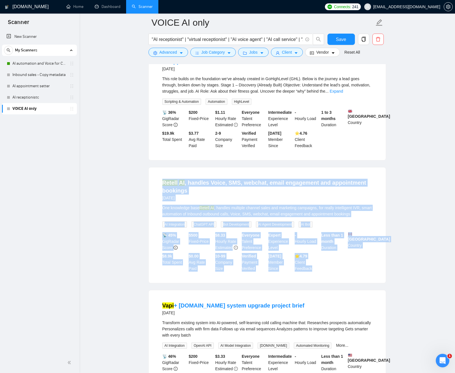
drag, startPoint x: 144, startPoint y: 187, endPoint x: 339, endPoint y: 285, distance: 217.6
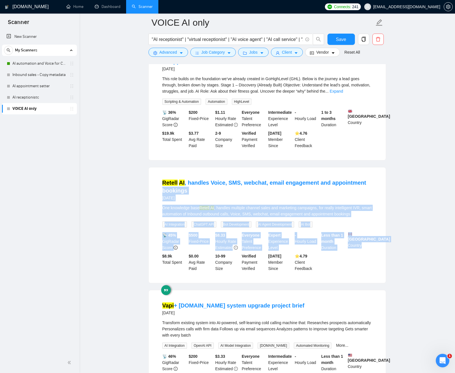
drag, startPoint x: 347, startPoint y: 264, endPoint x: 150, endPoint y: 226, distance: 200.9
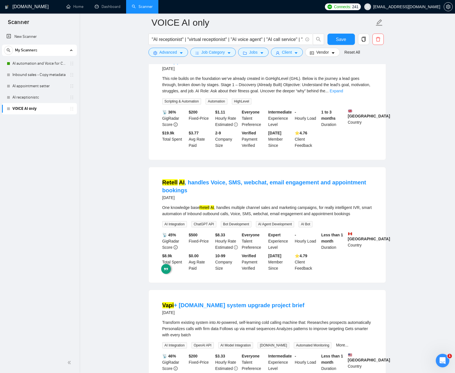
drag, startPoint x: 386, startPoint y: 294, endPoint x: 377, endPoint y: 288, distance: 11.1
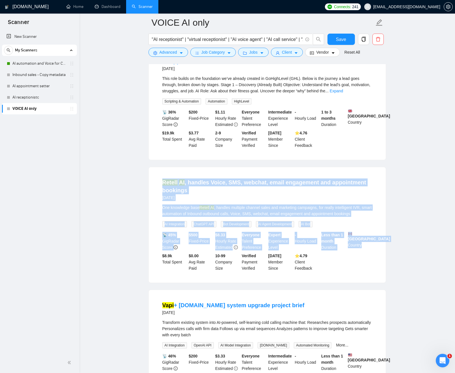
drag, startPoint x: 377, startPoint y: 288, endPoint x: 135, endPoint y: 190, distance: 261.1
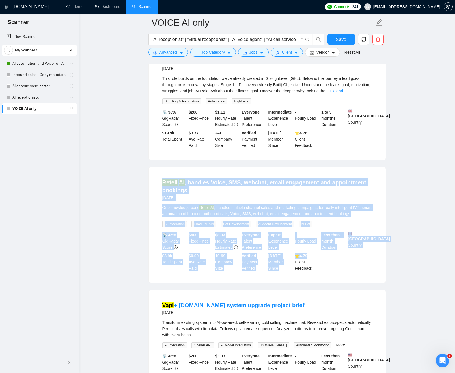
drag, startPoint x: 136, startPoint y: 190, endPoint x: 343, endPoint y: 279, distance: 225.5
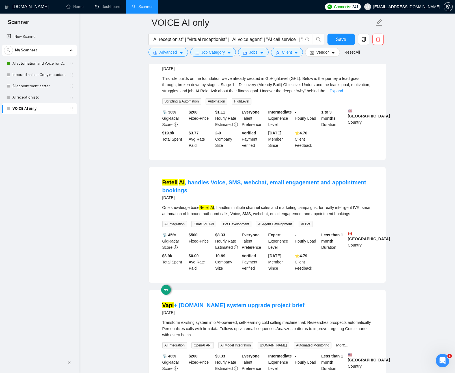
click at [354, 276] on li "Retell AI , handles Voice, SMS, webchat, email engagement and appointment booki…" at bounding box center [266, 225] width 223 height 102
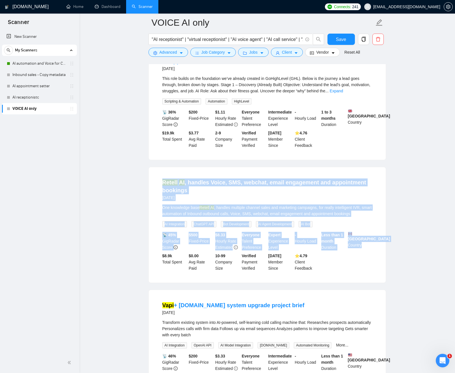
drag, startPoint x: 352, startPoint y: 282, endPoint x: 134, endPoint y: 192, distance: 235.2
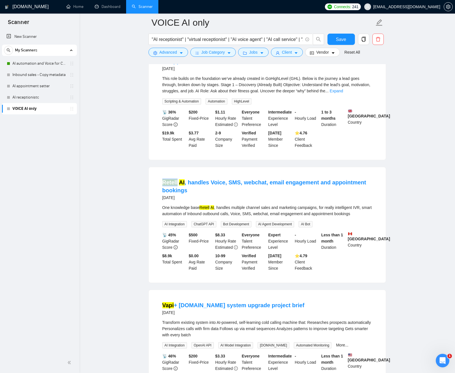
drag, startPoint x: 129, startPoint y: 198, endPoint x: 133, endPoint y: 191, distance: 7.9
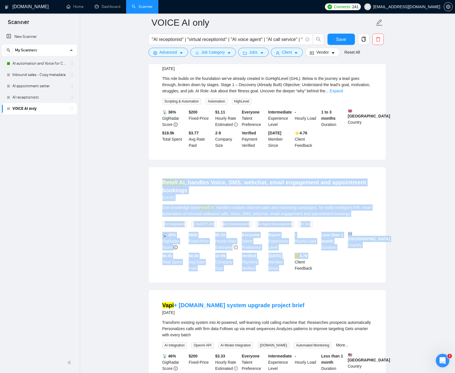
drag, startPoint x: 156, startPoint y: 197, endPoint x: 340, endPoint y: 273, distance: 199.1
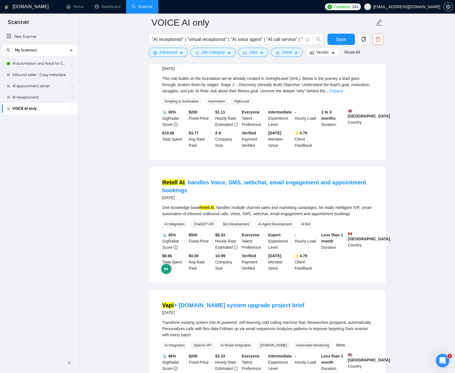
drag, startPoint x: 347, startPoint y: 282, endPoint x: 336, endPoint y: 279, distance: 11.3
click at [347, 276] on li "Retell AI , handles Voice, SMS, webchat, email engagement and appointment booki…" at bounding box center [266, 225] width 223 height 102
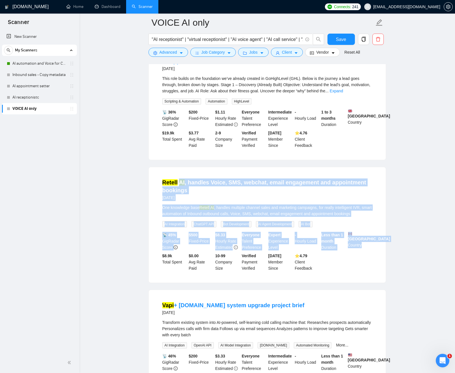
drag, startPoint x: 336, startPoint y: 279, endPoint x: 176, endPoint y: 200, distance: 178.1
click at [178, 197] on li "Retell AI , handles Voice, SMS, webchat, email engagement and appointment booki…" at bounding box center [266, 225] width 223 height 102
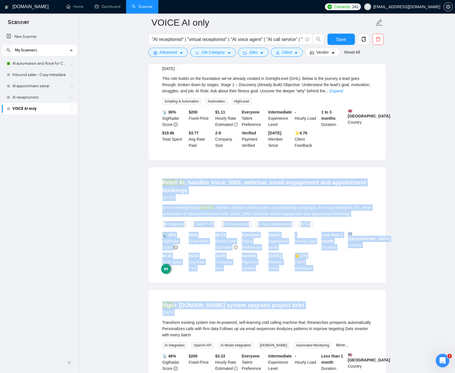
drag, startPoint x: 149, startPoint y: 193, endPoint x: 385, endPoint y: 298, distance: 258.6
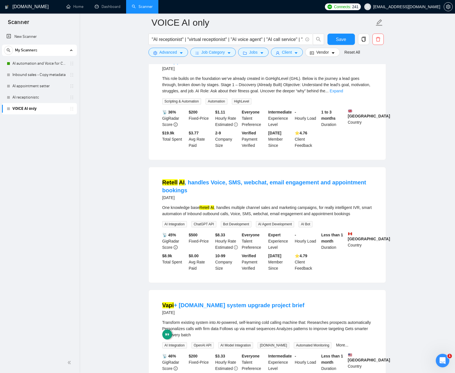
drag, startPoint x: 411, startPoint y: 285, endPoint x: 406, endPoint y: 282, distance: 5.5
click at [344, 217] on div "One knowledge base Retell AI , handles multiple channel sales and marketing cam…" at bounding box center [267, 211] width 210 height 12
click at [350, 217] on div "One knowledge base Retell AI , handles multiple channel sales and marketing cam…" at bounding box center [267, 211] width 210 height 12
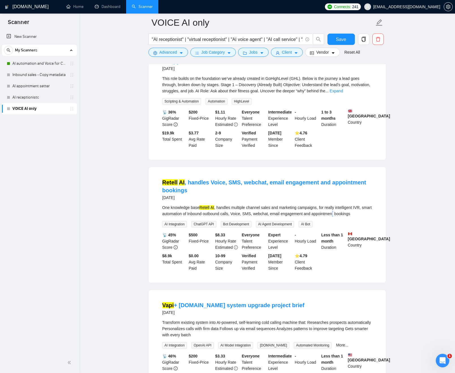
click at [350, 217] on div "One knowledge base Retell AI , handles multiple channel sales and marketing cam…" at bounding box center [267, 211] width 210 height 12
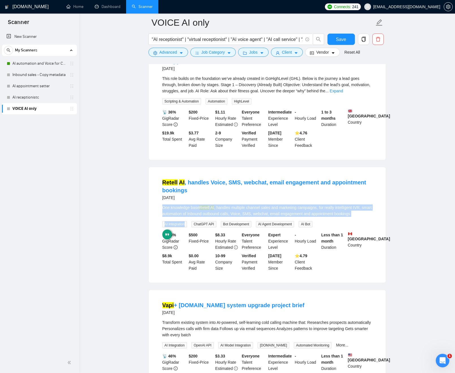
drag, startPoint x: 350, startPoint y: 223, endPoint x: 379, endPoint y: 235, distance: 31.9
click at [353, 227] on div "One knowledge base Retell AI , handles multiple channel sales and marketing cam…" at bounding box center [267, 216] width 210 height 23
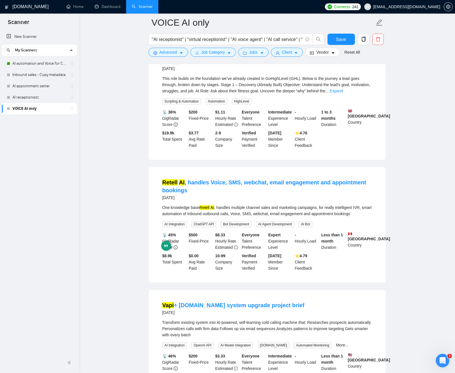
drag, startPoint x: 408, startPoint y: 240, endPoint x: 398, endPoint y: 250, distance: 14.4
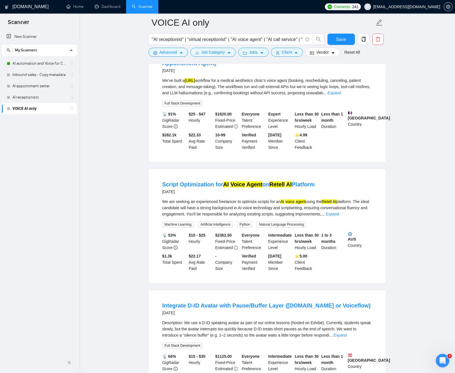
scroll to position [2061, 0]
click at [341, 96] on link "Expand" at bounding box center [333, 93] width 13 height 5
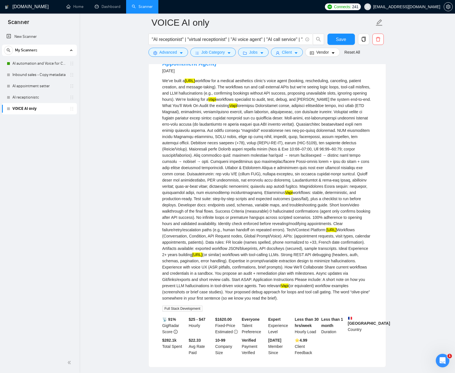
click at [239, 185] on div "We’ve built a Vapi.ai workflow for a medical aesthetics clinic’s voice agent (b…" at bounding box center [267, 190] width 210 height 224
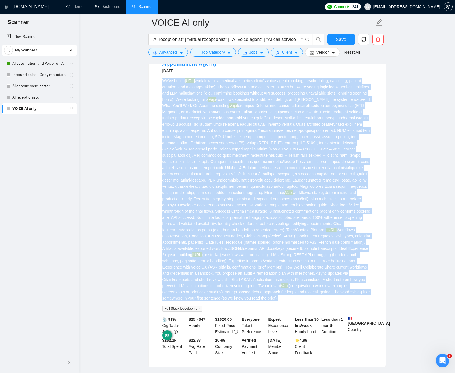
drag, startPoint x: 239, startPoint y: 185, endPoint x: 214, endPoint y: 143, distance: 49.1
click at [214, 143] on div "We’ve built a Vapi.ai workflow for a medical aesthetics clinic’s voice agent (b…" at bounding box center [267, 190] width 210 height 224
drag, startPoint x: 242, startPoint y: 160, endPoint x: 306, endPoint y: 122, distance: 73.9
click at [242, 160] on div "We’ve built a Vapi.ai workflow for a medical aesthetics clinic’s voice agent (b…" at bounding box center [267, 190] width 210 height 224
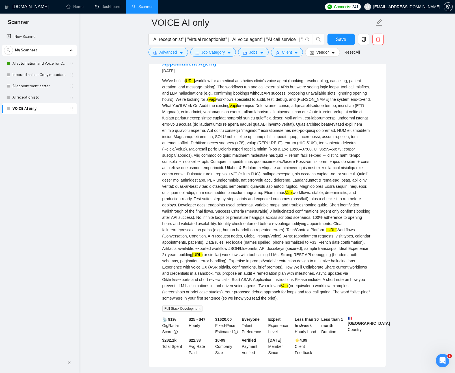
click at [208, 120] on div "We’ve built a Vapi.ai workflow for a medical aesthetics clinic’s voice agent (b…" at bounding box center [267, 190] width 210 height 224
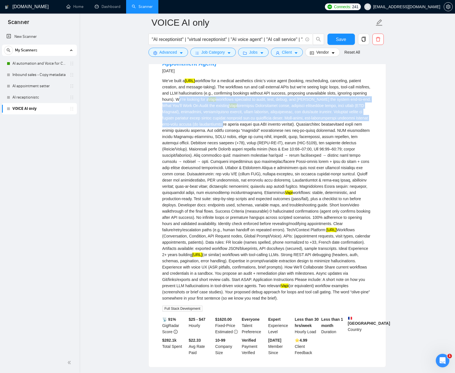
drag, startPoint x: 208, startPoint y: 120, endPoint x: 276, endPoint y: 147, distance: 72.9
click at [275, 144] on div "We’ve built a Vapi.ai workflow for a medical aesthetics clinic’s voice agent (b…" at bounding box center [267, 190] width 210 height 224
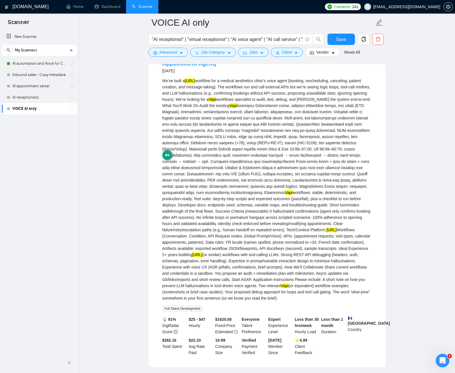
click at [270, 167] on div "We’ve built a Vapi.ai workflow for a medical aesthetics clinic’s voice agent (b…" at bounding box center [267, 190] width 210 height 224
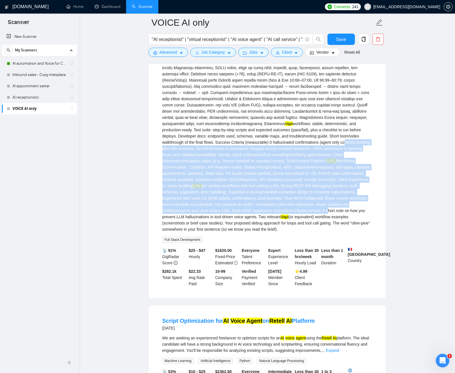
drag, startPoint x: 264, startPoint y: 170, endPoint x: 274, endPoint y: 205, distance: 36.1
click at [285, 233] on div "We’ve built a Vapi.ai workflow for a medical aesthetics clinic’s voice agent (b…" at bounding box center [267, 121] width 210 height 224
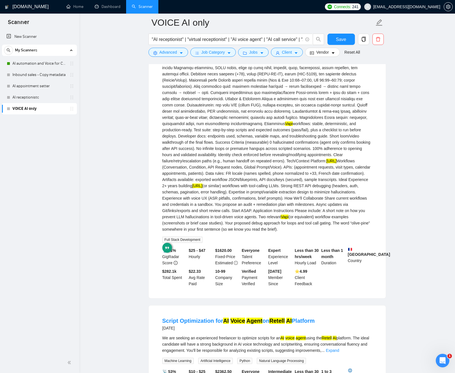
click at [265, 193] on div "We’ve built a Vapi.ai workflow for a medical aesthetics clinic’s voice agent (b…" at bounding box center [267, 121] width 210 height 224
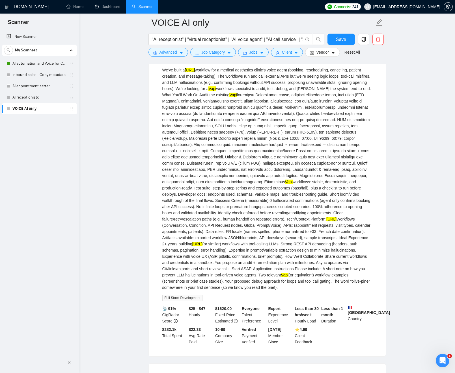
scroll to position [2073, 0]
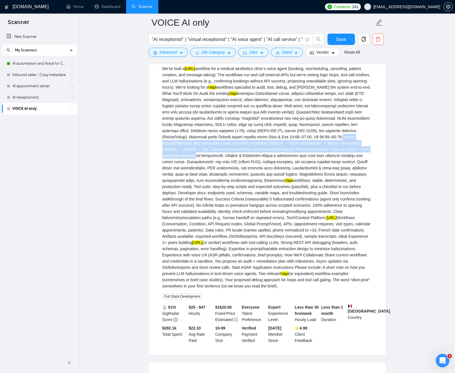
drag, startPoint x: 248, startPoint y: 178, endPoint x: 234, endPoint y: 161, distance: 21.8
click at [218, 165] on div "We’ve built a Vapi.ai workflow for a medical aesthetics clinic’s voice agent (b…" at bounding box center [267, 178] width 210 height 224
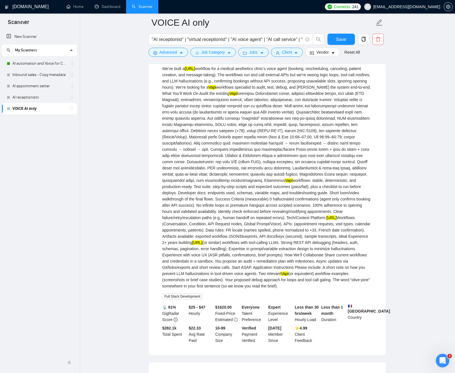
click at [278, 161] on div "We’ve built a Vapi.ai workflow for a medical aesthetics clinic’s voice agent (b…" at bounding box center [267, 178] width 210 height 224
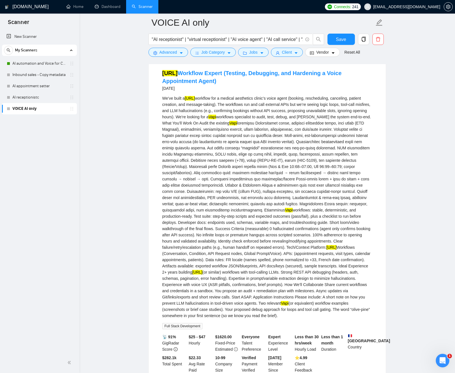
scroll to position [2042, 0]
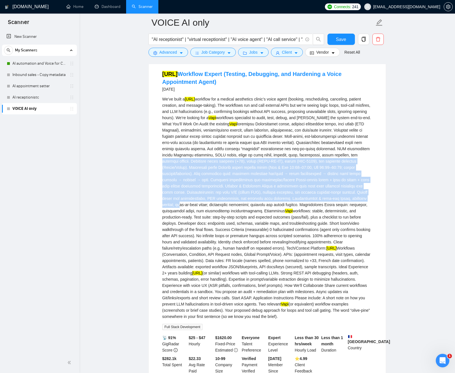
drag, startPoint x: 265, startPoint y: 221, endPoint x: 223, endPoint y: 187, distance: 53.6
click at [219, 186] on div "We’ve built a Vapi.ai workflow for a medical aesthetics clinic’s voice agent (b…" at bounding box center [267, 208] width 210 height 224
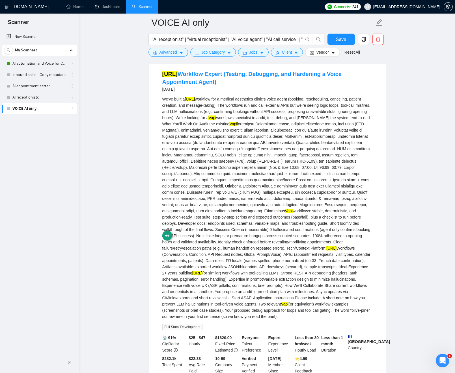
click at [261, 199] on div "We’ve built a Vapi.ai workflow for a medical aesthetics clinic’s voice agent (b…" at bounding box center [267, 208] width 210 height 224
click at [213, 143] on div "We’ve built a Vapi.ai workflow for a medical aesthetics clinic’s voice agent (b…" at bounding box center [267, 208] width 210 height 224
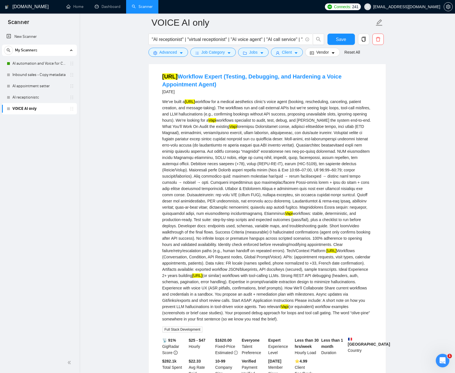
scroll to position [2040, 0]
drag, startPoint x: 252, startPoint y: 108, endPoint x: 215, endPoint y: 93, distance: 39.9
click at [214, 92] on li "Vapi.ai Workflow Expert (Testing, Debugging, and Hardening a Voice Appointment …" at bounding box center [266, 224] width 223 height 313
drag, startPoint x: 257, startPoint y: 136, endPoint x: 266, endPoint y: 134, distance: 8.6
click at [258, 135] on div "We’ve built a Vapi.ai workflow for a medical aesthetics clinic’s voice agent (b…" at bounding box center [267, 210] width 210 height 224
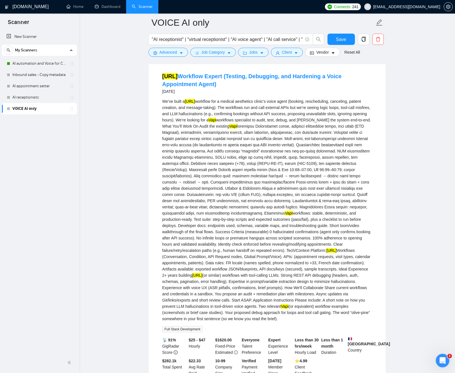
click at [323, 142] on div "We’ve built a Vapi.ai workflow for a medical aesthetics clinic’s voice agent (b…" at bounding box center [267, 210] width 210 height 224
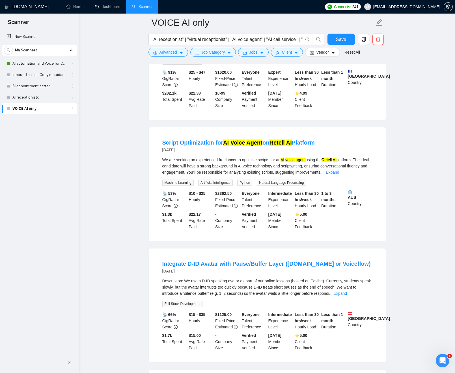
scroll to position [2314, 0]
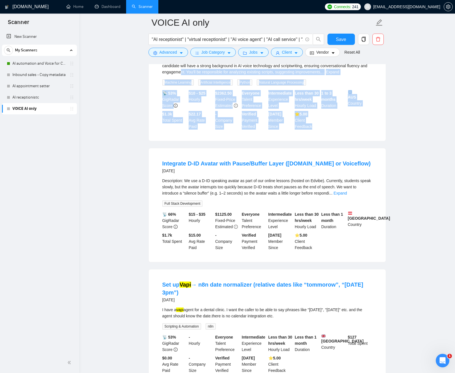
drag, startPoint x: 329, startPoint y: 151, endPoint x: 261, endPoint y: 115, distance: 76.9
click at [213, 102] on div "Script Optimization for AI Voice Agent on Retell AI Platform 5 days ago We are …" at bounding box center [267, 84] width 237 height 114
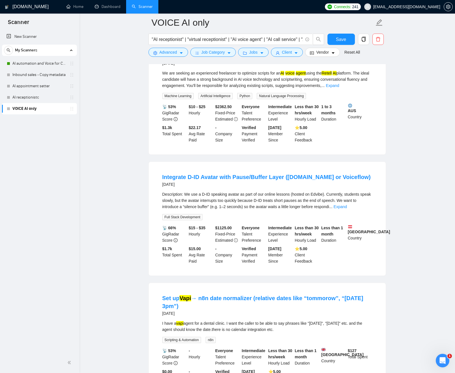
scroll to position [2395, 0]
click at [339, 87] on link "Expand" at bounding box center [332, 85] width 13 height 5
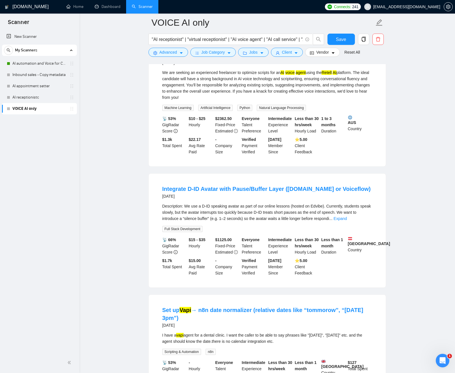
click at [251, 101] on div "We are seeking an experienced freelancer to optimize scripts for an AI voice ag…" at bounding box center [267, 85] width 210 height 31
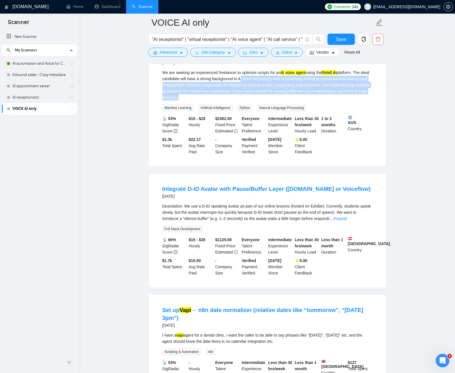
drag, startPoint x: 251, startPoint y: 107, endPoint x: 291, endPoint y: 125, distance: 44.3
click at [291, 101] on div "We are seeking an experienced freelancer to optimize scripts for an AI voice ag…" at bounding box center [267, 85] width 210 height 31
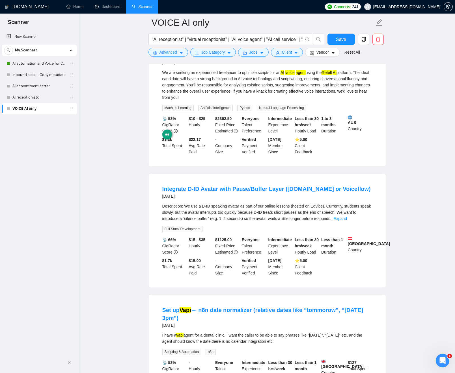
click at [285, 101] on div "We are seeking an experienced freelancer to optimize scripts for an AI voice ag…" at bounding box center [267, 85] width 210 height 31
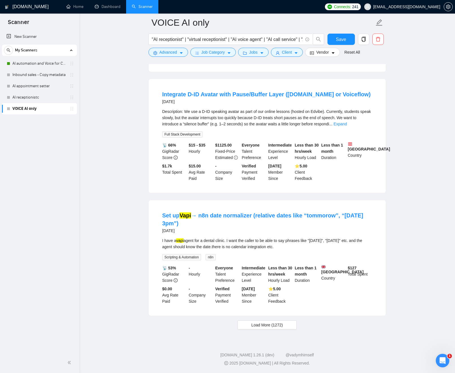
scroll to position [2522, 0]
click at [347, 122] on link "Expand" at bounding box center [339, 124] width 13 height 5
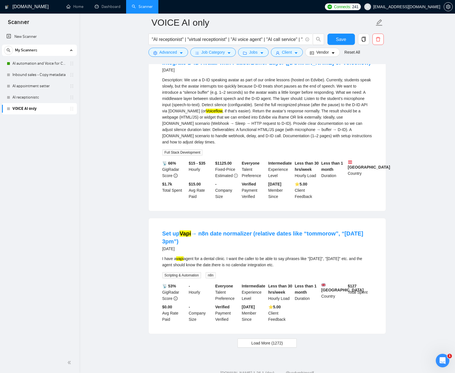
click at [222, 113] on mark "Voiceflow" at bounding box center [214, 111] width 16 height 5
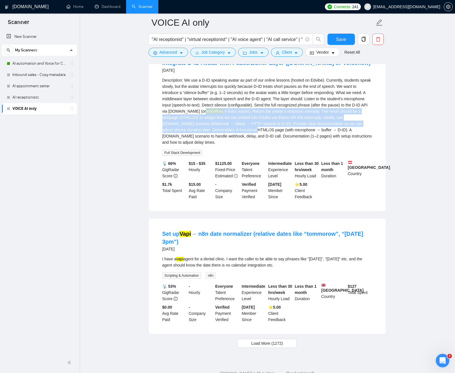
drag, startPoint x: 243, startPoint y: 138, endPoint x: 279, endPoint y: 153, distance: 38.2
click at [280, 146] on div "Description: We use a D-ID speaking avatar as part of our online lessons (hoste…" at bounding box center [267, 111] width 210 height 68
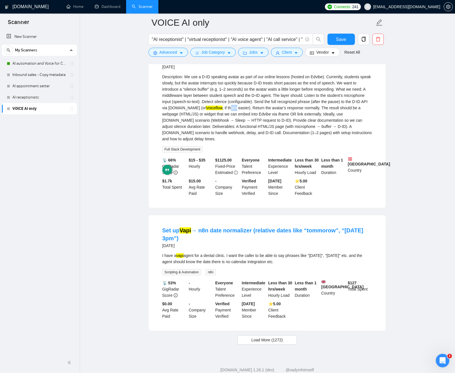
click at [262, 136] on div "Description: We use a D-ID speaking avatar as part of our online lessons (hoste…" at bounding box center [267, 108] width 210 height 68
click at [186, 137] on div "Description: We use a D-ID speaking avatar as part of our online lessons (hoste…" at bounding box center [267, 108] width 210 height 68
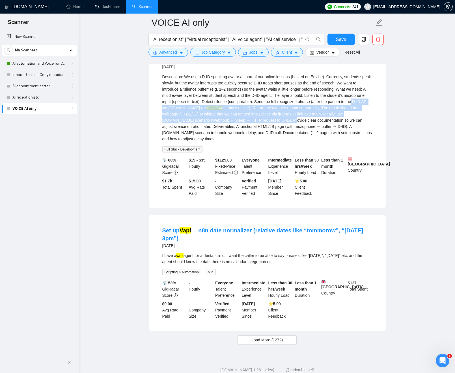
drag, startPoint x: 186, startPoint y: 137, endPoint x: 314, endPoint y: 149, distance: 128.9
click at [314, 142] on div "Description: We use a D-ID speaking avatar as part of our online lessons (hoste…" at bounding box center [267, 108] width 210 height 68
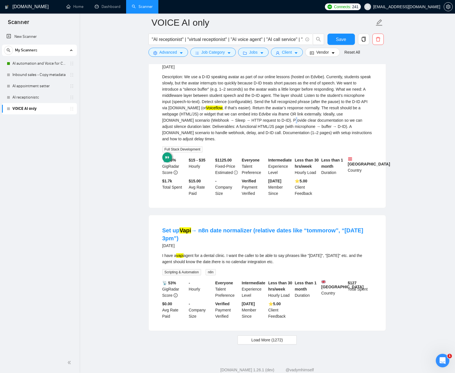
click at [315, 142] on div "Description: We use a D-ID speaking avatar as part of our online lessons (hoste…" at bounding box center [267, 108] width 210 height 68
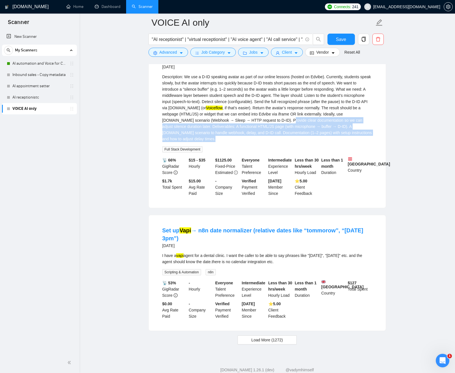
drag, startPoint x: 314, startPoint y: 150, endPoint x: 283, endPoint y: 162, distance: 33.5
click at [312, 153] on div "Description: We use a D-ID speaking avatar as part of our online lessons (hoste…" at bounding box center [267, 113] width 210 height 79
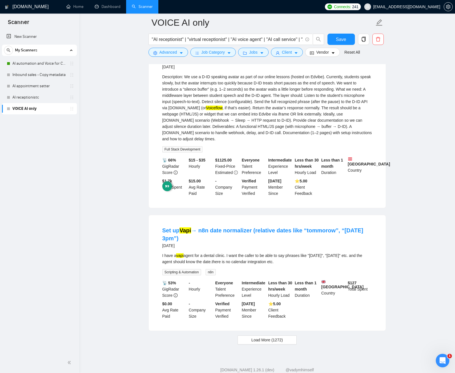
drag, startPoint x: 246, startPoint y: 150, endPoint x: 240, endPoint y: 149, distance: 6.3
click at [246, 142] on div "Description: We use a D-ID speaking avatar as part of our online lessons (hoste…" at bounding box center [267, 108] width 210 height 68
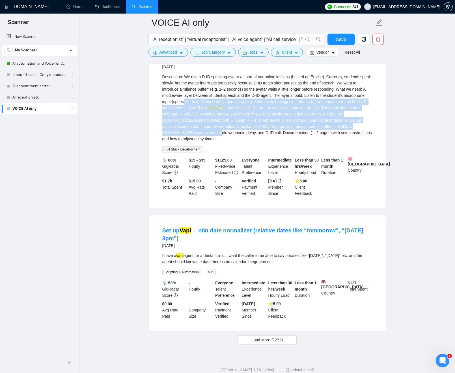
drag, startPoint x: 208, startPoint y: 131, endPoint x: 228, endPoint y: 160, distance: 35.1
click at [231, 142] on div "Description: We use a D-ID speaking avatar as part of our online lessons (hoste…" at bounding box center [267, 108] width 210 height 68
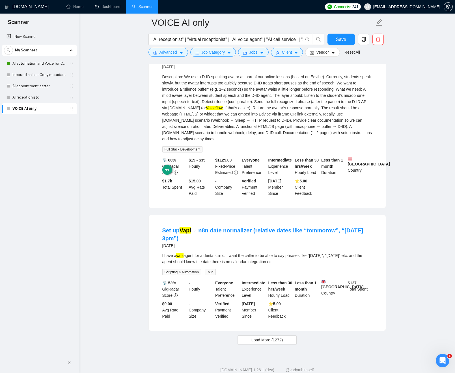
drag, startPoint x: 227, startPoint y: 159, endPoint x: 220, endPoint y: 159, distance: 6.8
click at [227, 142] on div "Description: We use a D-ID speaking avatar as part of our online lessons (hoste…" at bounding box center [267, 108] width 210 height 68
click at [170, 51] on span "Advanced" at bounding box center [168, 52] width 18 height 6
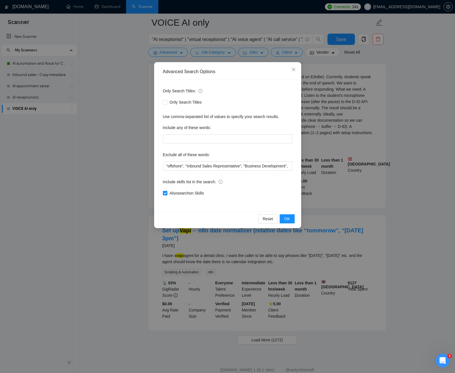
click at [260, 53] on div "Advanced Search Options Only Search Titles: Only Search Titles Use comma-separa…" at bounding box center [227, 186] width 455 height 373
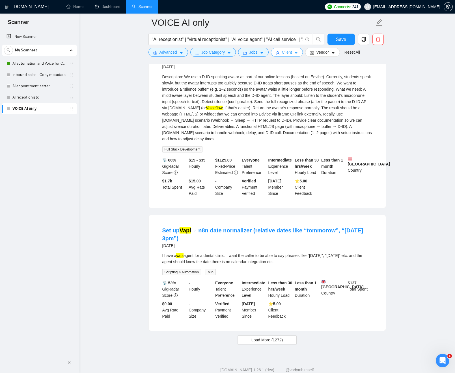
click at [287, 51] on span "Client" at bounding box center [287, 52] width 10 height 6
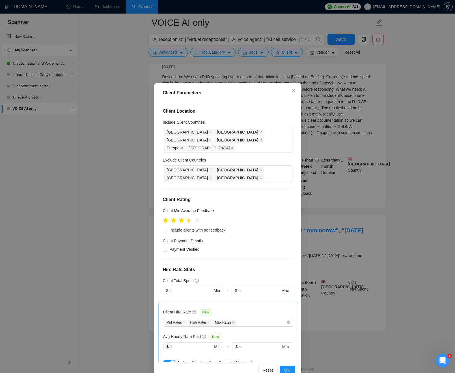
scroll to position [0, 0]
click at [264, 166] on div "India Indonesia Greece Hungary" at bounding box center [224, 174] width 121 height 16
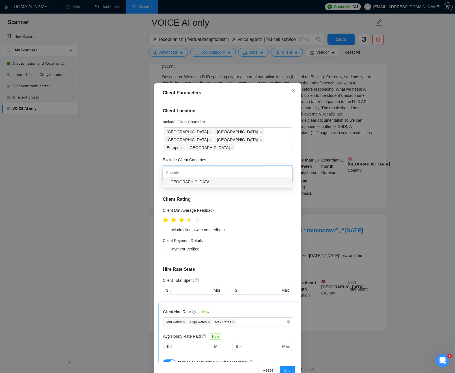
type input "austria"
click at [219, 180] on div "Austria" at bounding box center [228, 182] width 119 height 6
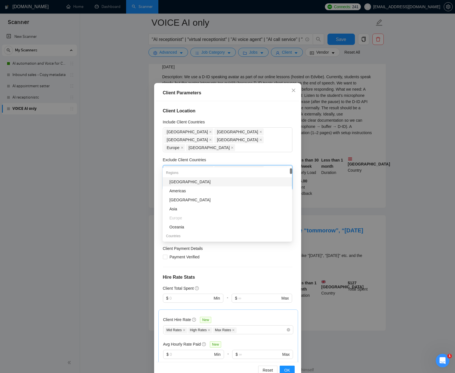
scroll to position [1344, 0]
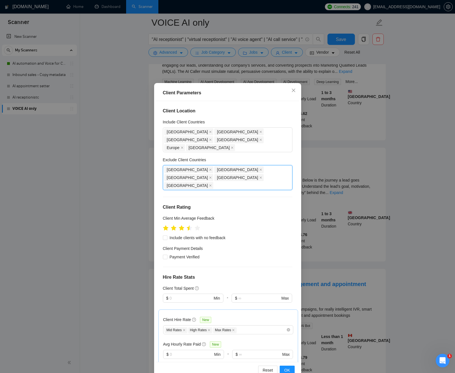
click at [285, 157] on div "Exclude Client Countries" at bounding box center [227, 161] width 129 height 8
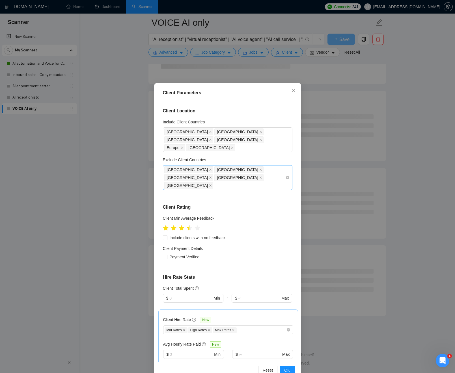
click at [280, 166] on div "India Indonesia Greece Hungary Austria" at bounding box center [224, 178] width 121 height 24
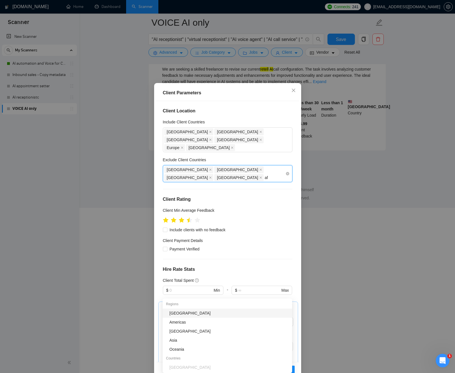
scroll to position [1050, 0]
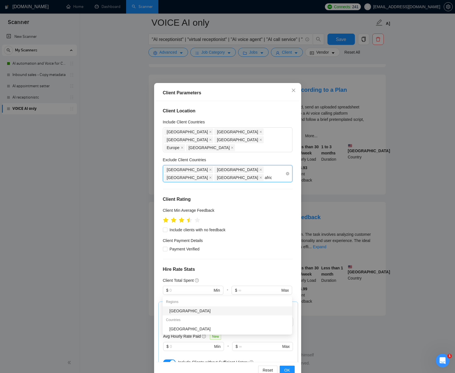
type input "africa"
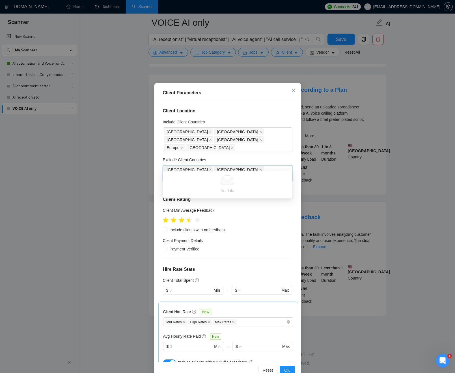
type input "afri"
click at [211, 182] on div "[GEOGRAPHIC_DATA]" at bounding box center [228, 185] width 119 height 6
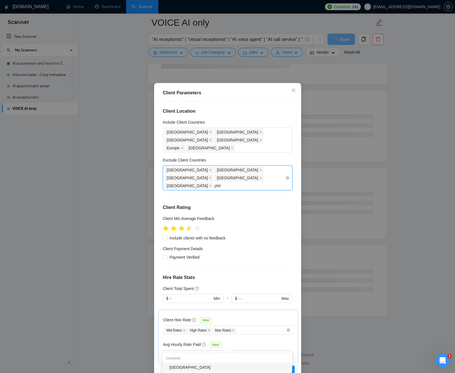
scroll to position [1050, 0]
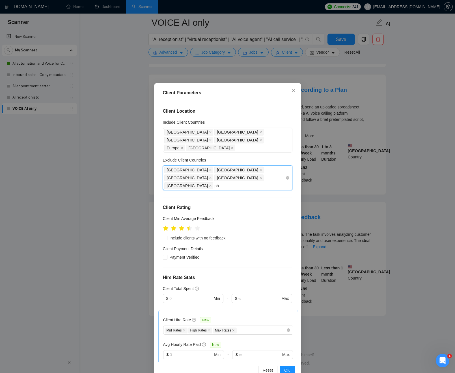
type input "p"
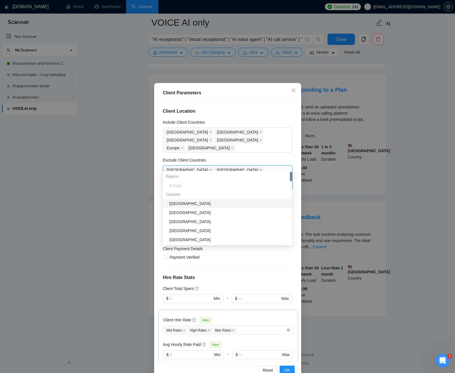
type input "Phi"
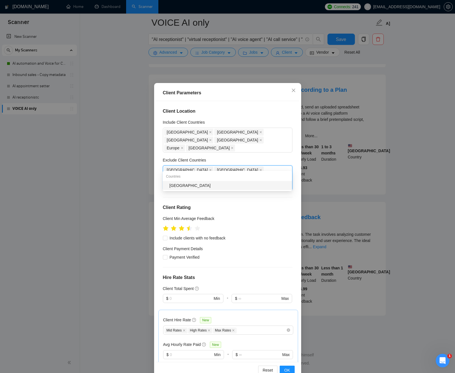
click at [207, 183] on div "[GEOGRAPHIC_DATA]" at bounding box center [228, 186] width 119 height 6
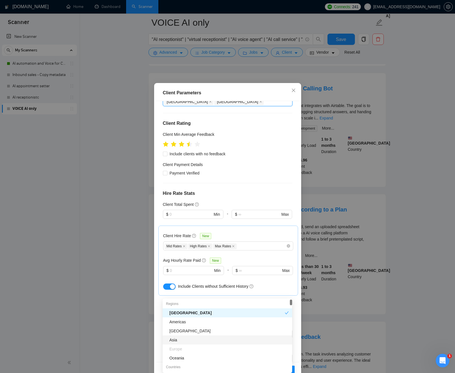
scroll to position [107, 0]
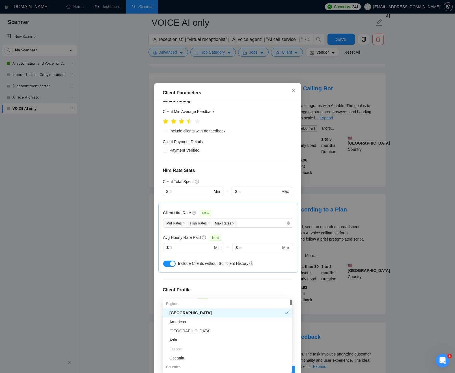
click at [186, 314] on div "[GEOGRAPHIC_DATA]" at bounding box center [226, 313] width 115 height 6
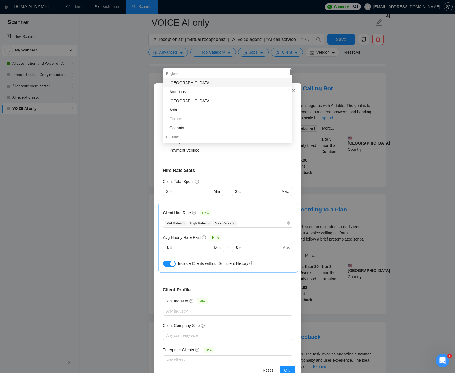
scroll to position [106, 0]
click at [231, 168] on h4 "Hire Rate Stats" at bounding box center [227, 171] width 129 height 7
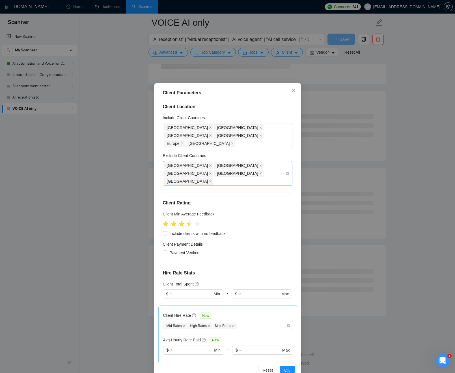
scroll to position [0, 0]
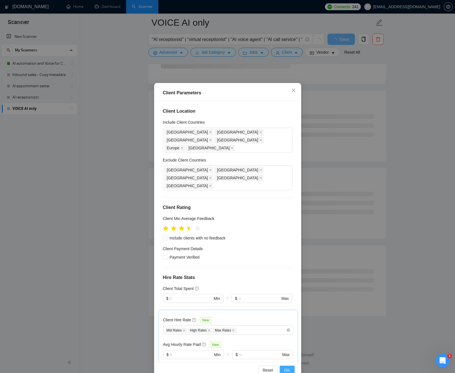
click at [288, 368] on span "OK" at bounding box center [287, 370] width 6 height 6
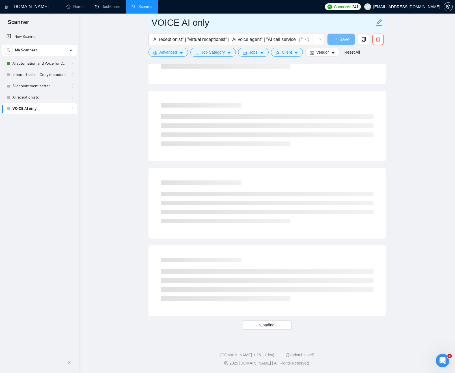
drag, startPoint x: 298, startPoint y: 25, endPoint x: 300, endPoint y: 22, distance: 3.8
click at [300, 22] on input "VOICE AI only" at bounding box center [262, 23] width 223 height 14
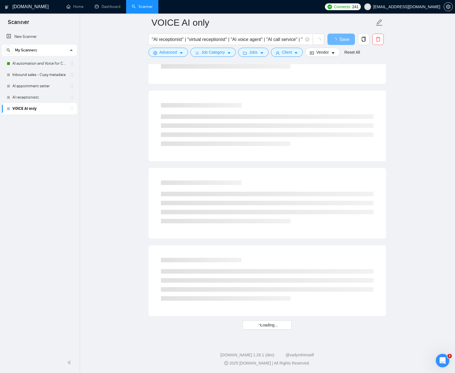
click at [309, 7] on ul "Home Dashboard Scanner" at bounding box center [190, 7] width 263 height 14
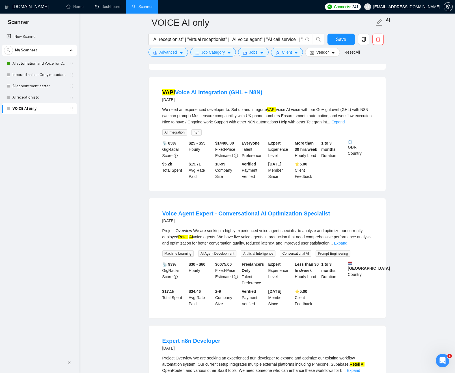
scroll to position [547, 0]
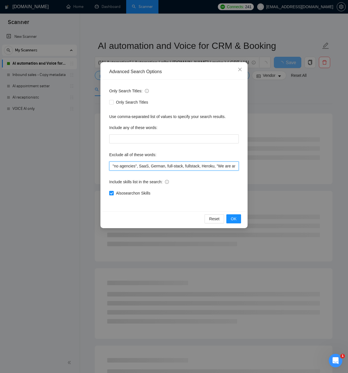
click at [180, 166] on input ""no agencies", SaaS, German, full-stack, fullstack, Heroku, "We are an agency",…" at bounding box center [173, 166] width 129 height 9
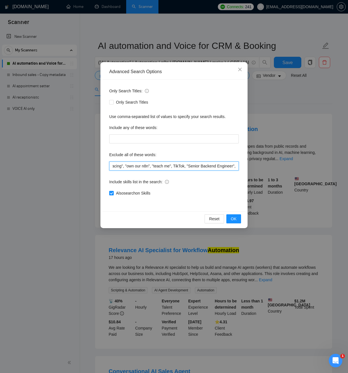
scroll to position [0, 244]
paste input "Scraping Tool Integration"
click at [229, 219] on button "OK" at bounding box center [233, 218] width 15 height 9
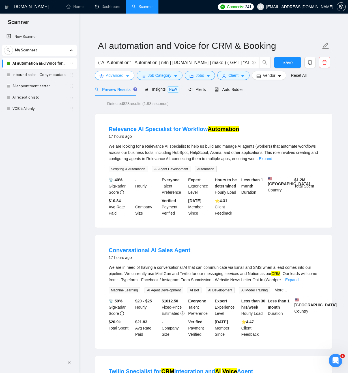
click at [129, 75] on icon "caret-down" at bounding box center [127, 76] width 4 height 4
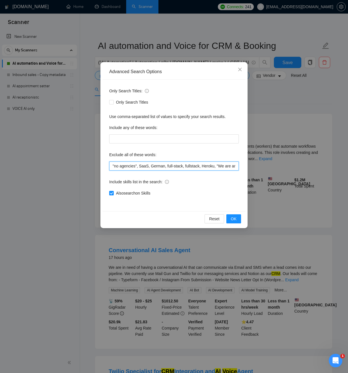
click at [155, 166] on input ""no agencies", SaaS, German, full-stack, fullstack, Heroku, "We are an agency",…" at bounding box center [173, 166] width 129 height 9
paste input "web scraping technologies"
paste input ""web scraping technologies""
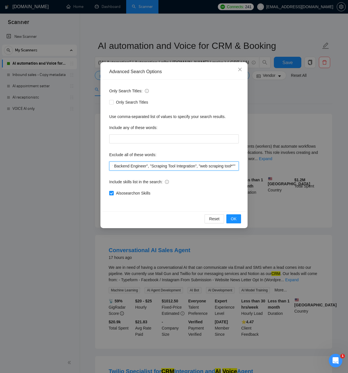
scroll to position [0, 335]
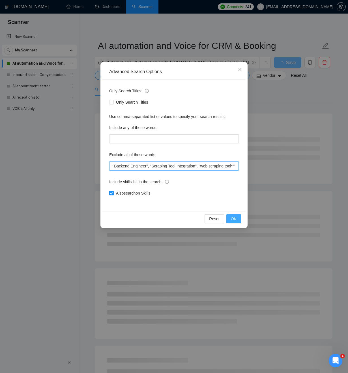
type input ""no agencies", SaaS, German, full-stack, fullstack, Heroku, "We are an agency",…"
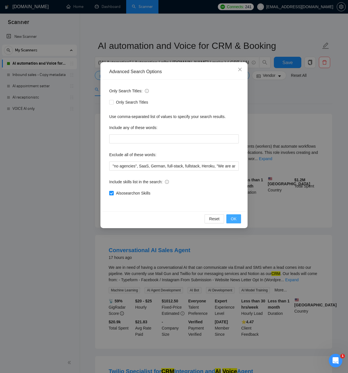
click at [234, 220] on span "OK" at bounding box center [234, 219] width 6 height 6
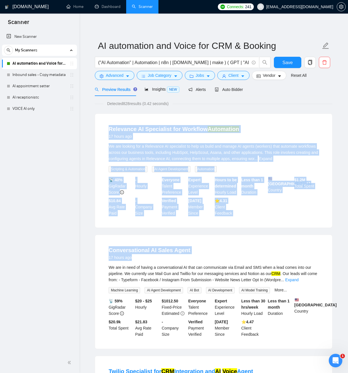
drag, startPoint x: 289, startPoint y: 237, endPoint x: 254, endPoint y: 117, distance: 124.8
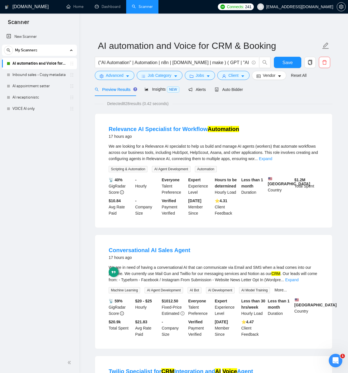
click at [273, 120] on div "Relevance AI Specialist for Workflow Automation 17 hours ago We are looking for…" at bounding box center [213, 171] width 237 height 114
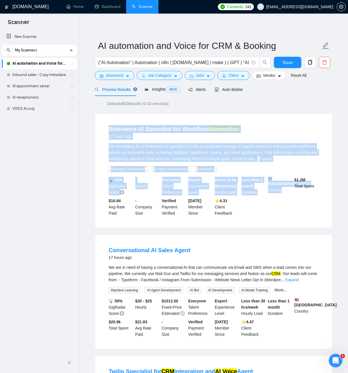
drag, startPoint x: 273, startPoint y: 120, endPoint x: 291, endPoint y: 221, distance: 102.5
click at [289, 221] on div "Relevance AI Specialist for Workflow Automation 17 hours ago We are looking for…" at bounding box center [213, 171] width 237 height 114
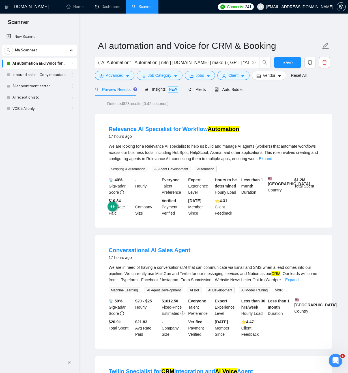
click at [291, 221] on li "Relevance AI Specialist for Workflow Automation 17 hours ago We are looking for…" at bounding box center [213, 171] width 223 height 100
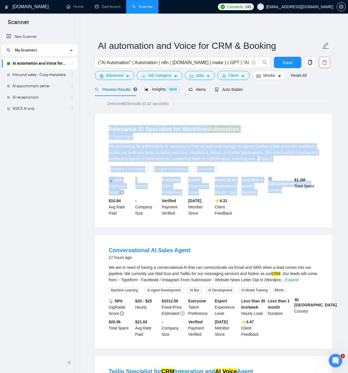
drag, startPoint x: 287, startPoint y: 205, endPoint x: 250, endPoint y: 118, distance: 94.5
click at [250, 118] on div "Relevance AI Specialist for Workflow Automation 17 hours ago We are looking for…" at bounding box center [213, 171] width 237 height 114
drag, startPoint x: 250, startPoint y: 118, endPoint x: 268, endPoint y: 222, distance: 105.0
click at [266, 218] on div "Relevance AI Specialist for Workflow Automation 17 hours ago We are looking for…" at bounding box center [213, 171] width 237 height 114
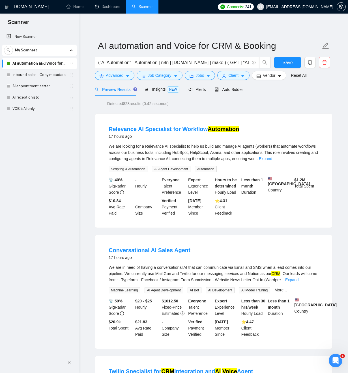
click at [270, 221] on li "Relevance AI Specialist for Workflow Automation 17 hours ago We are looking for…" at bounding box center [213, 171] width 223 height 100
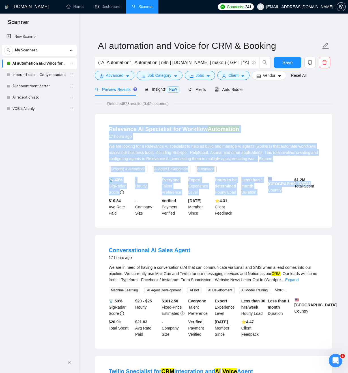
drag, startPoint x: 269, startPoint y: 191, endPoint x: 265, endPoint y: 123, distance: 68.0
click at [265, 124] on li "Relevance AI Specialist for Workflow Automation 17 hours ago We are looking for…" at bounding box center [213, 171] width 223 height 100
click at [263, 120] on div "Relevance AI Specialist for Workflow Automation 17 hours ago We are looking for…" at bounding box center [213, 171] width 237 height 114
drag, startPoint x: 263, startPoint y: 121, endPoint x: 266, endPoint y: 215, distance: 94.7
click at [266, 214] on div "Relevance AI Specialist for Workflow Automation 17 hours ago We are looking for…" at bounding box center [213, 171] width 237 height 114
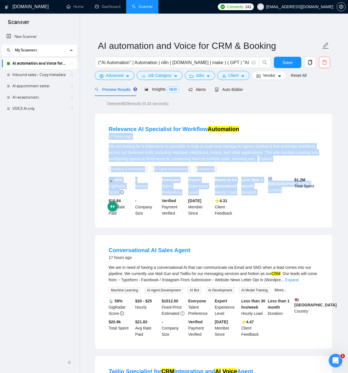
drag, startPoint x: 265, startPoint y: 201, endPoint x: 252, endPoint y: 129, distance: 73.8
click at [252, 130] on li "Relevance AI Specialist for Workflow Automation 17 hours ago We are looking for…" at bounding box center [213, 171] width 223 height 100
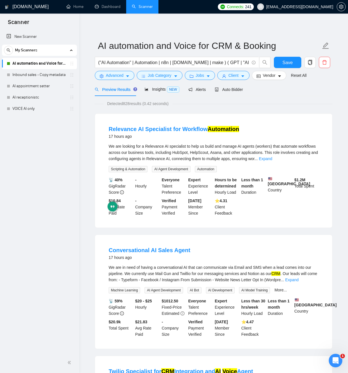
click at [253, 127] on div "Relevance AI Specialist for Workflow Automation 17 hours ago" at bounding box center [214, 132] width 210 height 15
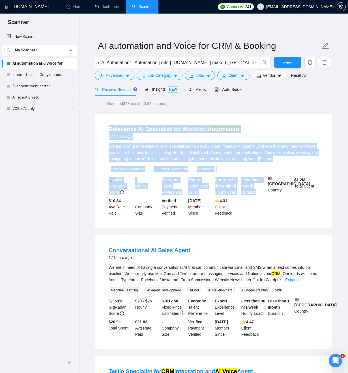
drag, startPoint x: 248, startPoint y: 150, endPoint x: 252, endPoint y: 209, distance: 58.9
click at [252, 209] on li "Relevance AI Specialist for Workflow Automation 17 hours ago We are looking for…" at bounding box center [213, 171] width 223 height 100
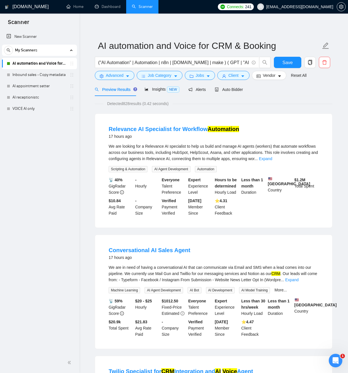
click at [261, 216] on div "📡 40% GigRadar Score - Hourly Everyone Talent Preference Expert Experience Leve…" at bounding box center [213, 197] width 212 height 40
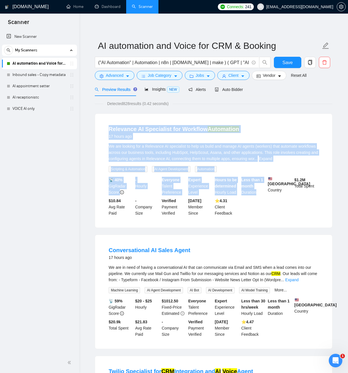
drag, startPoint x: 261, startPoint y: 213, endPoint x: 248, endPoint y: 117, distance: 96.5
click at [242, 114] on div "Relevance AI Specialist for Workflow Automation 17 hours ago We are looking for…" at bounding box center [213, 171] width 237 height 114
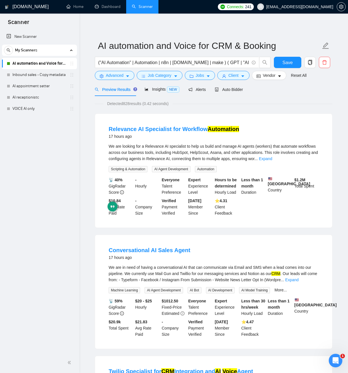
drag, startPoint x: 248, startPoint y: 117, endPoint x: 243, endPoint y: 115, distance: 4.8
click at [246, 117] on div "Relevance AI Specialist for Workflow Automation 17 hours ago We are looking for…" at bounding box center [213, 171] width 237 height 114
drag, startPoint x: 95, startPoint y: 118, endPoint x: 92, endPoint y: 114, distance: 5.0
click at [281, 60] on button "Save" at bounding box center [287, 62] width 27 height 11
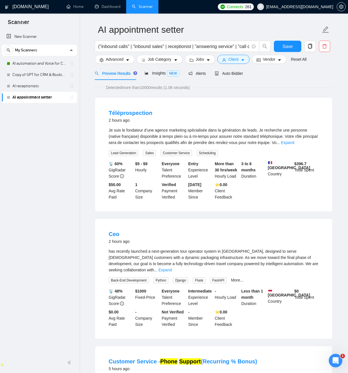
scroll to position [1244, 0]
drag, startPoint x: 289, startPoint y: 49, endPoint x: 291, endPoint y: 43, distance: 6.5
click at [289, 49] on span "Save" at bounding box center [287, 46] width 10 height 7
